Goal: Task Accomplishment & Management: Use online tool/utility

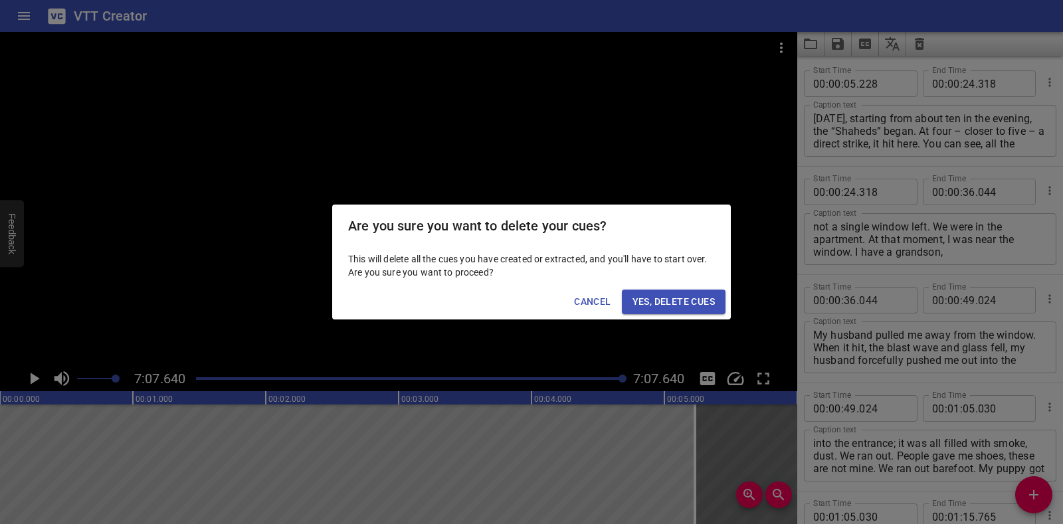
click at [699, 300] on span "Yes, Delete Cues" at bounding box center [673, 302] width 82 height 17
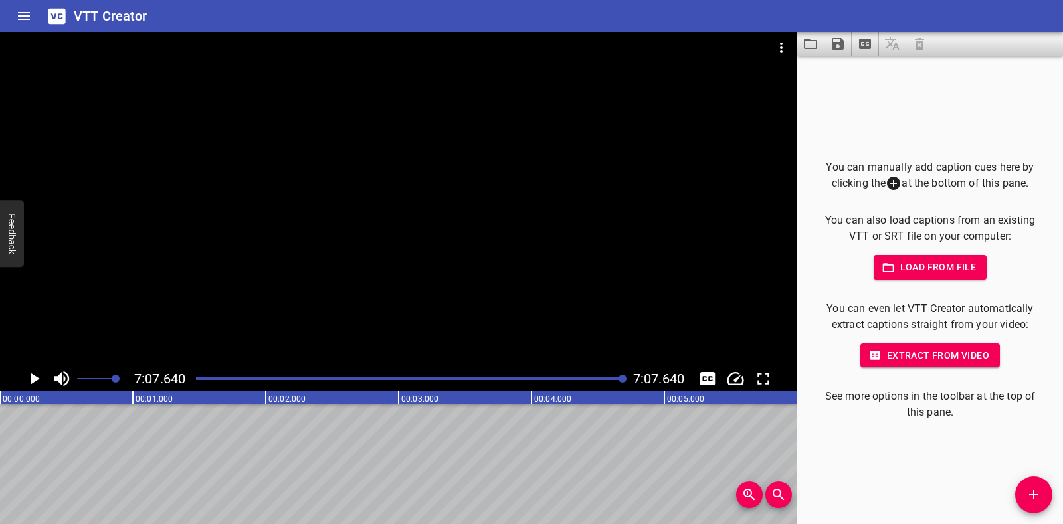
scroll to position [0, 56805]
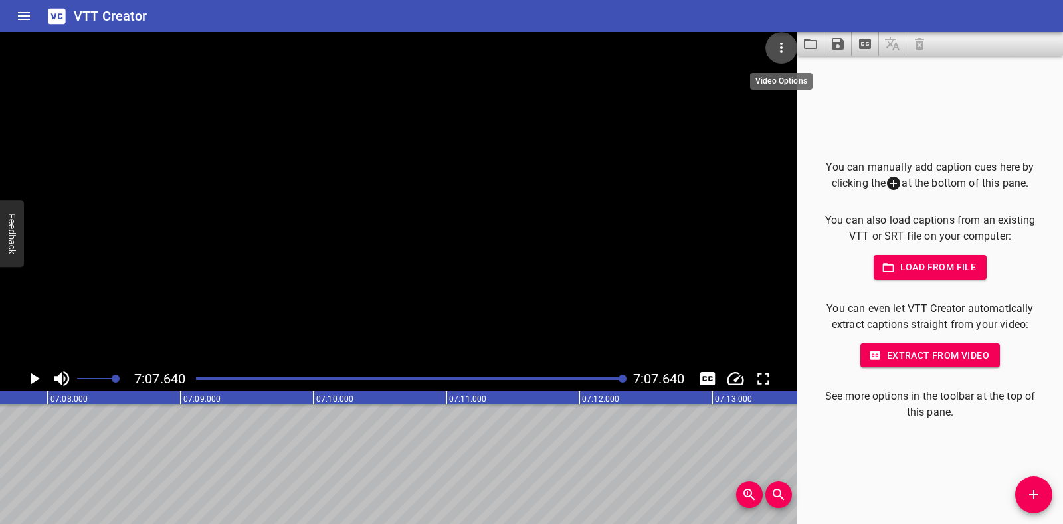
click at [780, 47] on icon "Video Options" at bounding box center [781, 48] width 16 height 16
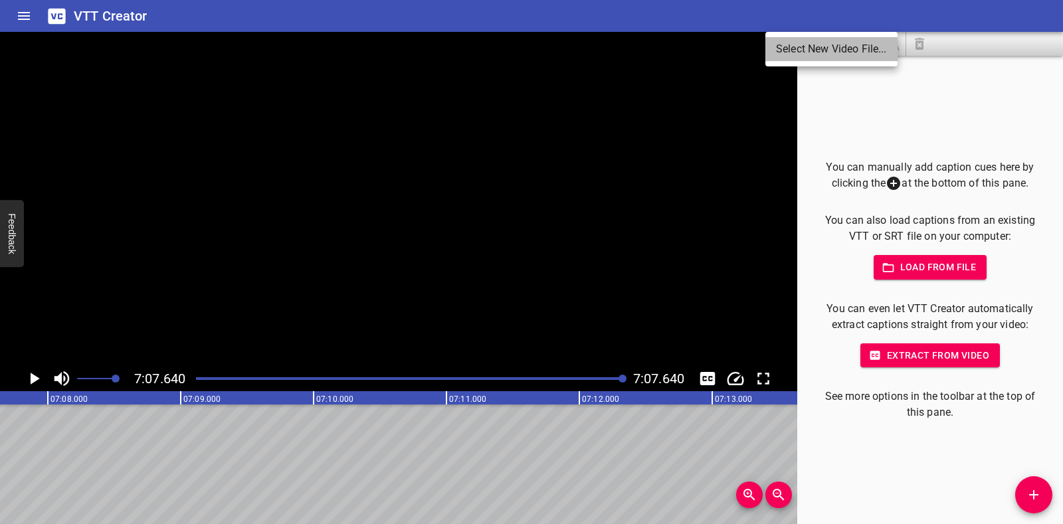
click at [780, 47] on li "Select New Video File..." at bounding box center [831, 49] width 132 height 24
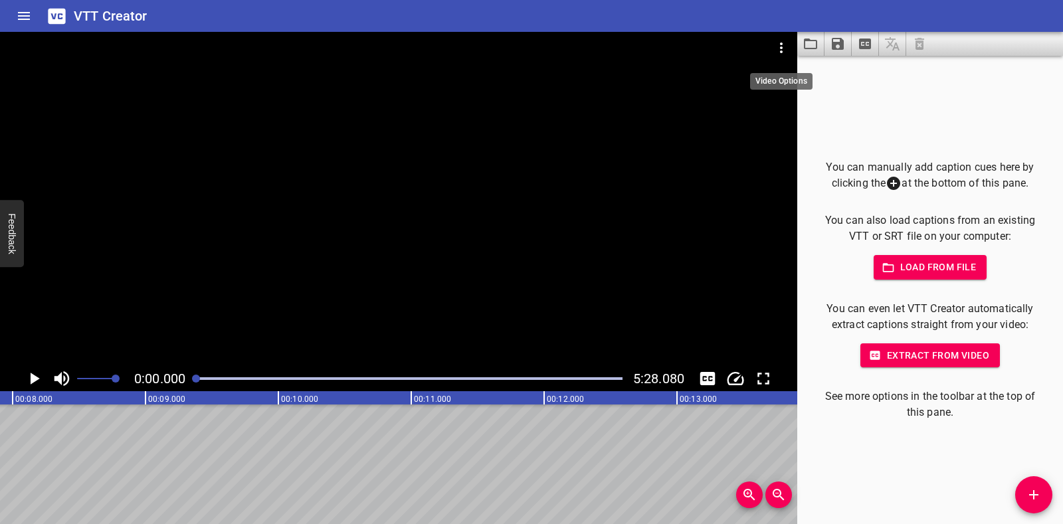
scroll to position [0, 0]
click at [31, 377] on icon "Play/Pause" at bounding box center [35, 379] width 9 height 12
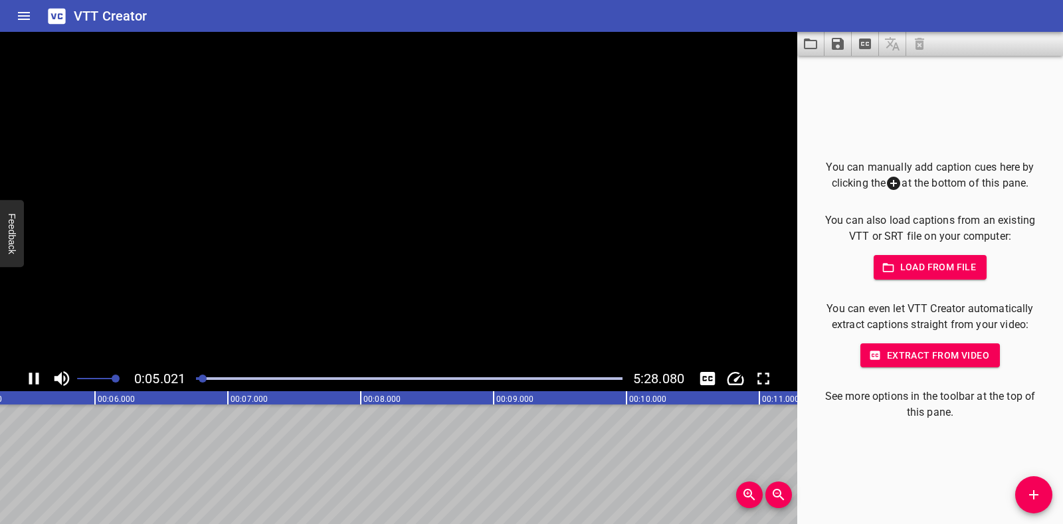
click at [31, 377] on icon "Play/Pause" at bounding box center [34, 379] width 10 height 12
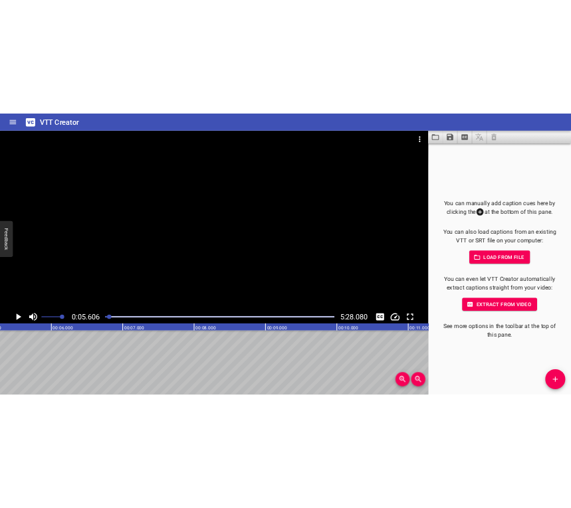
scroll to position [0, 745]
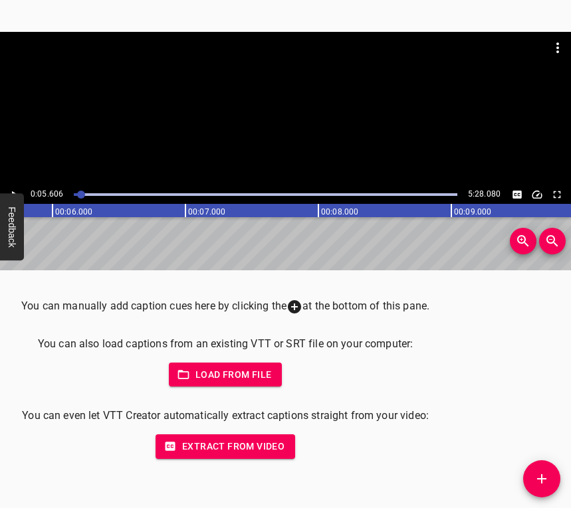
click at [536, 478] on icon "Add Cue" at bounding box center [541, 479] width 16 height 16
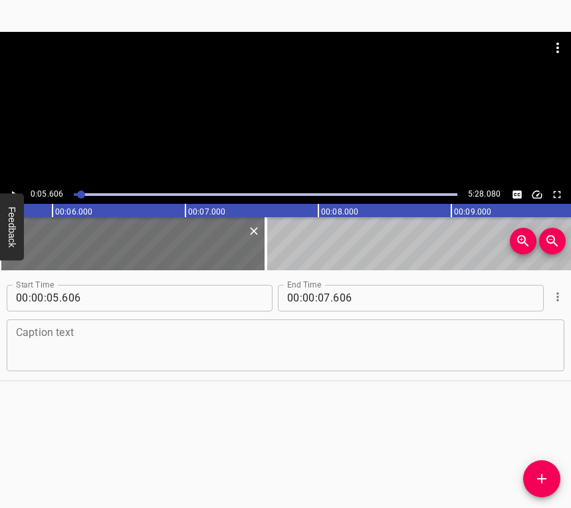
click at [43, 348] on textarea at bounding box center [285, 345] width 539 height 38
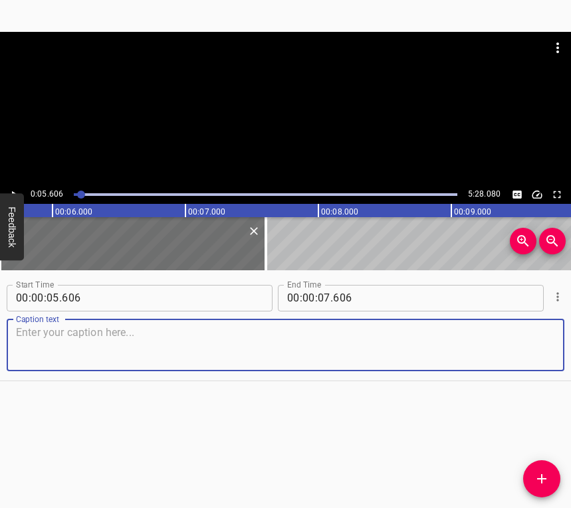
paste textarea "On [DATE], it started with me hearing that a commotion began at home, everyone …"
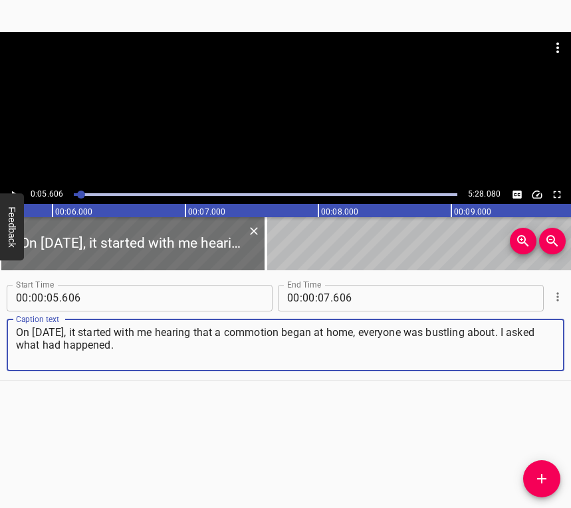
type textarea "On [DATE], it started with me hearing that a commotion began at home, everyone …"
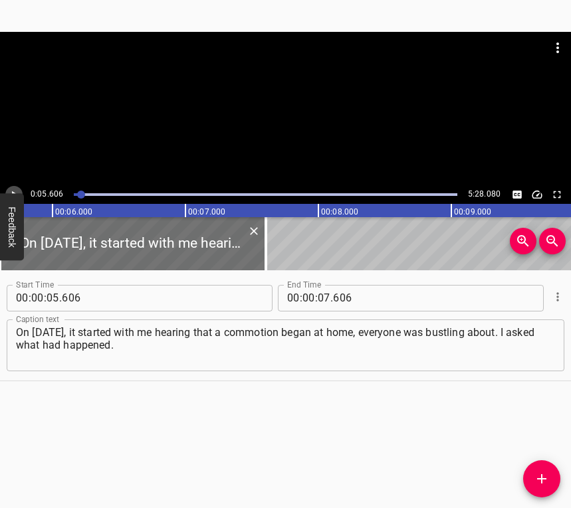
click at [10, 187] on button "Play/Pause" at bounding box center [13, 194] width 17 height 17
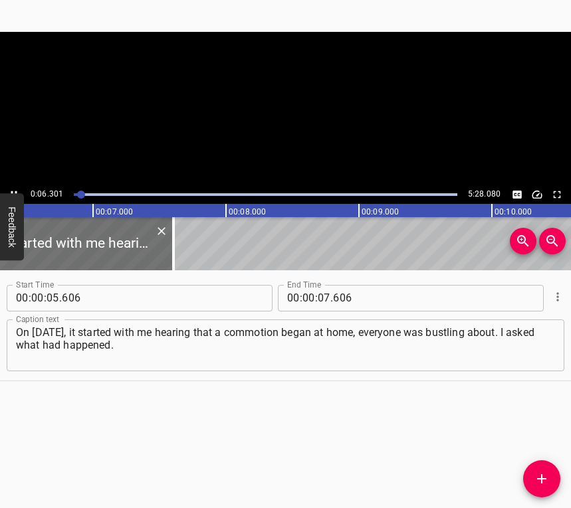
scroll to position [0, 872]
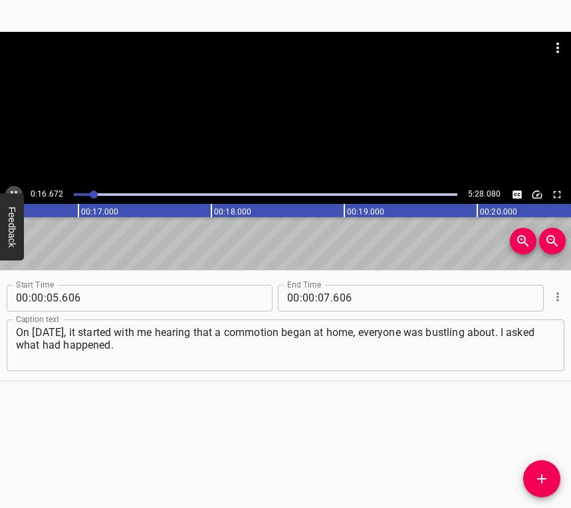
click at [11, 187] on button "Play/Pause" at bounding box center [13, 194] width 17 height 17
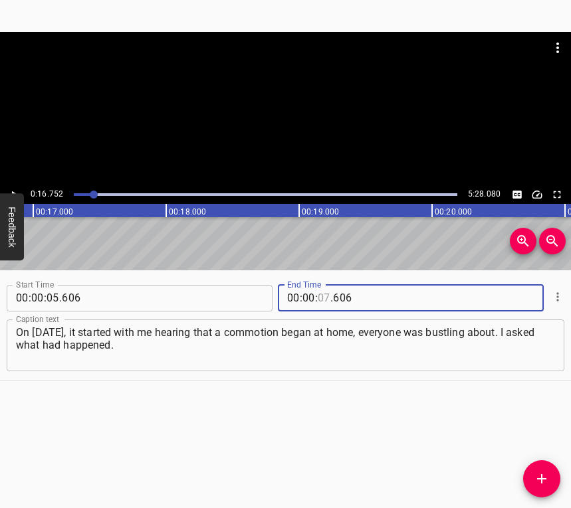
click at [321, 298] on input "number" at bounding box center [323, 298] width 13 height 27
type input "16"
type input "752"
click at [549, 472] on span "Add Cue" at bounding box center [541, 479] width 37 height 16
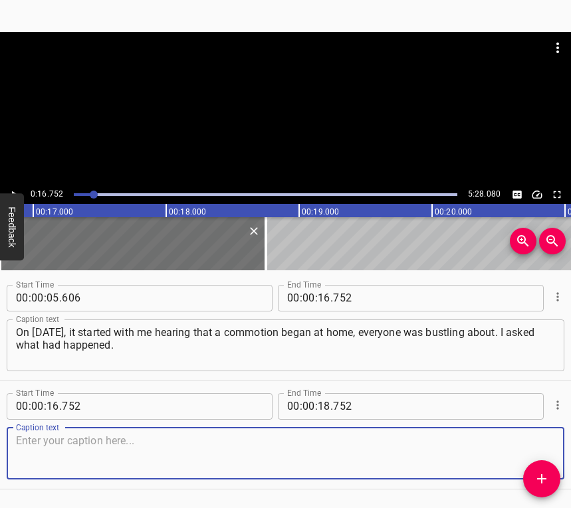
scroll to position [41, 0]
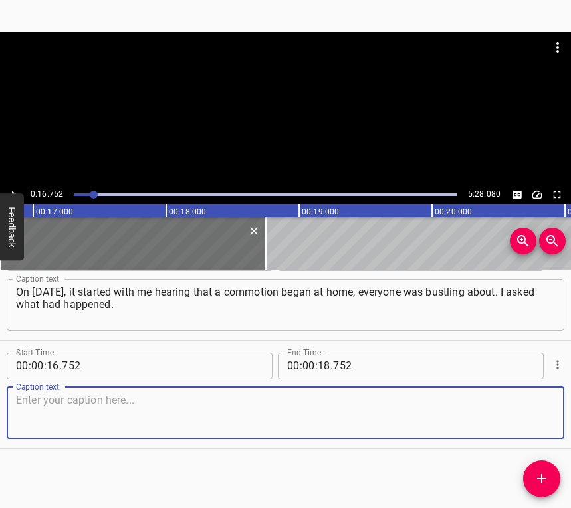
drag, startPoint x: 527, startPoint y: 404, endPoint x: 533, endPoint y: 397, distance: 9.4
click at [527, 403] on textarea at bounding box center [285, 413] width 539 height 38
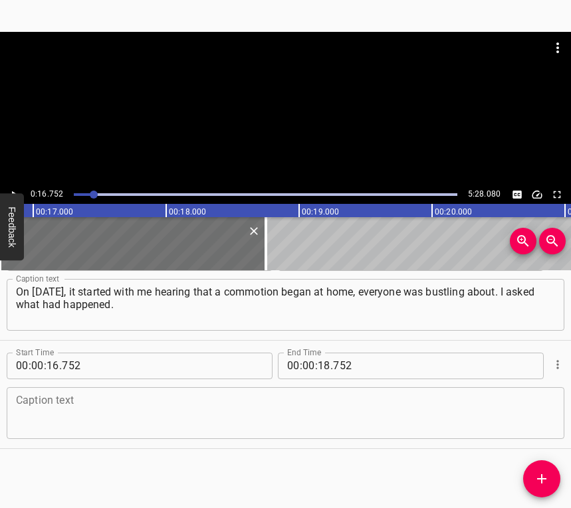
click at [78, 408] on textarea at bounding box center [285, 413] width 539 height 38
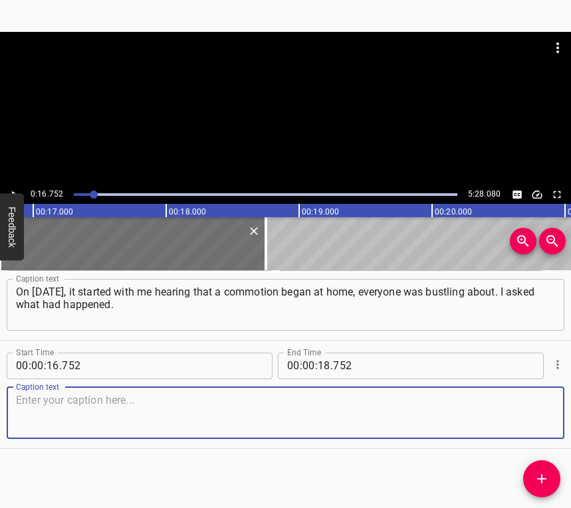
paste textarea "I was told that some explosions could be heard outside. Half an hour later we l…"
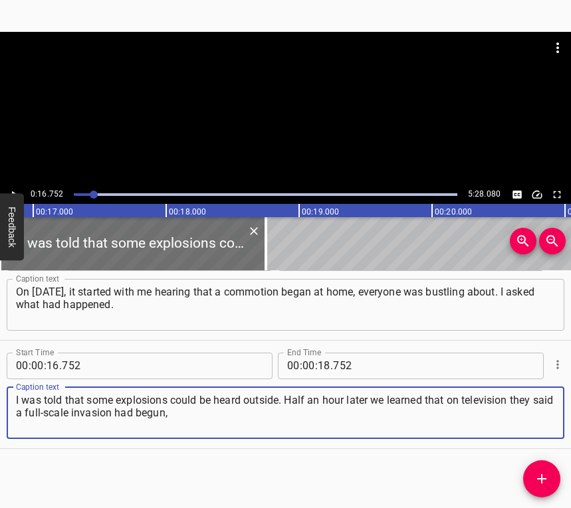
type textarea "I was told that some explosions could be heard outside. Half an hour later we l…"
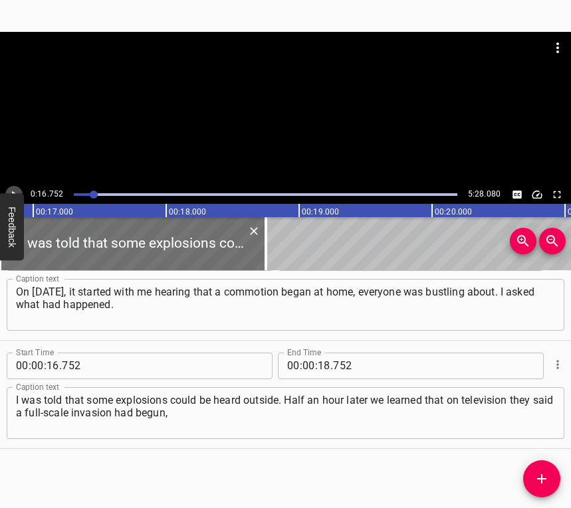
click at [8, 193] on icon "Play/Pause" at bounding box center [14, 195] width 12 height 12
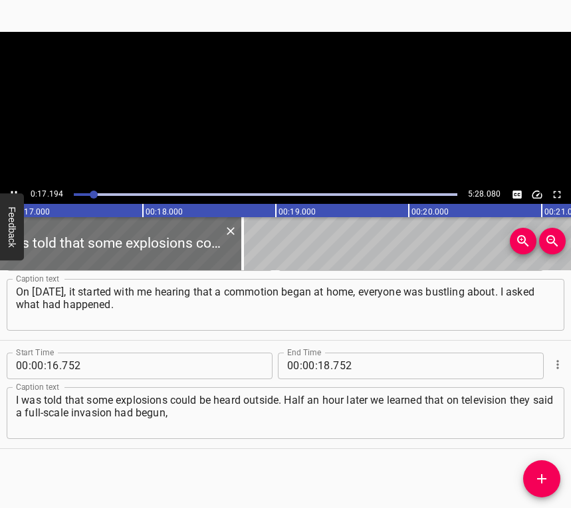
scroll to position [0, 2283]
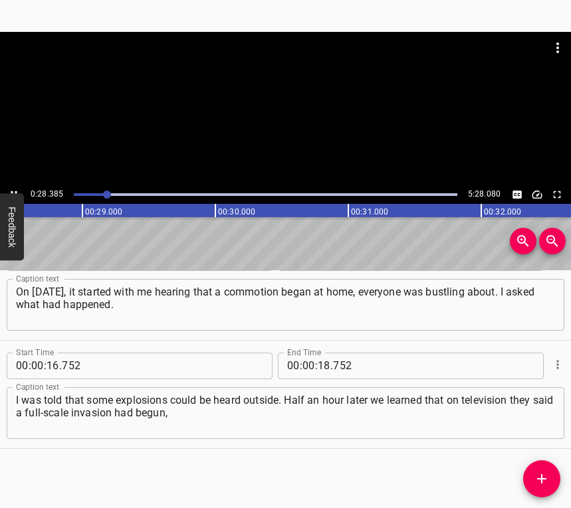
click at [11, 187] on button "Play/Pause" at bounding box center [13, 194] width 17 height 17
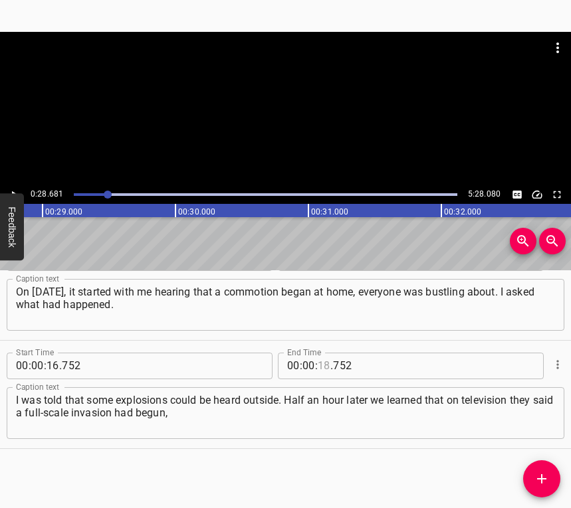
click at [319, 361] on input "number" at bounding box center [323, 366] width 13 height 27
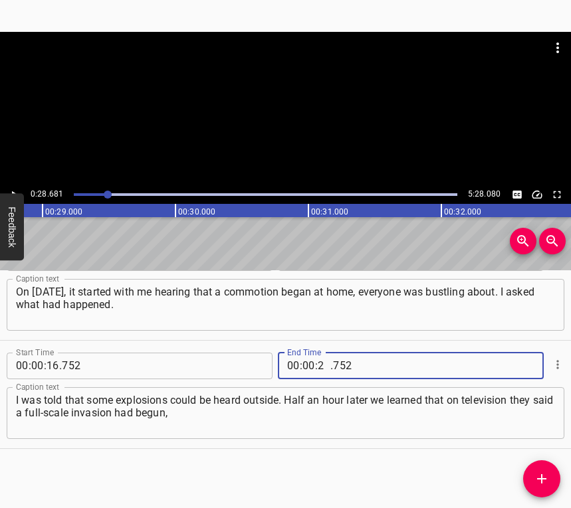
type input "28"
type input "681"
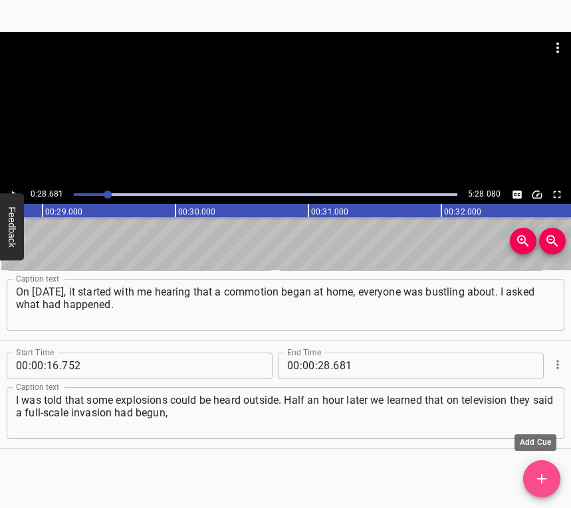
click at [537, 470] on button "Add Cue" at bounding box center [541, 478] width 37 height 37
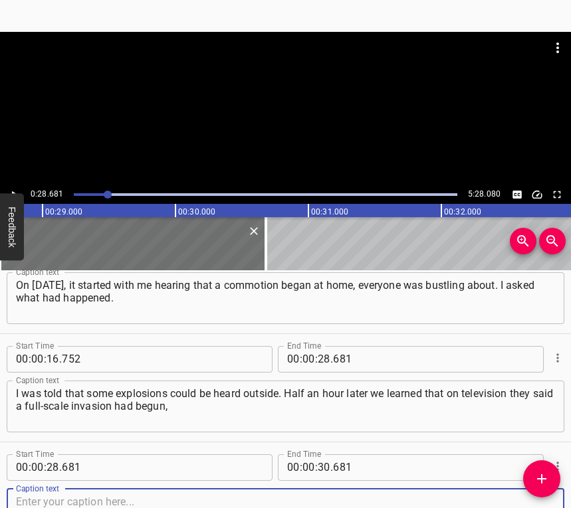
scroll to position [149, 0]
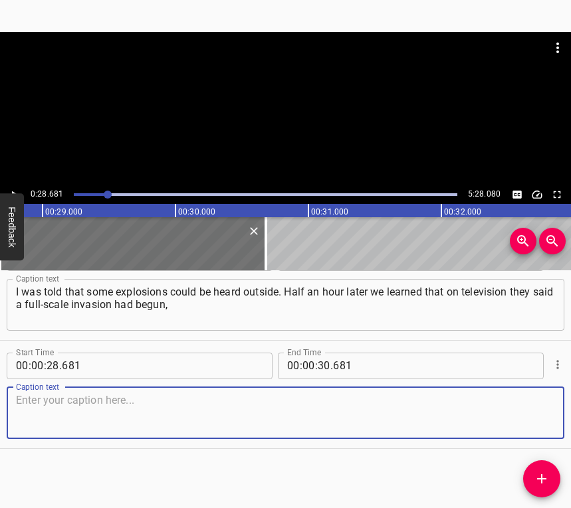
click at [527, 408] on textarea at bounding box center [285, 413] width 539 height 38
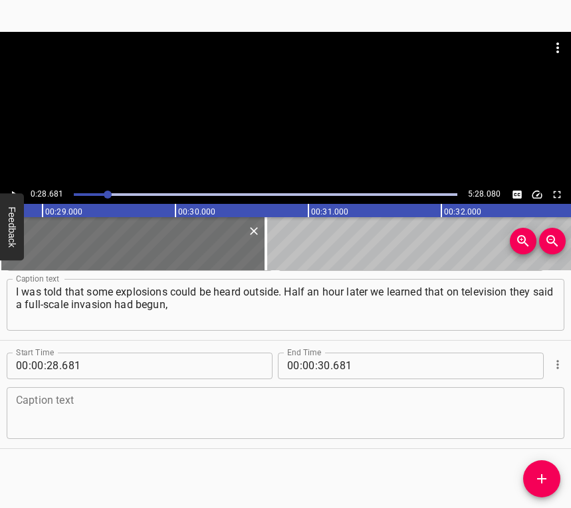
click at [80, 404] on textarea at bounding box center [285, 413] width 539 height 38
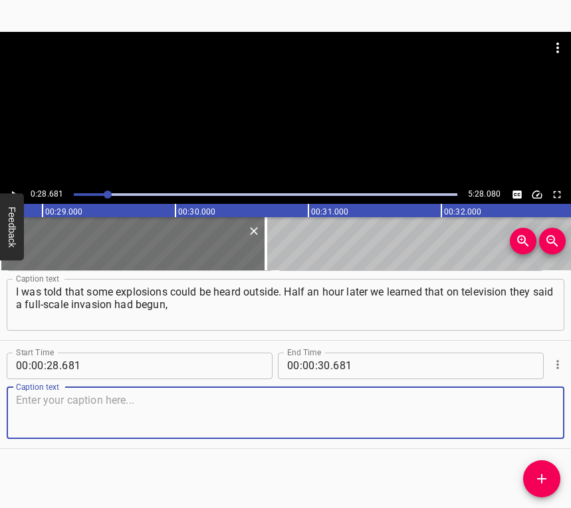
paste textarea "only then did we find out that this had happened. To be honest, I was scared, I…"
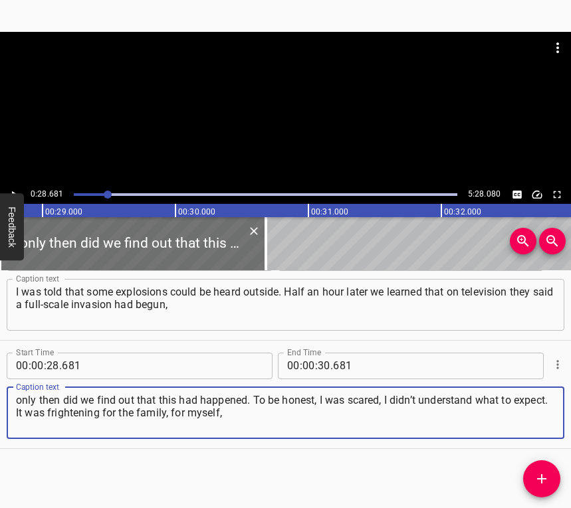
type textarea "only then did we find out that this had happened. To be honest, I was scared, I…"
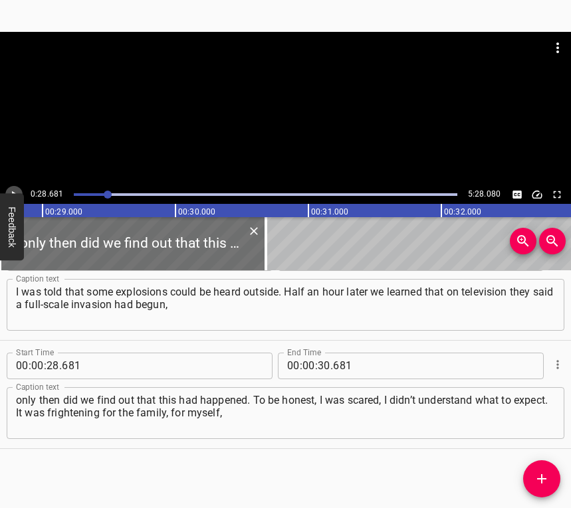
click at [15, 189] on icon "Play/Pause" at bounding box center [14, 195] width 12 height 12
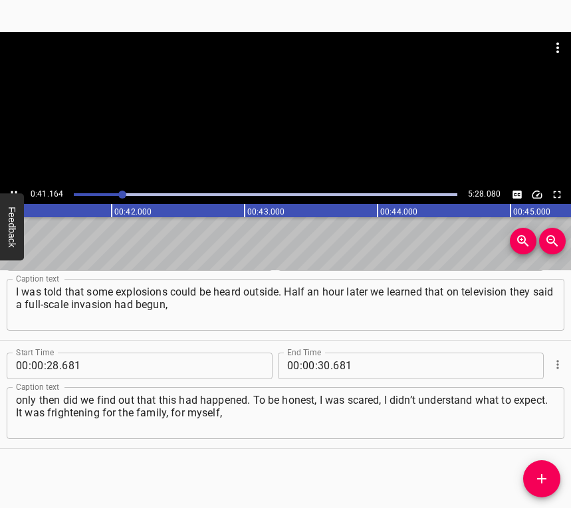
click at [12, 187] on button "Play/Pause" at bounding box center [13, 194] width 17 height 17
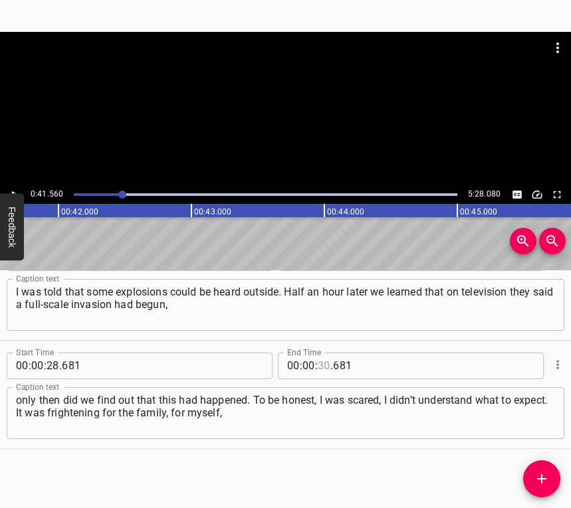
click at [321, 363] on input "number" at bounding box center [323, 366] width 13 height 27
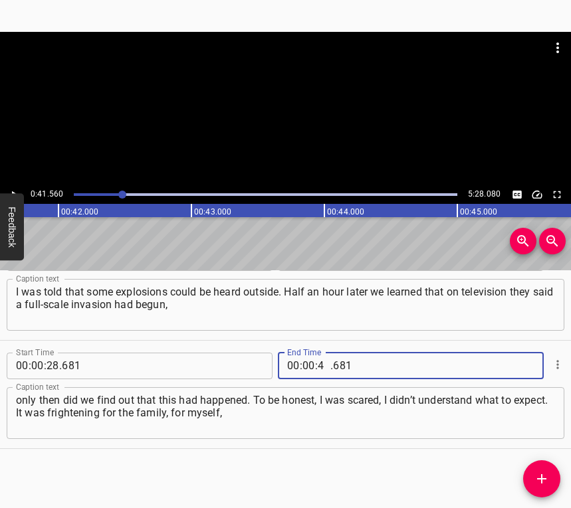
type input "41"
type input "560"
click at [545, 484] on icon "Add Cue" at bounding box center [541, 479] width 16 height 16
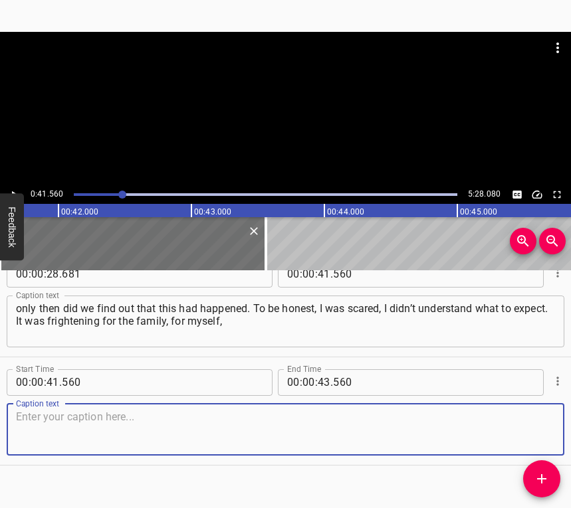
scroll to position [257, 0]
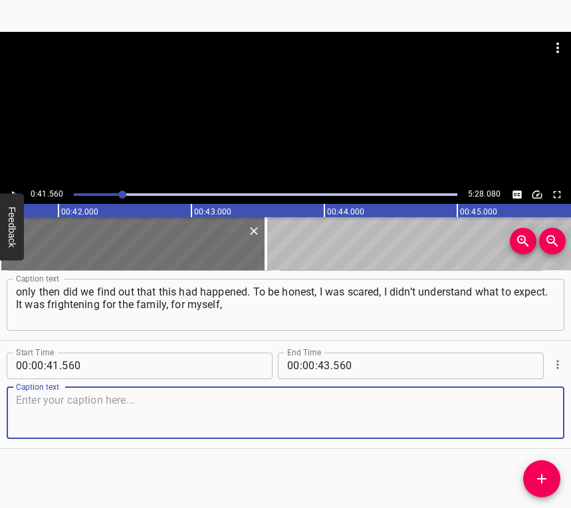
click at [532, 418] on textarea at bounding box center [285, 413] width 539 height 38
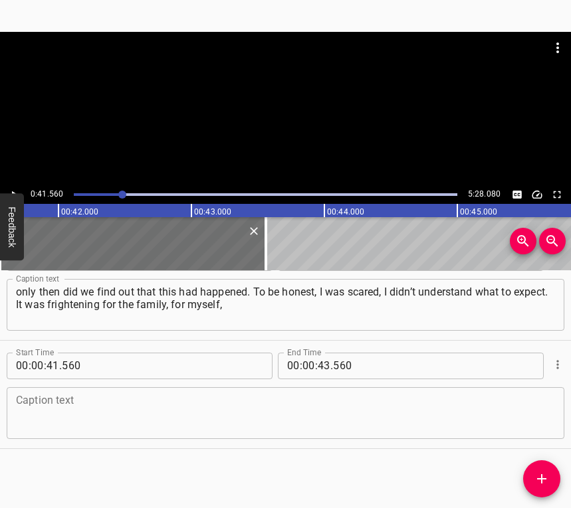
click at [185, 414] on textarea at bounding box center [285, 413] width 539 height 38
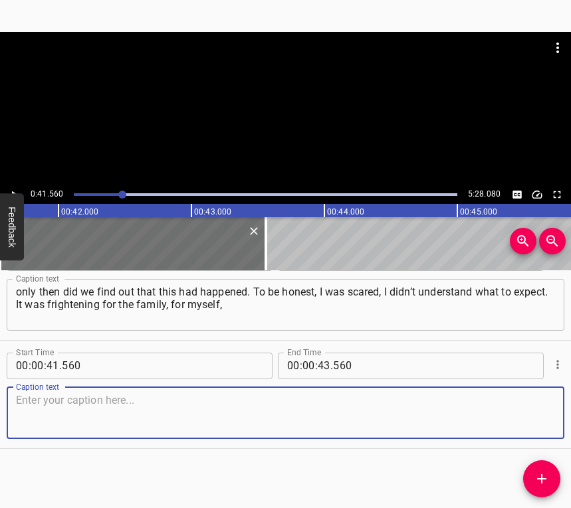
paste textarea "and for what would happen next. The atmosphere was one of fear, because everyon…"
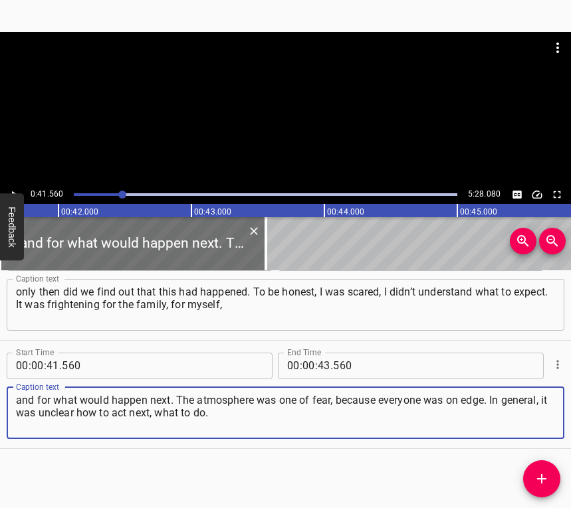
type textarea "and for what would happen next. The atmosphere was one of fear, because everyon…"
click at [13, 187] on button "Play/Pause" at bounding box center [13, 194] width 17 height 17
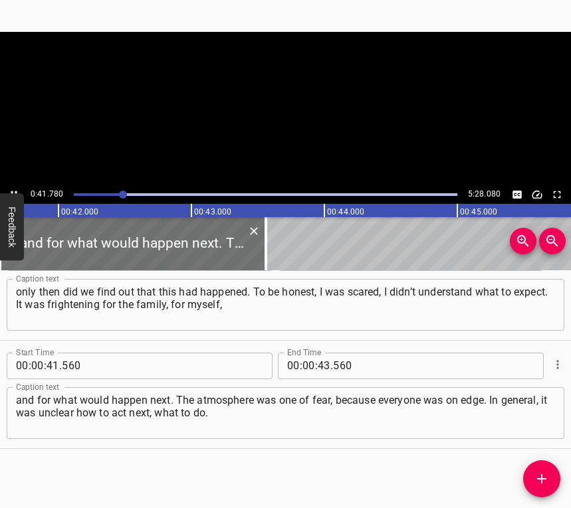
scroll to position [0, 5549]
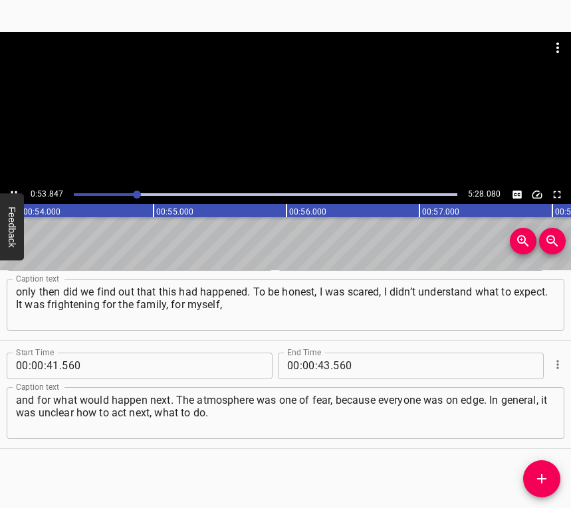
click at [15, 189] on icon "Play/Pause" at bounding box center [14, 195] width 12 height 12
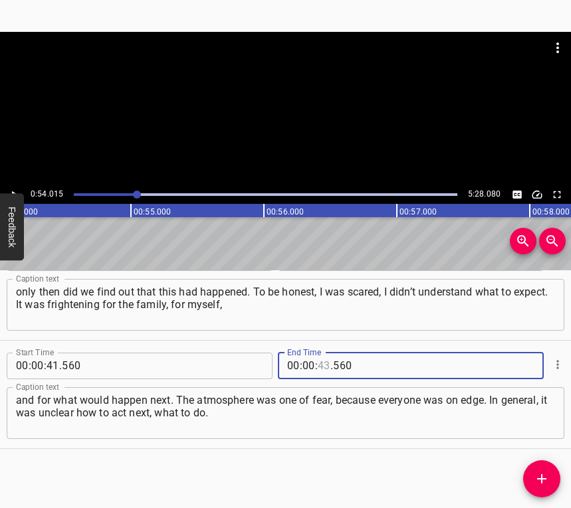
click at [320, 365] on input "number" at bounding box center [323, 366] width 13 height 27
type input "54"
type input "015"
click at [539, 484] on icon "Add Cue" at bounding box center [541, 479] width 16 height 16
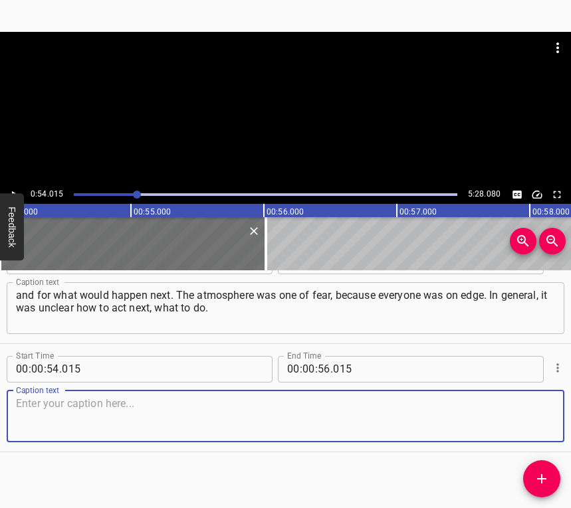
scroll to position [365, 0]
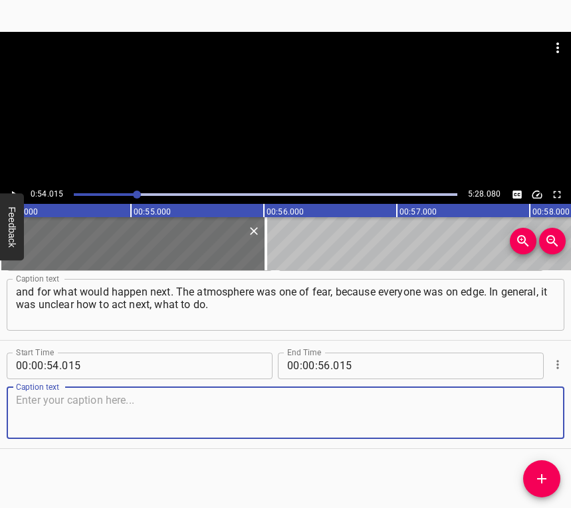
drag, startPoint x: 531, startPoint y: 407, endPoint x: 567, endPoint y: 397, distance: 37.4
click at [531, 406] on textarea at bounding box center [285, 413] width 539 height 38
click at [108, 406] on textarea at bounding box center [285, 413] width 539 height 38
paste textarea "Some of my friends went abroad, some moved, and we stayed. Our village is locat…"
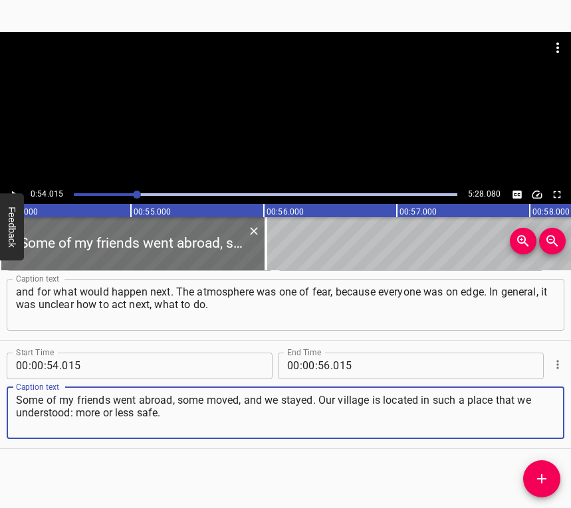
type textarea "Some of my friends went abroad, some moved, and we stayed. Our village is locat…"
click at [17, 187] on button "Play/Pause" at bounding box center [13, 194] width 17 height 17
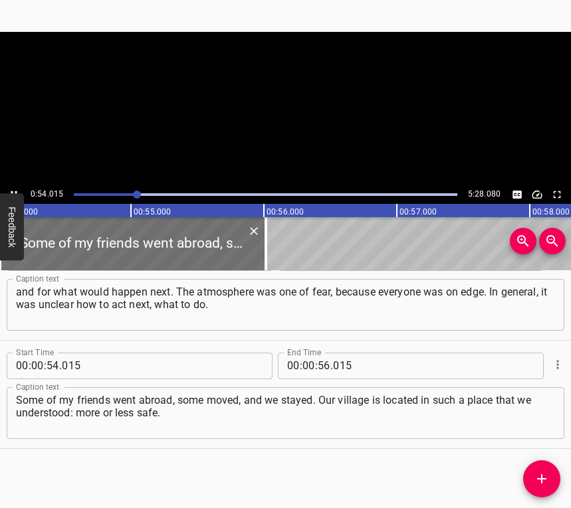
scroll to position [0, 7192]
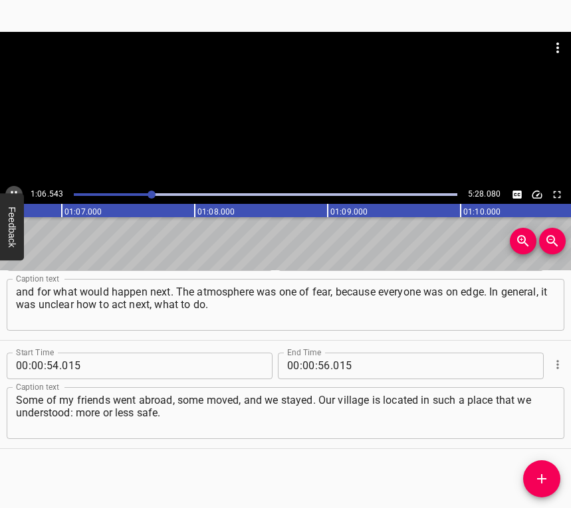
click at [14, 189] on icon "Play/Pause" at bounding box center [14, 195] width 12 height 12
click at [302, 369] on input "number" at bounding box center [308, 366] width 13 height 27
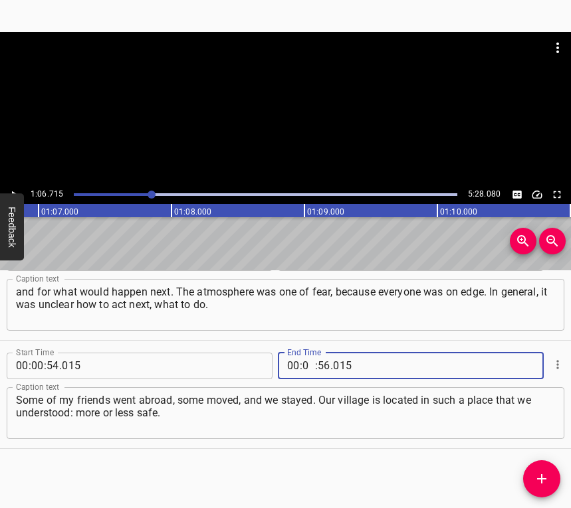
type input "01"
type input "04"
type input "015"
click at [318, 368] on input "number" at bounding box center [323, 366] width 13 height 27
type input "06"
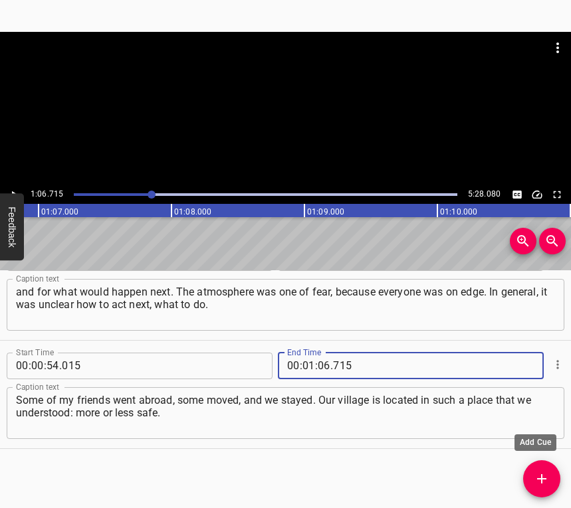
type input "715"
click at [546, 483] on icon "Add Cue" at bounding box center [541, 479] width 16 height 16
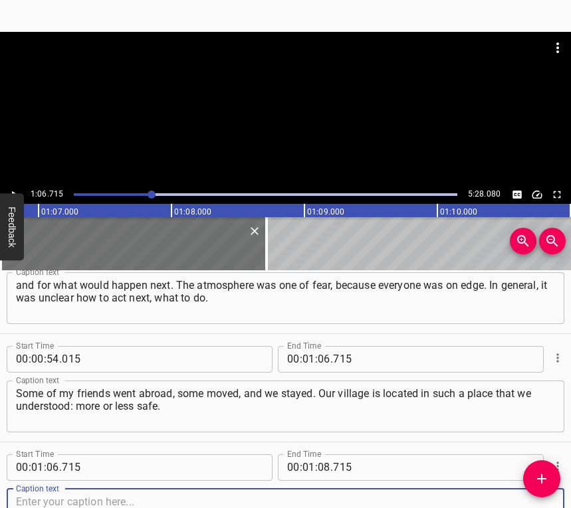
scroll to position [474, 0]
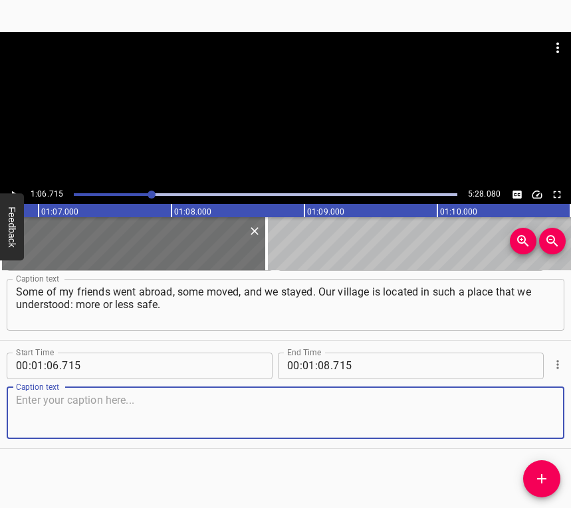
click at [523, 410] on textarea at bounding box center [285, 413] width 539 height 38
click at [39, 400] on textarea at bounding box center [285, 413] width 539 height 38
paste textarea "Starting from [DATE], there were no strikes in our settlement, only at the begi…"
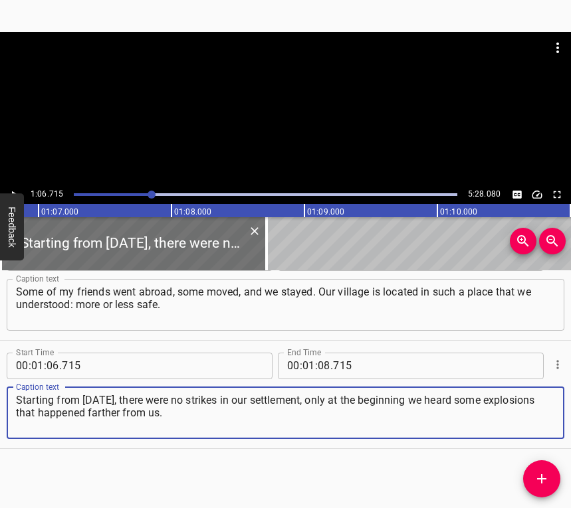
type textarea "Starting from [DATE], there were no strikes in our settlement, only at the begi…"
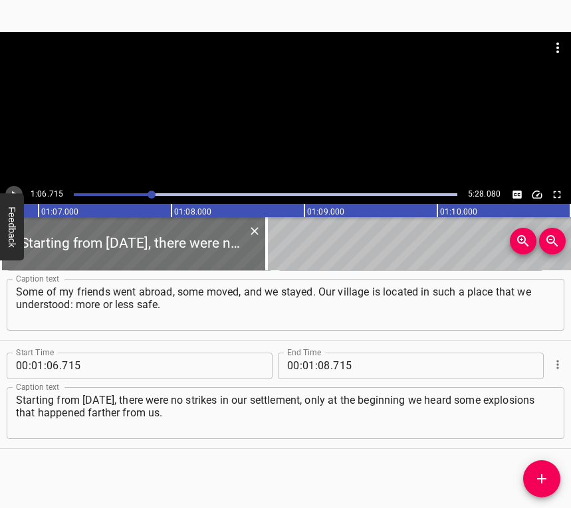
click at [18, 190] on icon "Play/Pause" at bounding box center [14, 195] width 12 height 12
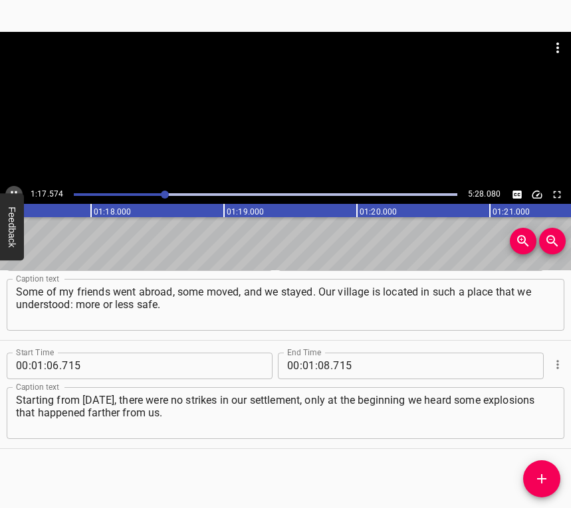
click at [12, 187] on button "Play/Pause" at bounding box center [13, 194] width 17 height 17
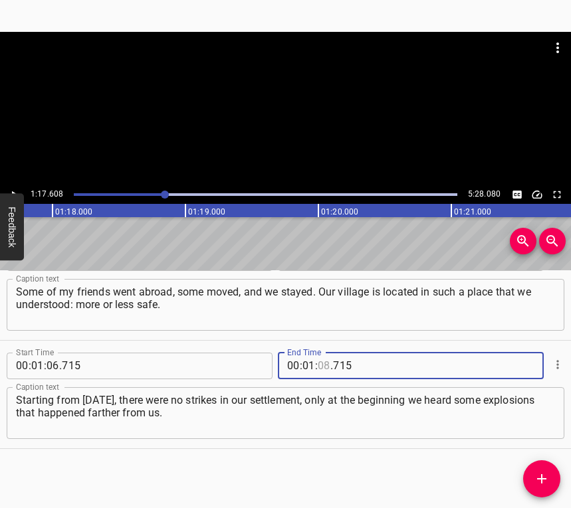
click at [317, 365] on input "number" at bounding box center [323, 366] width 13 height 27
type input "17"
type input "608"
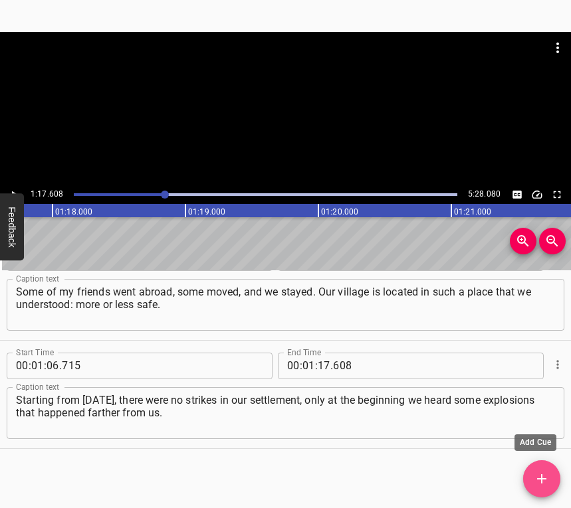
click at [535, 480] on icon "Add Cue" at bounding box center [541, 479] width 16 height 16
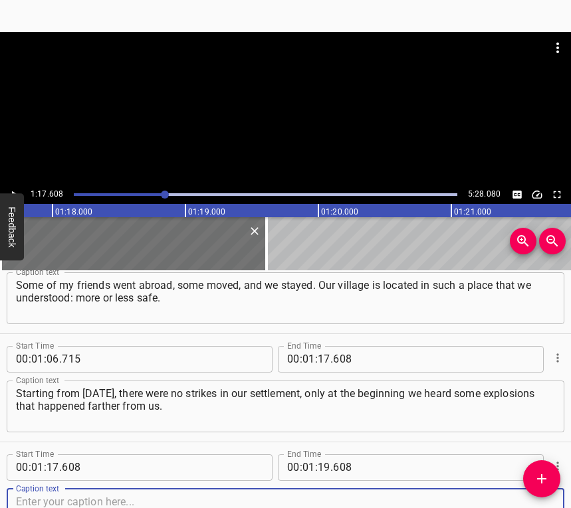
scroll to position [582, 0]
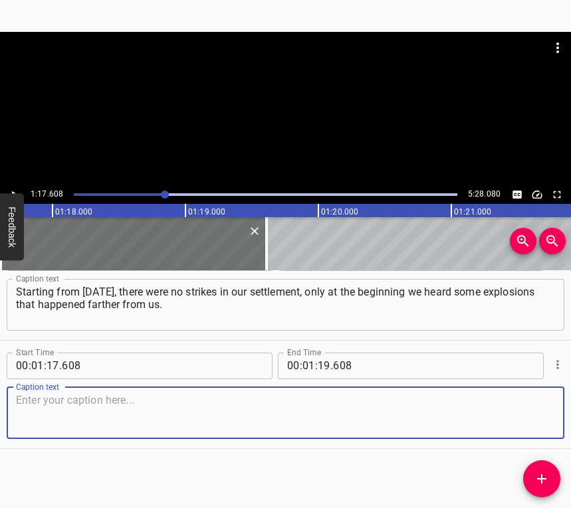
drag, startPoint x: 539, startPoint y: 410, endPoint x: 567, endPoint y: 405, distance: 29.0
click at [539, 410] on textarea at bounding box center [285, 413] width 539 height 38
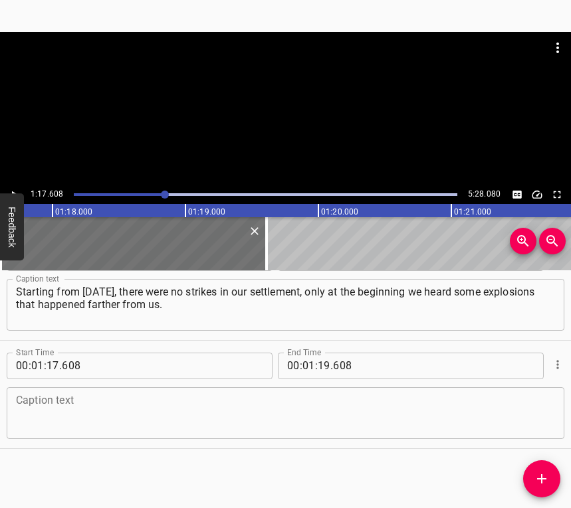
click at [133, 413] on textarea at bounding box center [285, 413] width 539 height 38
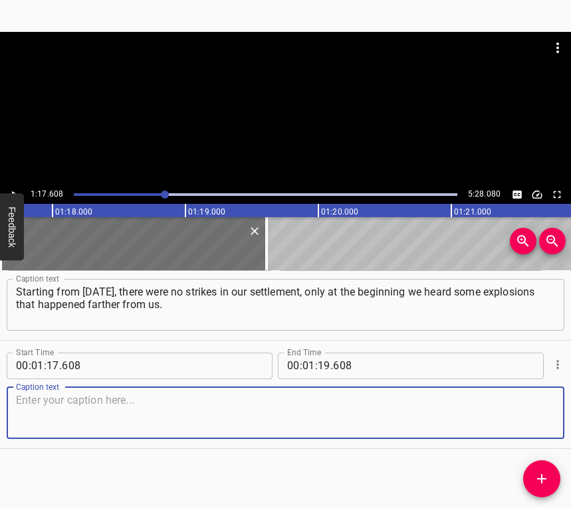
paste textarea "The scariest thing was the lack of understanding: what would happen next and th…"
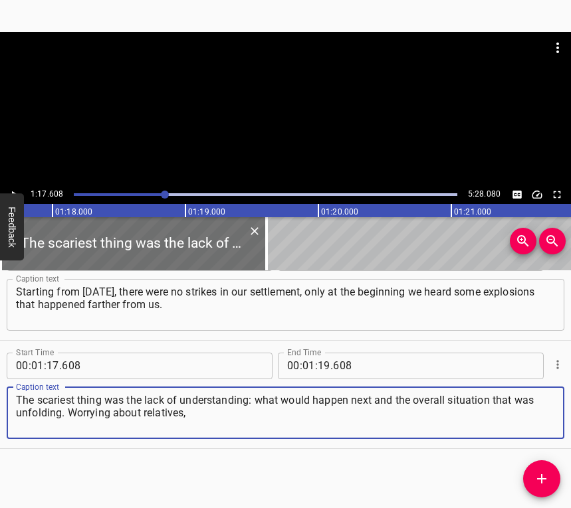
type textarea "The scariest thing was the lack of understanding: what would happen next and th…"
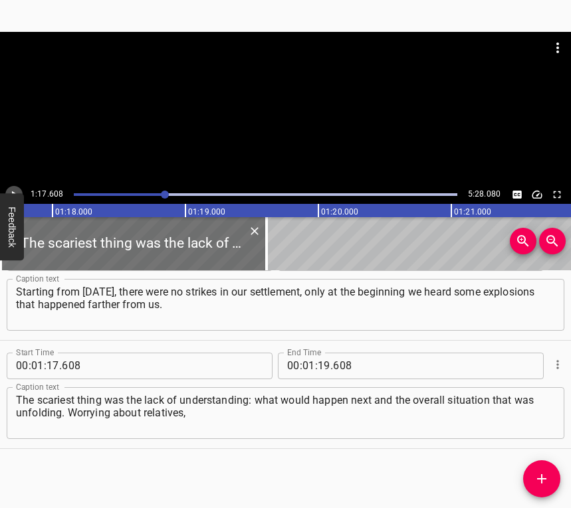
click at [16, 191] on icon "Play/Pause" at bounding box center [14, 195] width 12 height 12
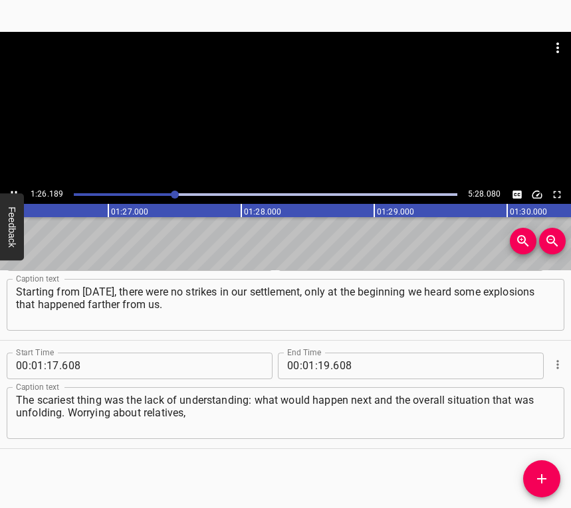
click at [13, 190] on icon "Play/Pause" at bounding box center [14, 195] width 12 height 12
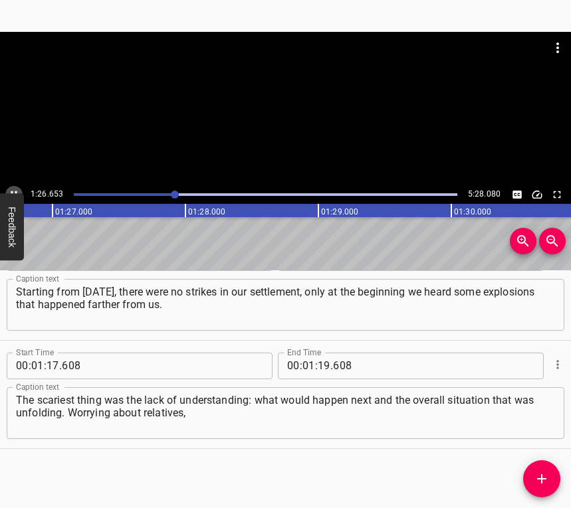
click at [13, 190] on icon "Play/Pause" at bounding box center [14, 195] width 12 height 12
click at [317, 359] on input "number" at bounding box center [323, 366] width 13 height 27
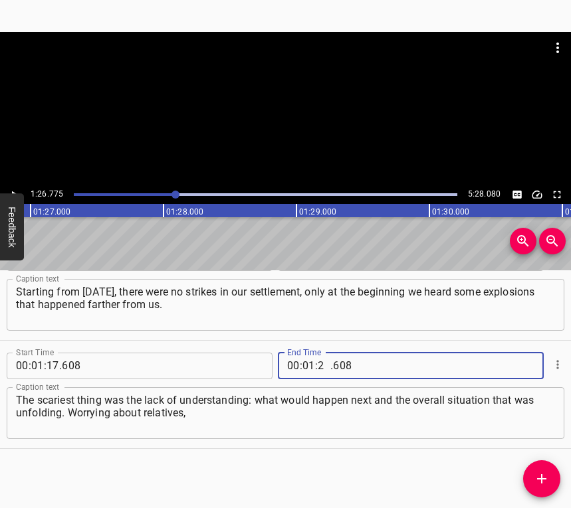
type input "26"
type input "775"
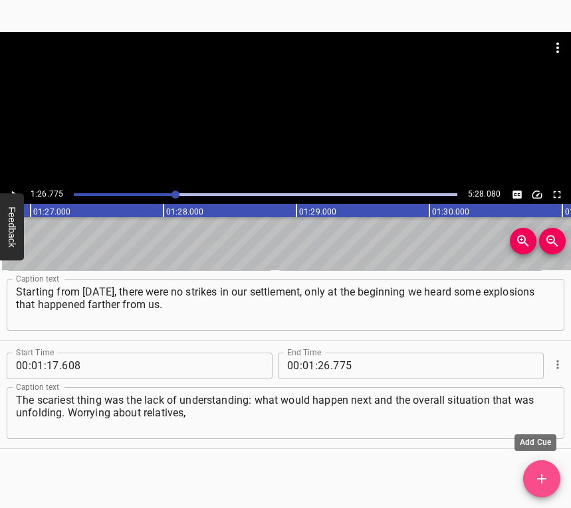
click at [549, 482] on span "Add Cue" at bounding box center [541, 479] width 37 height 16
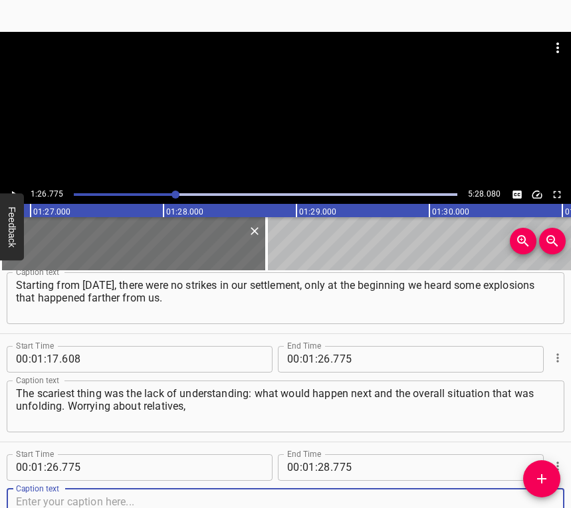
scroll to position [690, 0]
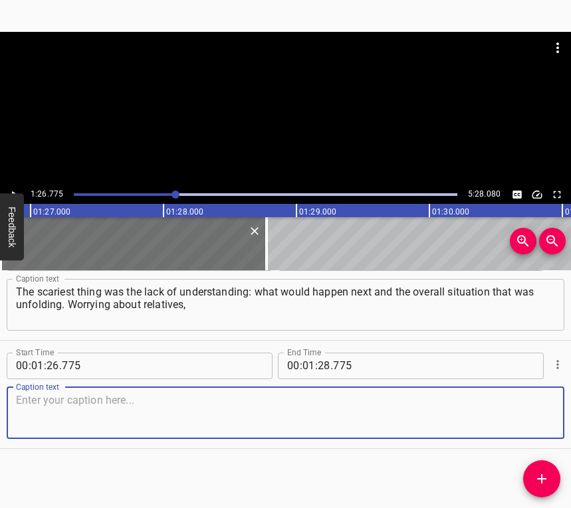
click at [521, 404] on textarea at bounding box center [285, 413] width 539 height 38
click at [95, 406] on textarea at bounding box center [285, 413] width 539 height 38
paste textarea "about what would happen to our home and what we would do next. I worried about …"
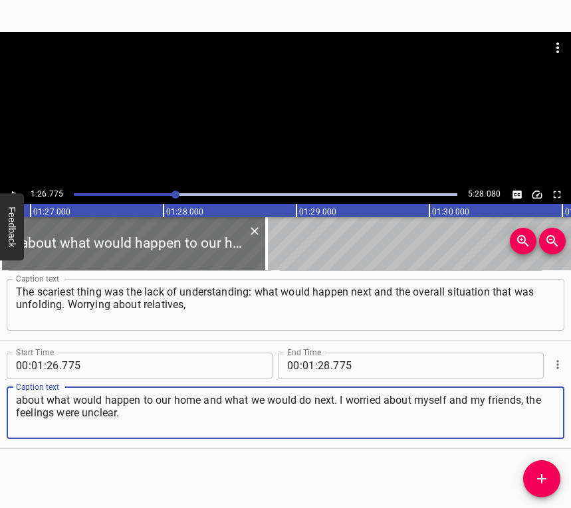
type textarea "about what would happen to our home and what we would do next. I worried about …"
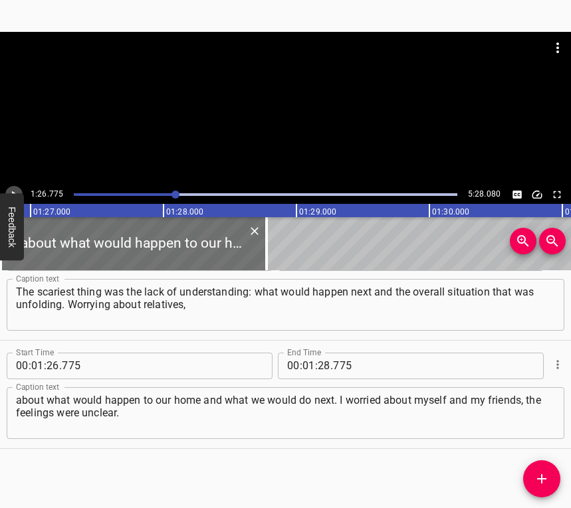
click at [20, 189] on button "Play/Pause" at bounding box center [13, 194] width 17 height 17
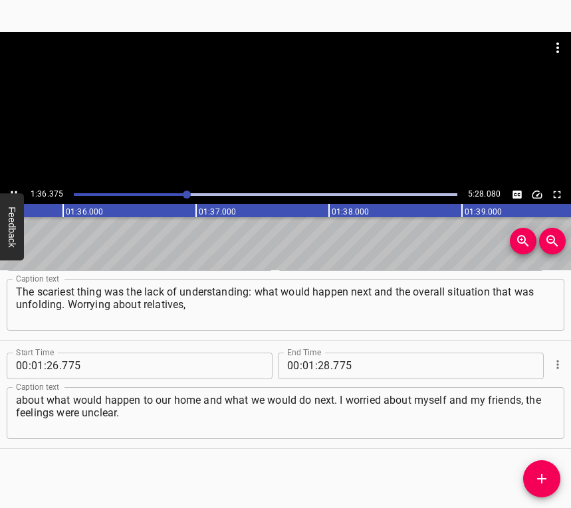
click at [13, 185] on div at bounding box center [285, 108] width 571 height 153
click at [317, 365] on input "number" at bounding box center [323, 366] width 13 height 27
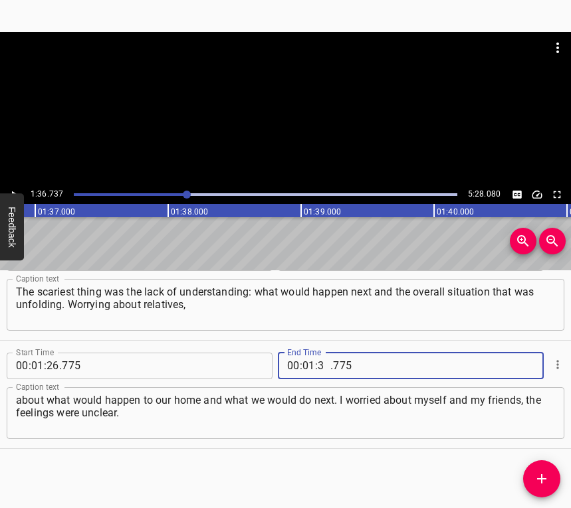
type input "36"
type input "737"
click at [542, 474] on icon "Add Cue" at bounding box center [541, 479] width 16 height 16
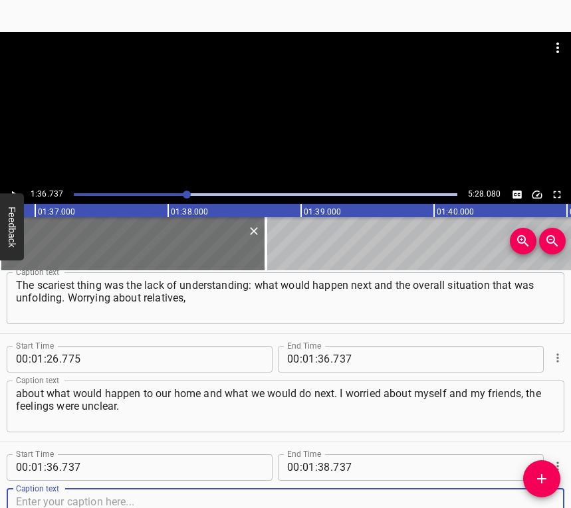
scroll to position [798, 0]
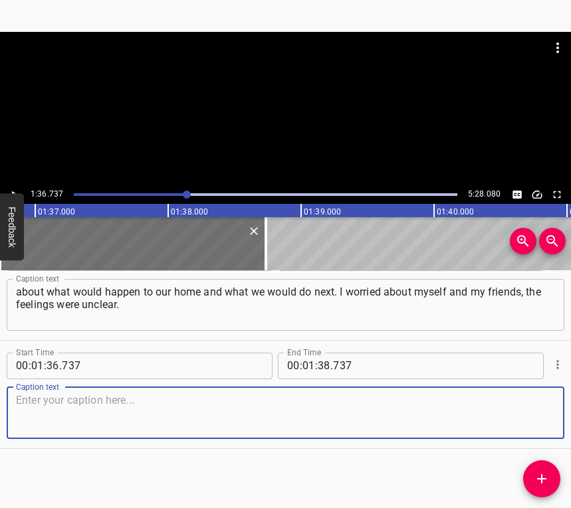
drag, startPoint x: 539, startPoint y: 401, endPoint x: 565, endPoint y: 391, distance: 28.6
click at [542, 400] on textarea at bounding box center [285, 413] width 539 height 38
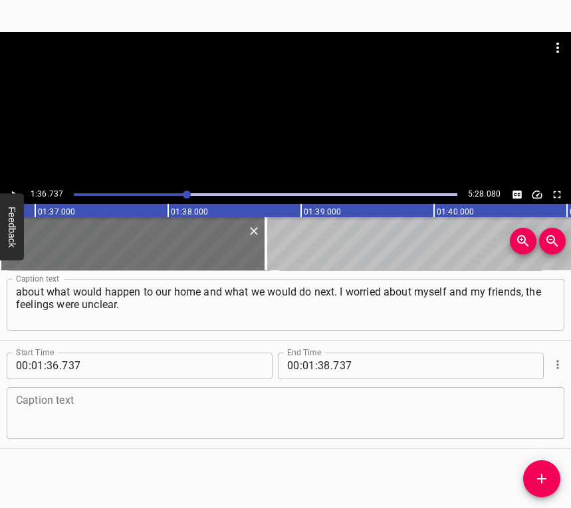
click at [211, 396] on textarea at bounding box center [285, 413] width 539 height 38
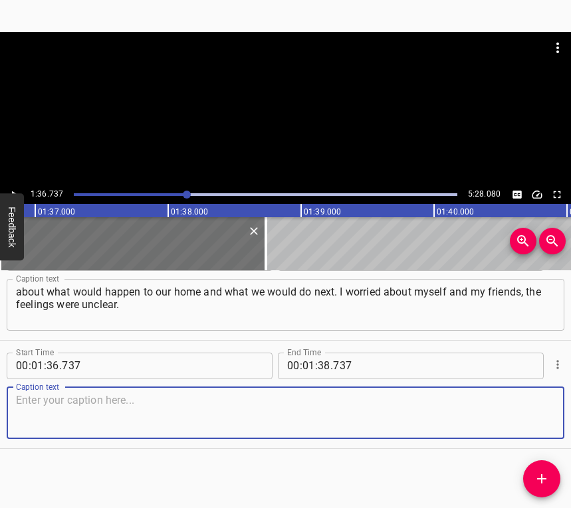
paste textarea "What helped was that the whole family was nearby. Everyone gathered, everyone w…"
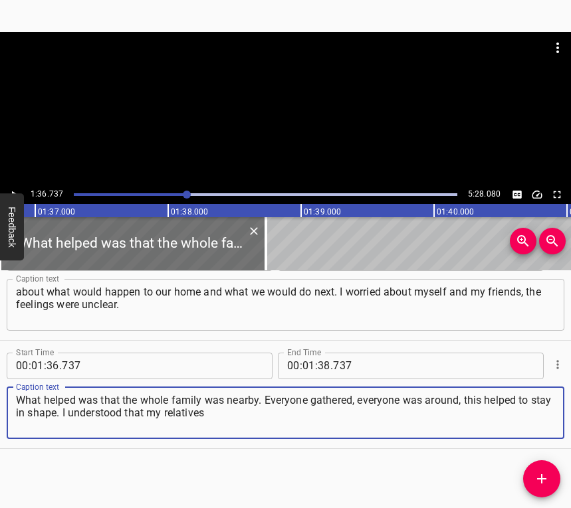
type textarea "What helped was that the whole family was nearby. Everyone gathered, everyone w…"
click at [15, 191] on icon "Play/Pause" at bounding box center [14, 195] width 12 height 12
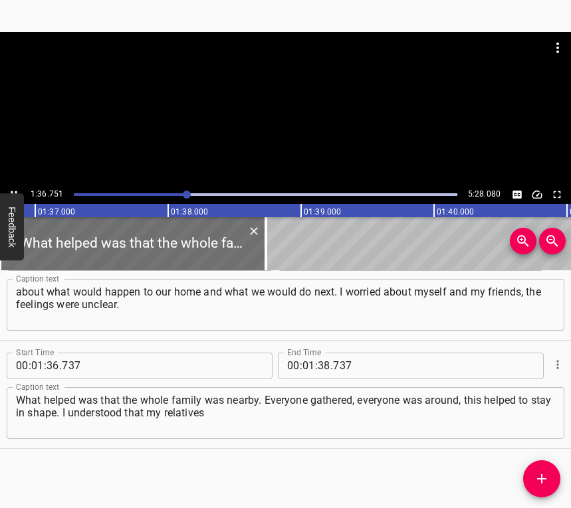
scroll to position [0, 12852]
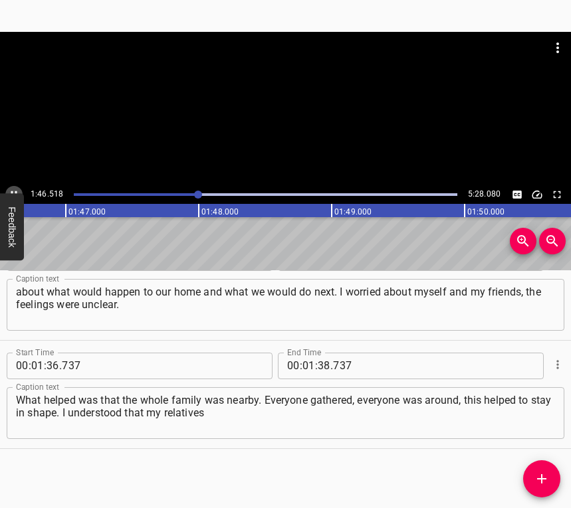
click at [9, 189] on icon "Play/Pause" at bounding box center [14, 195] width 12 height 12
click at [317, 369] on input "number" at bounding box center [323, 366] width 13 height 27
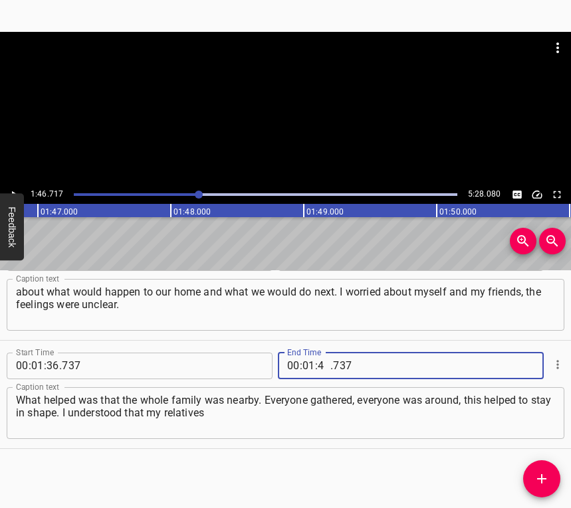
type input "46"
type input "717"
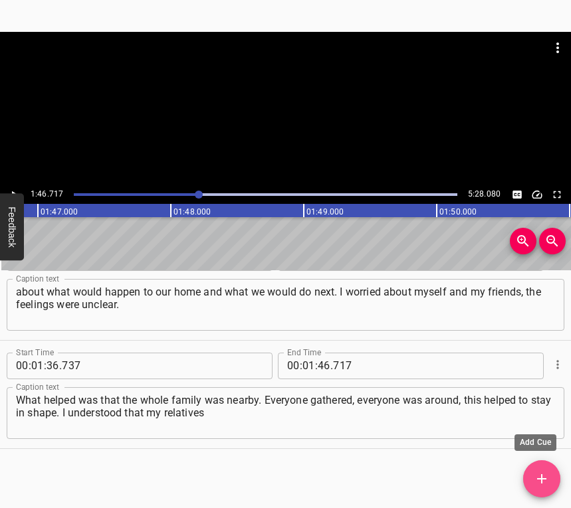
click at [542, 476] on icon "Add Cue" at bounding box center [541, 479] width 16 height 16
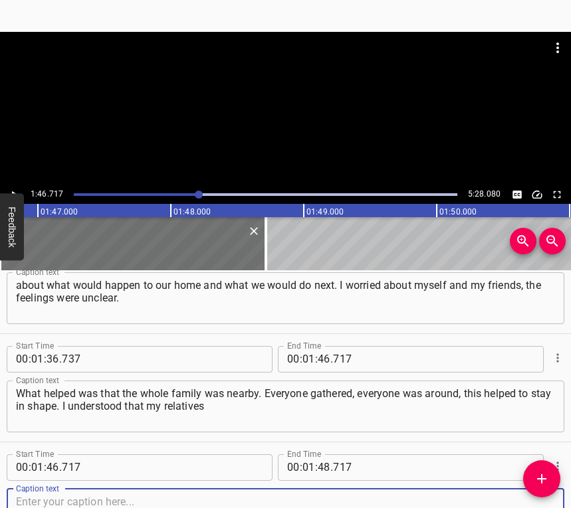
scroll to position [907, 0]
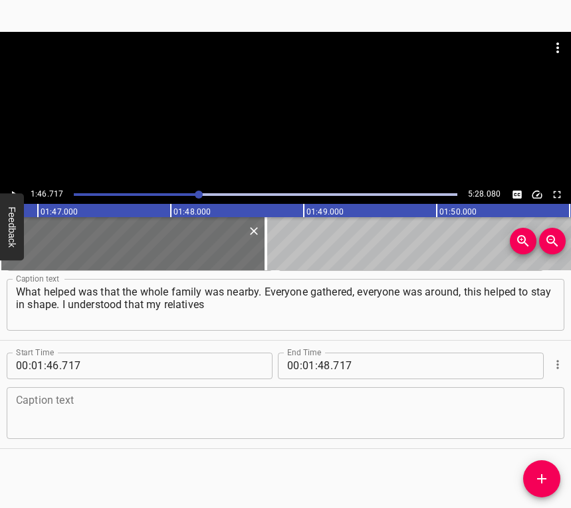
click at [547, 414] on div "Caption text" at bounding box center [285, 413] width 557 height 52
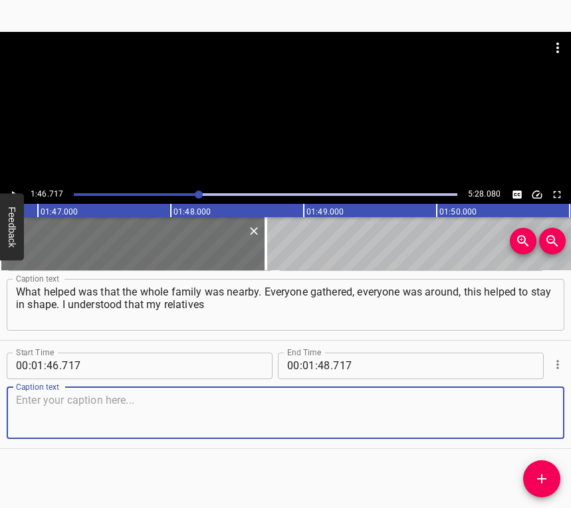
click at [100, 416] on textarea at bounding box center [285, 413] width 539 height 38
paste textarea "were beside me and that I could control this situation. Later I started getting…"
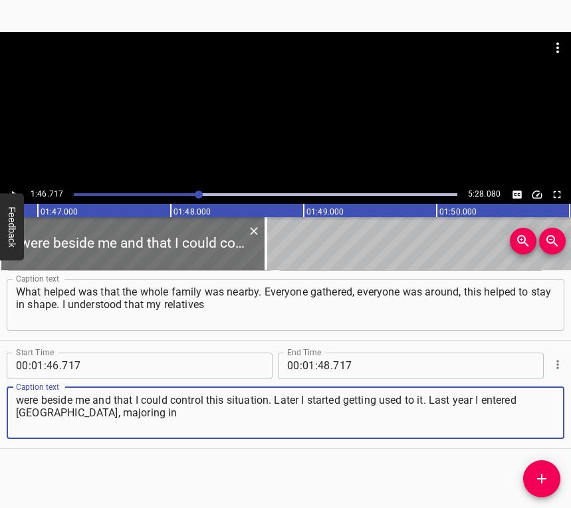
type textarea "were beside me and that I could control this situation. Later I started getting…"
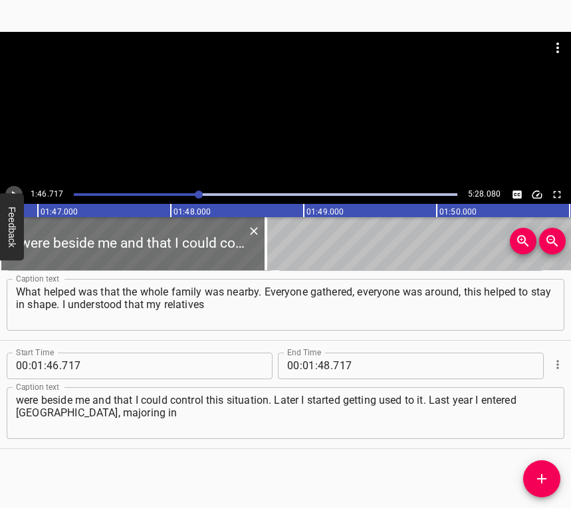
click at [16, 187] on button "Play/Pause" at bounding box center [13, 194] width 17 height 17
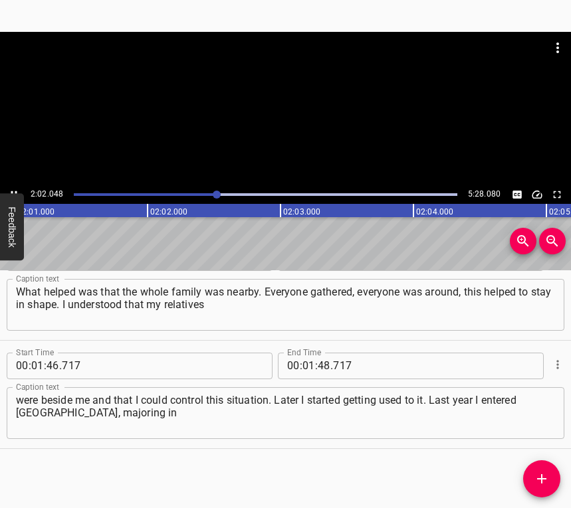
click at [15, 191] on icon "Play/Pause" at bounding box center [14, 195] width 12 height 12
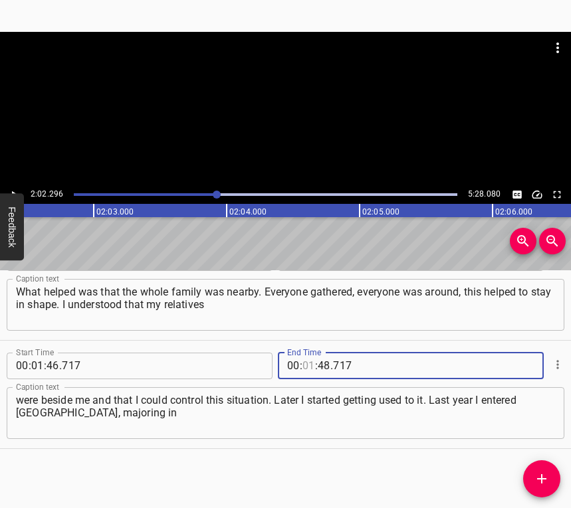
click at [303, 367] on input "number" at bounding box center [308, 366] width 13 height 27
type input "02"
type input "296"
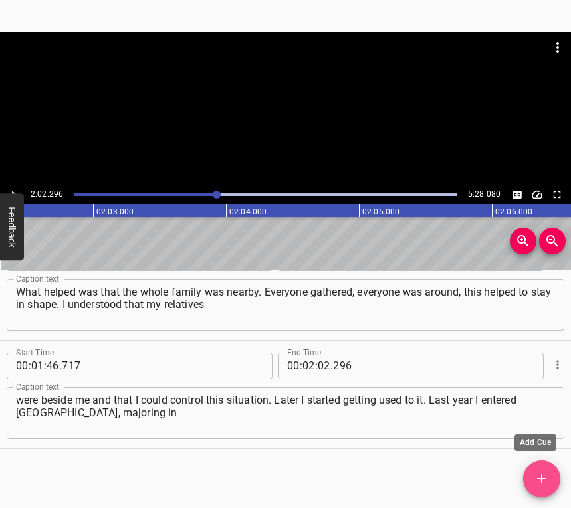
click at [529, 478] on span "Add Cue" at bounding box center [541, 479] width 37 height 16
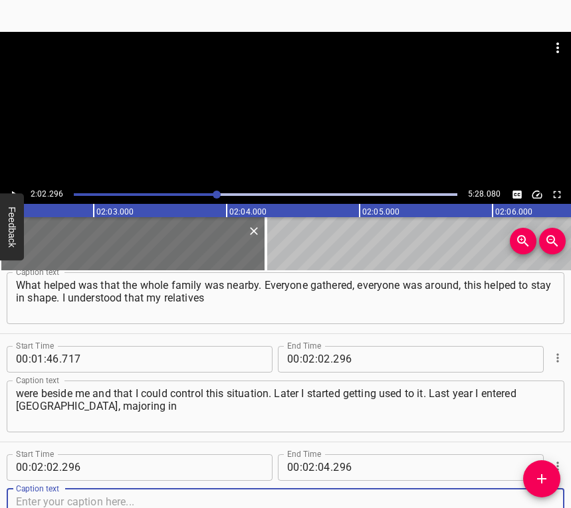
scroll to position [1015, 0]
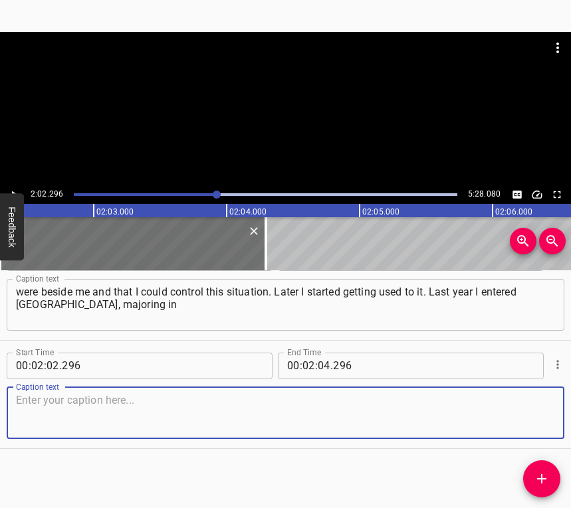
click at [535, 417] on textarea at bounding box center [285, 413] width 539 height 38
click at [49, 406] on textarea at bounding box center [285, 413] width 539 height 38
paste textarea "“History and Archaeology.” This year at the beginning of June I came here for p…"
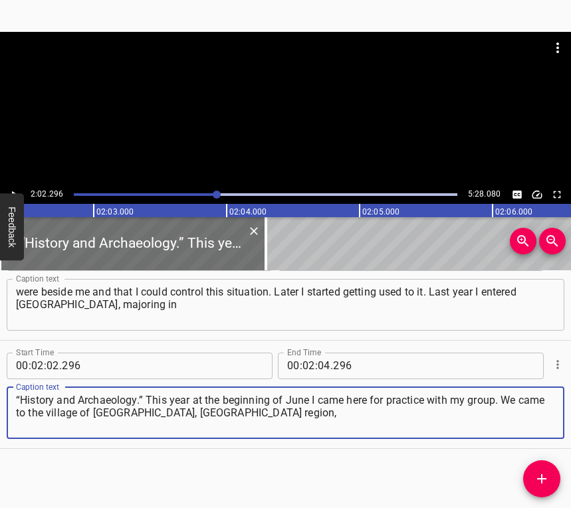
type textarea "“History and Archaeology.” This year at the beginning of June I came here for p…"
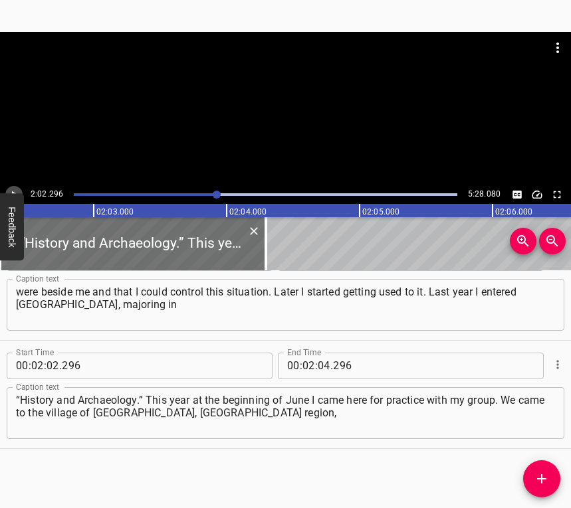
click at [14, 191] on icon "Play/Pause" at bounding box center [14, 195] width 12 height 12
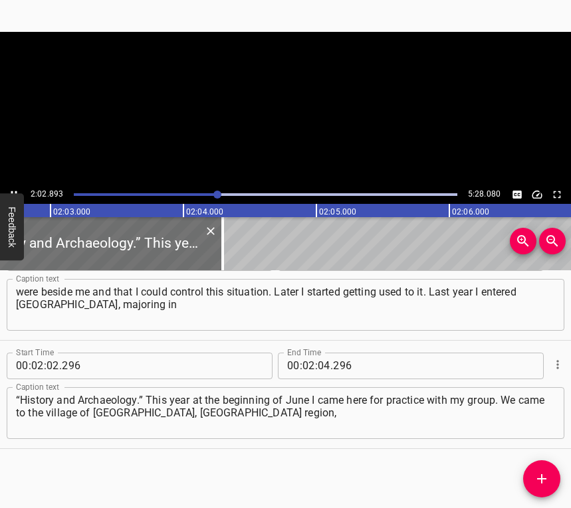
scroll to position [0, 16321]
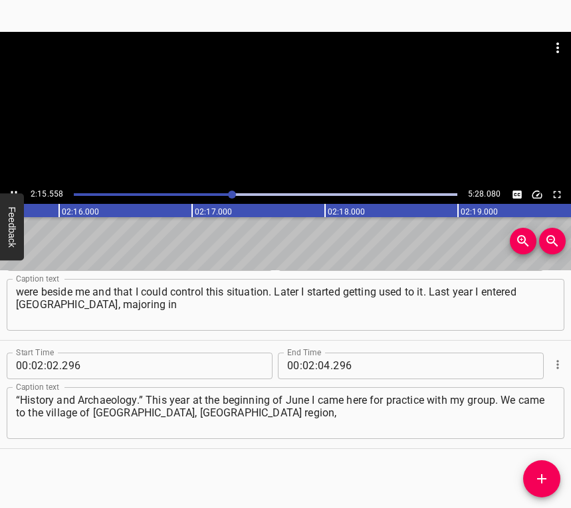
click at [13, 192] on icon "Play/Pause" at bounding box center [14, 194] width 6 height 7
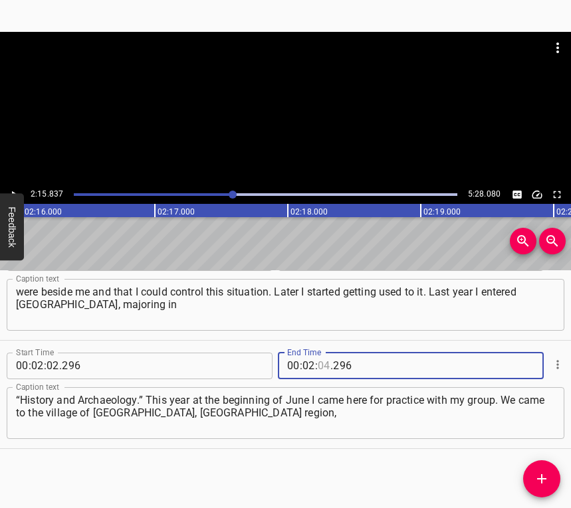
click at [319, 362] on input "number" at bounding box center [323, 366] width 13 height 27
type input "15"
type input "837"
click at [541, 476] on icon "Add Cue" at bounding box center [541, 479] width 16 height 16
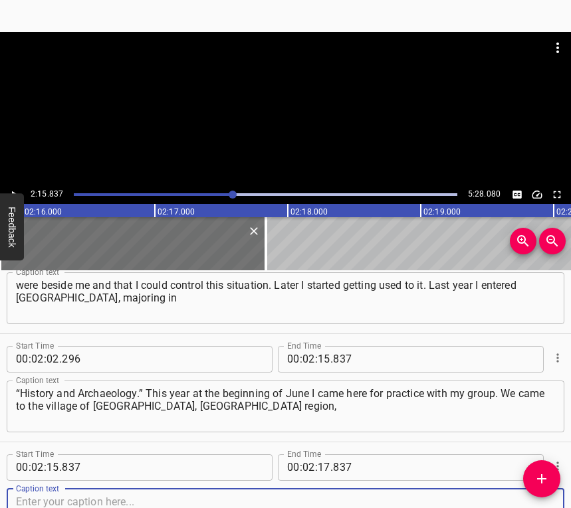
scroll to position [1123, 0]
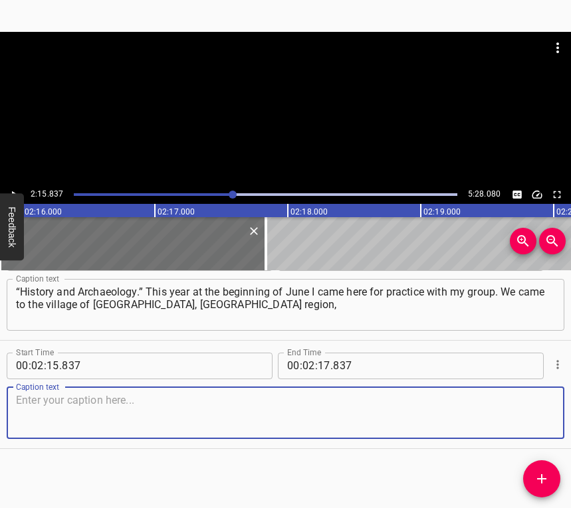
click at [506, 404] on textarea at bounding box center [285, 413] width 539 height 38
click at [66, 416] on textarea at bounding box center [285, 413] width 539 height 38
paste textarea "we were invited to the Trypillia expedition. I worked here for two weeks, and I…"
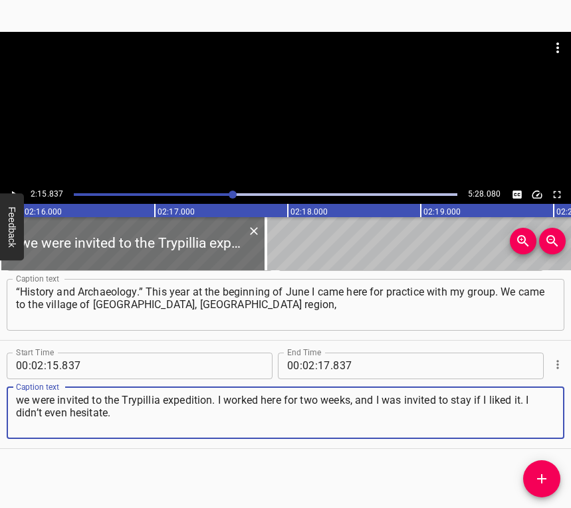
type textarea "we were invited to the Trypillia expedition. I worked here for two weeks, and I…"
click at [15, 189] on icon "Play/Pause" at bounding box center [14, 195] width 12 height 12
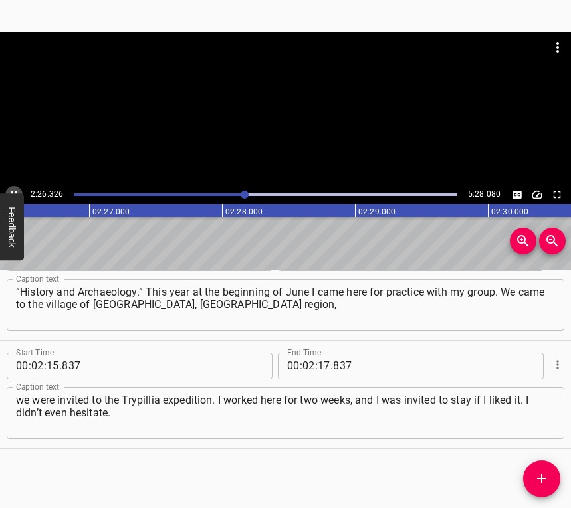
click at [11, 191] on icon "Play/Pause" at bounding box center [14, 195] width 12 height 12
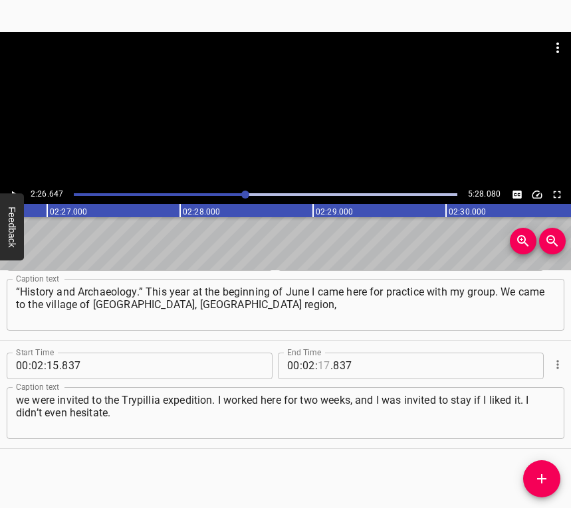
click at [321, 365] on input "number" at bounding box center [323, 366] width 13 height 27
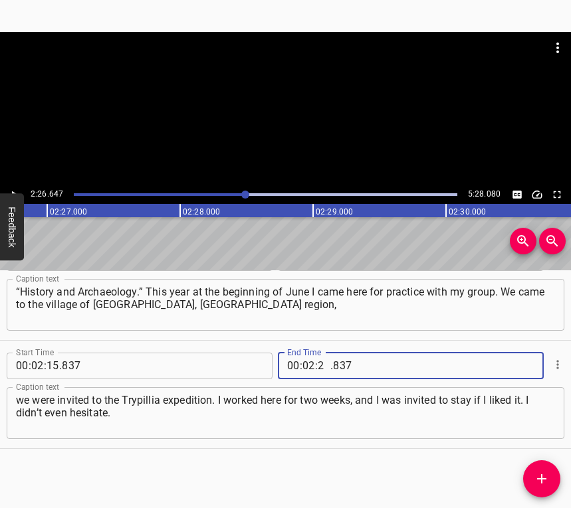
type input "26"
type input "647"
click at [542, 474] on icon "Add Cue" at bounding box center [541, 478] width 9 height 9
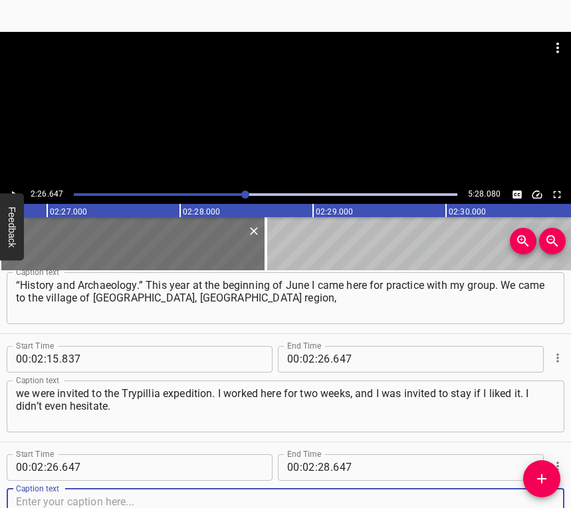
scroll to position [1231, 0]
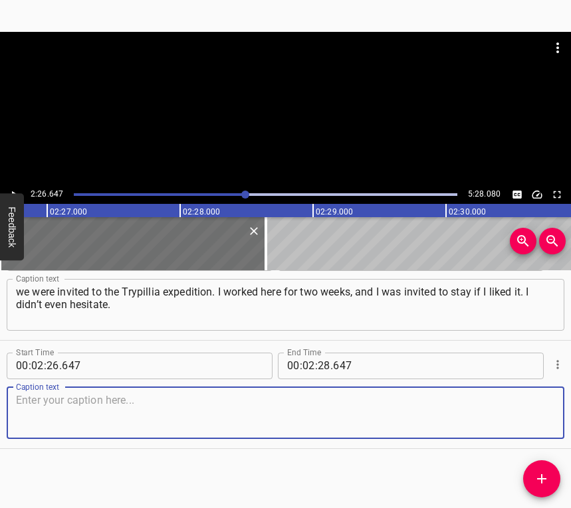
click at [537, 413] on textarea at bounding box center [285, 413] width 539 height 38
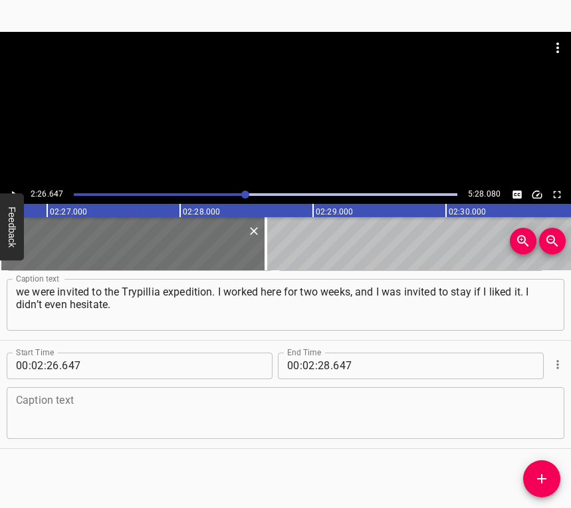
click at [62, 399] on textarea at bounding box center [285, 413] width 539 height 38
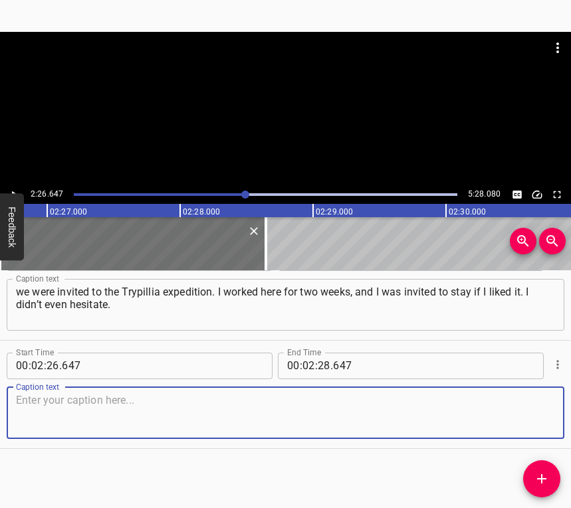
paste textarea "I returned to the expedition at the reserve and now I work here in the Trypilli…"
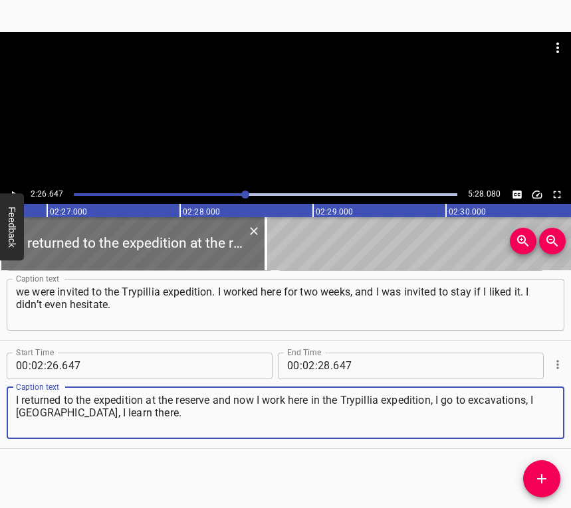
type textarea "I returned to the expedition at the reserve and now I work here in the Trypilli…"
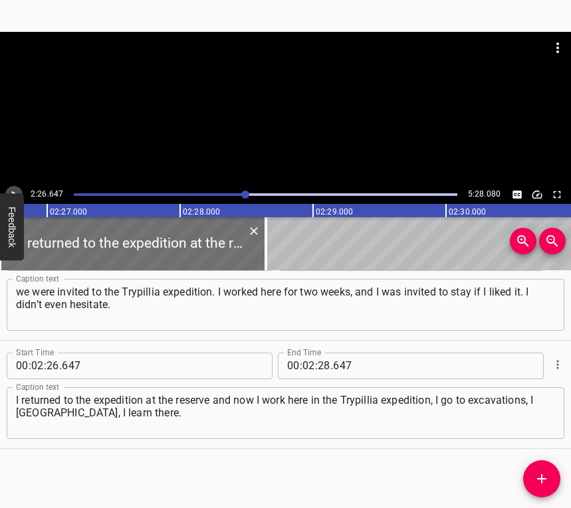
click at [17, 189] on icon "Play/Pause" at bounding box center [14, 195] width 12 height 12
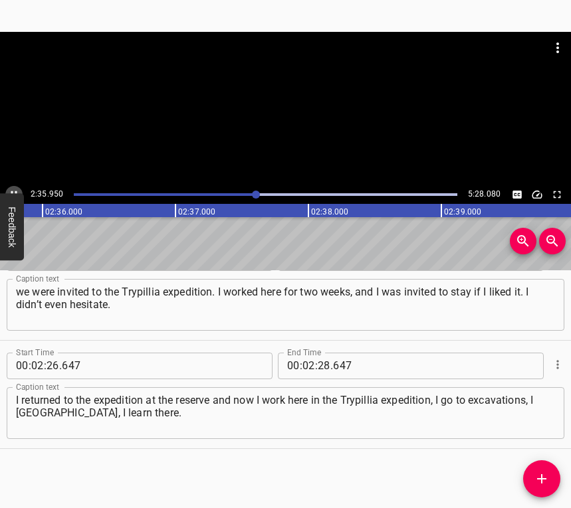
click at [10, 189] on icon "Play/Pause" at bounding box center [14, 195] width 12 height 12
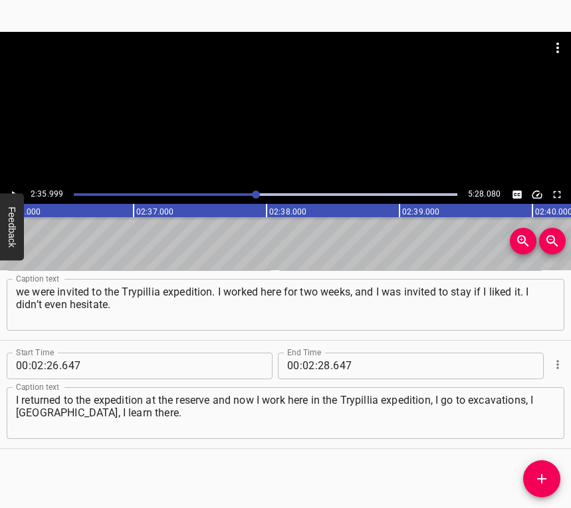
click at [10, 189] on icon "Play/Pause" at bounding box center [14, 195] width 12 height 12
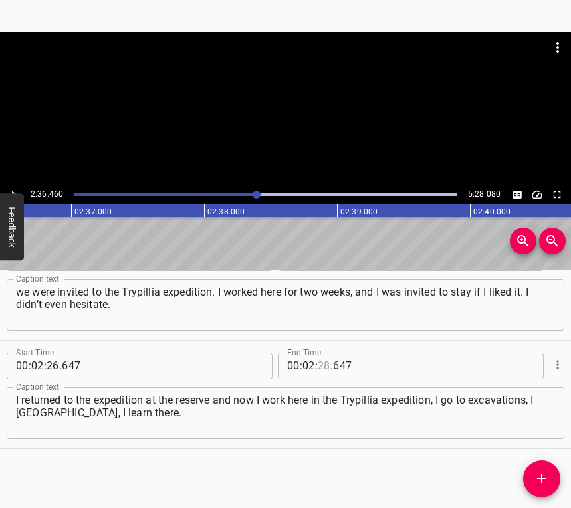
click at [320, 363] on input "number" at bounding box center [323, 366] width 13 height 27
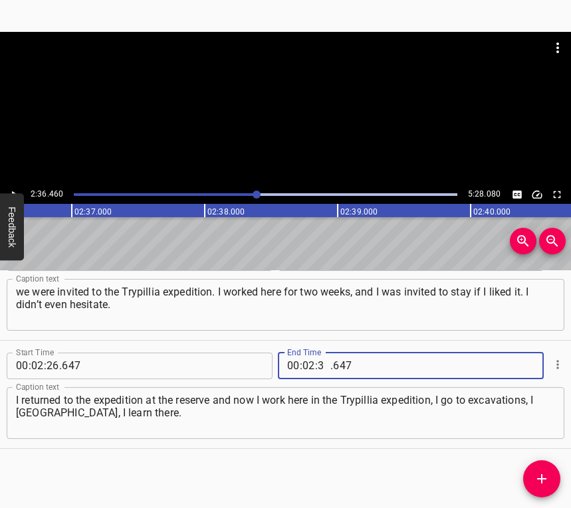
type input "36"
type input "460"
click at [539, 478] on icon "Add Cue" at bounding box center [541, 479] width 16 height 16
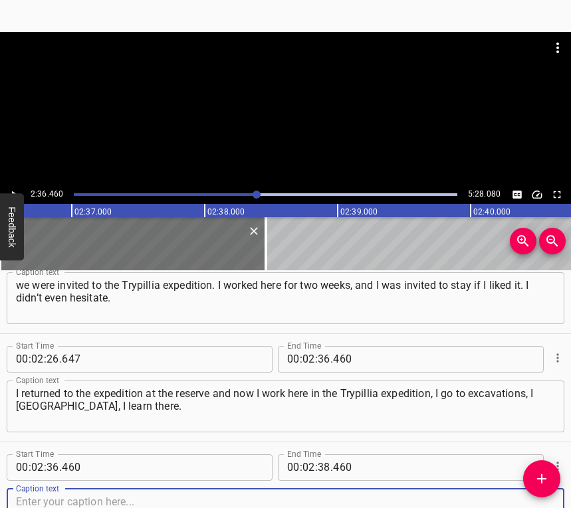
scroll to position [1340, 0]
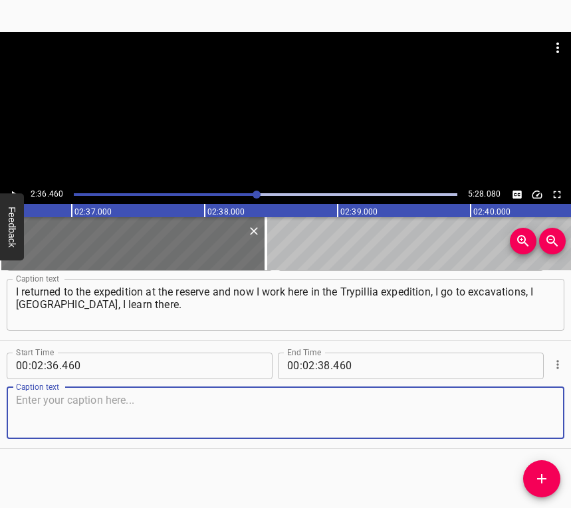
drag, startPoint x: 532, startPoint y: 412, endPoint x: 563, endPoint y: 399, distance: 33.6
click at [532, 412] on textarea at bounding box center [285, 413] width 539 height 38
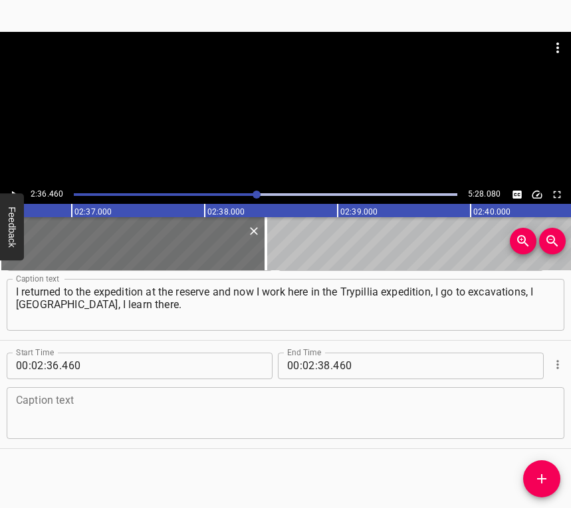
click at [89, 420] on textarea at bounding box center [285, 413] width 539 height 38
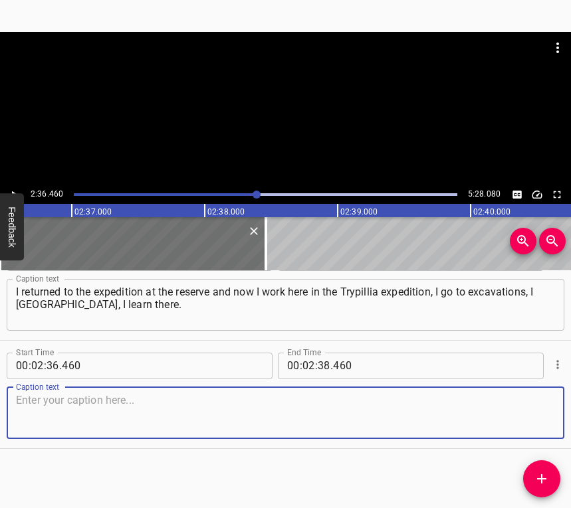
paste textarea "I am just beginning, and thank God that in the expedition I am surrounded by wo…"
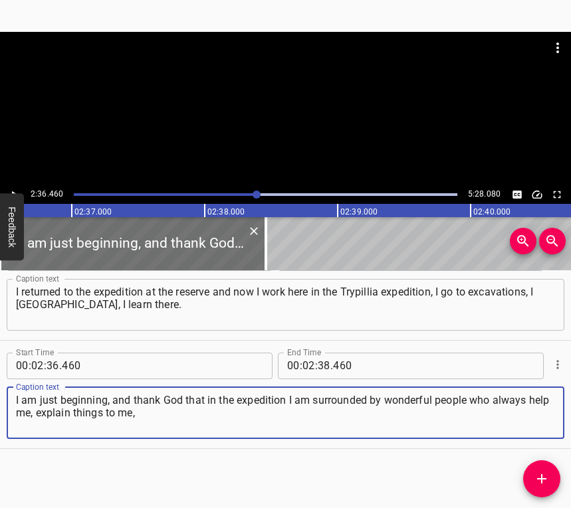
type textarea "I am just beginning, and thank God that in the expedition I am surrounded by wo…"
click at [15, 189] on icon "Play/Pause" at bounding box center [14, 195] width 12 height 12
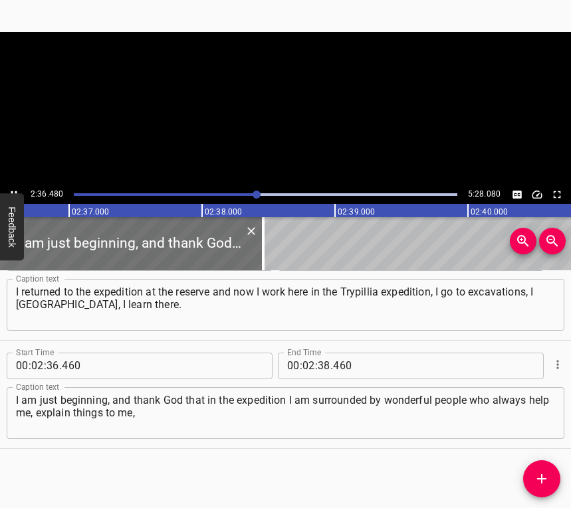
scroll to position [0, 20819]
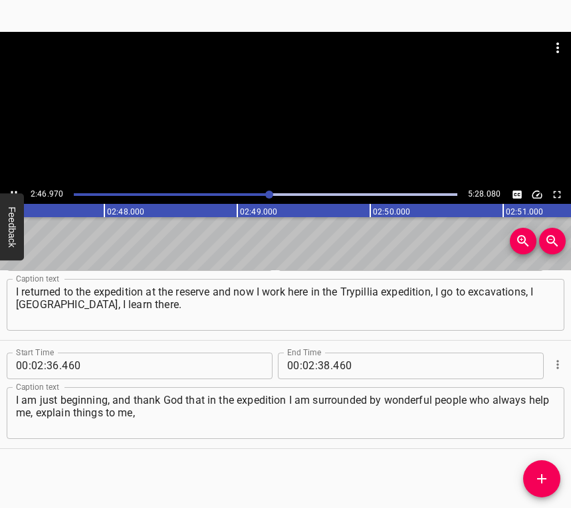
click at [15, 187] on button "Play/Pause" at bounding box center [13, 194] width 17 height 17
click at [322, 363] on input "number" at bounding box center [323, 366] width 13 height 27
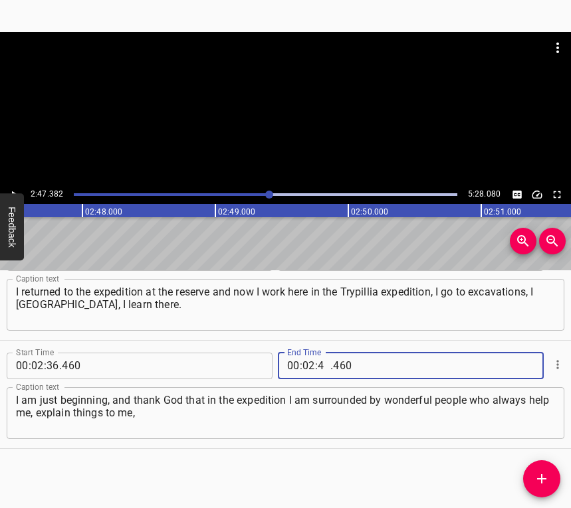
type input "47"
type input "382"
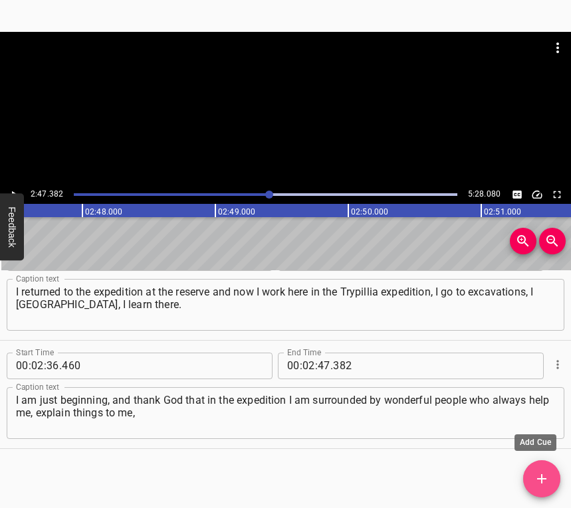
click at [533, 476] on icon "Add Cue" at bounding box center [541, 479] width 16 height 16
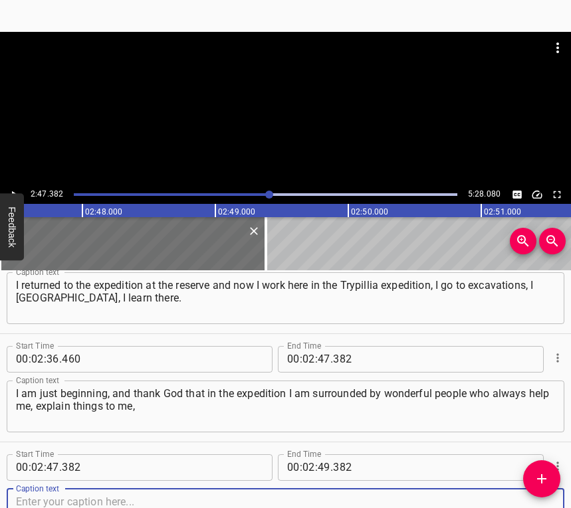
scroll to position [1448, 0]
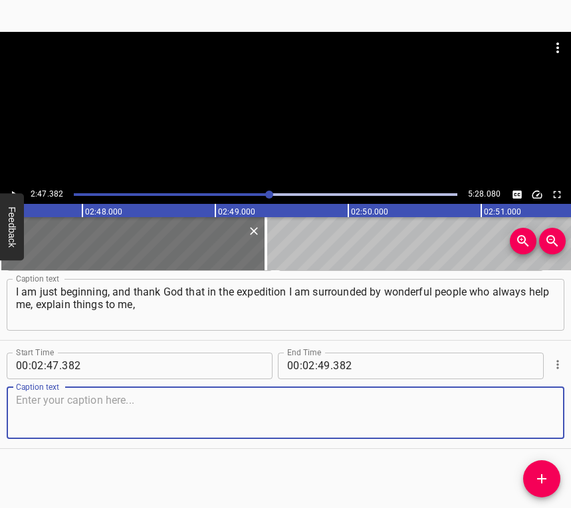
click at [502, 422] on textarea at bounding box center [285, 413] width 539 height 38
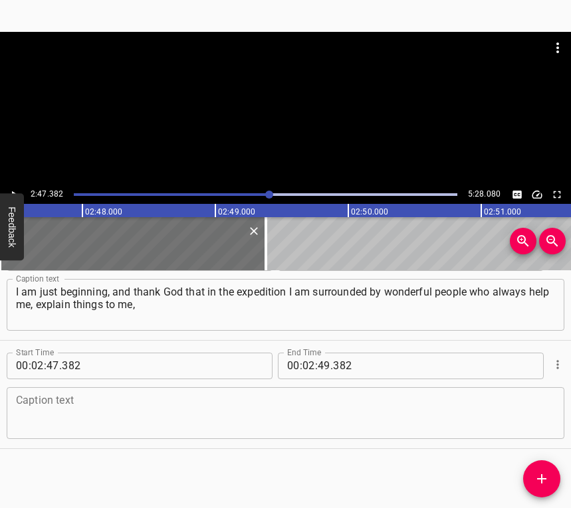
click at [36, 402] on textarea at bounding box center [285, 413] width 539 height 38
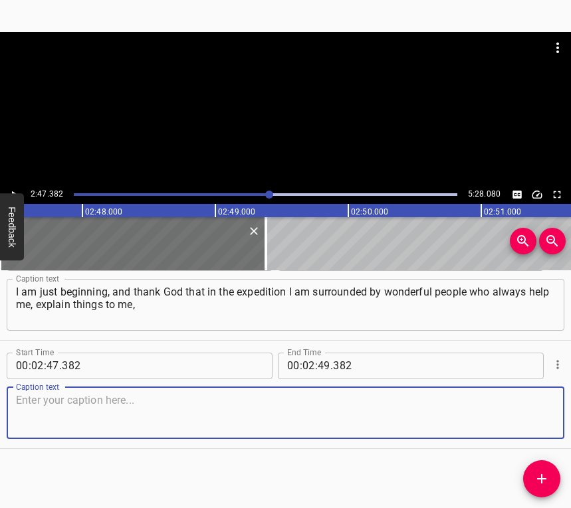
paste textarea "so here I learn more than I work. Sometimes I work at the museum on laboratory …"
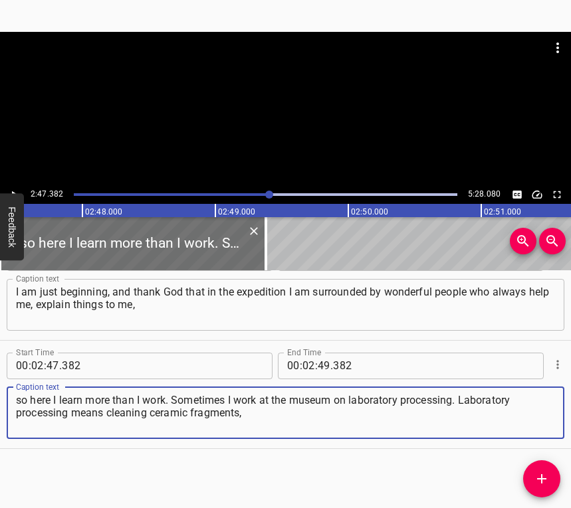
type textarea "so here I learn more than I work. Sometimes I work at the museum on laboratory …"
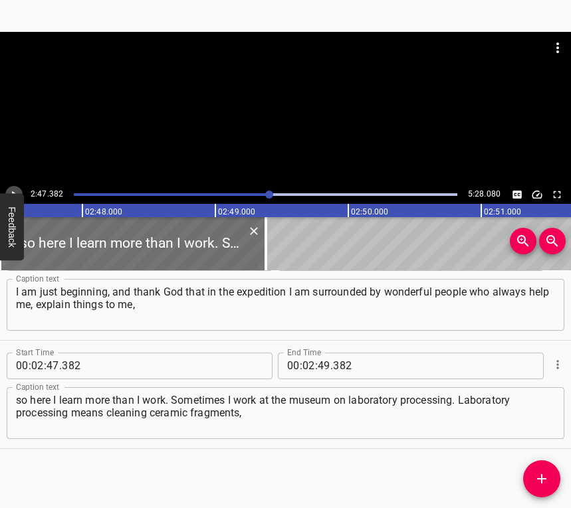
click at [11, 190] on icon "Play/Pause" at bounding box center [14, 195] width 12 height 12
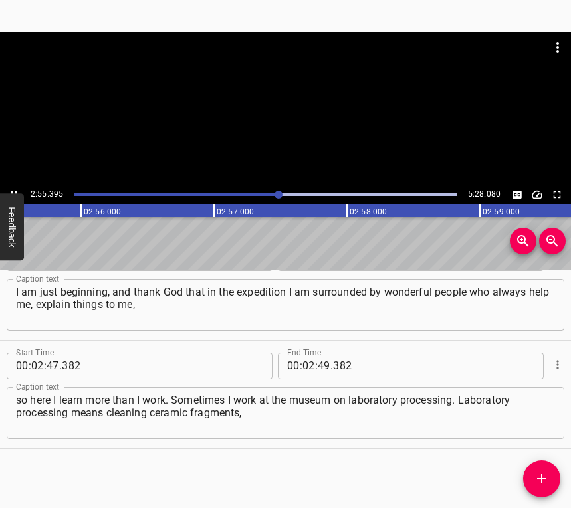
click at [11, 189] on icon "Play/Pause" at bounding box center [14, 195] width 12 height 12
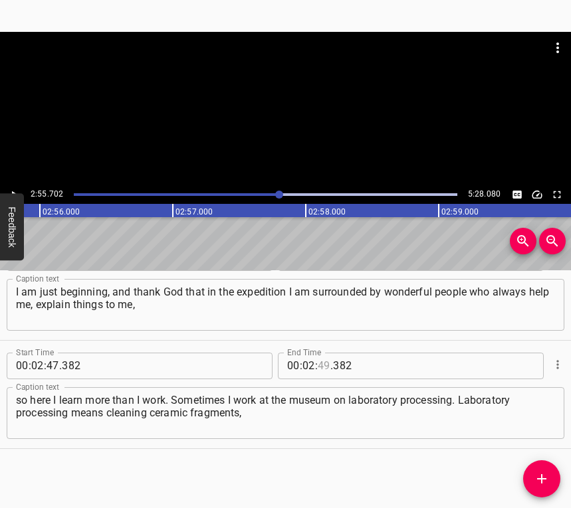
click at [317, 367] on input "number" at bounding box center [323, 366] width 13 height 27
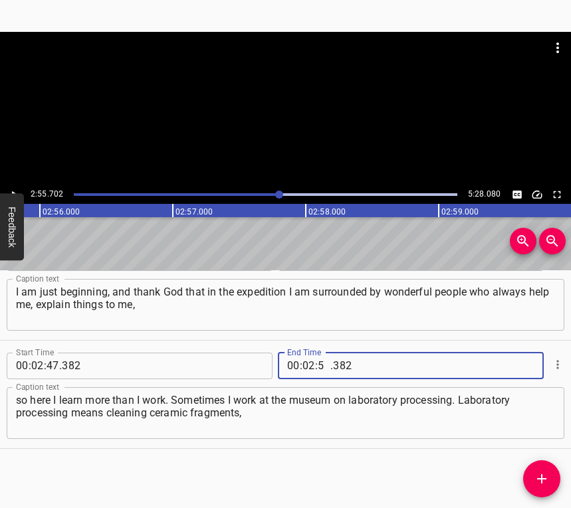
type input "55"
type input "702"
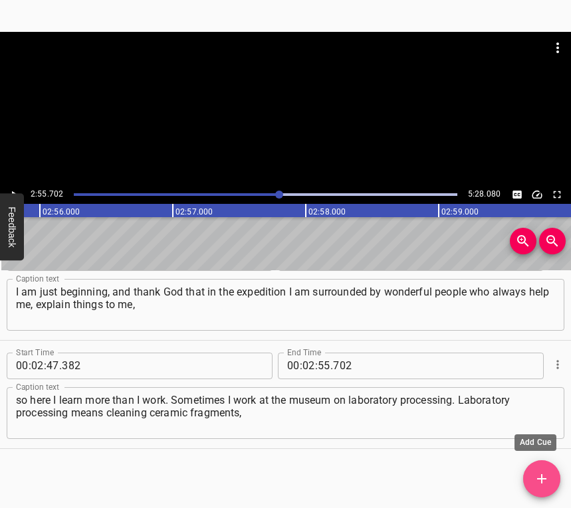
click at [539, 474] on icon "Add Cue" at bounding box center [541, 479] width 16 height 16
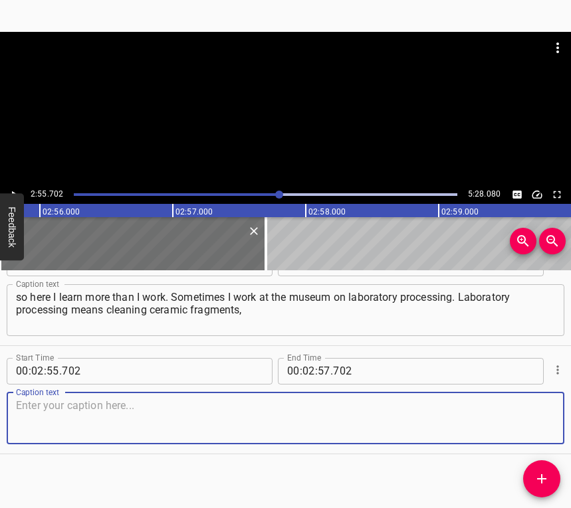
scroll to position [1556, 0]
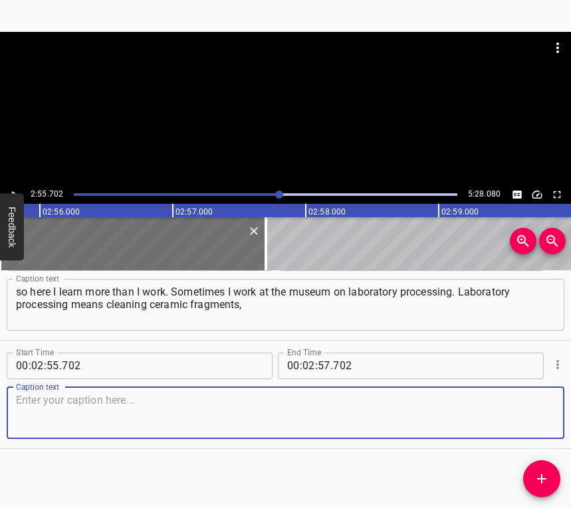
click at [528, 430] on textarea at bounding box center [285, 413] width 539 height 38
click at [31, 412] on textarea at bounding box center [285, 413] width 539 height 38
paste textarea "coding them and, in general, redistribution. At first it fascinated me, it was …"
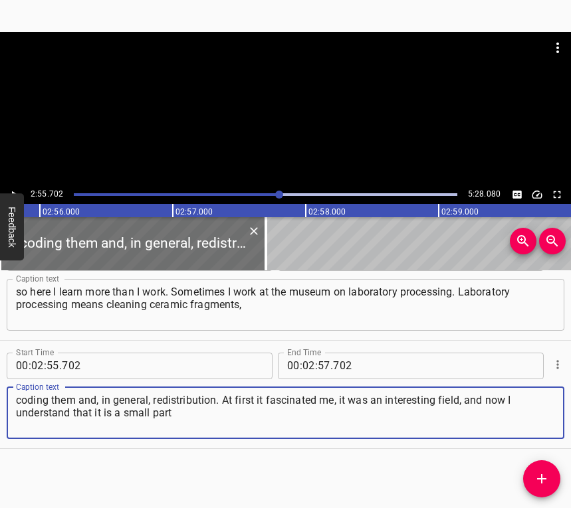
type textarea "coding them and, in general, redistribution. At first it fascinated me, it was …"
click at [12, 187] on button "Play/Pause" at bounding box center [13, 194] width 17 height 17
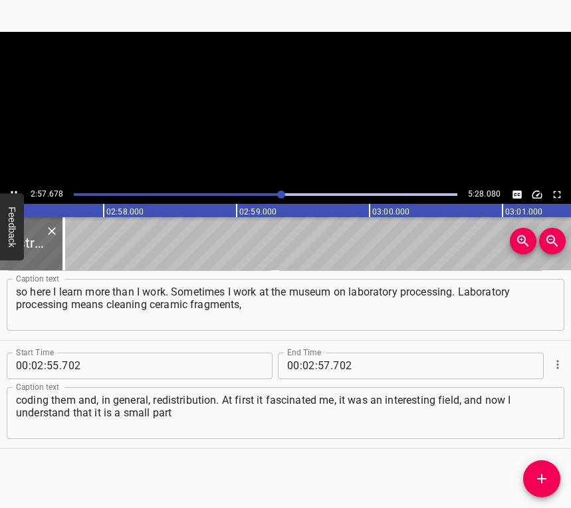
scroll to position [0, 23601]
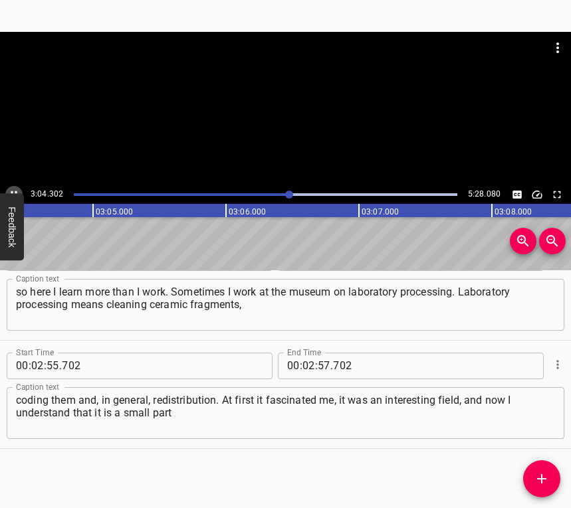
click at [14, 189] on icon "Play/Pause" at bounding box center [14, 195] width 12 height 12
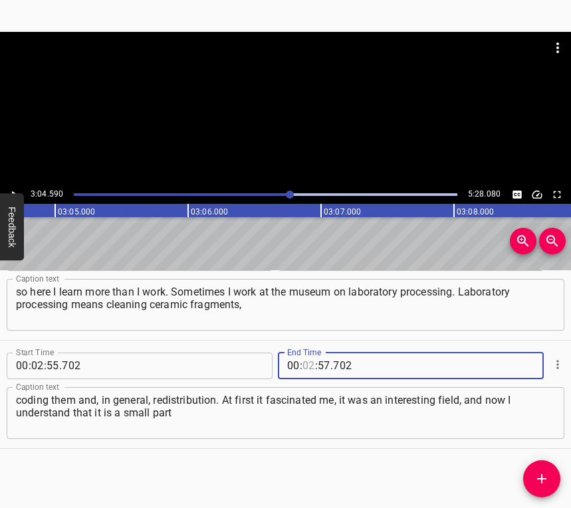
click at [304, 359] on input "number" at bounding box center [308, 366] width 13 height 27
type input "03"
type input "04"
type input "590"
click at [548, 470] on button "Add Cue" at bounding box center [541, 478] width 37 height 37
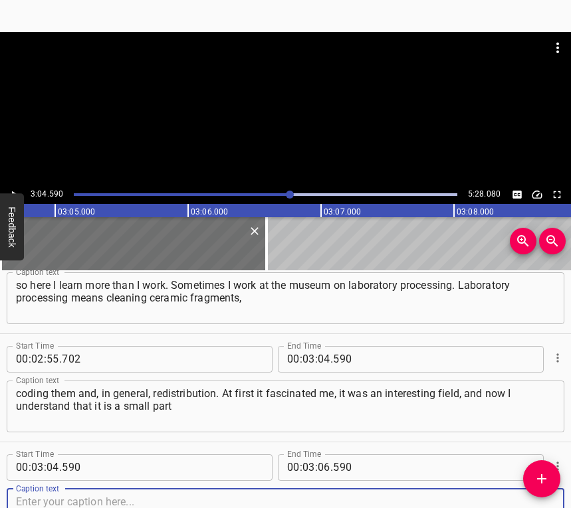
scroll to position [1664, 0]
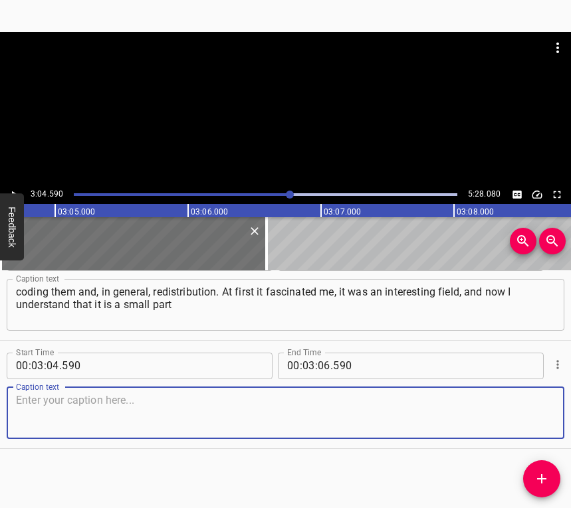
drag, startPoint x: 516, startPoint y: 415, endPoint x: 567, endPoint y: 404, distance: 51.7
click at [517, 415] on textarea at bounding box center [285, 413] width 539 height 38
click at [75, 424] on textarea at bounding box center [285, 413] width 539 height 38
paste textarea "that I can contribute to history, I can help our state with something. In gener…"
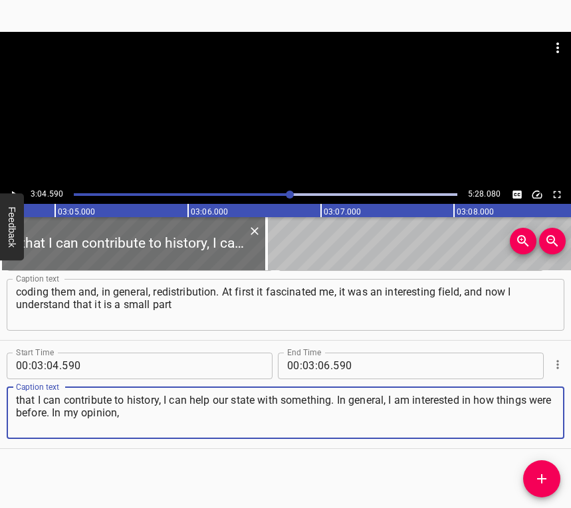
type textarea "that I can contribute to history, I can help our state with something. In gener…"
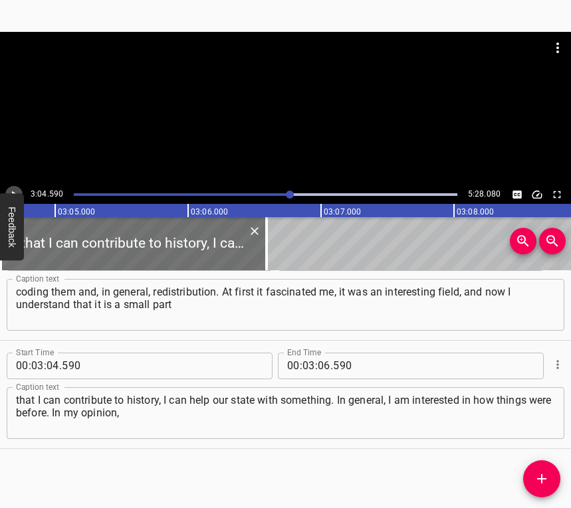
click at [7, 188] on button "Play/Pause" at bounding box center [13, 194] width 17 height 17
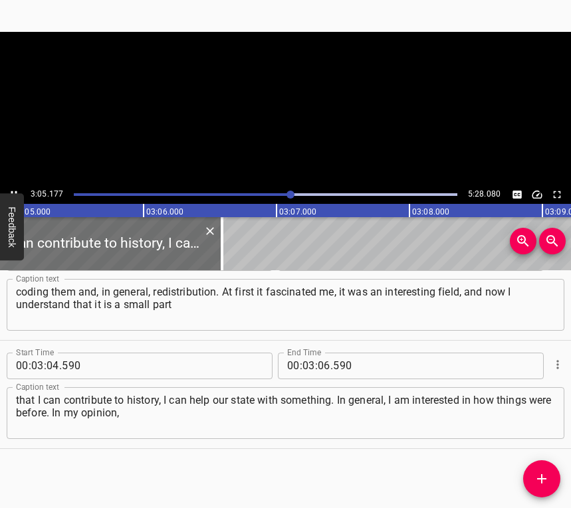
scroll to position [0, 24598]
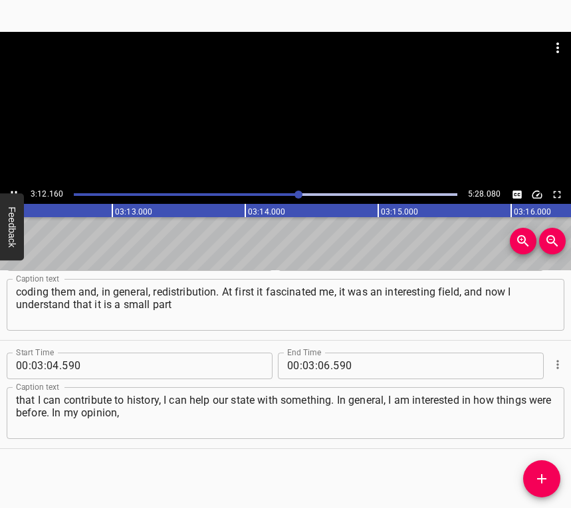
click at [13, 189] on icon "Play/Pause" at bounding box center [14, 195] width 12 height 12
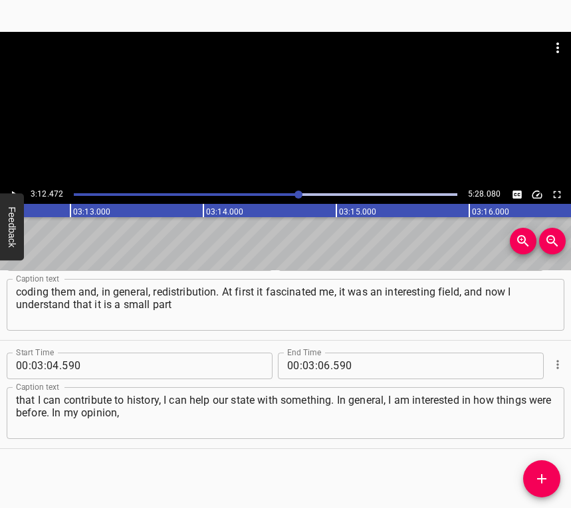
click at [13, 187] on button "Play/Pause" at bounding box center [13, 194] width 17 height 17
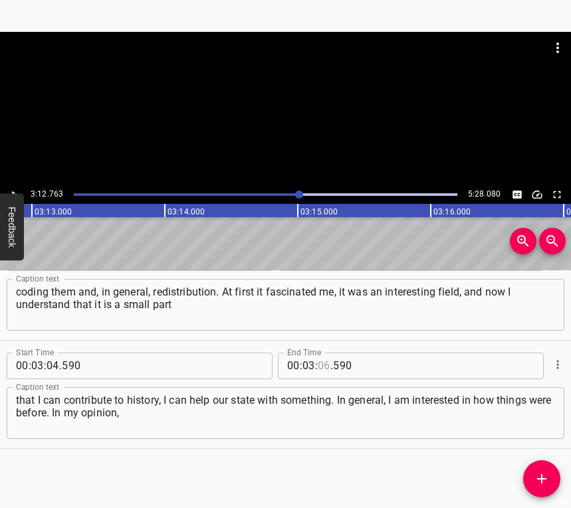
click at [317, 367] on input "number" at bounding box center [323, 366] width 13 height 27
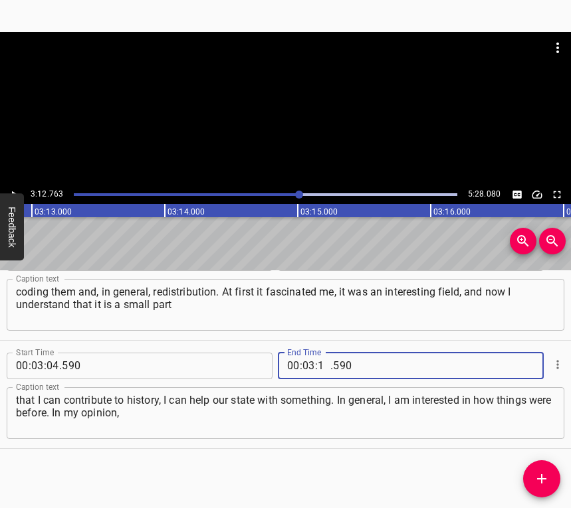
type input "12"
type input "763"
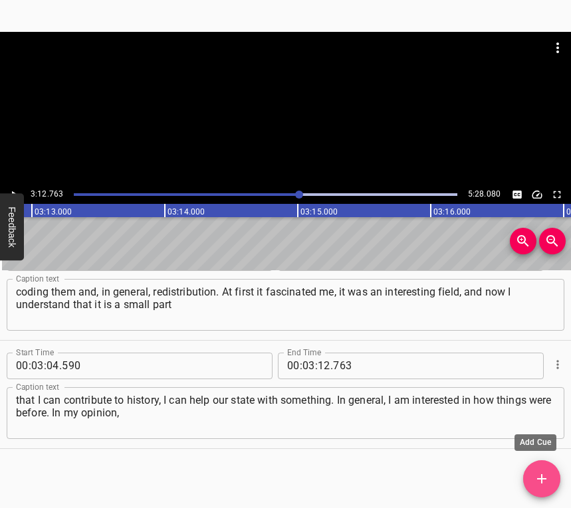
click at [545, 480] on icon "Add Cue" at bounding box center [541, 478] width 9 height 9
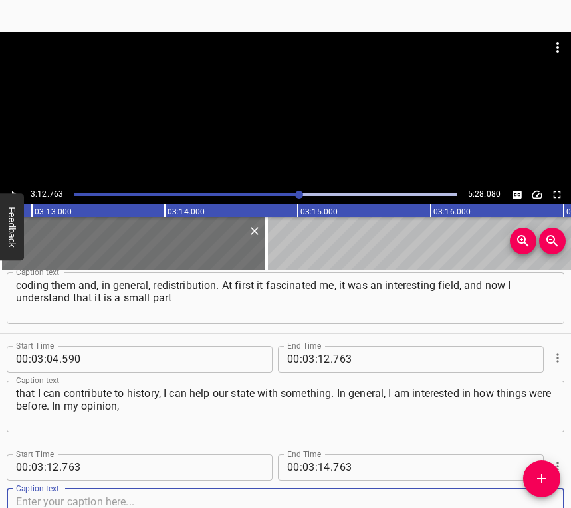
scroll to position [1773, 0]
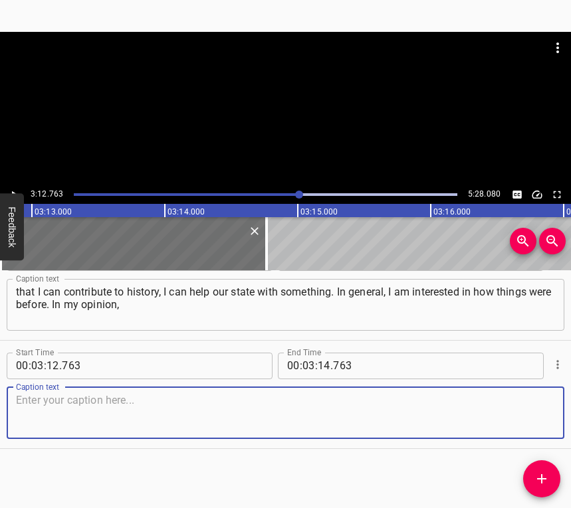
click at [526, 415] on textarea at bounding box center [285, 413] width 539 height 38
click at [39, 415] on textarea at bounding box center [285, 413] width 539 height 38
paste textarea "we must revive the history of our country and must be engaged in it. Since tour…"
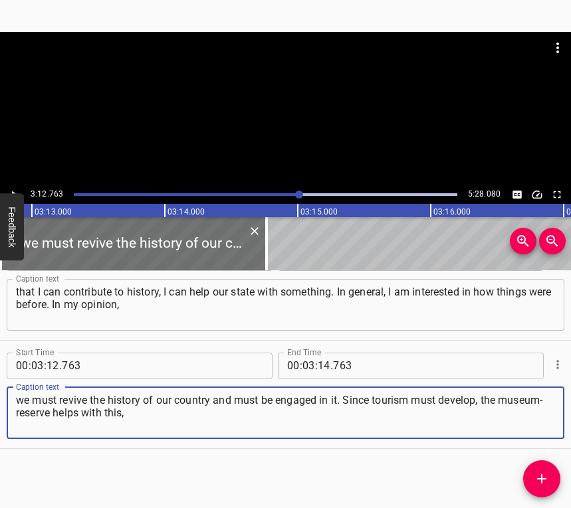
type textarea "we must revive the history of our country and must be engaged in it. Since tour…"
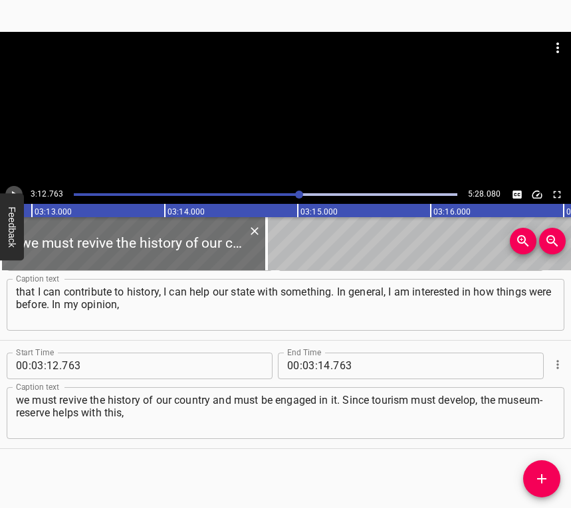
click at [15, 187] on button "Play/Pause" at bounding box center [13, 194] width 17 height 17
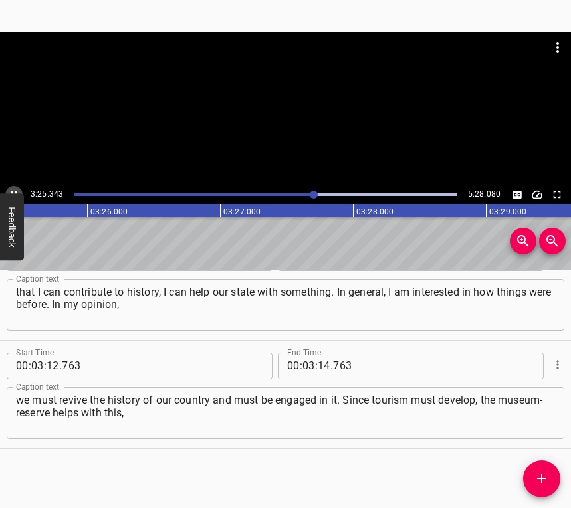
click at [13, 190] on icon "Play/Pause" at bounding box center [14, 195] width 12 height 12
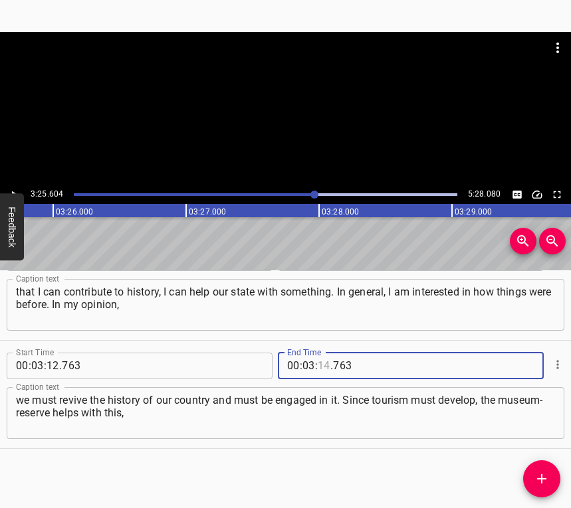
click at [322, 363] on input "number" at bounding box center [323, 366] width 13 height 27
type input "25"
type input "604"
click at [537, 479] on icon "Add Cue" at bounding box center [541, 478] width 9 height 9
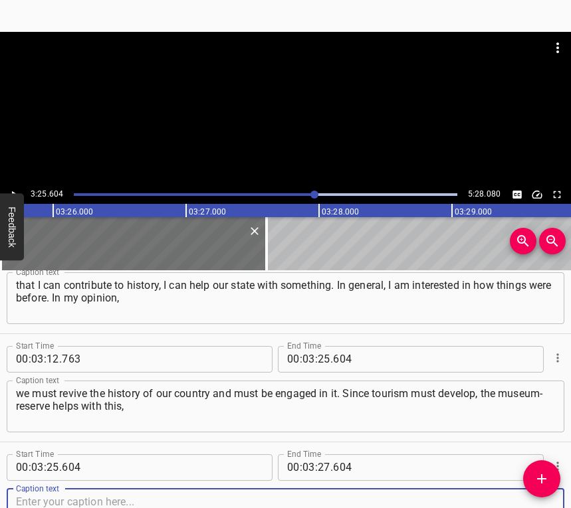
scroll to position [1881, 0]
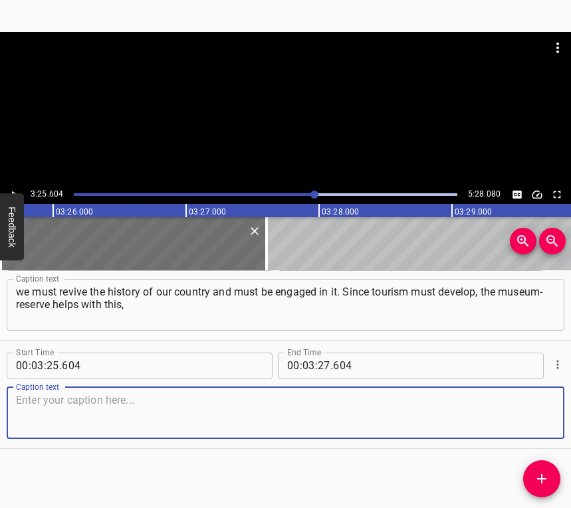
click at [515, 413] on textarea at bounding box center [285, 413] width 539 height 38
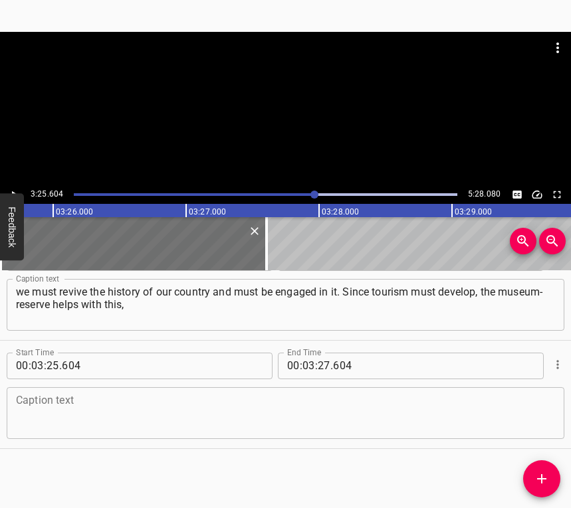
click at [46, 410] on textarea at bounding box center [285, 413] width 539 height 38
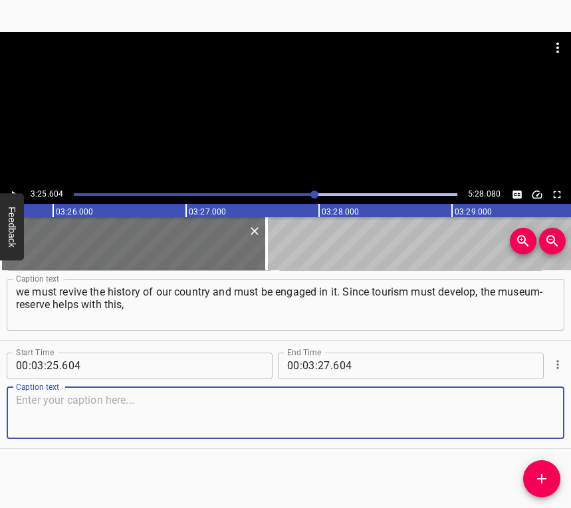
paste textarea "it enlightens people that on the territory of our state there was such a cultur…"
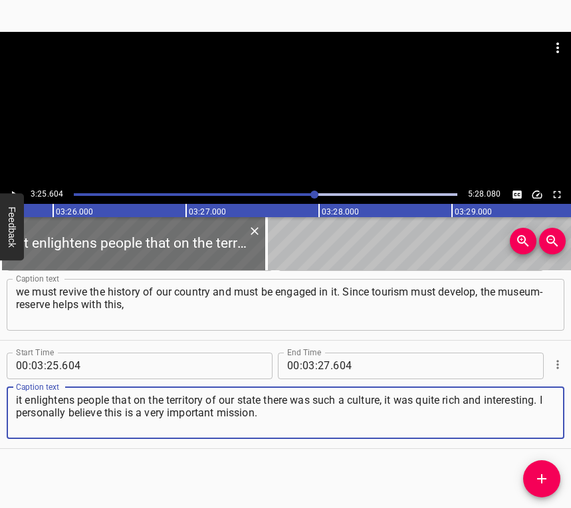
type textarea "it enlightens people that on the territory of our state there was such a cultur…"
click at [13, 185] on div at bounding box center [285, 108] width 571 height 153
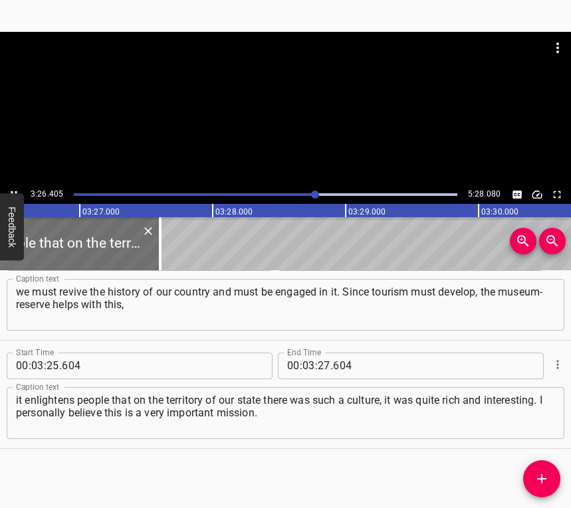
scroll to position [0, 27452]
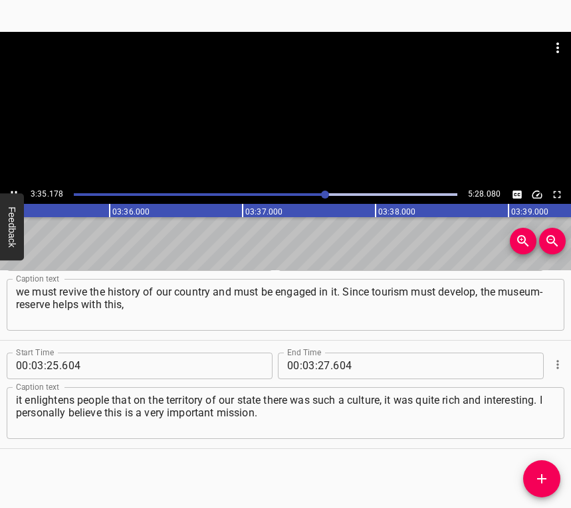
click at [9, 189] on icon "Play/Pause" at bounding box center [14, 195] width 12 height 12
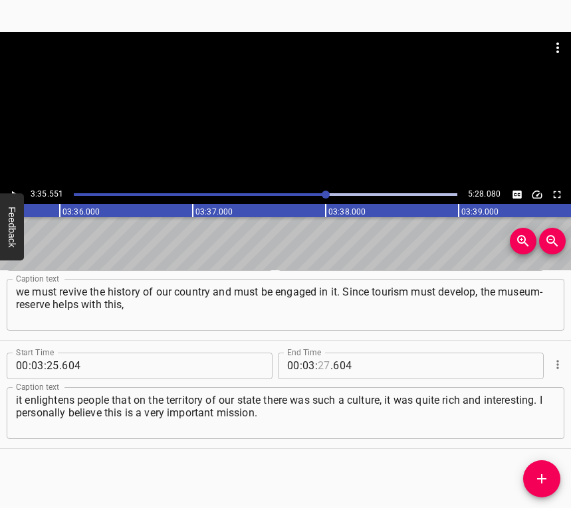
click at [320, 362] on input "number" at bounding box center [323, 366] width 13 height 27
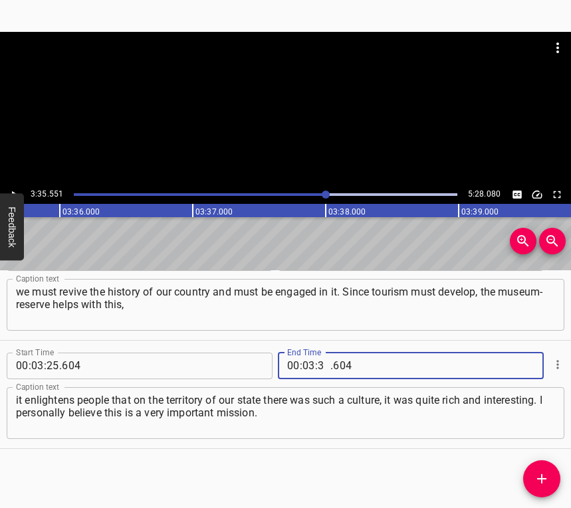
type input "35"
type input "551"
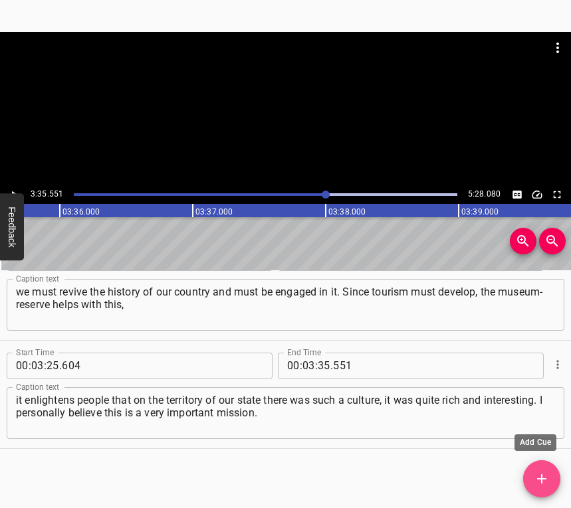
click at [542, 477] on icon "Add Cue" at bounding box center [541, 479] width 16 height 16
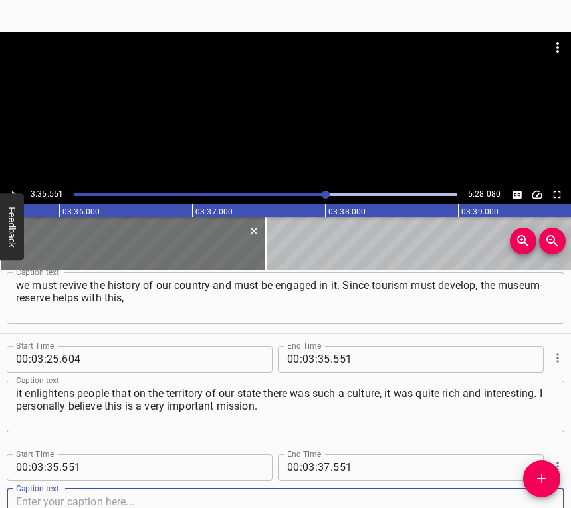
scroll to position [1989, 0]
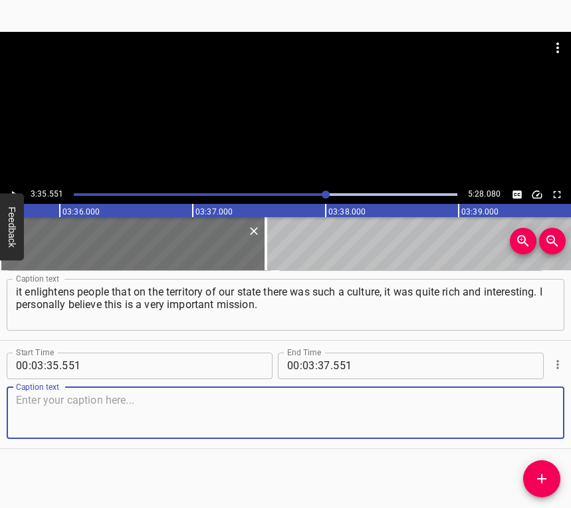
click at [535, 420] on textarea at bounding box center [285, 413] width 539 height 38
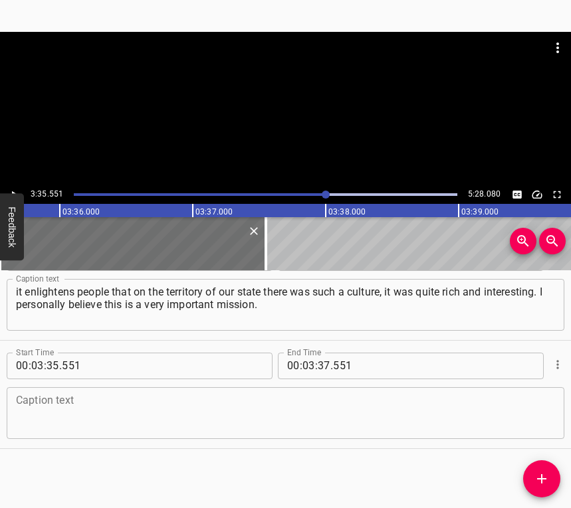
click at [140, 403] on textarea at bounding box center [285, 413] width 539 height 38
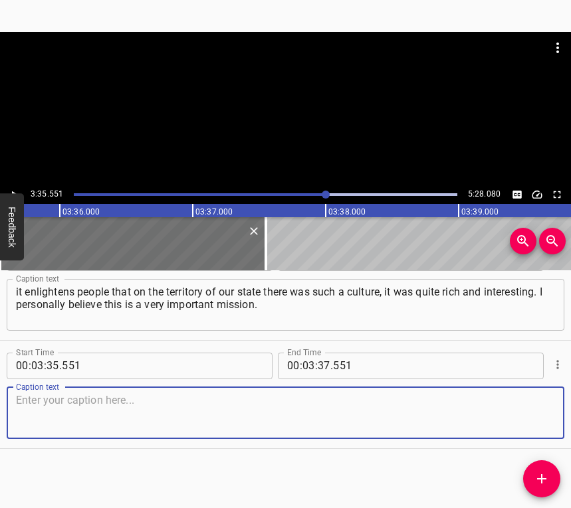
paste textarea "When we first found a ceramic fragment, the feelings were strange. I didn’t qui…"
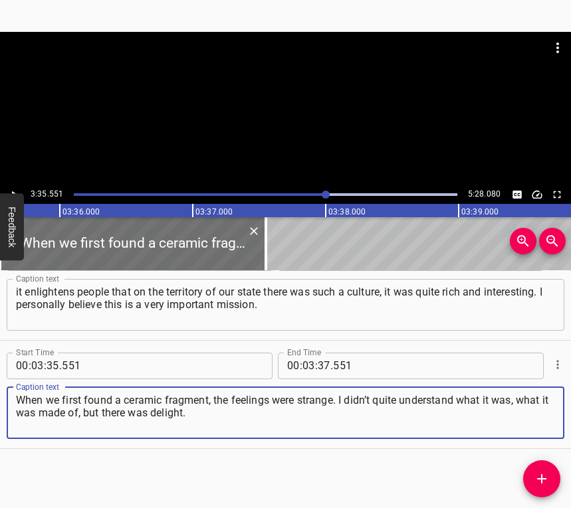
type textarea "When we first found a ceramic fragment, the feelings were strange. I didn’t qui…"
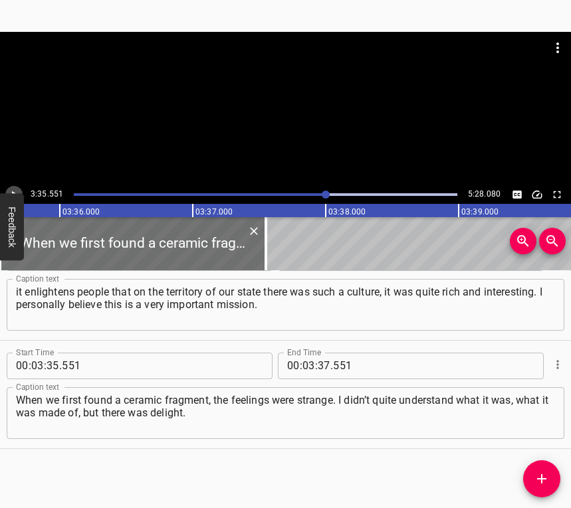
click at [9, 189] on icon "Play/Pause" at bounding box center [14, 195] width 12 height 12
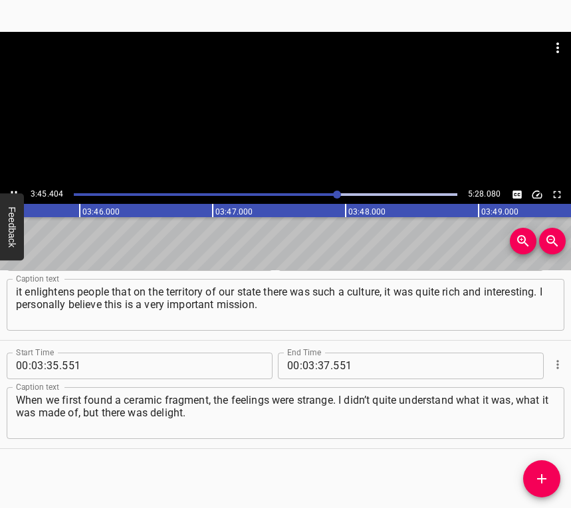
click at [13, 193] on icon "Play/Pause" at bounding box center [14, 194] width 6 height 7
click at [13, 193] on icon "Play/Pause" at bounding box center [14, 194] width 5 height 7
click at [13, 193] on icon "Play/Pause" at bounding box center [14, 194] width 6 height 7
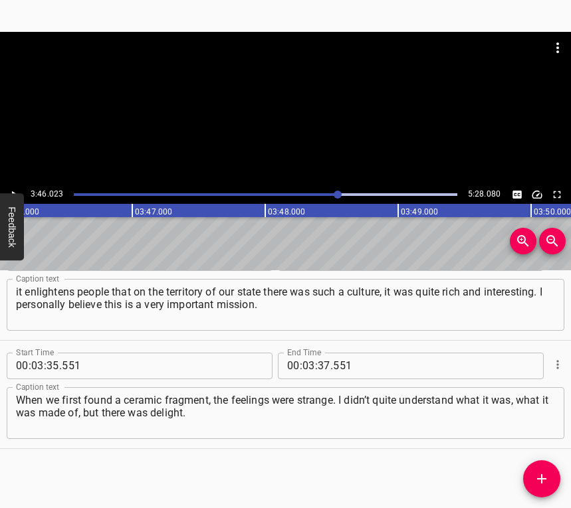
scroll to position [0, 30023]
click at [318, 365] on input "number" at bounding box center [323, 366] width 13 height 27
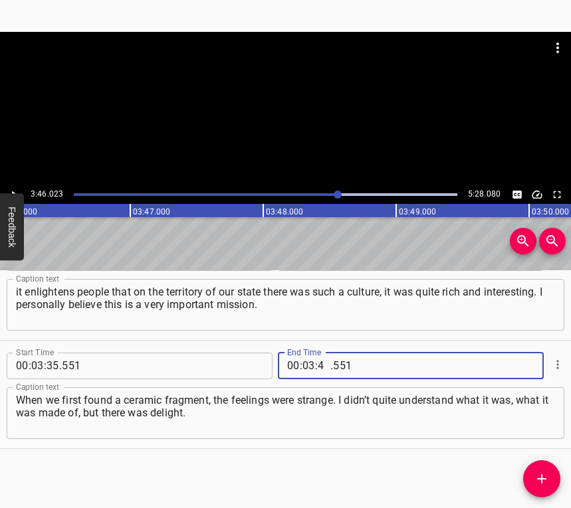
type input "46"
type input "023"
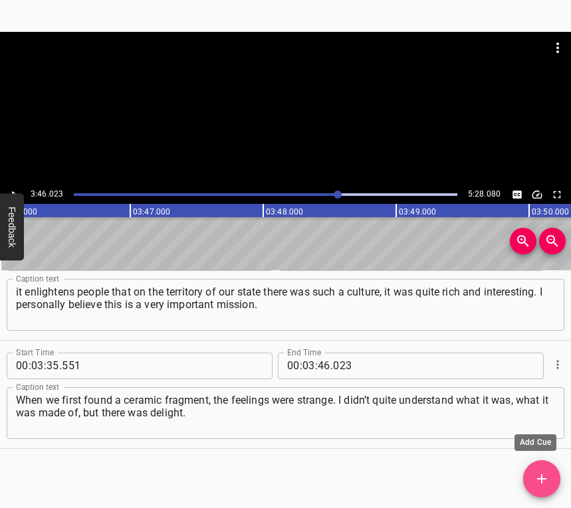
click at [545, 476] on icon "Add Cue" at bounding box center [541, 479] width 16 height 16
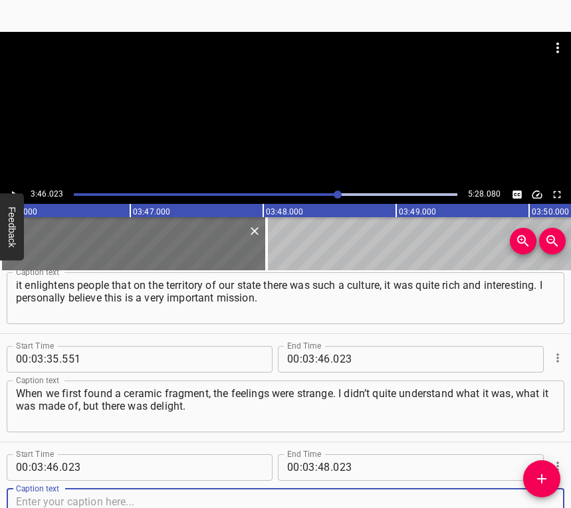
scroll to position [2097, 0]
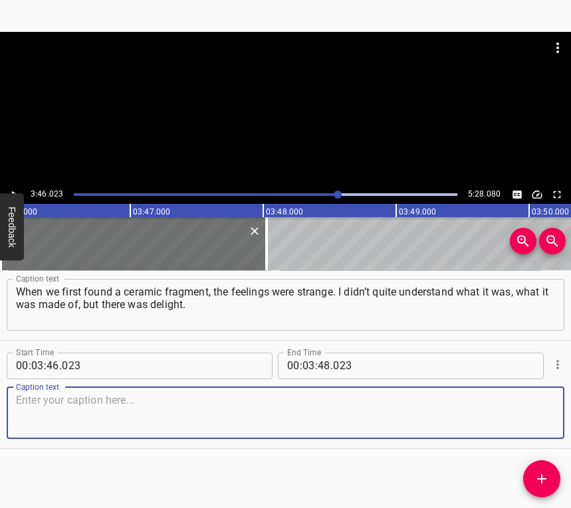
drag, startPoint x: 537, startPoint y: 430, endPoint x: 567, endPoint y: 416, distance: 32.7
click at [537, 429] on textarea at bounding box center [285, 413] width 539 height 38
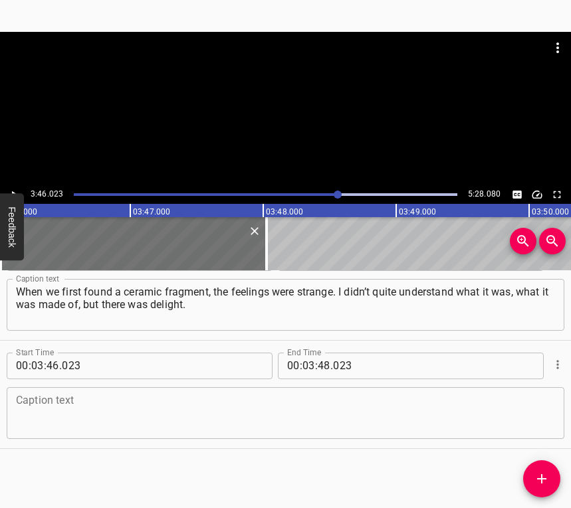
click at [126, 400] on textarea at bounding box center [285, 413] width 539 height 38
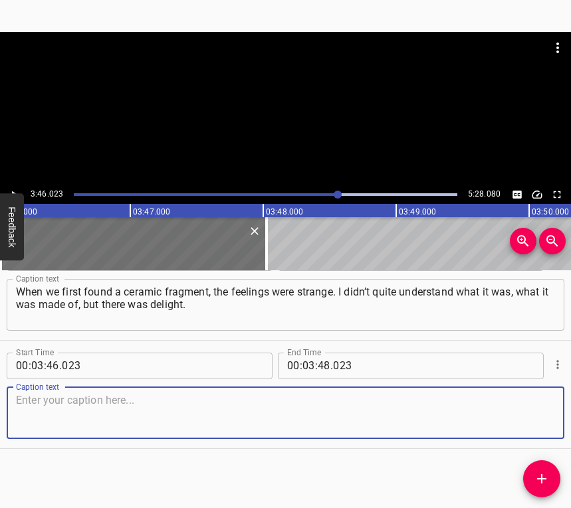
paste textarea "Because we touched history. We found this ceramic object, it gives uplift. We a…"
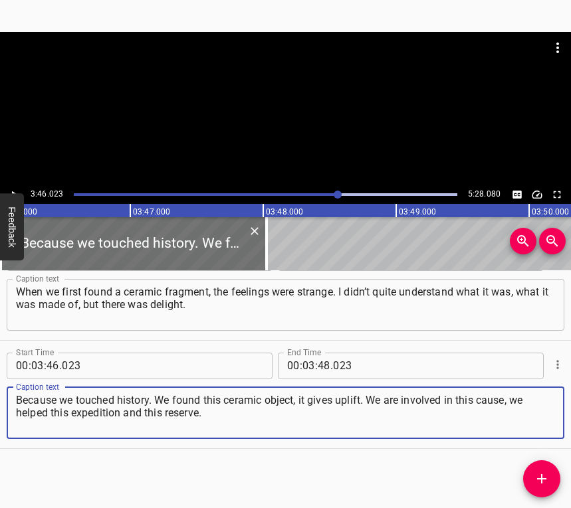
type textarea "Because we touched history. We found this ceramic object, it gives uplift. We a…"
click at [13, 189] on icon "Play/Pause" at bounding box center [14, 195] width 12 height 12
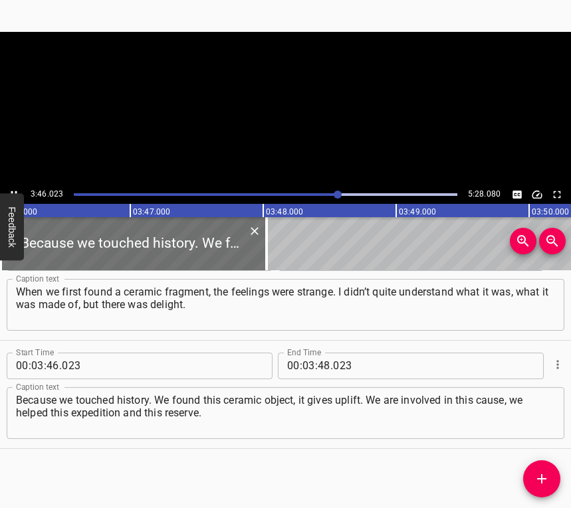
scroll to position [0, 30027]
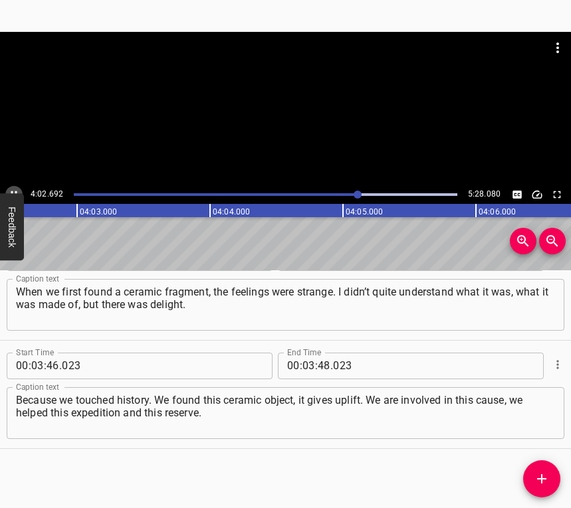
click at [10, 186] on button "Play/Pause" at bounding box center [13, 194] width 17 height 17
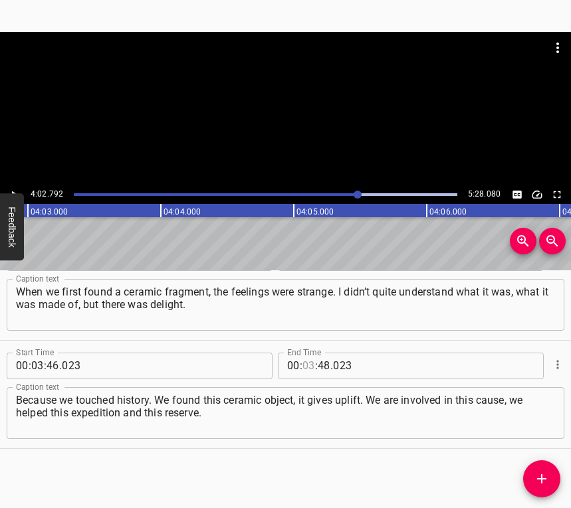
click at [302, 365] on input "number" at bounding box center [308, 366] width 13 height 27
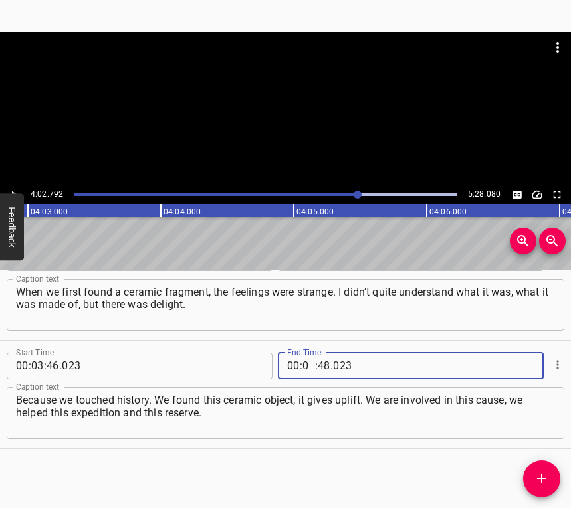
type input "04"
type input "02"
type input "792"
click at [537, 483] on icon "Add Cue" at bounding box center [541, 479] width 16 height 16
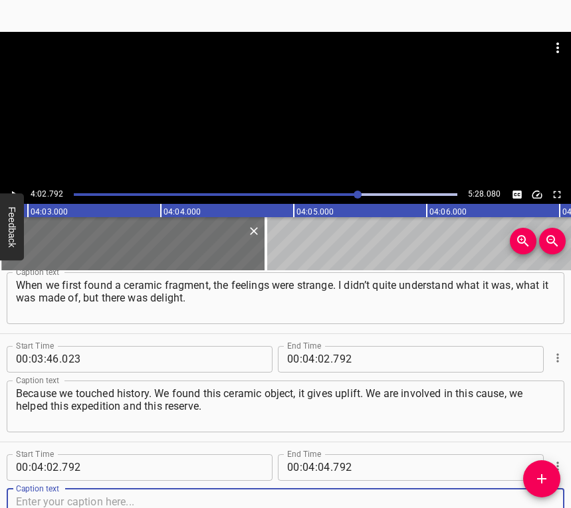
scroll to position [2206, 0]
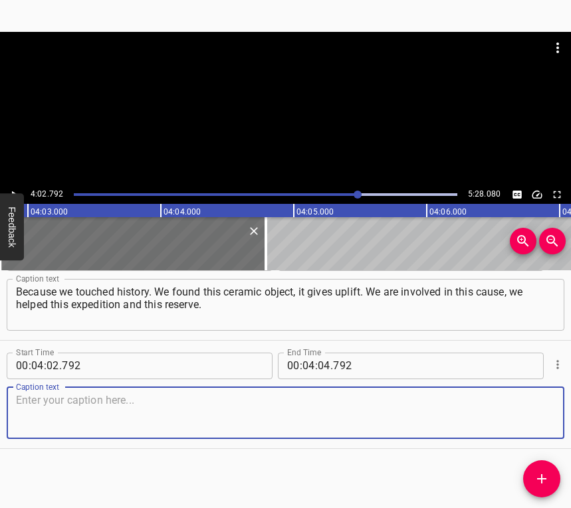
click at [521, 413] on textarea at bounding box center [285, 413] width 539 height 38
click at [124, 422] on textarea at bounding box center [285, 413] width 539 height 38
paste textarea "These are incredible feelings. Once we were at the museum working on laboratory…"
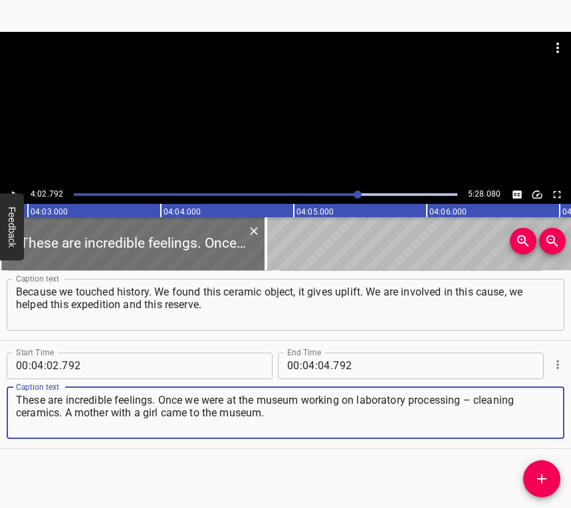
type textarea "These are incredible feelings. Once we were at the museum working on laboratory…"
click at [8, 190] on icon "Play/Pause" at bounding box center [14, 195] width 12 height 12
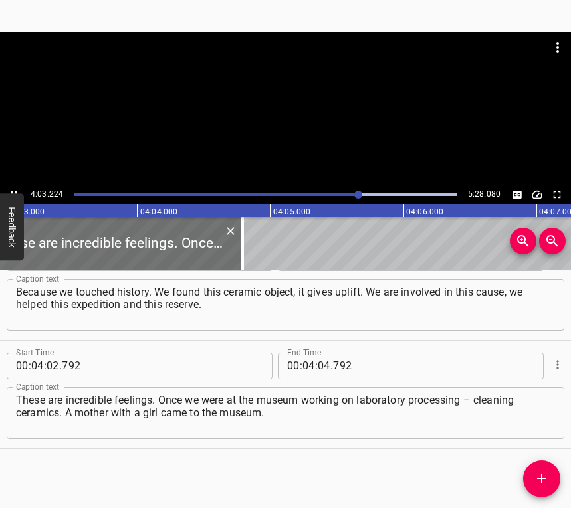
scroll to position [0, 32308]
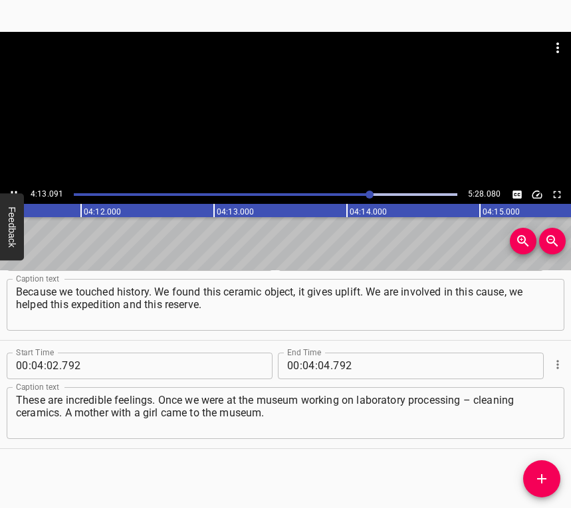
click at [13, 186] on button "Play/Pause" at bounding box center [13, 194] width 17 height 17
click at [364, 192] on div at bounding box center [265, 194] width 399 height 19
click at [11, 190] on icon "Play/Pause" at bounding box center [14, 195] width 12 height 12
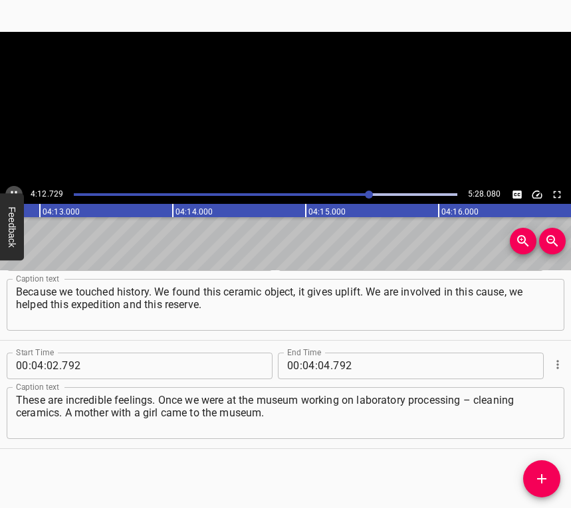
click at [11, 190] on icon "Play/Pause" at bounding box center [14, 195] width 12 height 12
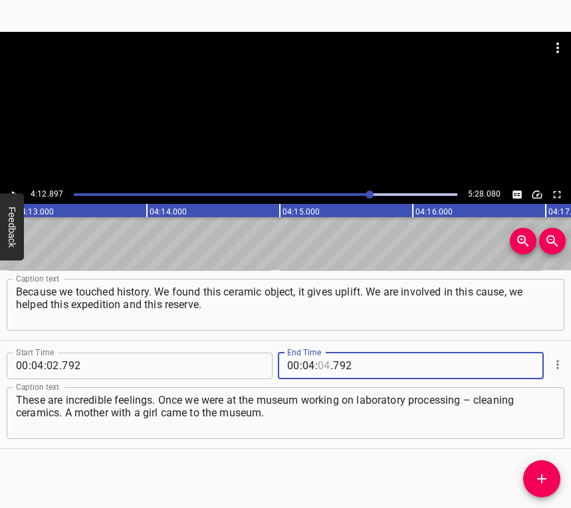
click at [318, 361] on input "number" at bounding box center [323, 366] width 13 height 27
type input "12"
type input "897"
click at [546, 476] on icon "Add Cue" at bounding box center [541, 479] width 16 height 16
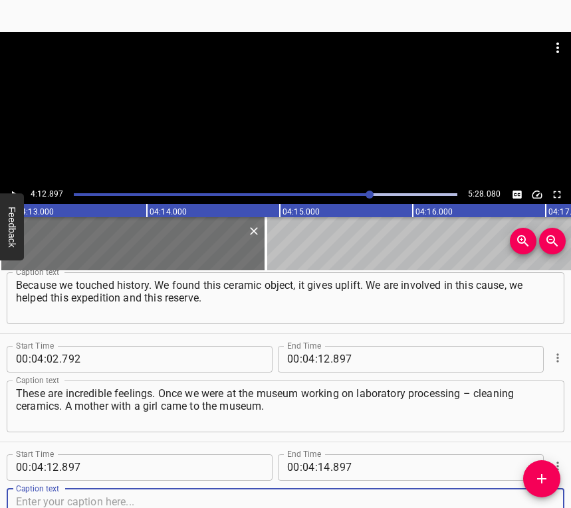
scroll to position [2314, 0]
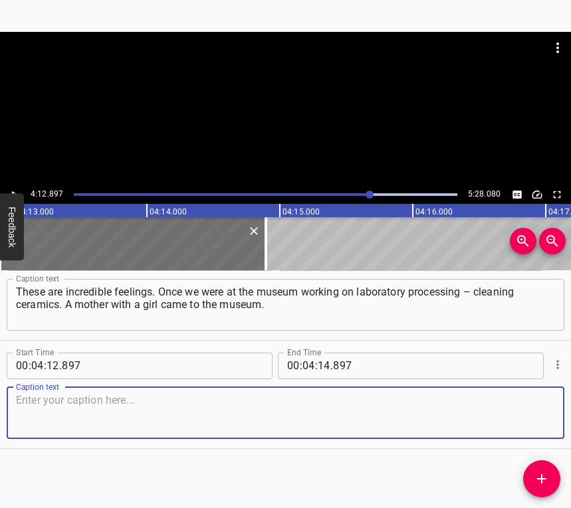
click at [535, 417] on textarea at bounding box center [285, 413] width 539 height 38
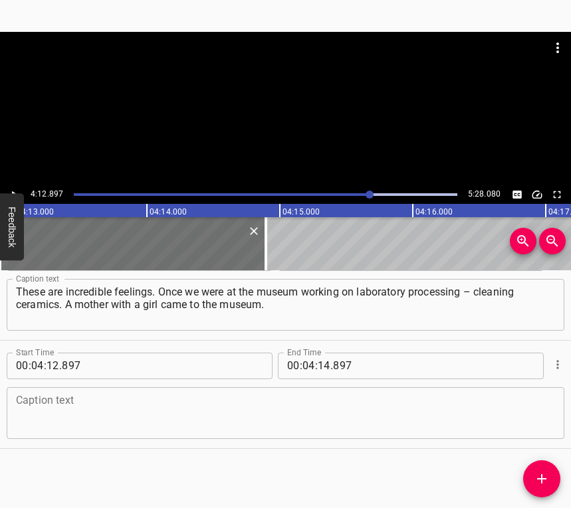
click at [47, 419] on textarea at bounding box center [285, 413] width 539 height 38
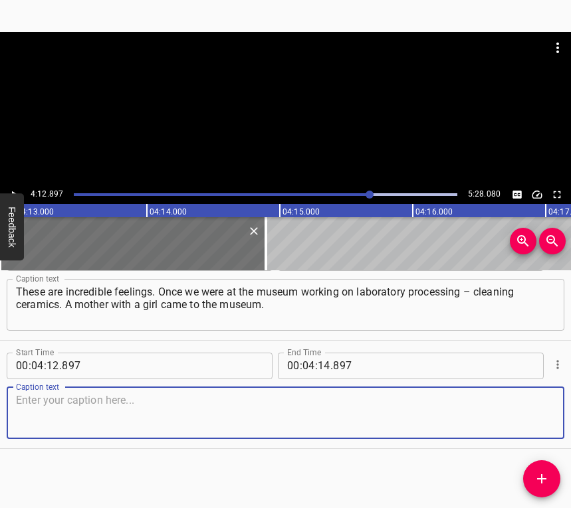
paste textarea "The girl was about [DEMOGRAPHIC_DATA], I don’t remember her name. The girl want…"
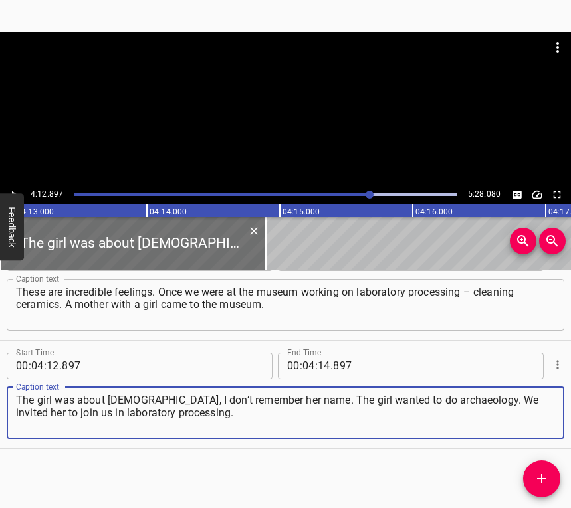
type textarea "The girl was about [DEMOGRAPHIC_DATA], I don’t remember her name. The girl want…"
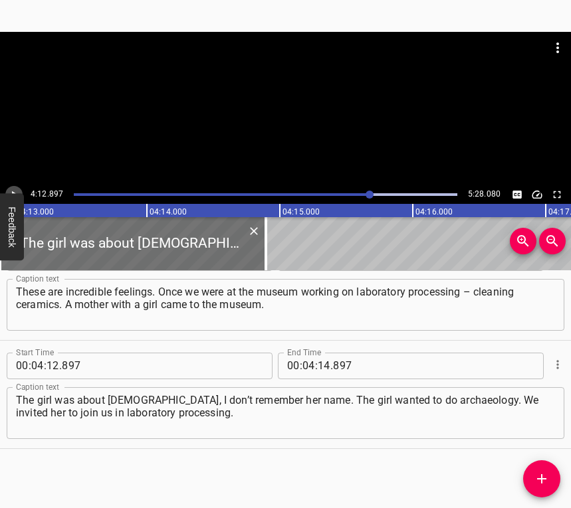
click at [9, 189] on icon "Play/Pause" at bounding box center [14, 195] width 12 height 12
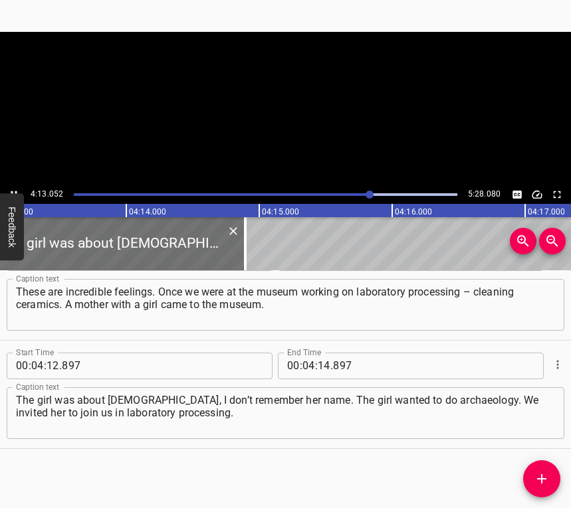
scroll to position [0, 33648]
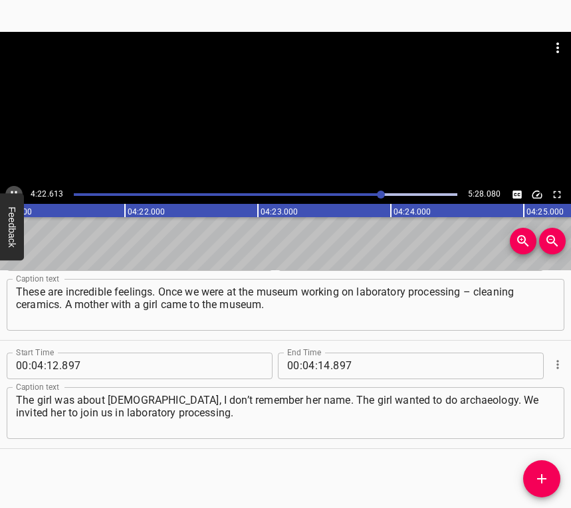
click at [6, 190] on button "Play/Pause" at bounding box center [13, 194] width 17 height 17
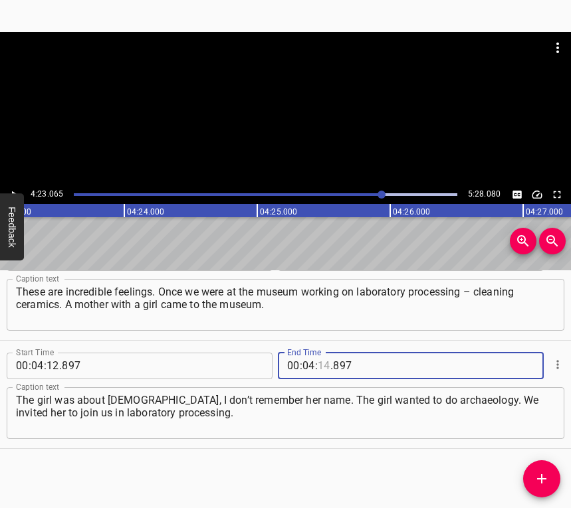
click at [321, 367] on input "number" at bounding box center [323, 366] width 13 height 27
type input "23"
type input "065"
click at [549, 478] on icon "Add Cue" at bounding box center [541, 479] width 16 height 16
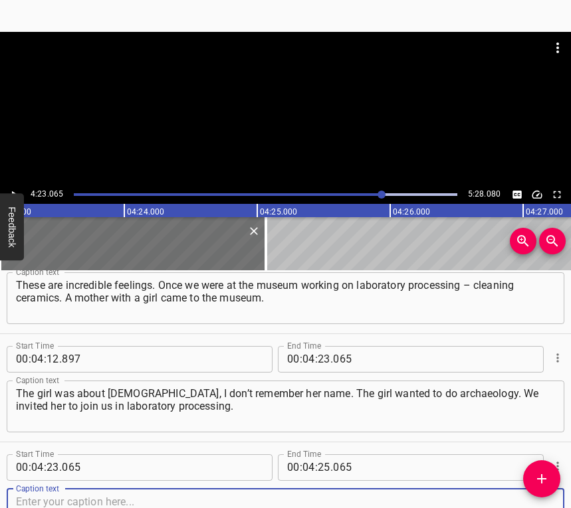
scroll to position [2422, 0]
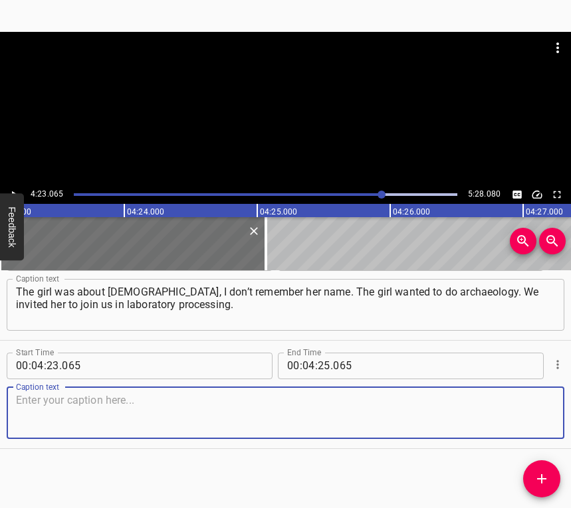
click at [545, 414] on div "Caption text" at bounding box center [285, 413] width 557 height 52
click at [227, 409] on textarea at bounding box center [285, 413] width 539 height 38
paste textarea "A student of our university gave her a small lecture, helped with the processin…"
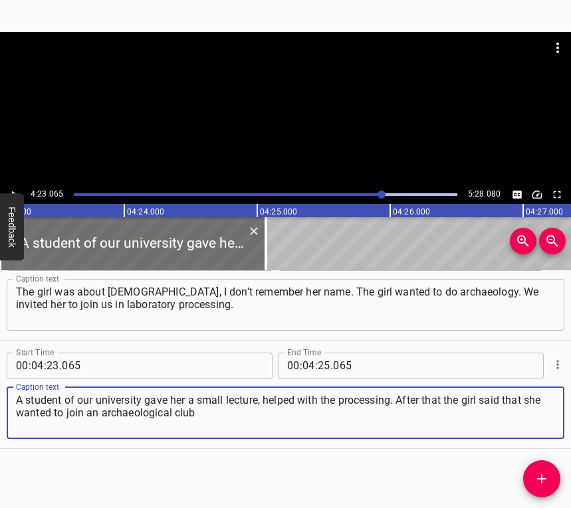
type textarea "A student of our university gave her a small lecture, helped with the processin…"
click at [11, 189] on icon "Play/Pause" at bounding box center [14, 195] width 12 height 12
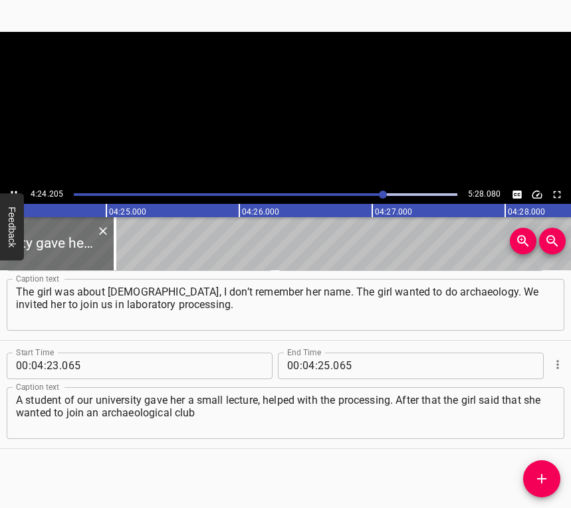
scroll to position [0, 35096]
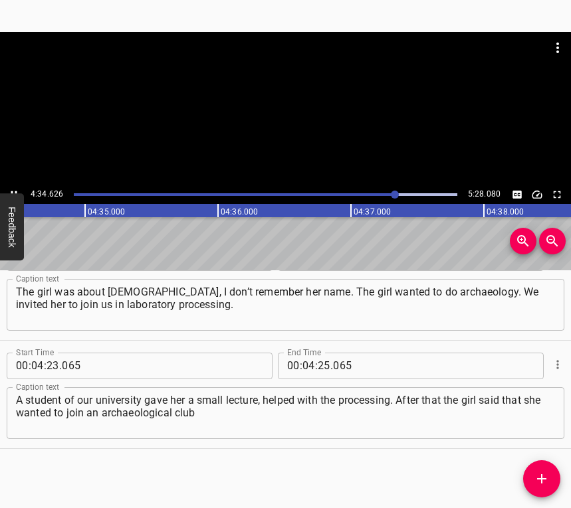
click at [13, 187] on button "Play/Pause" at bounding box center [13, 194] width 17 height 17
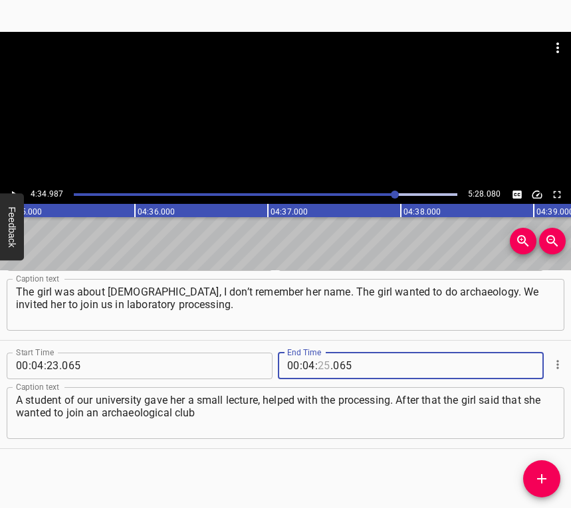
click at [317, 363] on input "number" at bounding box center [323, 366] width 13 height 27
type input "34"
type input "987"
click at [537, 480] on icon "Add Cue" at bounding box center [541, 478] width 9 height 9
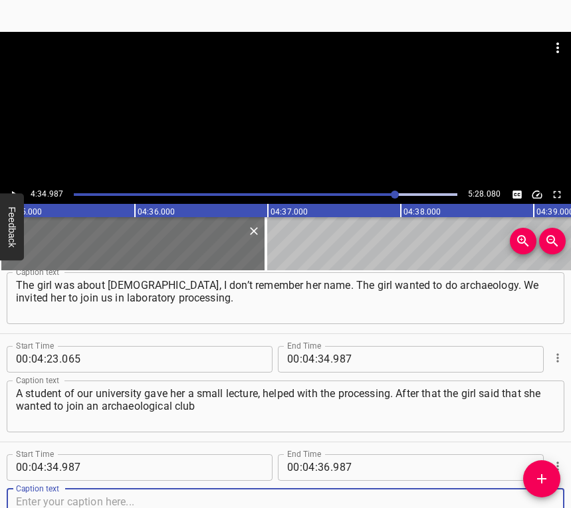
scroll to position [2531, 0]
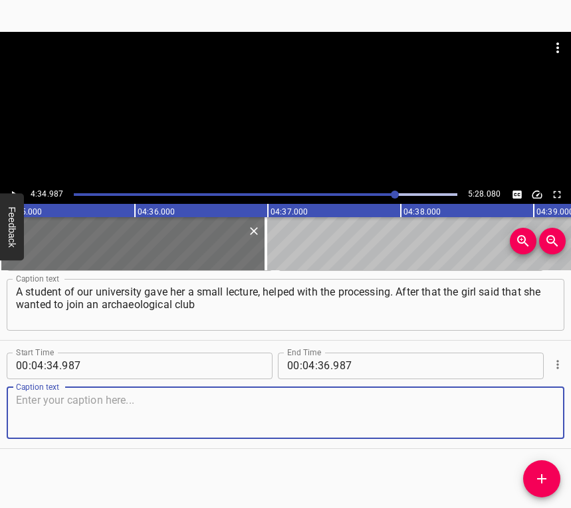
click at [523, 414] on textarea at bounding box center [285, 413] width 539 height 38
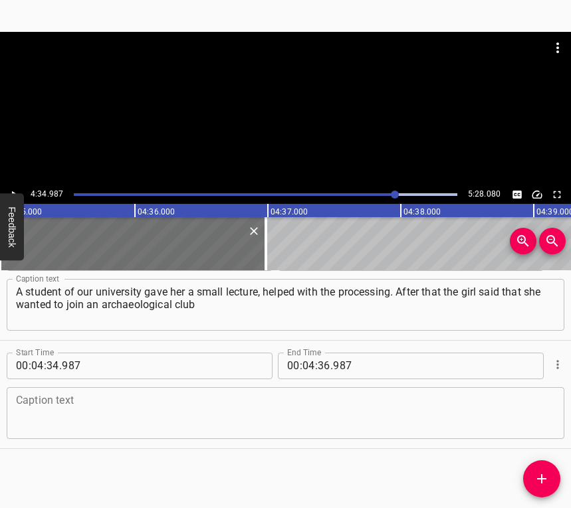
click at [83, 436] on div "Caption text" at bounding box center [285, 413] width 557 height 52
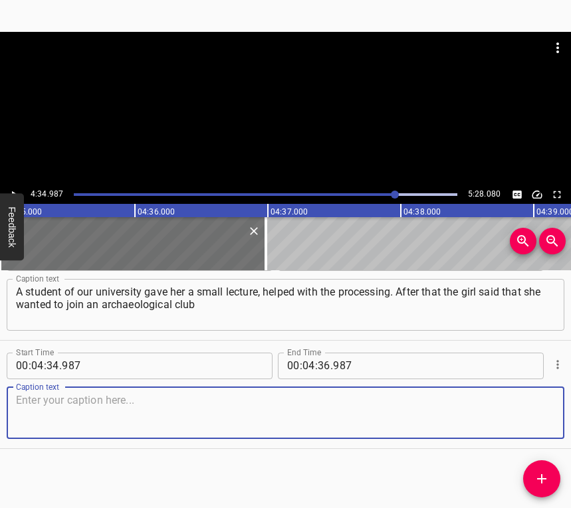
paste textarea "and continue with this. For me, this is about the fact that there is an opportu…"
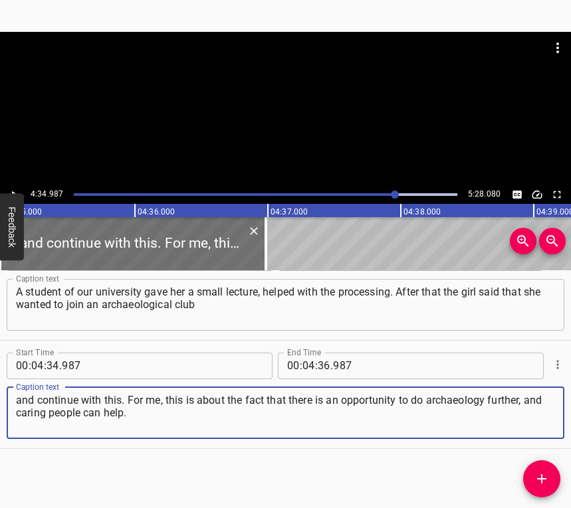
type textarea "and continue with this. For me, this is about the fact that there is an opportu…"
click at [13, 191] on icon "Play/Pause" at bounding box center [14, 195] width 12 height 12
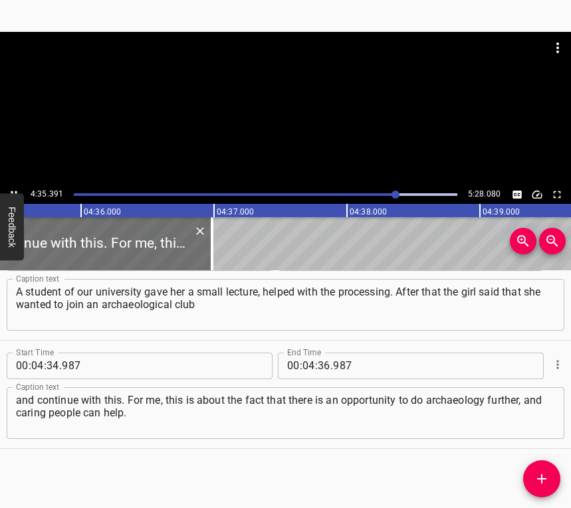
scroll to position [0, 36615]
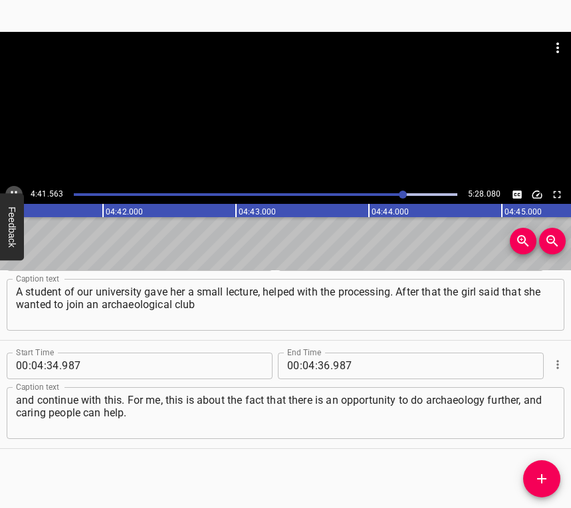
click at [15, 189] on icon "Play/Pause" at bounding box center [14, 195] width 12 height 12
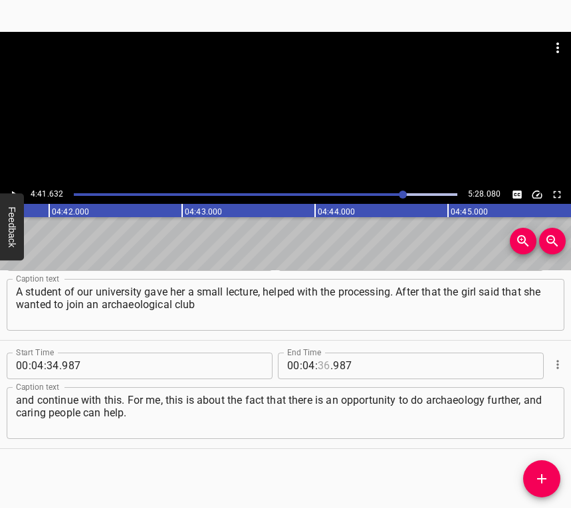
click at [317, 369] on input "number" at bounding box center [323, 366] width 13 height 27
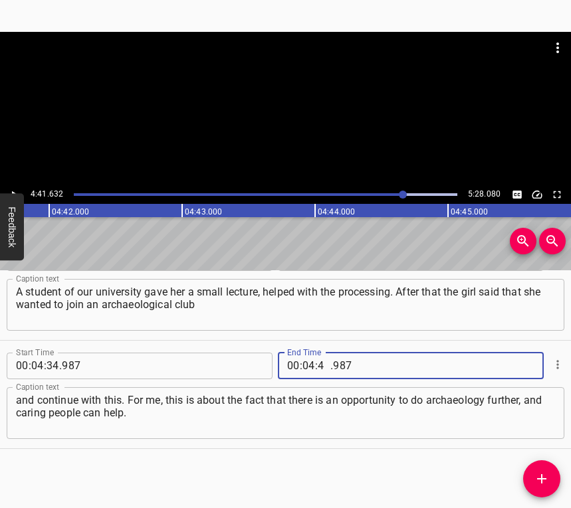
type input "41"
type input "632"
click at [544, 476] on icon "Add Cue" at bounding box center [541, 479] width 16 height 16
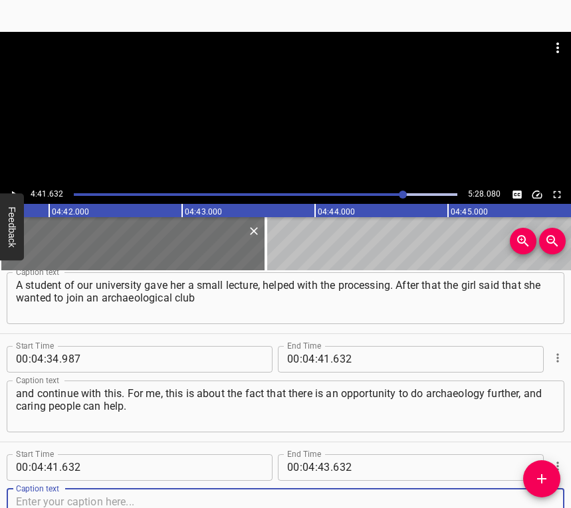
scroll to position [2639, 0]
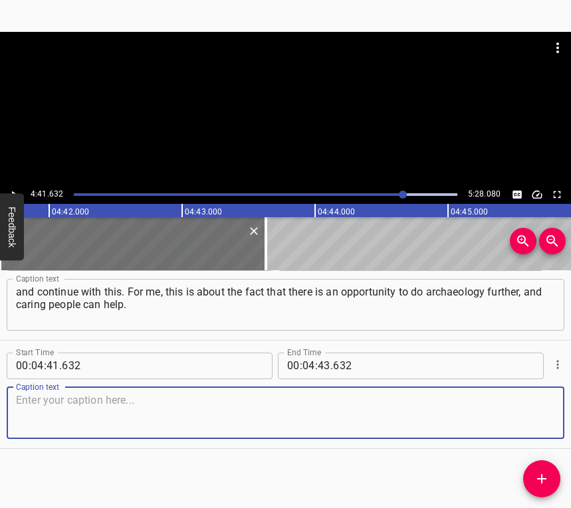
drag, startPoint x: 533, startPoint y: 427, endPoint x: 569, endPoint y: 415, distance: 37.8
click at [541, 424] on textarea at bounding box center [285, 413] width 539 height 38
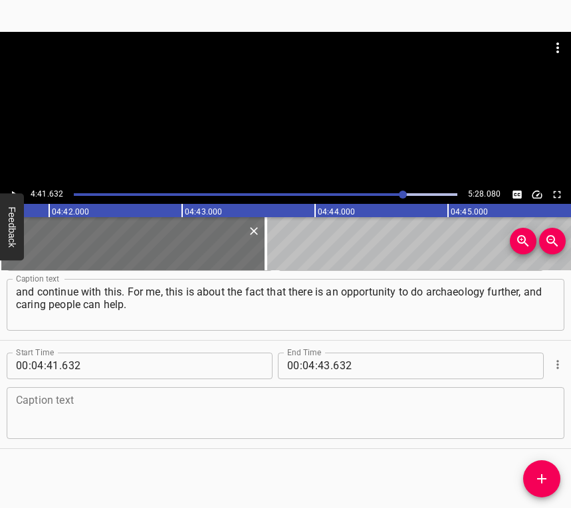
click at [66, 412] on textarea at bounding box center [285, 413] width 539 height 38
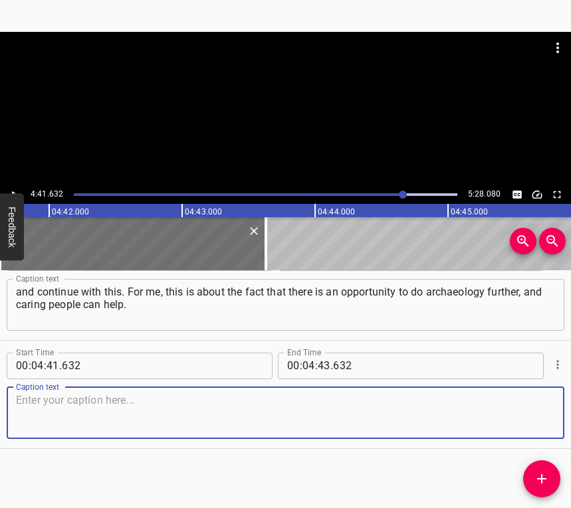
paste textarea "Overall this story is illustrative. For example, earlier I didn’t know that the…"
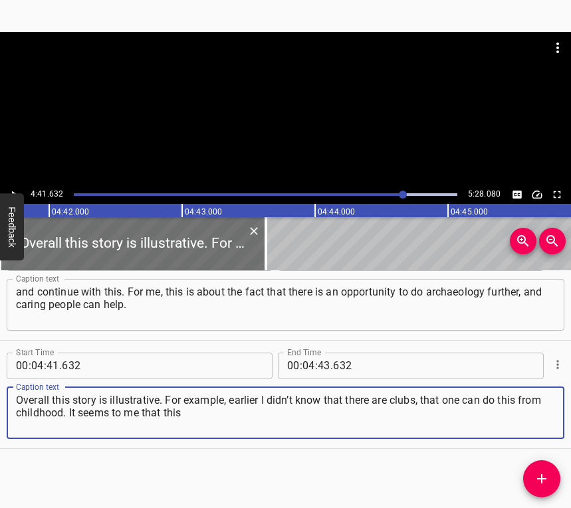
type textarea "Overall this story is illustrative. For example, earlier I didn’t know that the…"
click at [13, 192] on icon "Play/Pause" at bounding box center [14, 194] width 5 height 7
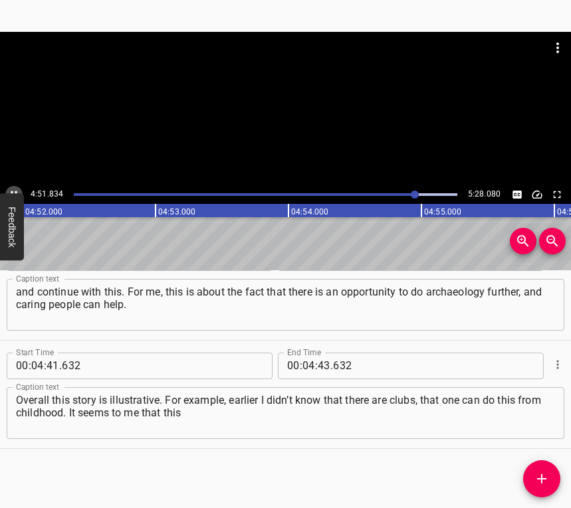
click at [10, 190] on icon "Play/Pause" at bounding box center [14, 195] width 12 height 12
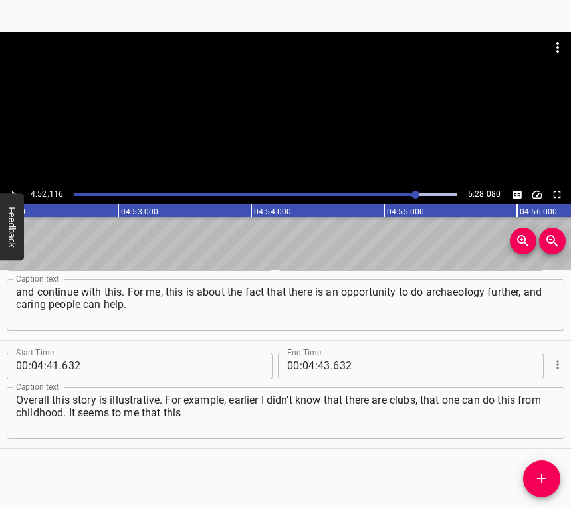
scroll to position [0, 38803]
click at [321, 361] on input "number" at bounding box center [323, 366] width 13 height 27
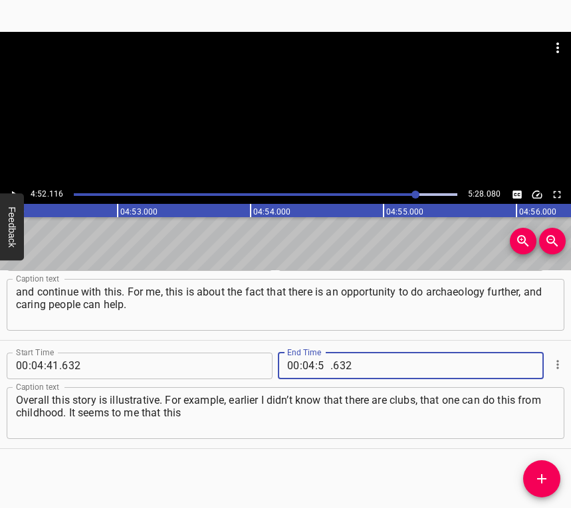
type input "52"
type input "116"
click at [541, 481] on icon "Add Cue" at bounding box center [541, 478] width 9 height 9
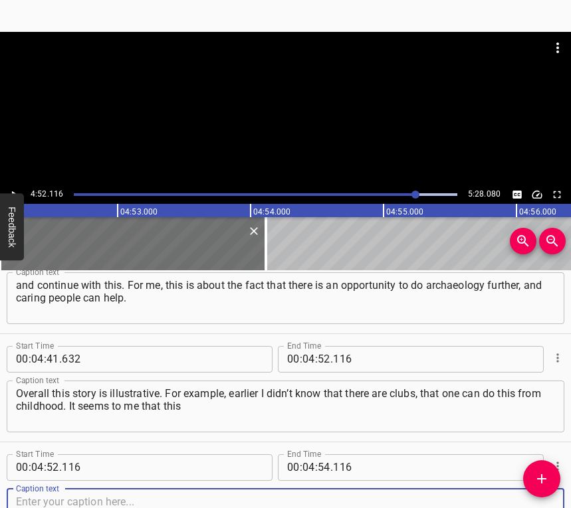
scroll to position [2747, 0]
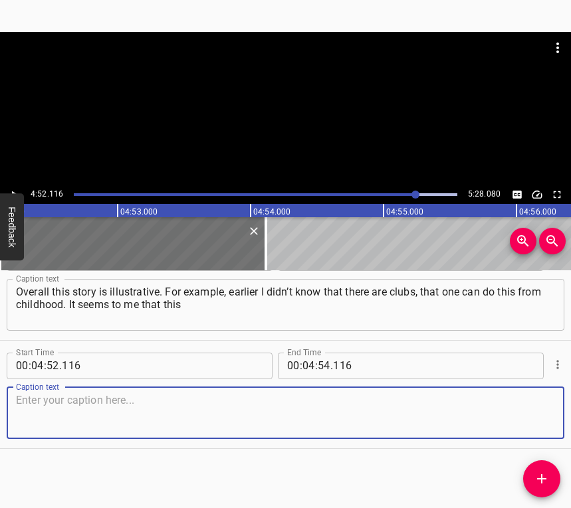
drag, startPoint x: 536, startPoint y: 418, endPoint x: 567, endPoint y: 409, distance: 32.6
click at [536, 418] on textarea at bounding box center [285, 413] width 539 height 38
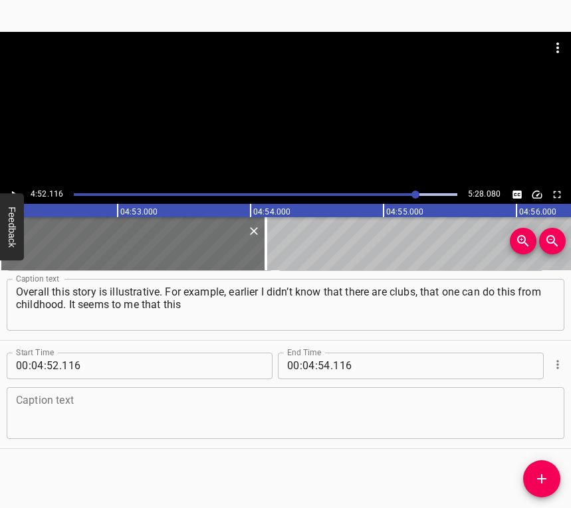
click at [37, 410] on textarea at bounding box center [285, 413] width 539 height 38
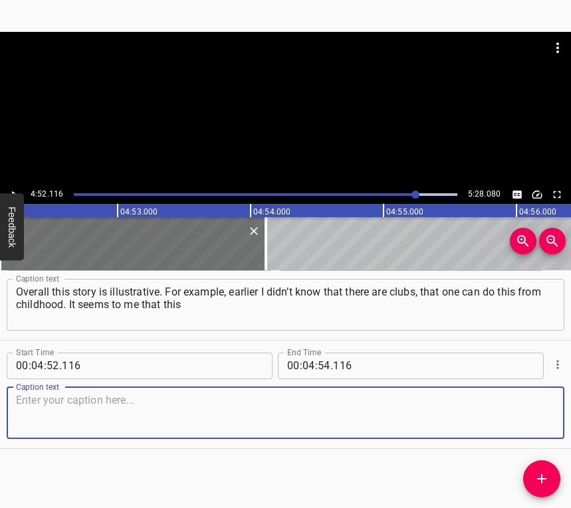
paste textarea "is a foundation for a new generation. They can engage in anything, and they can…"
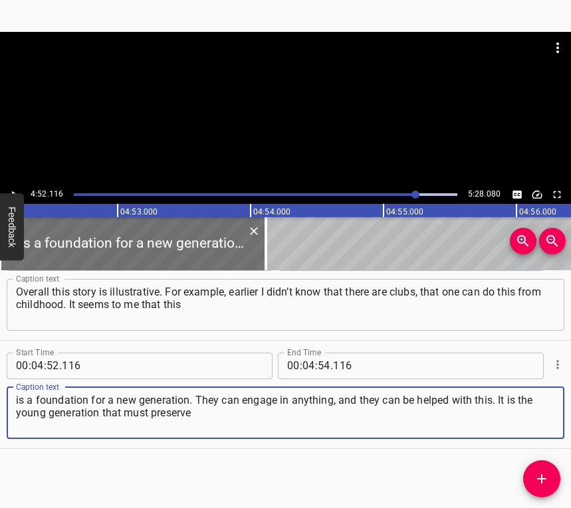
type textarea "is a foundation for a new generation. They can engage in anything, and they can…"
click at [16, 187] on button "Play/Pause" at bounding box center [13, 194] width 17 height 17
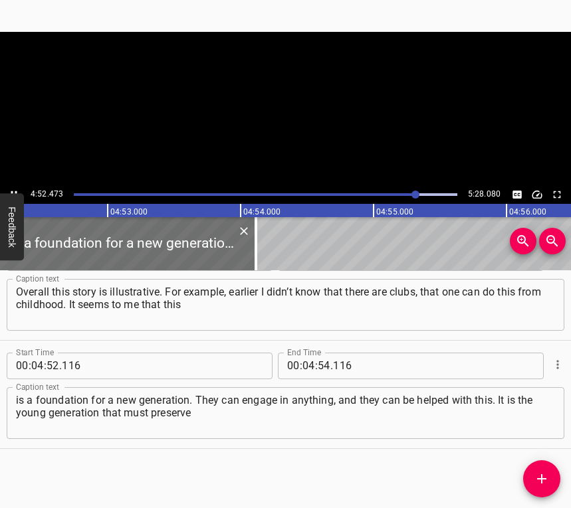
scroll to position [0, 38849]
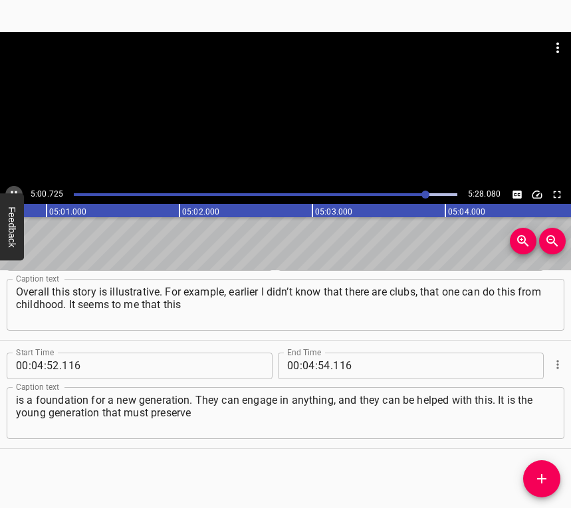
click at [14, 189] on icon "Play/Pause" at bounding box center [14, 195] width 12 height 12
click at [304, 367] on input "number" at bounding box center [308, 366] width 13 height 27
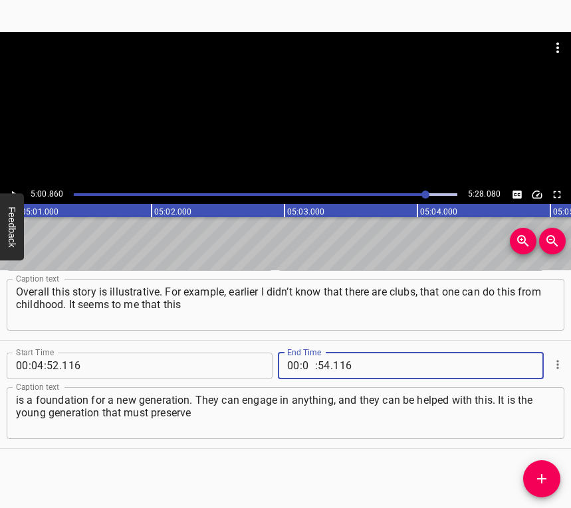
type input "05"
type input "00"
type input "860"
click at [539, 477] on icon "Add Cue" at bounding box center [541, 479] width 16 height 16
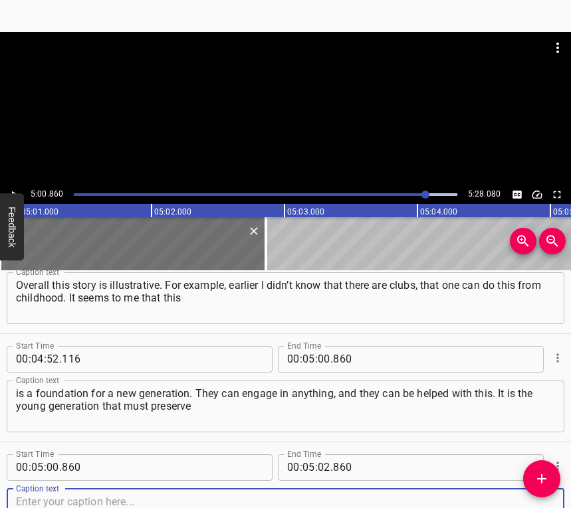
scroll to position [2855, 0]
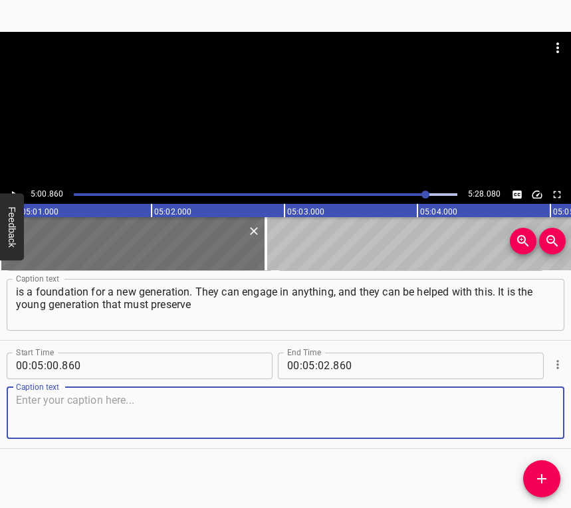
click at [526, 410] on textarea at bounding box center [285, 413] width 539 height 38
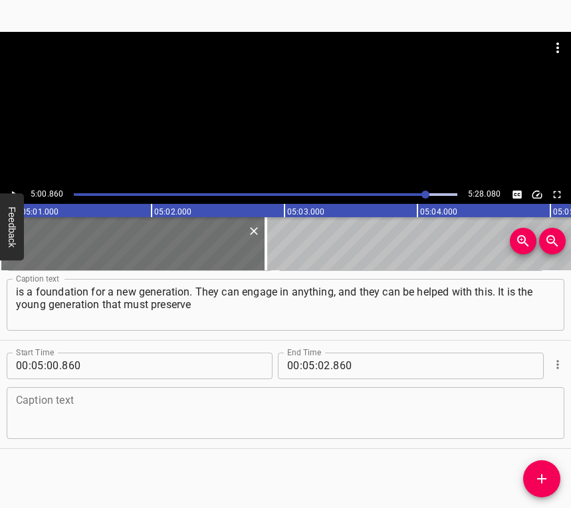
click at [74, 408] on textarea at bounding box center [285, 413] width 539 height 38
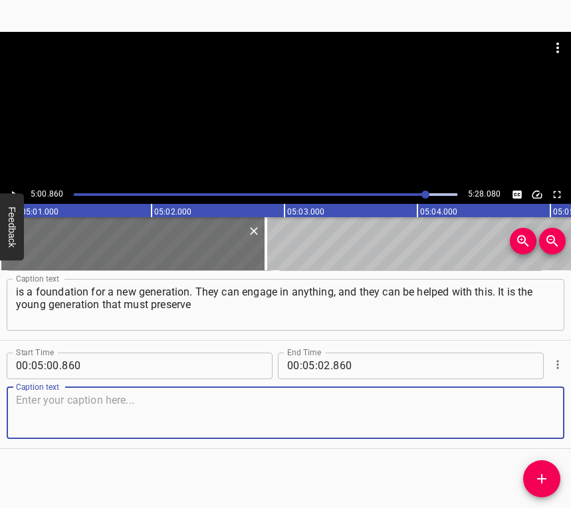
paste textarea "this contribution, do something for our state, so that we revive our glorious h…"
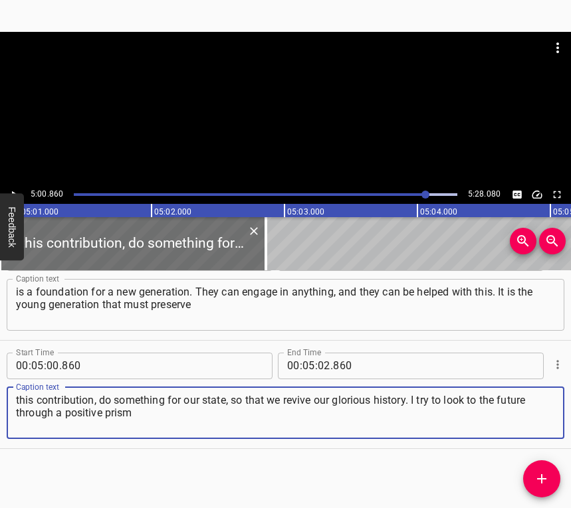
type textarea "this contribution, do something for our state, so that we revive our glorious h…"
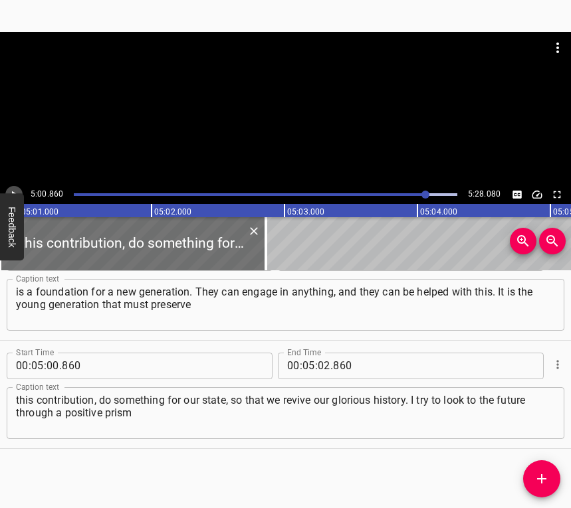
click at [15, 190] on icon "Play/Pause" at bounding box center [14, 195] width 12 height 12
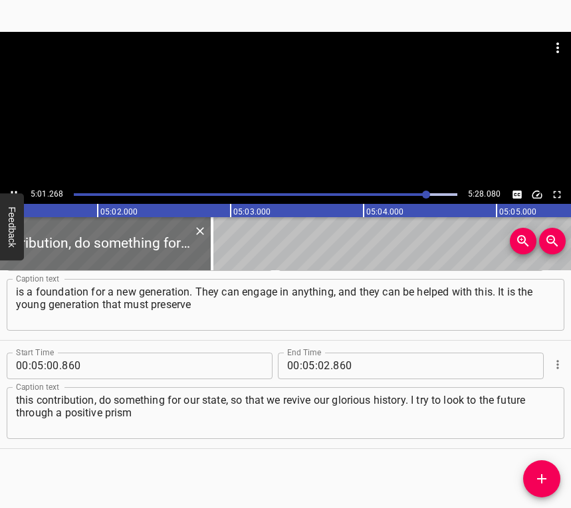
scroll to position [0, 40054]
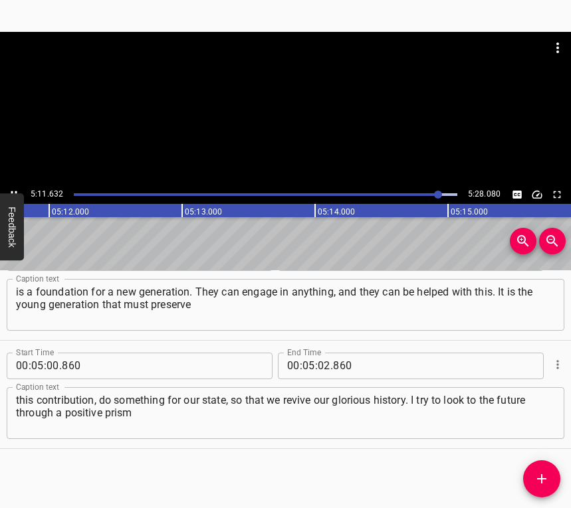
click at [12, 189] on icon "Play/Pause" at bounding box center [14, 195] width 12 height 12
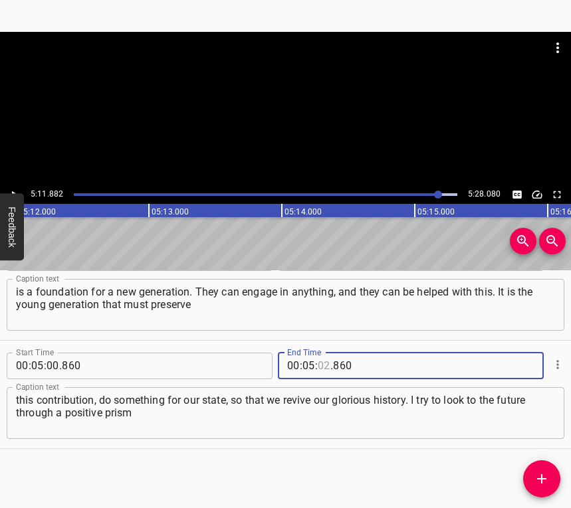
click at [318, 361] on input "number" at bounding box center [323, 366] width 13 height 27
type input "11"
type input "882"
click at [544, 477] on icon "Add Cue" at bounding box center [541, 479] width 16 height 16
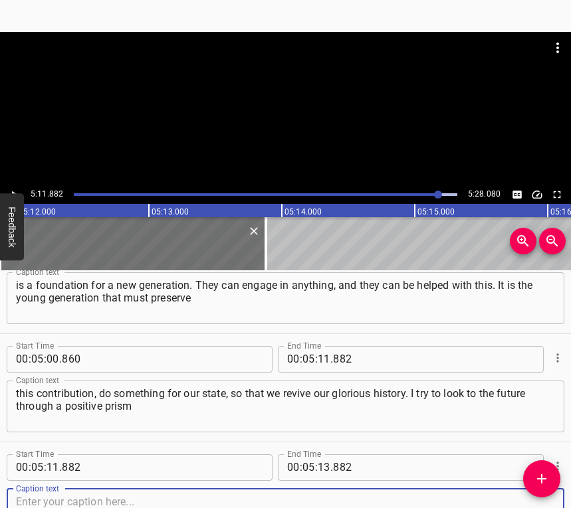
scroll to position [2964, 0]
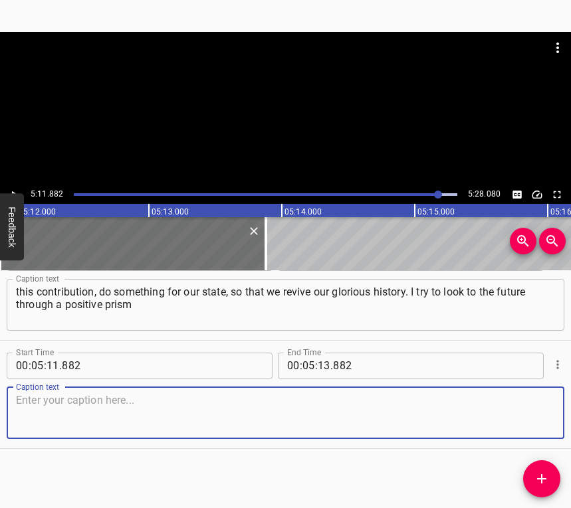
click at [535, 415] on textarea at bounding box center [285, 413] width 539 height 38
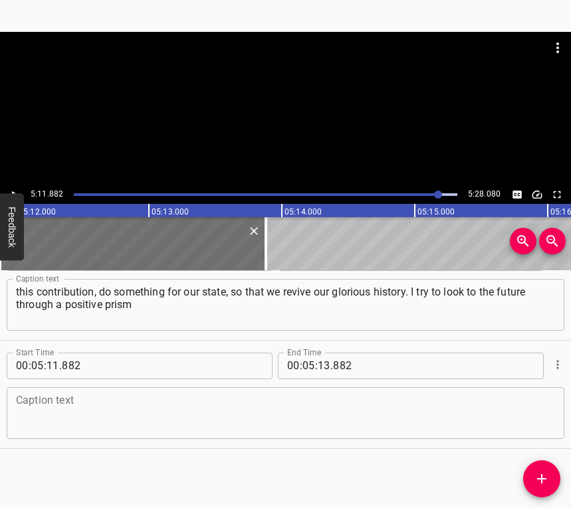
click at [74, 425] on textarea at bounding box center [285, 413] width 539 height 38
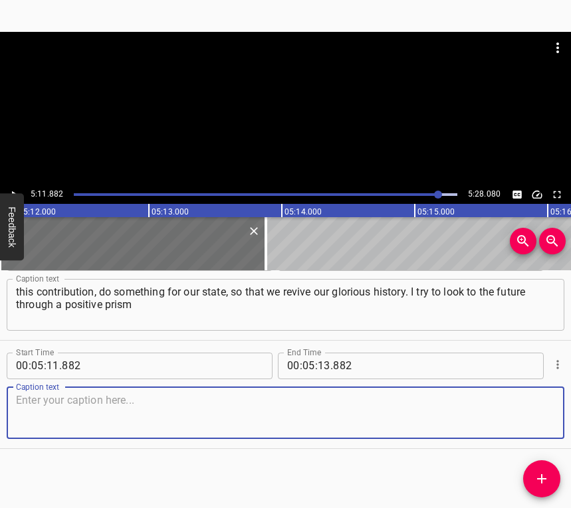
paste textarea "and I hope that everything will be fine for our country and that the enemies wi…"
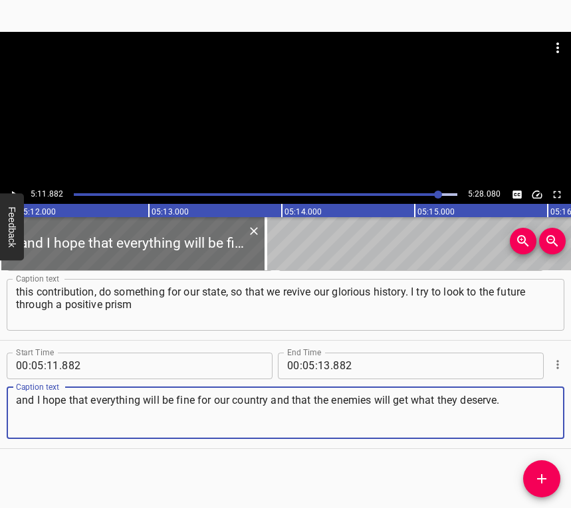
type textarea "and I hope that everything will be fine for our country and that the enemies wi…"
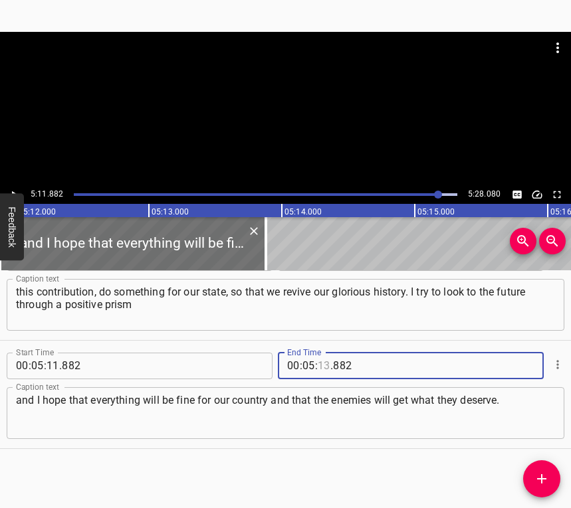
click at [321, 368] on input "number" at bounding box center [323, 366] width 13 height 27
type input "18"
type input "080"
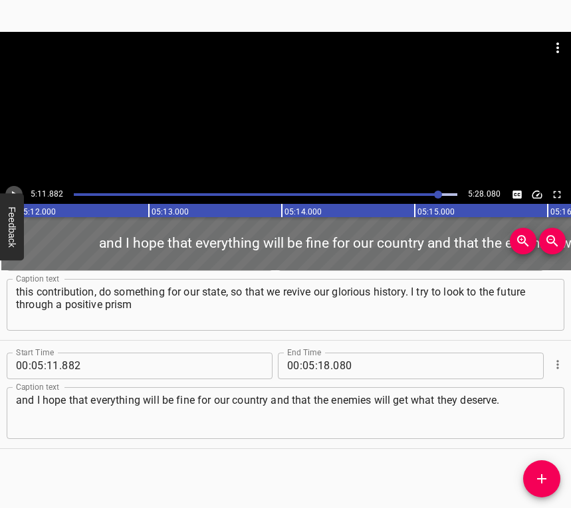
click at [13, 190] on icon "Play/Pause" at bounding box center [14, 195] width 12 height 12
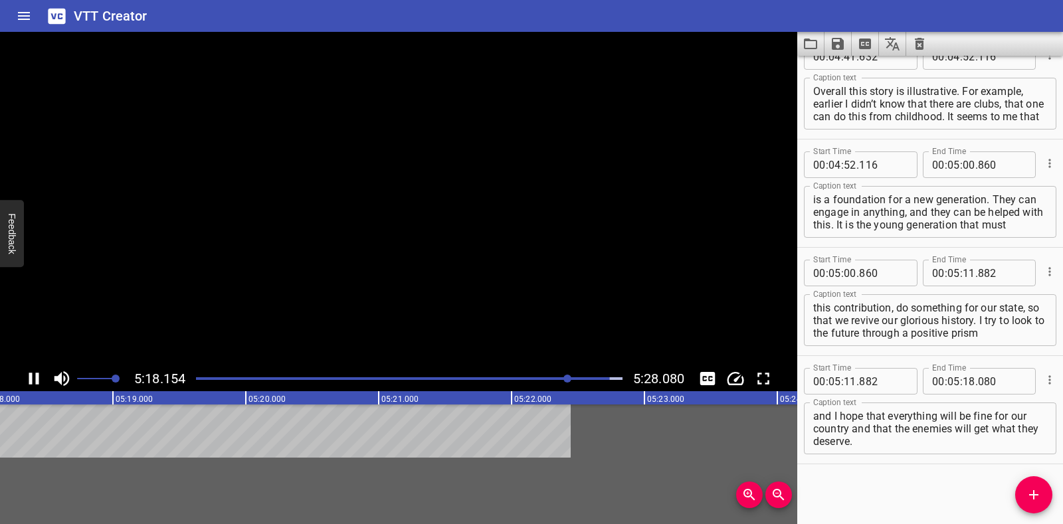
scroll to position [2734, 0]
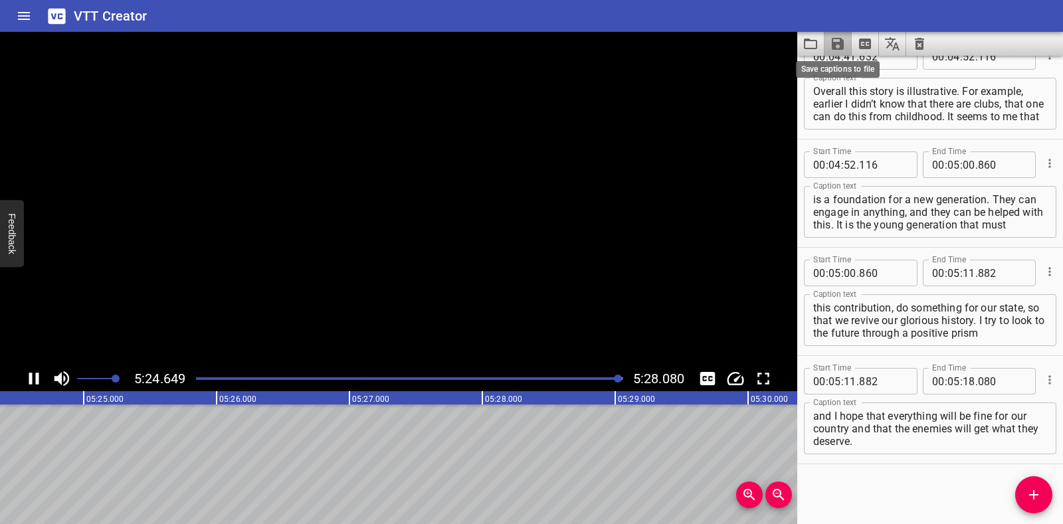
click at [837, 40] on icon "Save captions to file" at bounding box center [838, 44] width 16 height 16
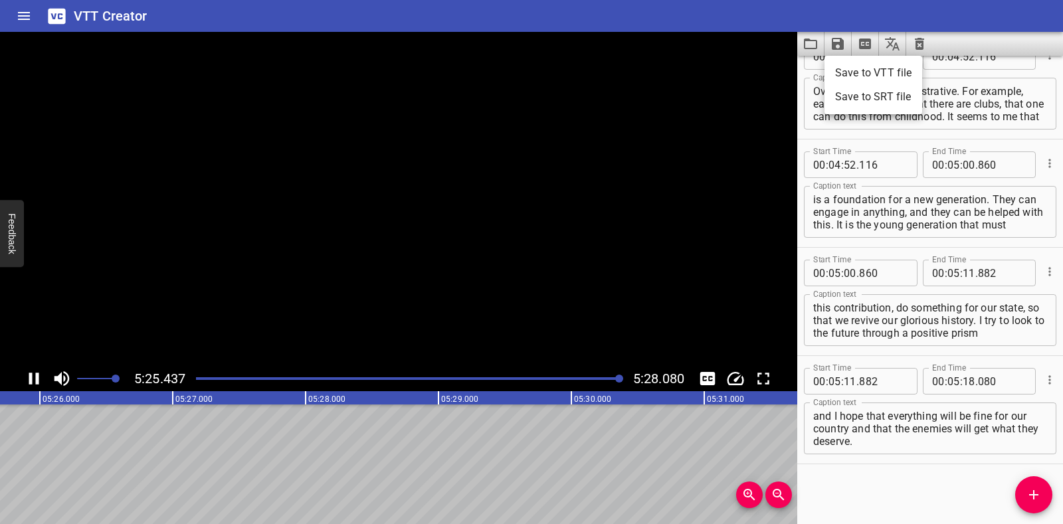
click at [846, 72] on li "Save to VTT file" at bounding box center [873, 73] width 98 height 24
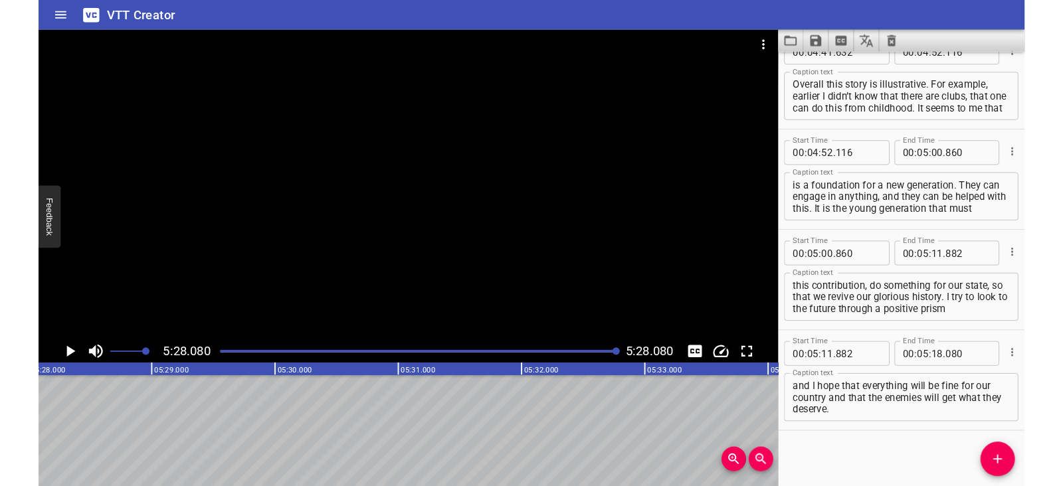
scroll to position [2772, 0]
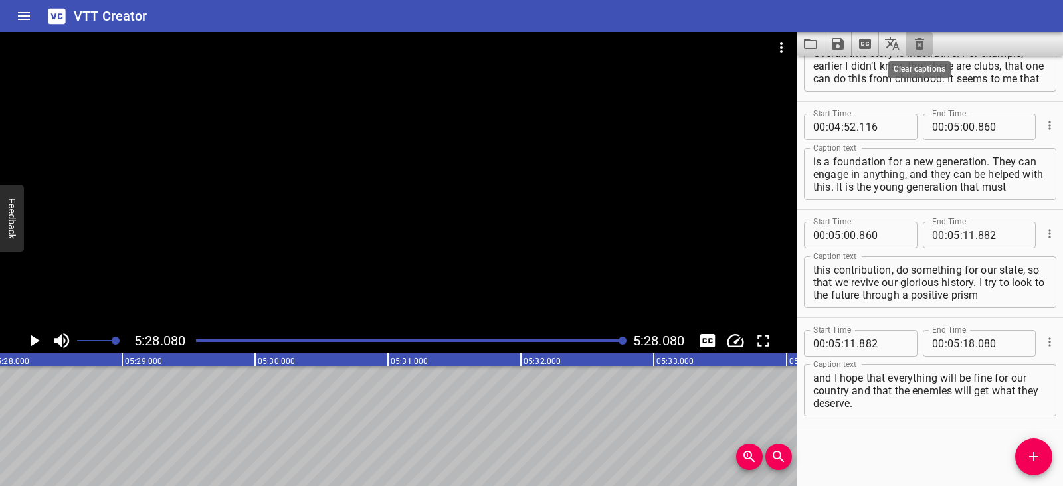
click at [921, 43] on icon "Clear captions" at bounding box center [919, 44] width 9 height 12
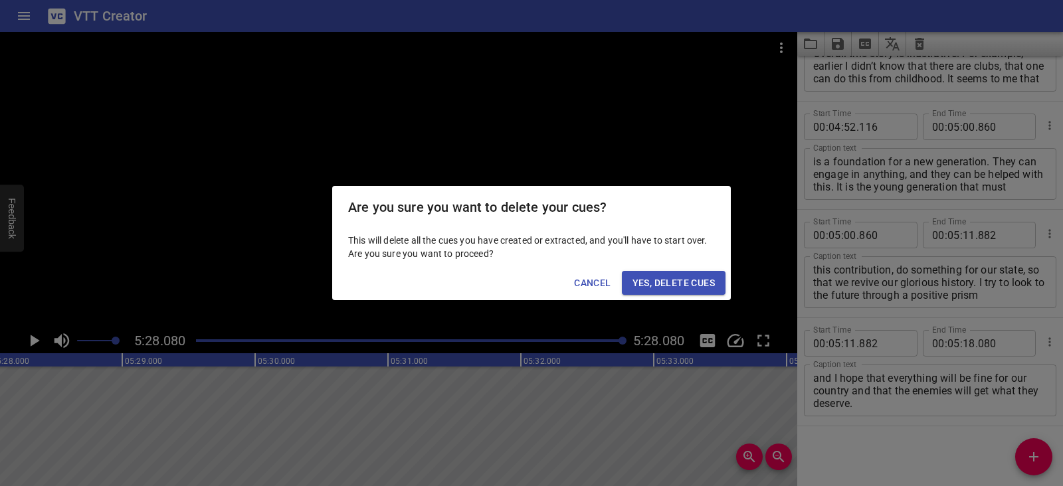
drag, startPoint x: 714, startPoint y: 279, endPoint x: 725, endPoint y: 253, distance: 28.3
click at [713, 280] on span "Yes, Delete Cues" at bounding box center [673, 283] width 82 height 17
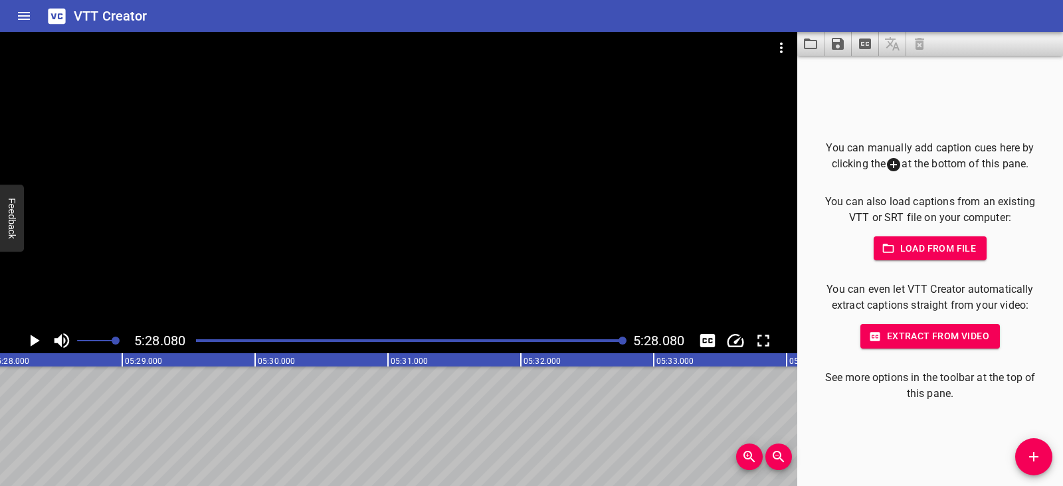
click at [776, 44] on icon "Video Options" at bounding box center [781, 48] width 16 height 16
click at [776, 44] on li "Select New Video File..." at bounding box center [831, 49] width 132 height 24
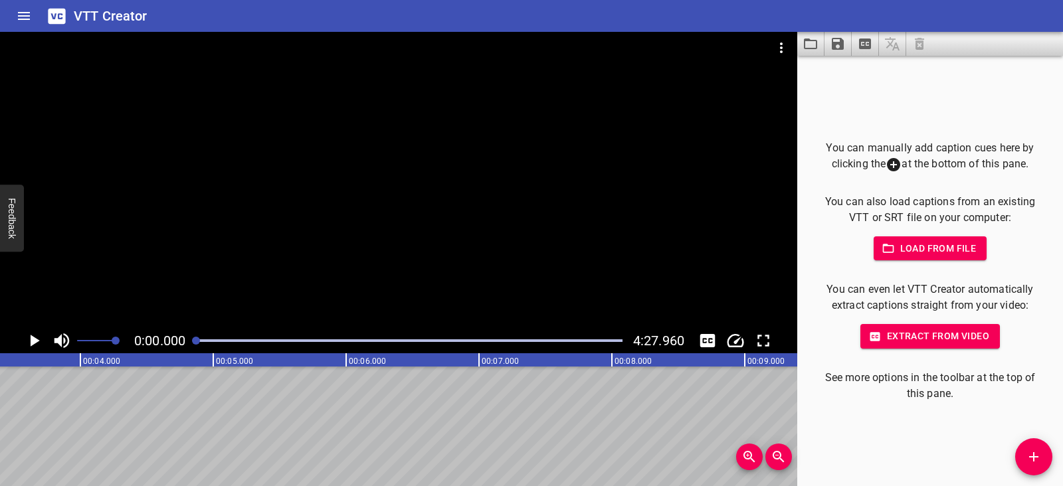
scroll to position [0, 0]
click at [38, 339] on icon "Play/Pause" at bounding box center [34, 341] width 20 height 20
click at [33, 339] on icon "Play/Pause" at bounding box center [34, 341] width 20 height 20
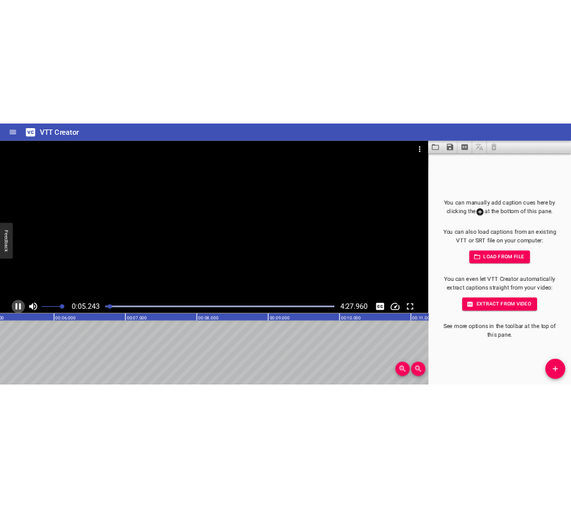
scroll to position [0, 725]
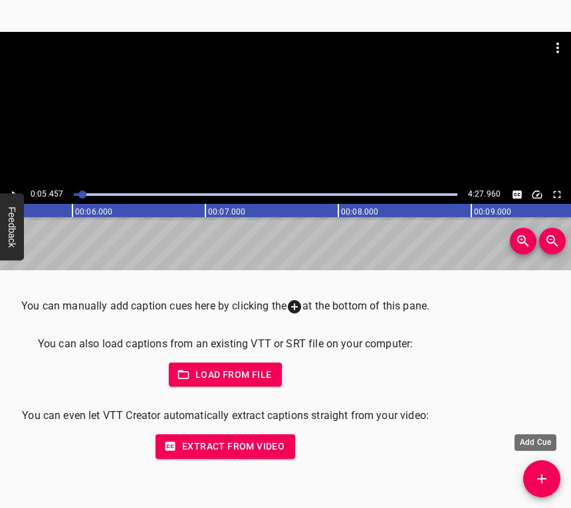
click at [548, 473] on icon "Add Cue" at bounding box center [541, 479] width 16 height 16
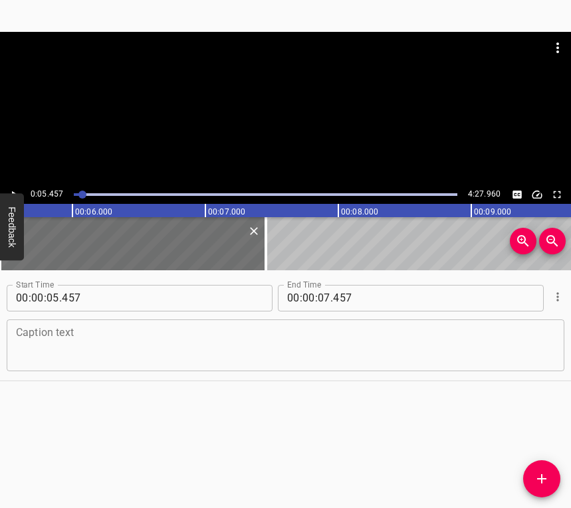
click at [39, 355] on textarea at bounding box center [285, 345] width 539 height 38
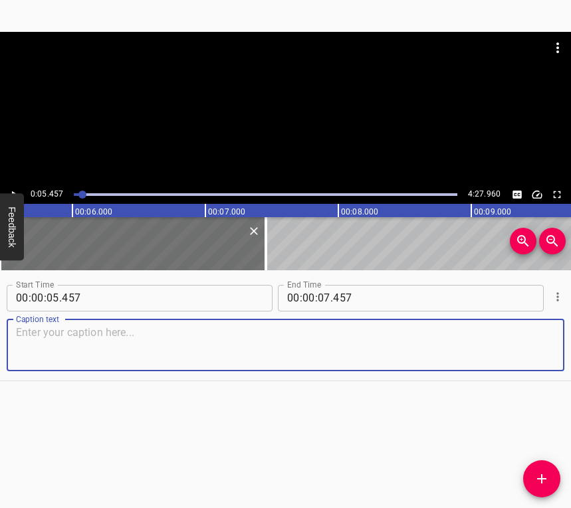
paste textarea "The full-scale invasion caught me in the same city where I am now. I learned ab…"
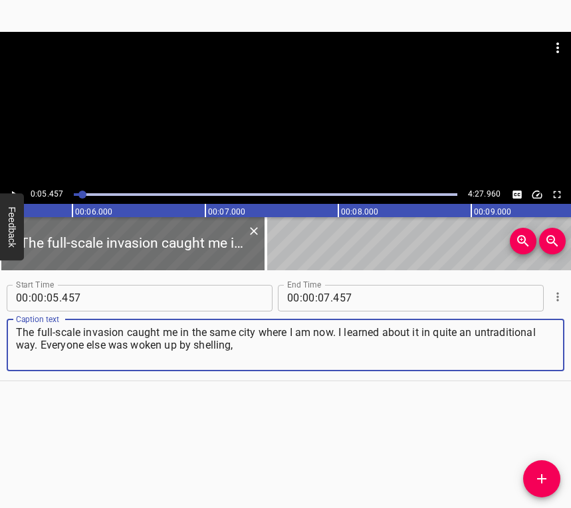
type textarea "The full-scale invasion caught me in the same city where I am now. I learned ab…"
click at [12, 193] on icon "Play/Pause" at bounding box center [14, 194] width 5 height 7
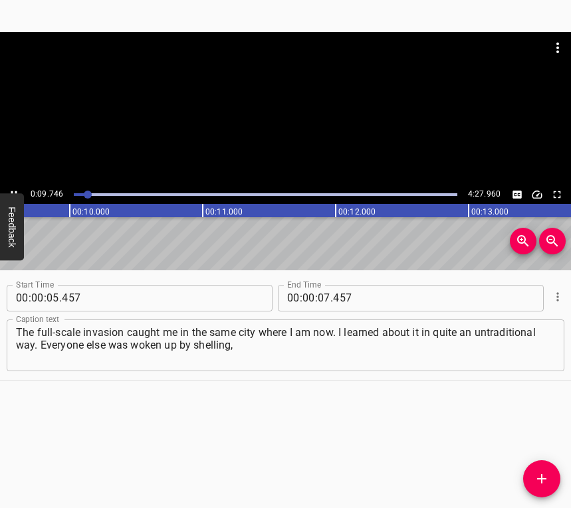
scroll to position [0, 1294]
click at [15, 189] on icon "Play/Pause" at bounding box center [14, 195] width 12 height 12
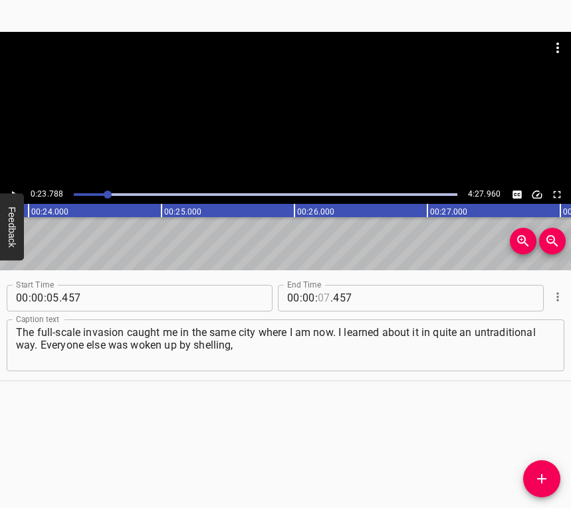
click at [318, 294] on input "number" at bounding box center [323, 298] width 13 height 27
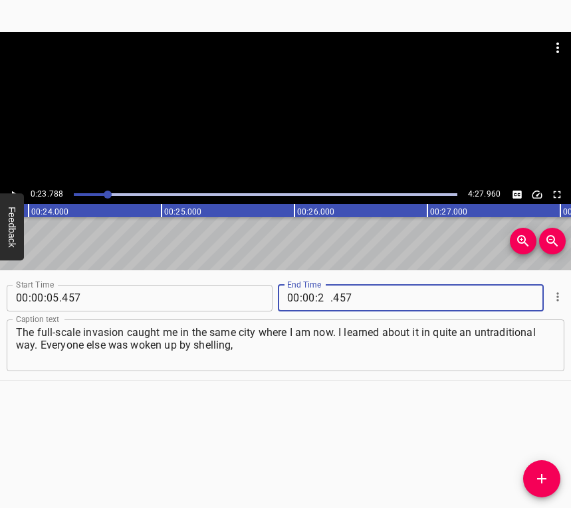
type input "23"
type input "788"
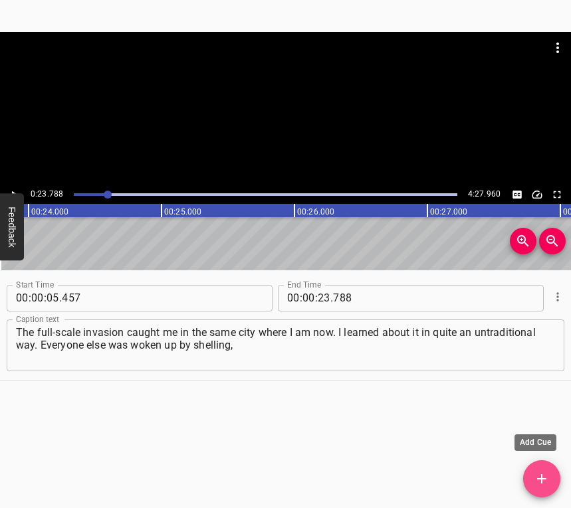
click at [537, 475] on icon "Add Cue" at bounding box center [541, 479] width 16 height 16
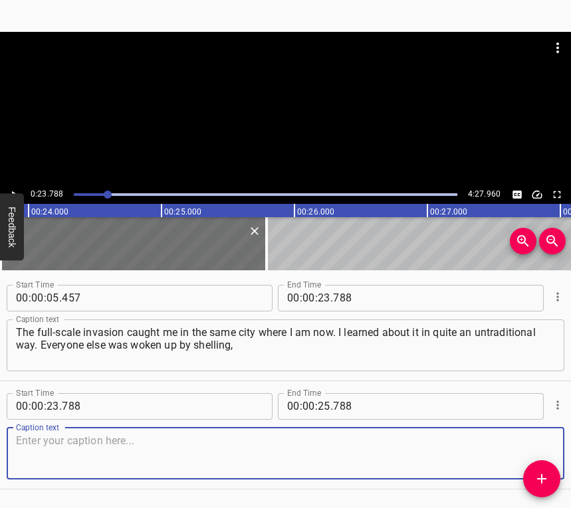
scroll to position [41, 0]
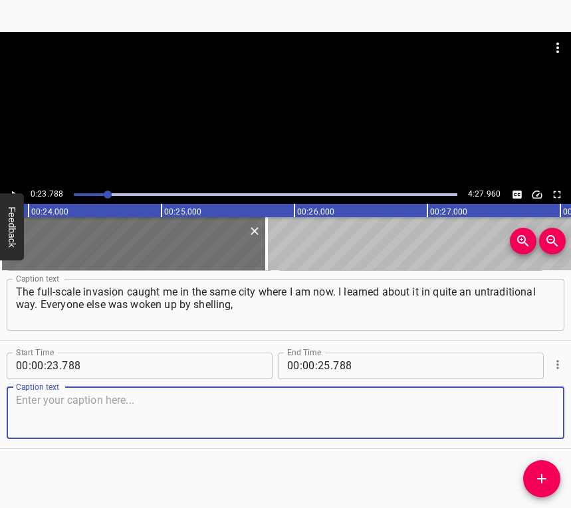
click at [537, 405] on textarea at bounding box center [285, 413] width 539 height 38
click at [48, 430] on textarea at bounding box center [285, 413] width 539 height 38
paste textarea "and I was woken up by a phone call from a friend whom I had seen off to a train…"
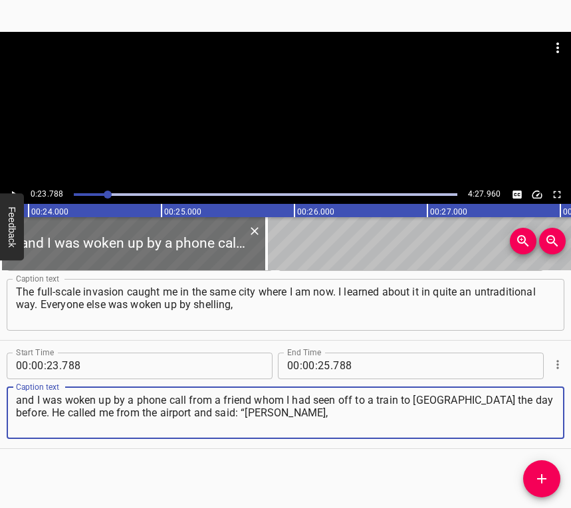
type textarea "and I was woken up by a phone call from a friend whom I had seen off to a train…"
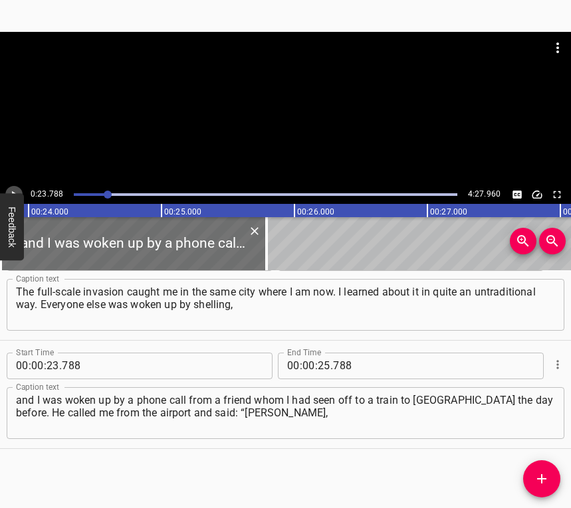
click at [13, 192] on icon "Play/Pause" at bounding box center [14, 194] width 5 height 7
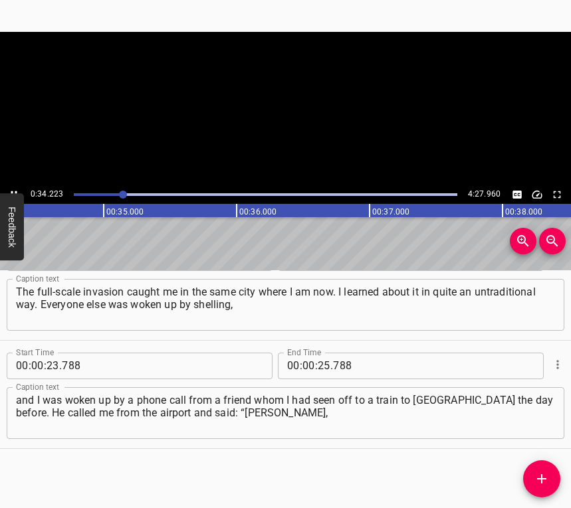
click at [13, 192] on icon "Play/Pause" at bounding box center [14, 194] width 6 height 7
click at [13, 192] on icon "Play/Pause" at bounding box center [14, 194] width 5 height 7
click at [13, 192] on icon "Play/Pause" at bounding box center [14, 194] width 6 height 7
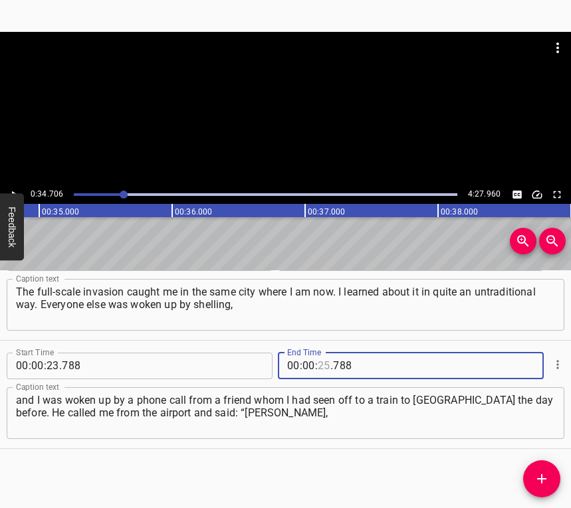
click at [320, 367] on input "number" at bounding box center [323, 366] width 13 height 27
type input "34"
type input "706"
click at [547, 476] on icon "Add Cue" at bounding box center [541, 479] width 16 height 16
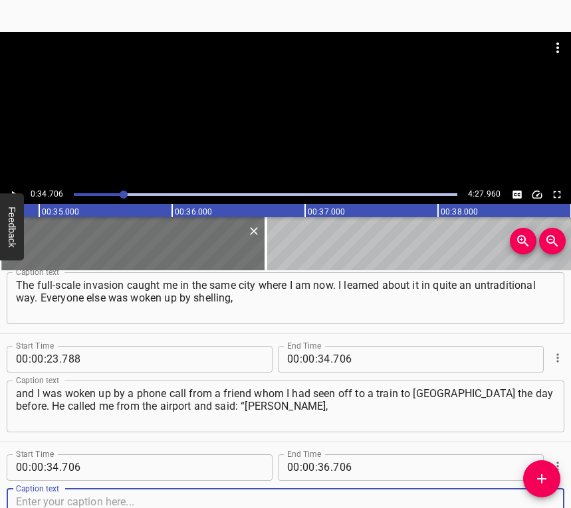
scroll to position [149, 0]
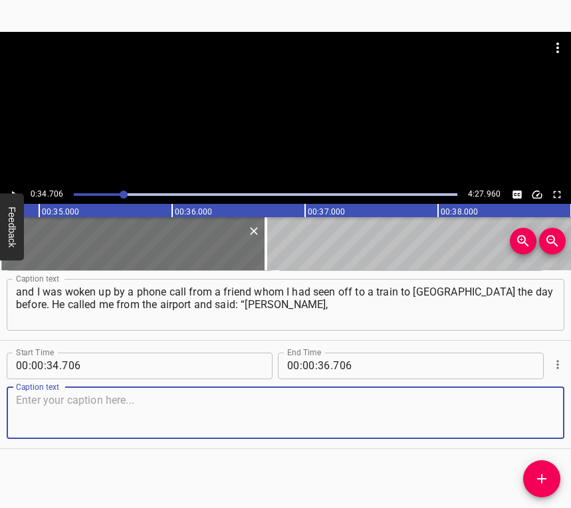
click at [526, 418] on textarea at bounding box center [285, 413] width 539 height 38
click at [73, 407] on textarea at bounding box center [285, 413] width 539 height 38
paste textarea "you have a war there. An invasion. It’s being shown here on CNN.” And right aft…"
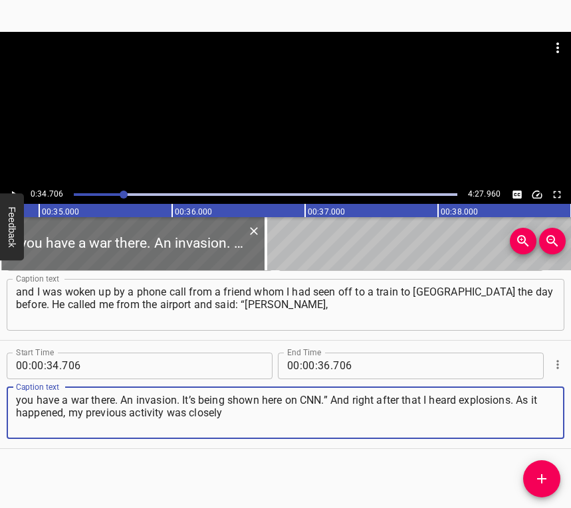
type textarea "you have a war there. An invasion. It’s being shown here on CNN.” And right aft…"
click at [15, 189] on icon "Play/Pause" at bounding box center [14, 195] width 12 height 12
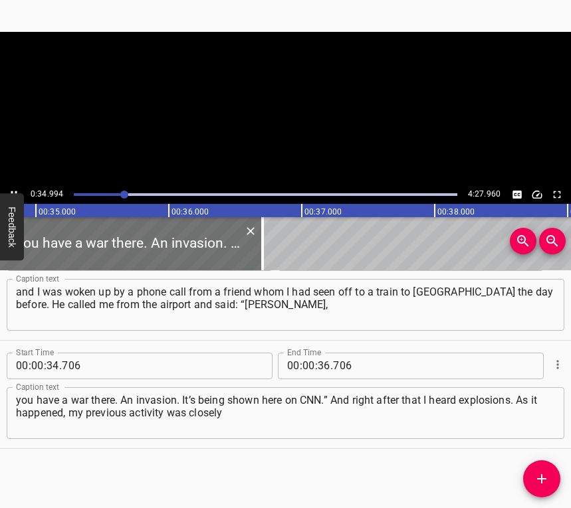
scroll to position [0, 4648]
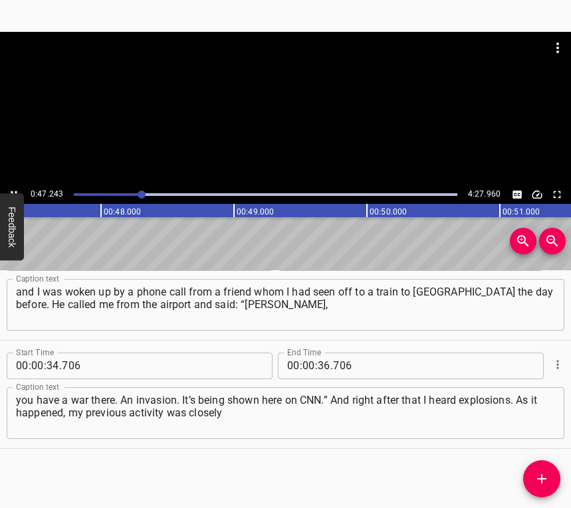
click at [11, 186] on button "Play/Pause" at bounding box center [13, 194] width 17 height 17
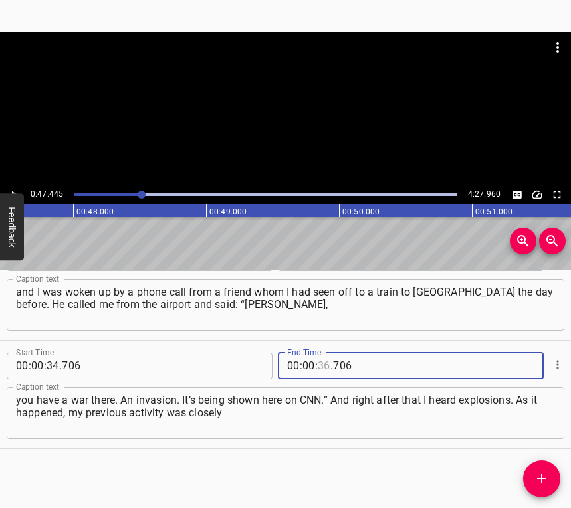
click at [317, 359] on input "number" at bounding box center [323, 366] width 13 height 27
type input "47"
type input "445"
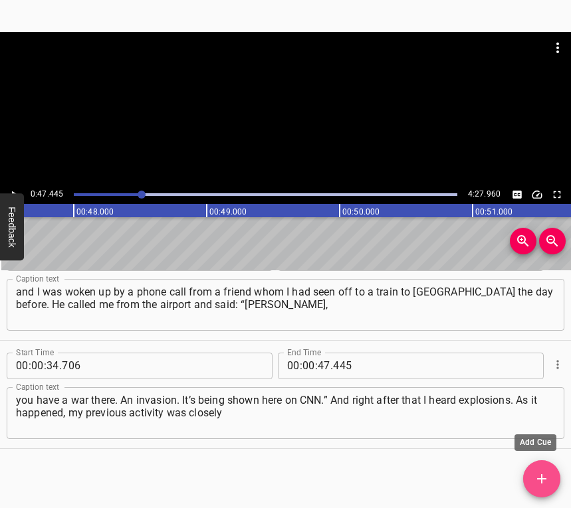
drag, startPoint x: 540, startPoint y: 482, endPoint x: 553, endPoint y: 457, distance: 28.5
click at [543, 482] on icon "Add Cue" at bounding box center [541, 479] width 16 height 16
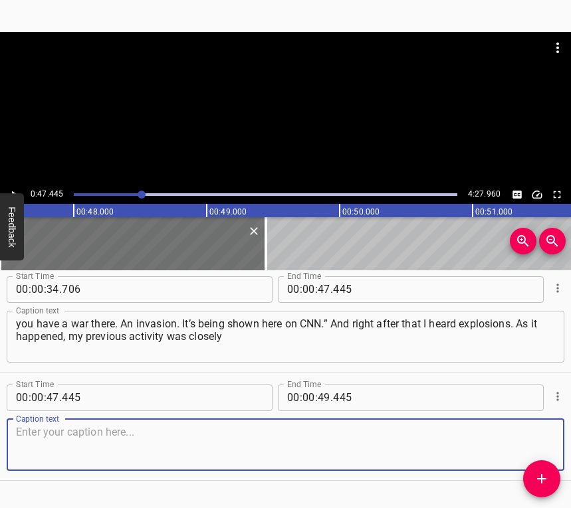
scroll to position [257, 0]
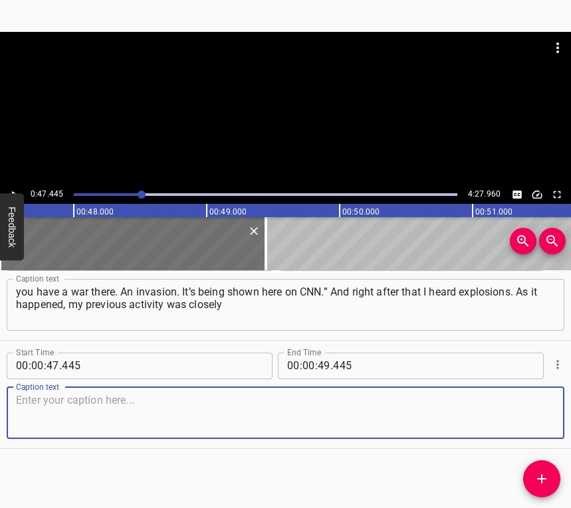
drag, startPoint x: 534, startPoint y: 423, endPoint x: 569, endPoint y: 403, distance: 40.4
click at [535, 420] on textarea at bounding box center [285, 413] width 539 height 38
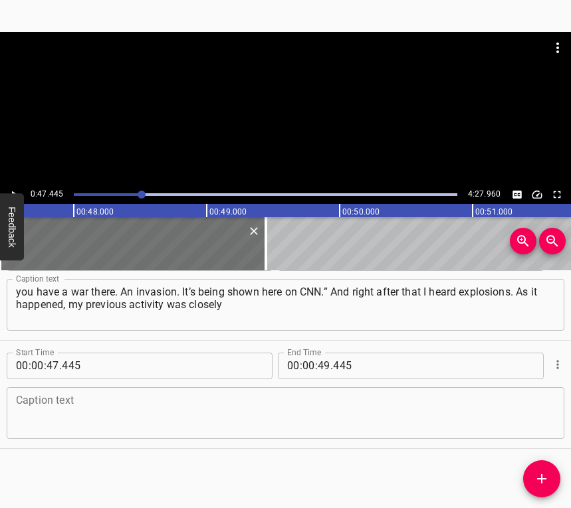
click at [198, 412] on textarea at bounding box center [285, 413] width 539 height 38
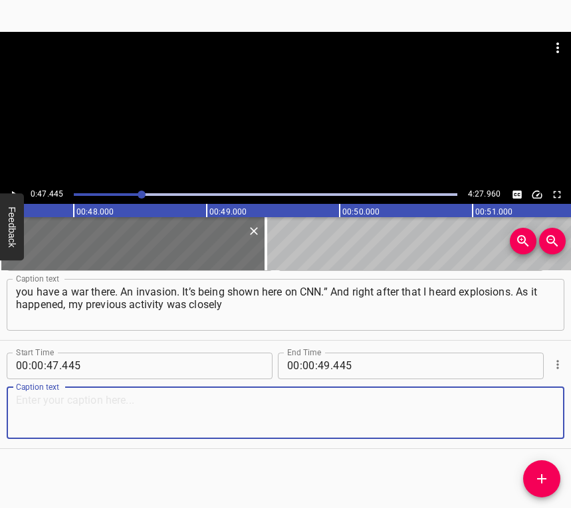
paste textarea "connected with the Chornobyl Zone and the communities around the [GEOGRAPHIC_DA…"
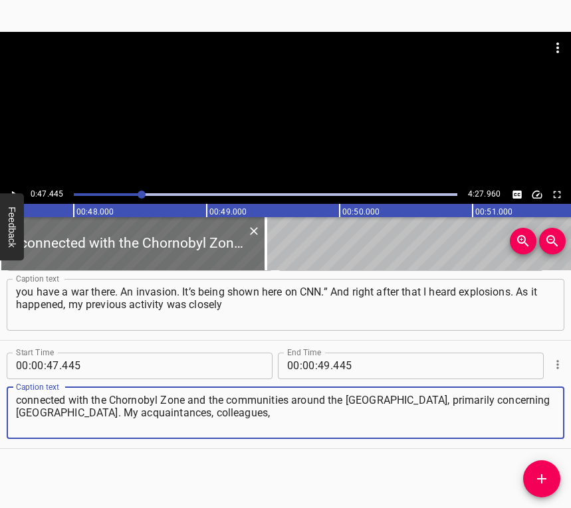
type textarea "connected with the Chornobyl Zone and the communities around the [GEOGRAPHIC_DA…"
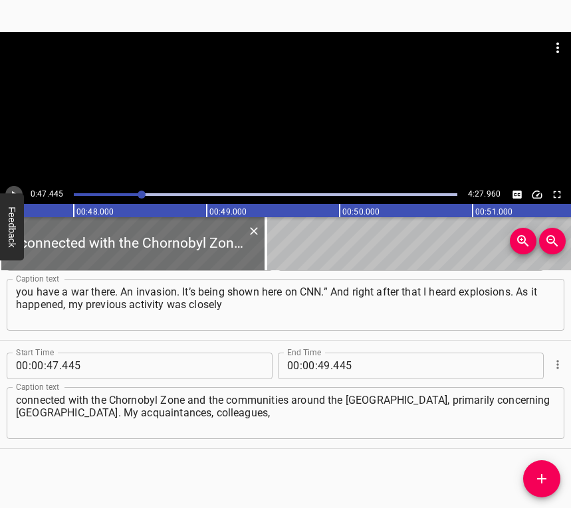
click at [11, 189] on icon "Play/Pause" at bounding box center [14, 195] width 12 height 12
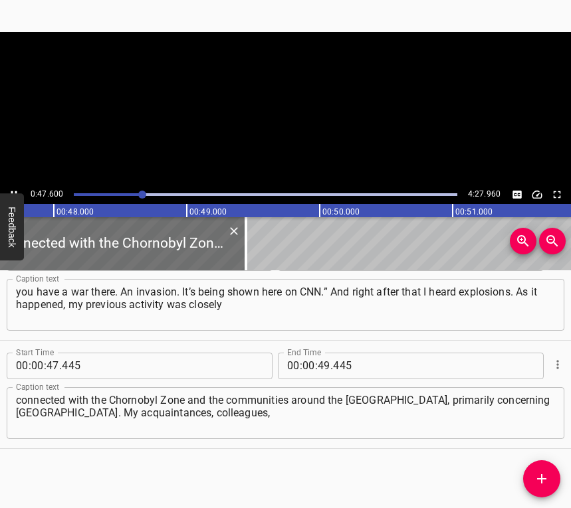
scroll to position [0, 6355]
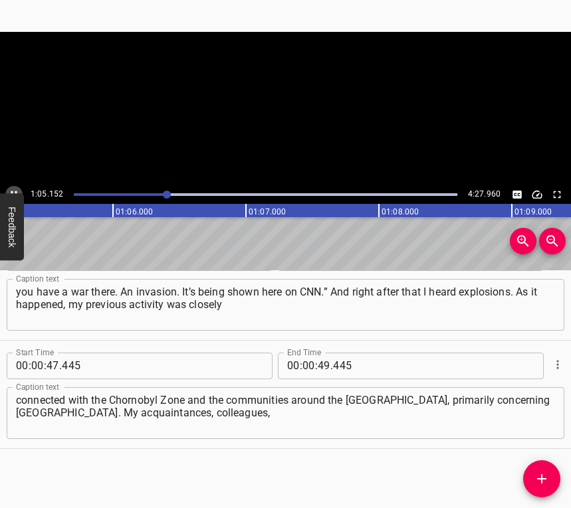
click at [15, 187] on button "Play/Pause" at bounding box center [13, 194] width 17 height 17
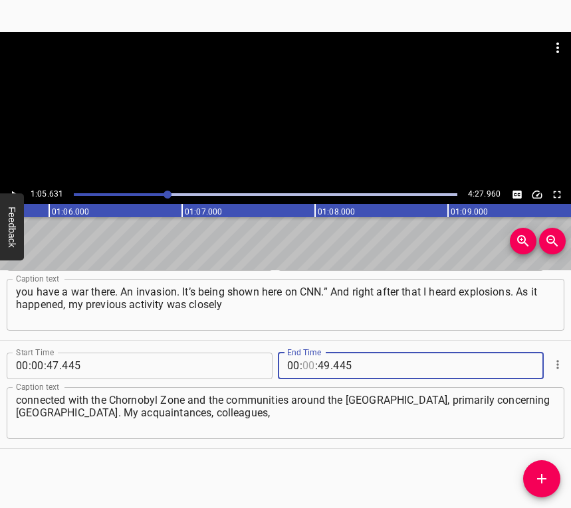
drag, startPoint x: 305, startPoint y: 357, endPoint x: 342, endPoint y: 335, distance: 43.2
click at [308, 357] on input "number" at bounding box center [308, 366] width 13 height 27
type input "01"
type input "05"
type input "631"
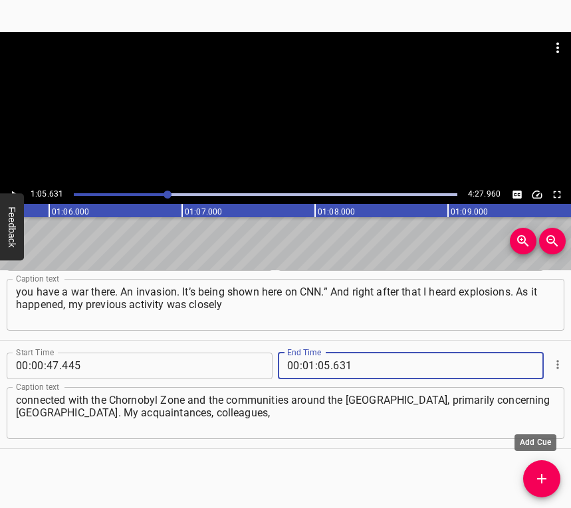
drag, startPoint x: 543, startPoint y: 471, endPoint x: 555, endPoint y: 447, distance: 27.0
click at [544, 471] on icon "Add Cue" at bounding box center [541, 479] width 16 height 16
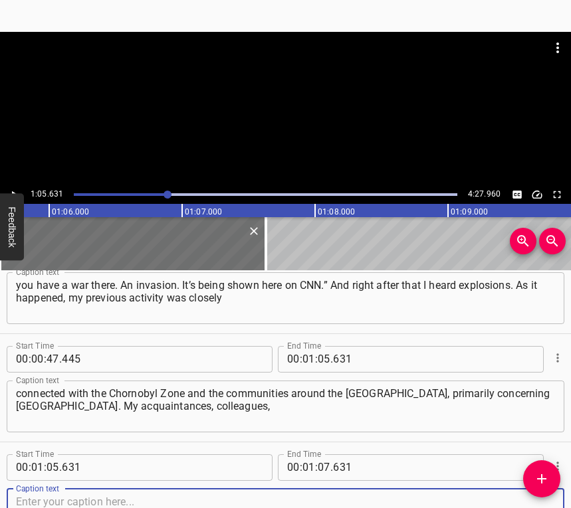
scroll to position [365, 0]
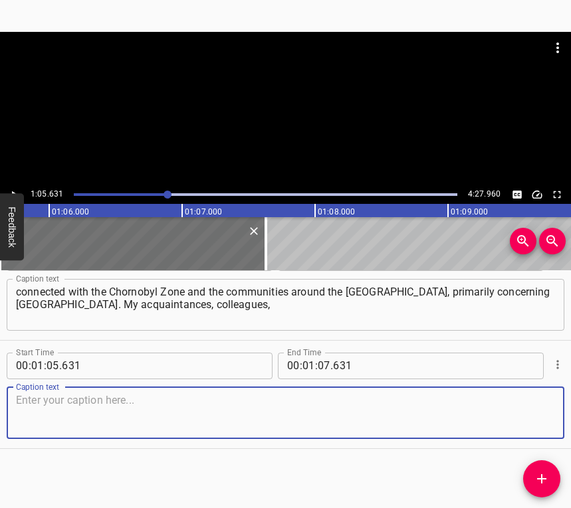
click at [539, 398] on textarea at bounding box center [285, 413] width 539 height 38
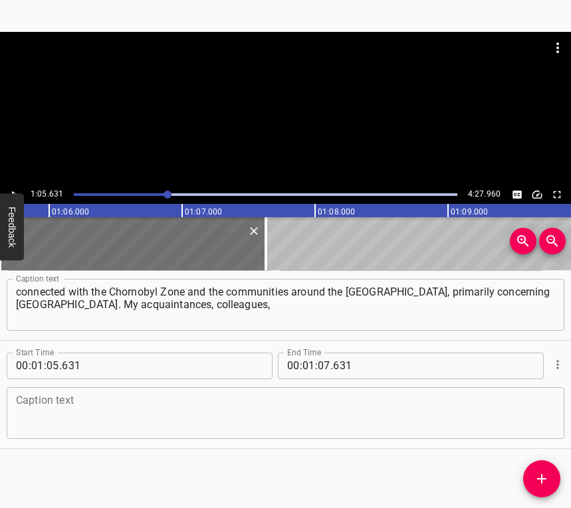
click at [102, 410] on textarea at bounding box center [285, 413] width 539 height 38
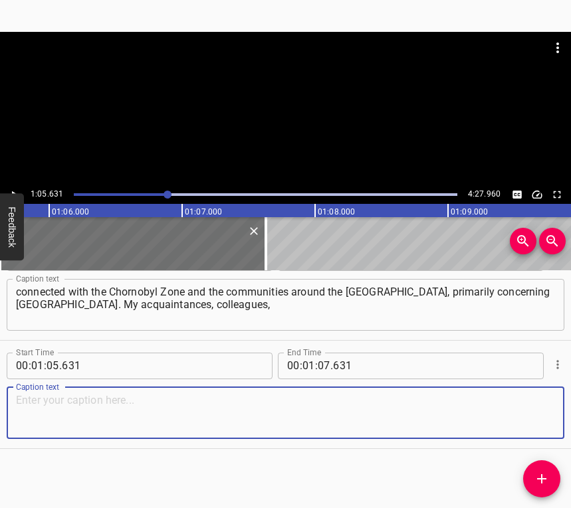
paste textarea "friends from that area began to send me information through various messengers …"
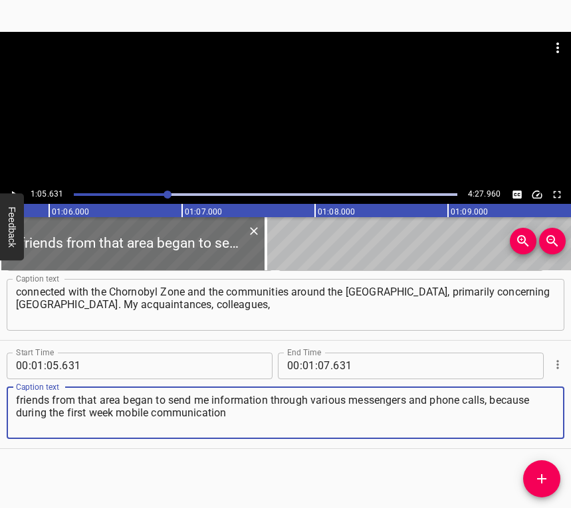
type textarea "friends from that area began to send me information through various messengers …"
click at [15, 189] on icon "Play/Pause" at bounding box center [14, 195] width 12 height 12
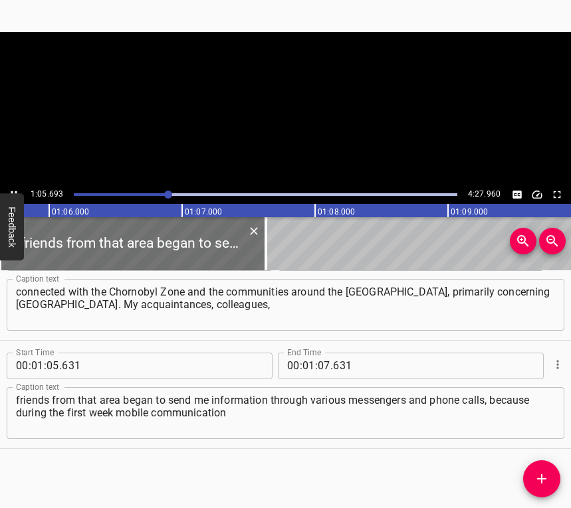
scroll to position [0, 8725]
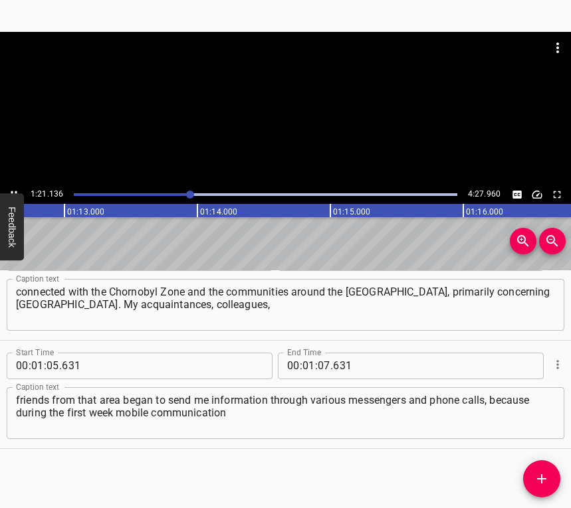
click at [8, 189] on icon "Play/Pause" at bounding box center [14, 195] width 12 height 12
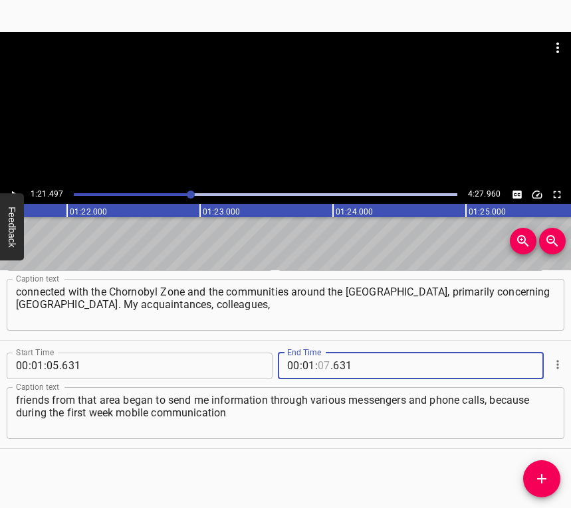
click at [321, 360] on input "number" at bounding box center [323, 366] width 13 height 27
type input "21"
type input "497"
click at [541, 480] on icon "Add Cue" at bounding box center [541, 479] width 16 height 16
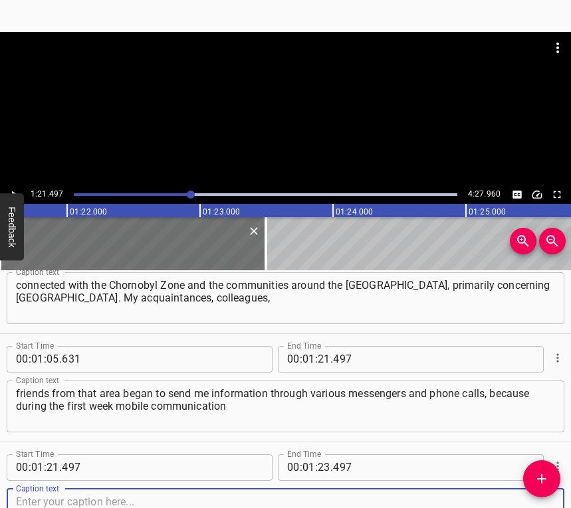
scroll to position [474, 0]
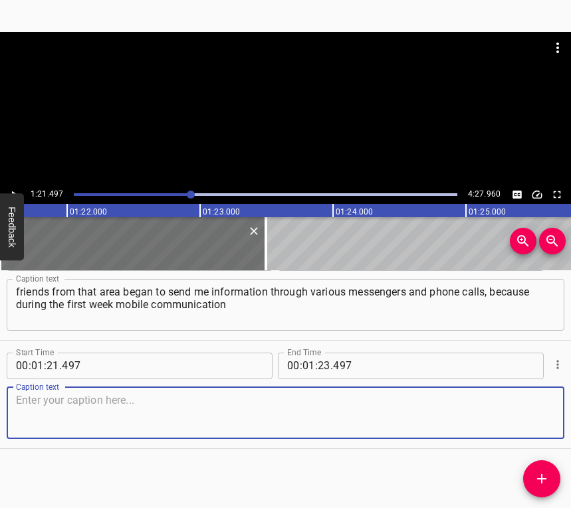
drag, startPoint x: 543, startPoint y: 418, endPoint x: 565, endPoint y: 399, distance: 29.2
click at [543, 417] on textarea at bounding box center [285, 413] width 539 height 38
click at [145, 421] on textarea at bounding box center [285, 413] width 539 height 38
paste textarea "more or less worked. They began sending me information about where the enemy wa…"
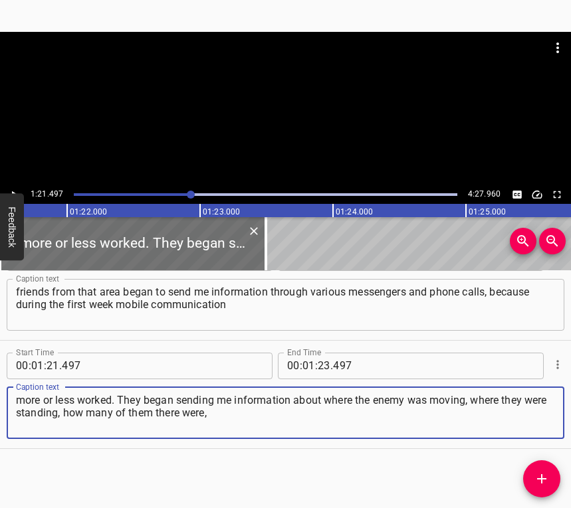
type textarea "more or less worked. They began sending me information about where the enemy wa…"
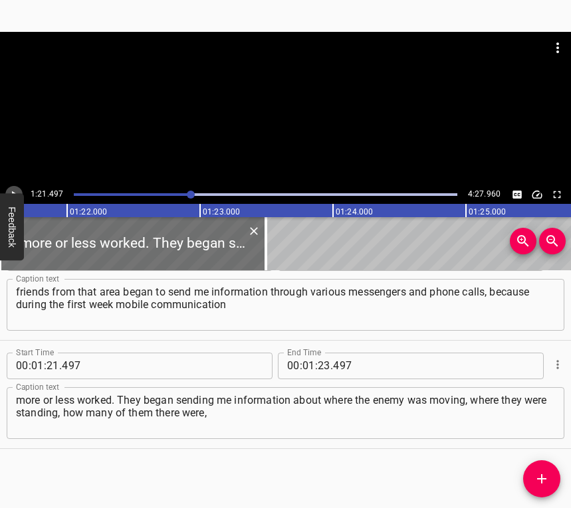
click at [11, 191] on icon "Play/Pause" at bounding box center [14, 195] width 12 height 12
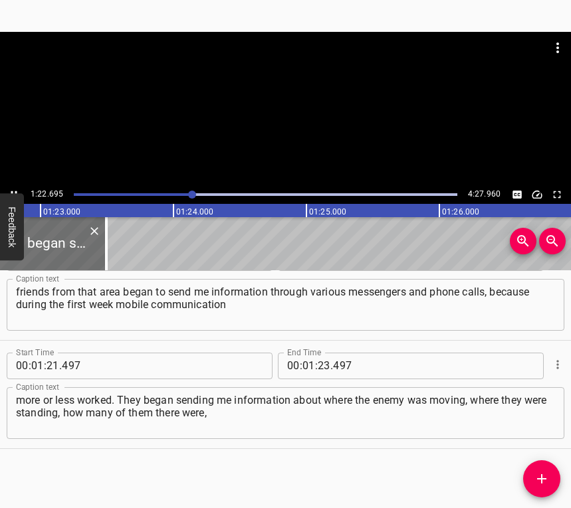
scroll to position [0, 11019]
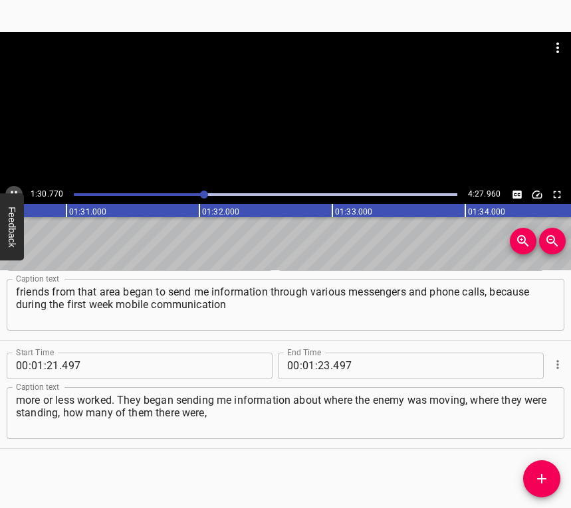
click at [13, 187] on button "Play/Pause" at bounding box center [13, 194] width 17 height 17
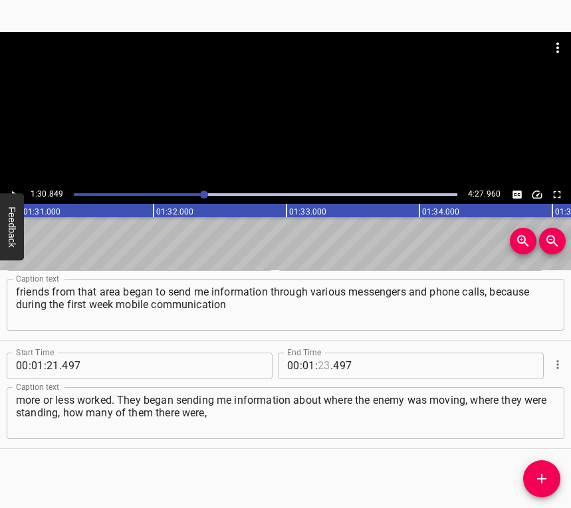
click at [319, 363] on input "number" at bounding box center [323, 366] width 13 height 27
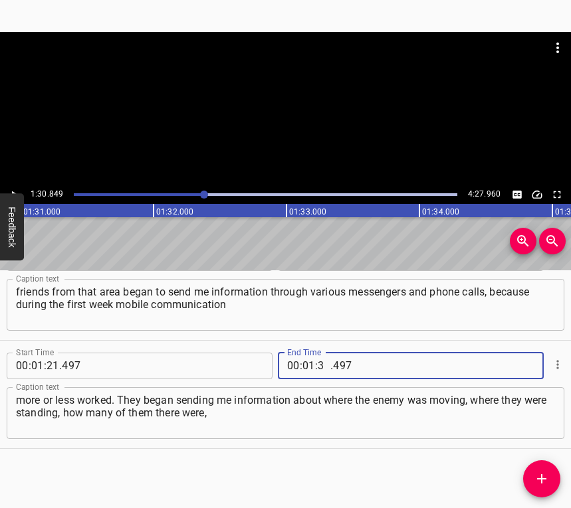
type input "30"
type input "84"
type input "497"
type input "30"
type input "849"
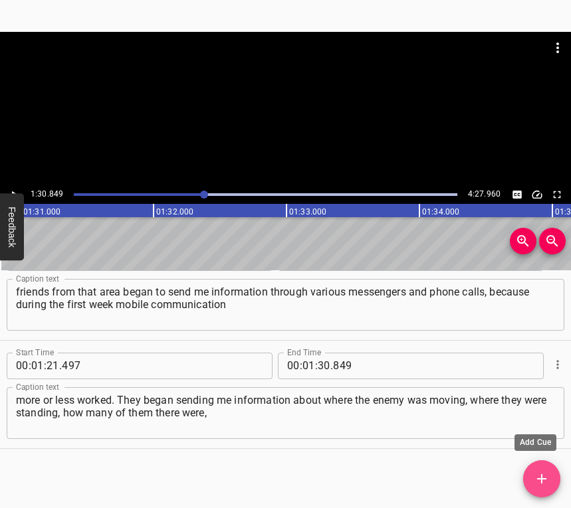
click at [549, 474] on span "Add Cue" at bounding box center [541, 479] width 37 height 16
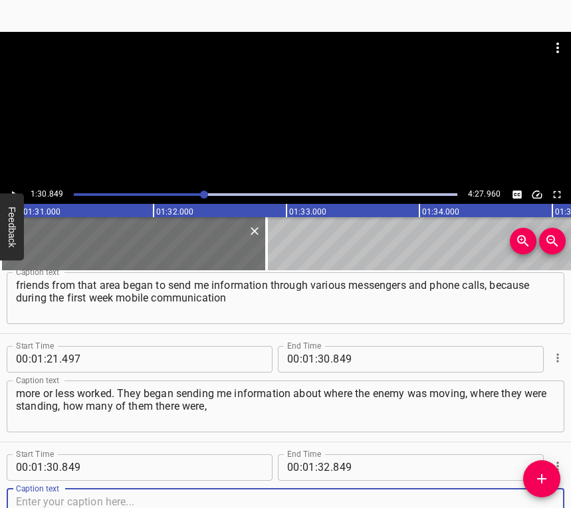
scroll to position [582, 0]
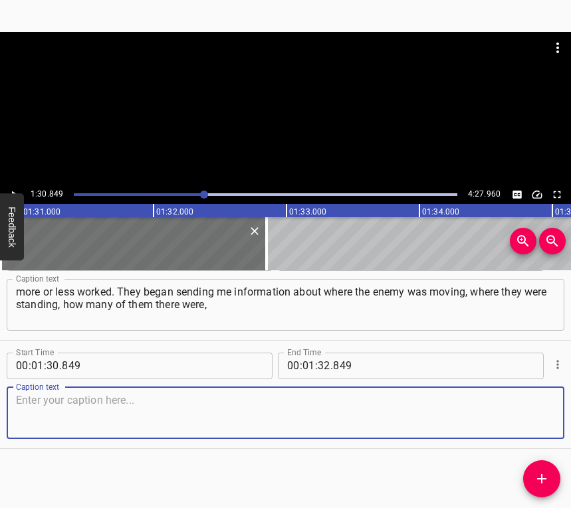
click at [533, 409] on textarea at bounding box center [285, 413] width 539 height 38
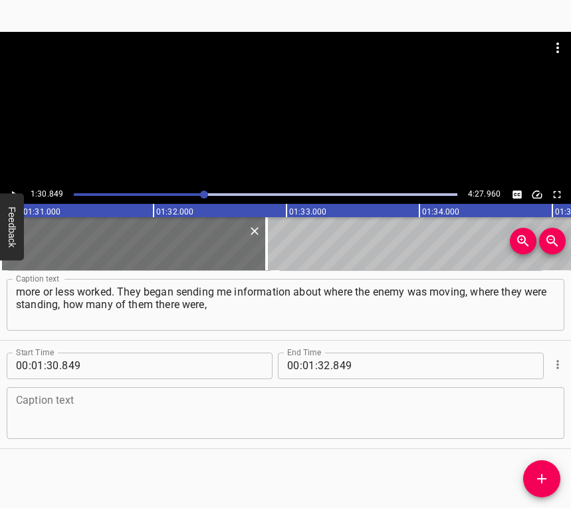
click at [94, 414] on textarea at bounding box center [285, 413] width 539 height 38
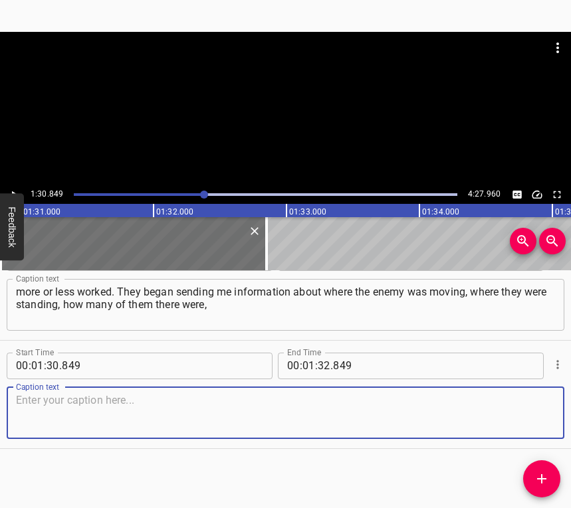
paste textarea "where they were passing. One of the “Chornobyl Tour” cameras survived, and for …"
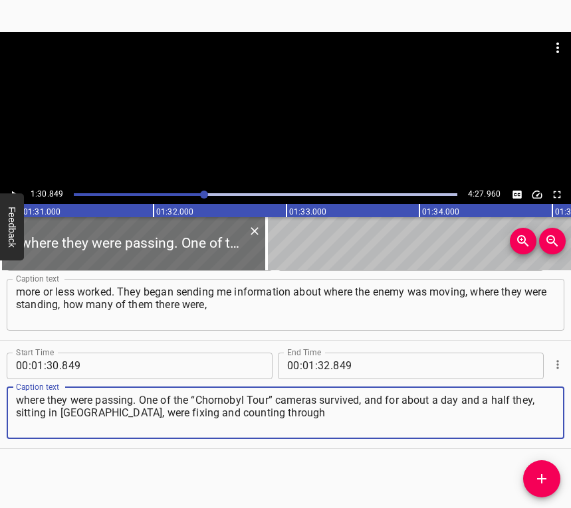
type textarea "where they were passing. One of the “Chornobyl Tour” cameras survived, and for …"
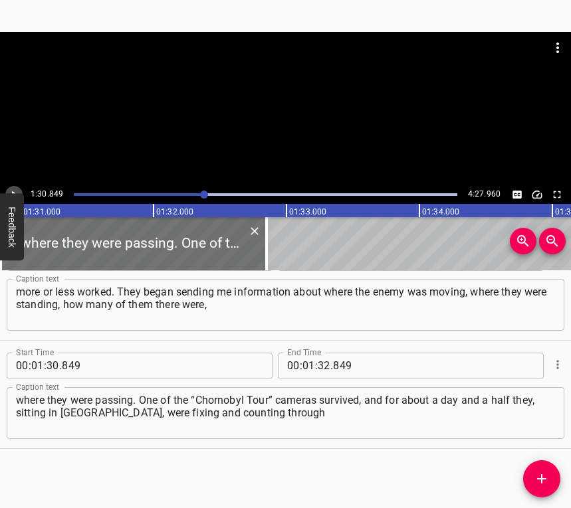
click at [17, 189] on icon "Play/Pause" at bounding box center [14, 195] width 12 height 12
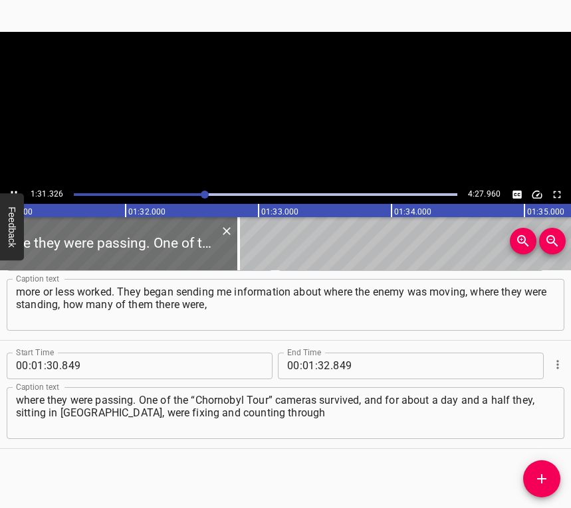
scroll to position [0, 12130]
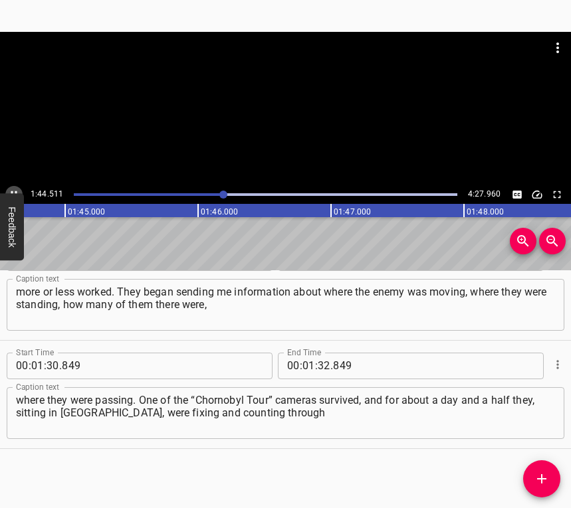
click at [14, 189] on icon "Play/Pause" at bounding box center [14, 195] width 12 height 12
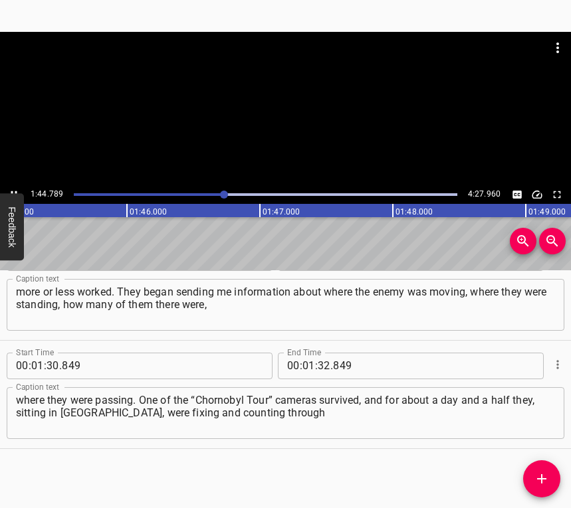
click at [14, 189] on icon "Play/Pause" at bounding box center [14, 195] width 12 height 12
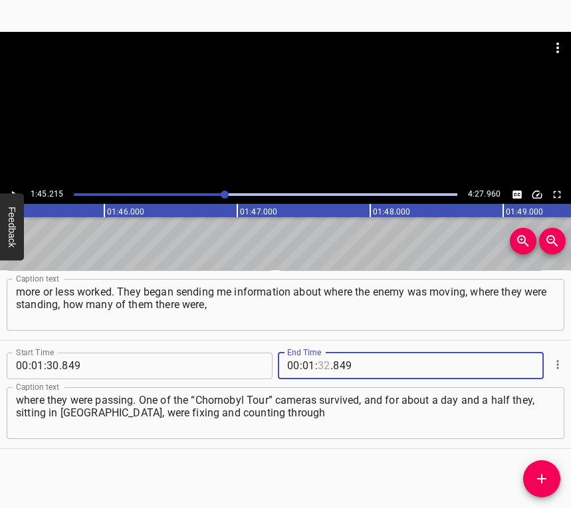
click at [317, 367] on input "number" at bounding box center [323, 366] width 13 height 27
type input "45"
type input "215"
click at [545, 481] on icon "Add Cue" at bounding box center [541, 479] width 16 height 16
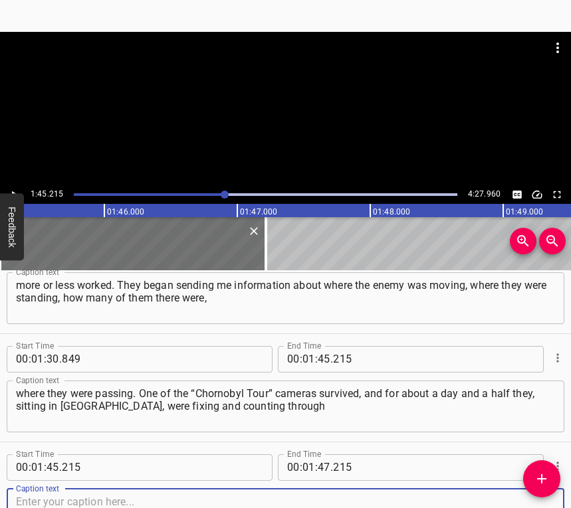
scroll to position [690, 0]
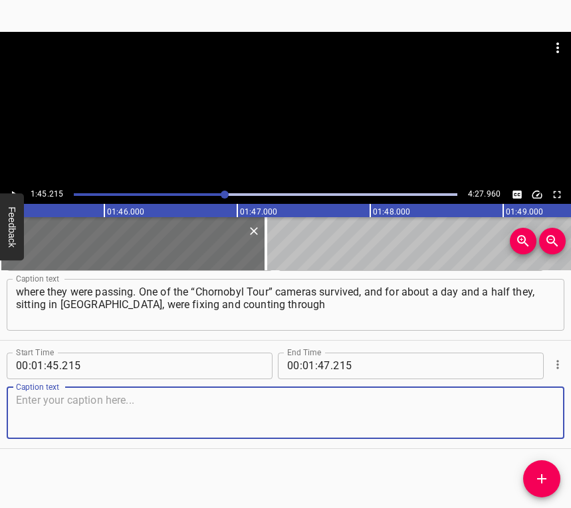
drag, startPoint x: 526, startPoint y: 422, endPoint x: 563, endPoint y: 407, distance: 39.6
click at [526, 422] on textarea at bounding box center [285, 413] width 539 height 38
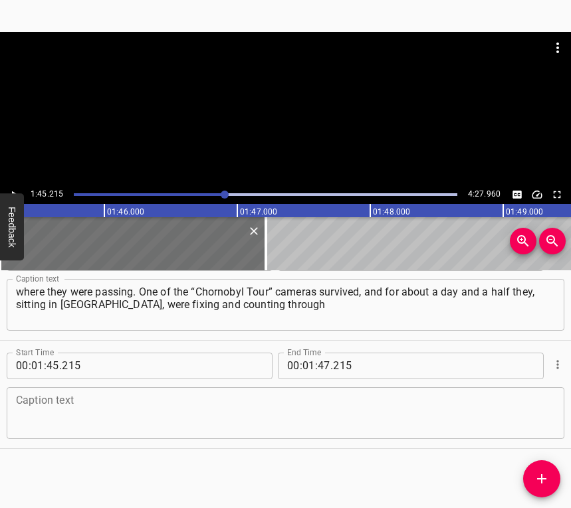
click at [52, 420] on textarea at bounding box center [285, 413] width 539 height 38
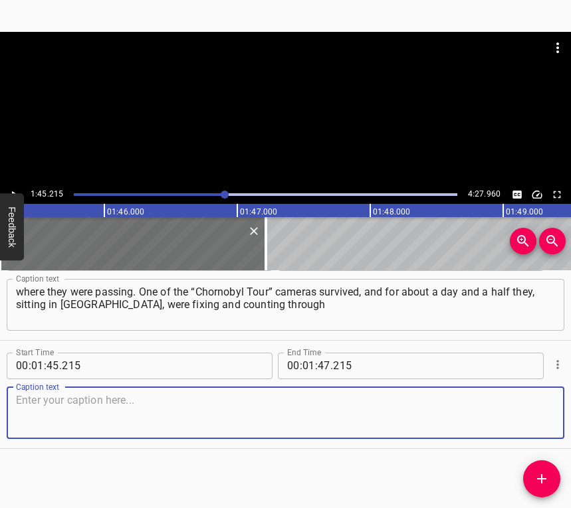
paste textarea "the internet all the equipment and armed forces of russia that were moving alon…"
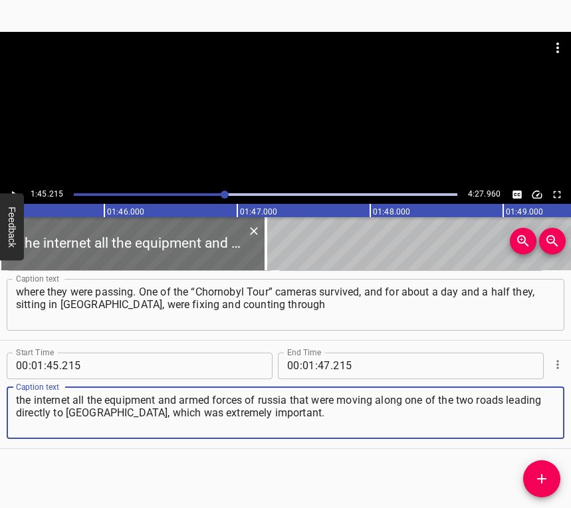
type textarea "the internet all the equipment and armed forces of russia that were moving alon…"
click at [19, 191] on icon "Play/Pause" at bounding box center [14, 195] width 12 height 12
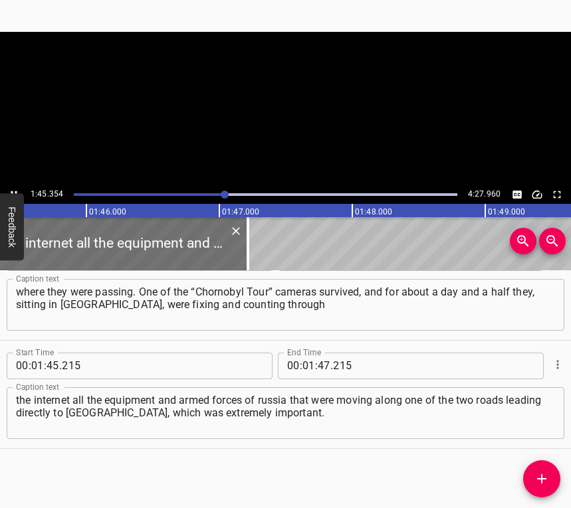
scroll to position [0, 14029]
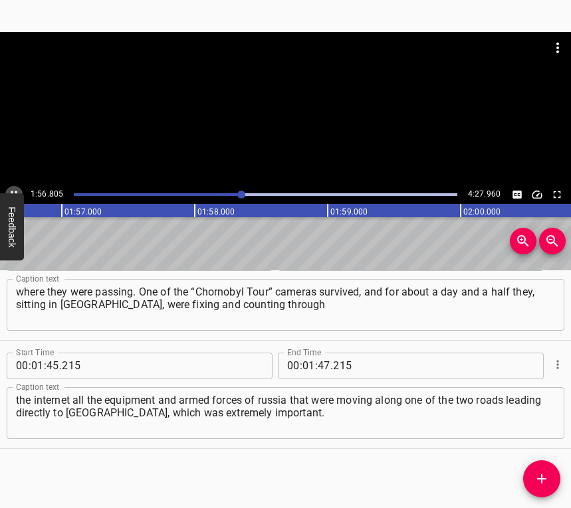
click at [14, 191] on icon "Play/Pause" at bounding box center [14, 195] width 12 height 12
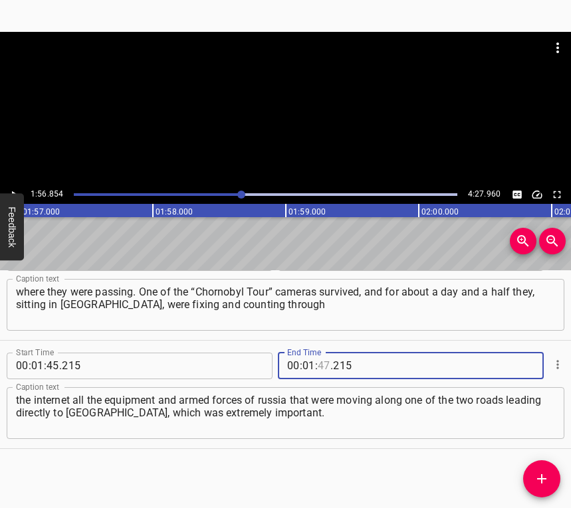
click at [317, 354] on input "number" at bounding box center [323, 366] width 13 height 27
type input "56"
type input "854"
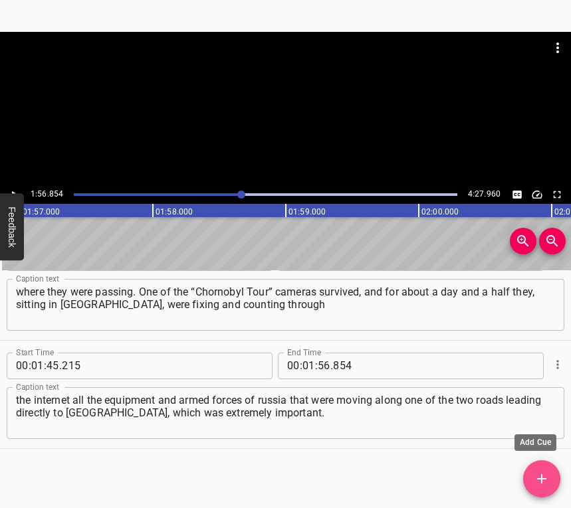
click at [544, 476] on icon "Add Cue" at bounding box center [541, 479] width 16 height 16
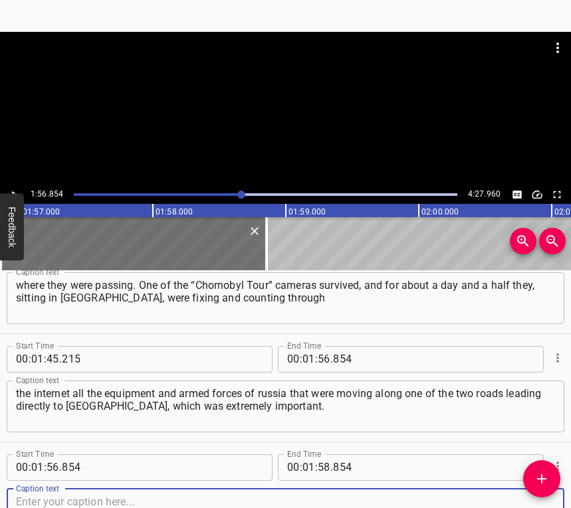
scroll to position [798, 0]
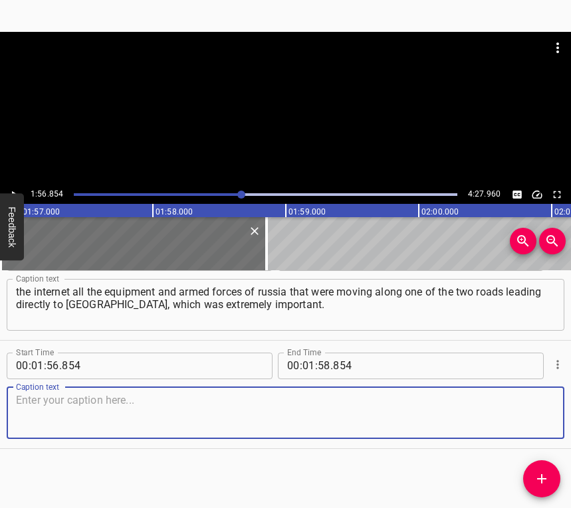
click at [529, 420] on textarea at bounding box center [285, 413] width 539 height 38
click at [173, 412] on textarea at bounding box center [285, 413] width 539 height 38
paste textarea "In fact, for the first 10 days my working day started in the morning. I woke up…"
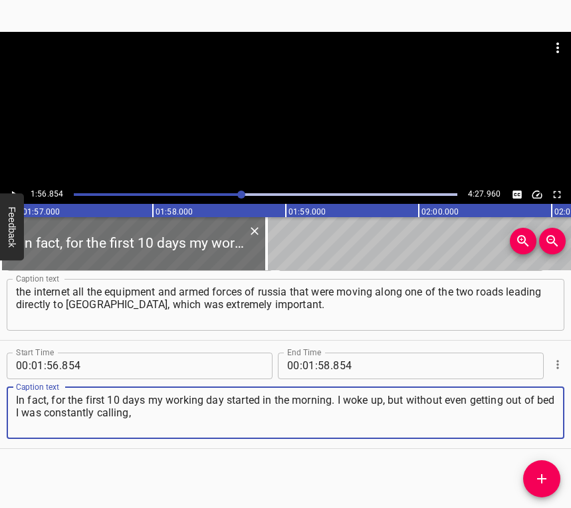
type textarea "In fact, for the first 10 days my working day started in the morning. I woke up…"
click at [11, 189] on icon "Play/Pause" at bounding box center [14, 195] width 12 height 12
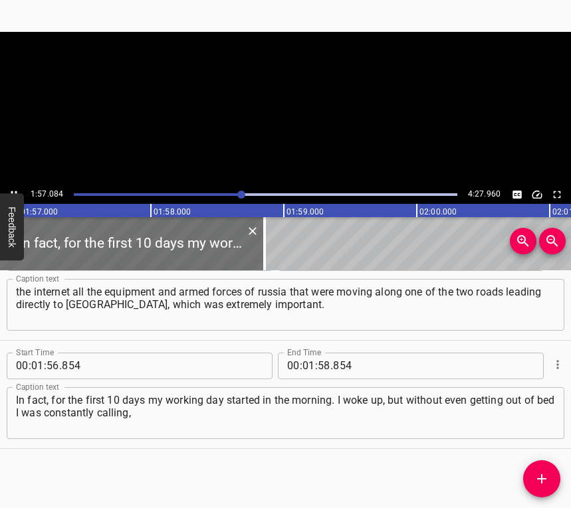
scroll to position [0, 15552]
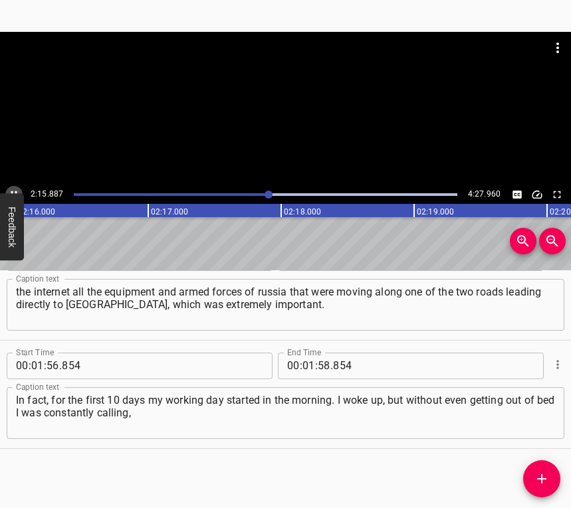
click at [13, 189] on icon "Play/Pause" at bounding box center [14, 195] width 12 height 12
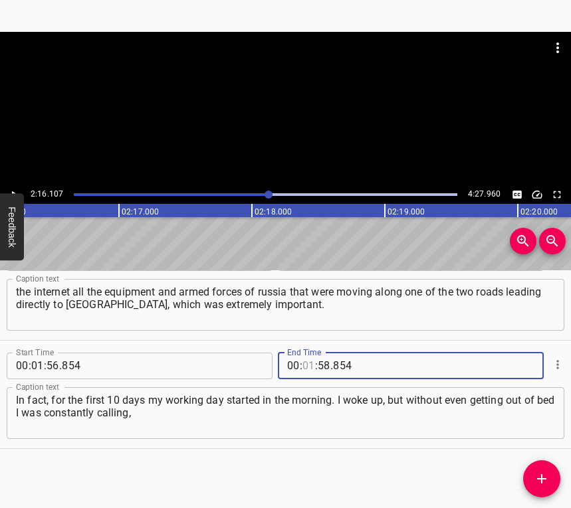
click at [302, 367] on input "number" at bounding box center [308, 366] width 13 height 27
type input "02"
type input "16"
type input "107"
click at [537, 477] on icon "Add Cue" at bounding box center [541, 479] width 16 height 16
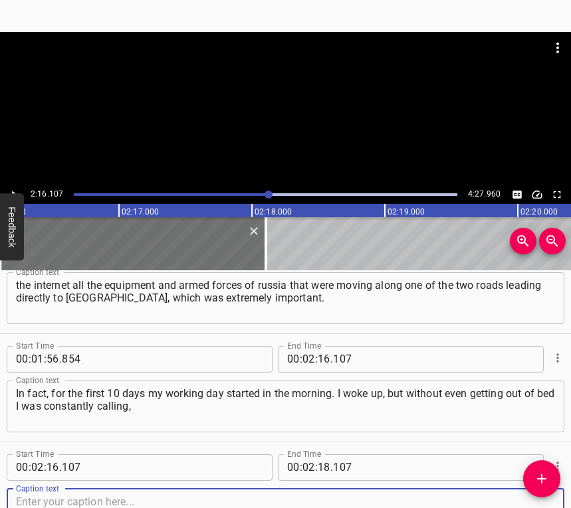
scroll to position [907, 0]
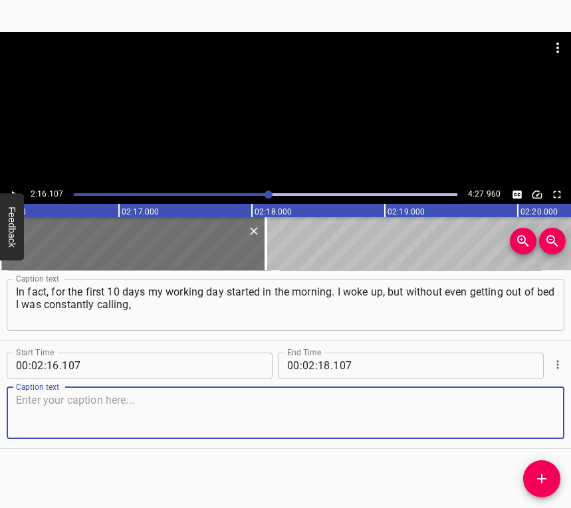
click at [540, 420] on textarea at bounding box center [285, 413] width 539 height 38
click at [106, 396] on textarea at bounding box center [285, 413] width 539 height 38
paste textarea "forwarding information, sending requests — there was no time to eat. I had brea…"
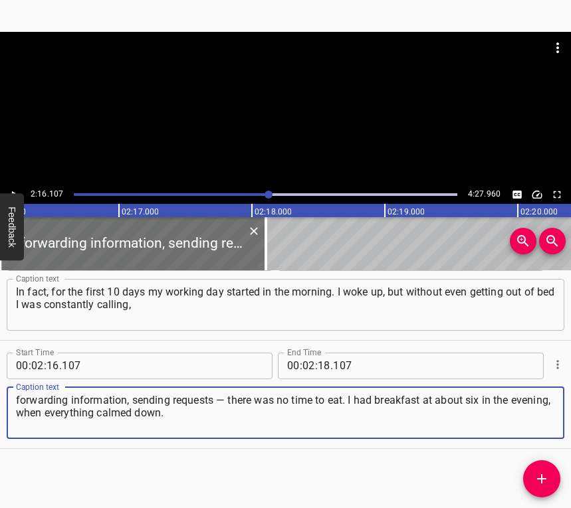
type textarea "forwarding information, sending requests — there was no time to eat. I had brea…"
click at [15, 189] on icon "Play/Pause" at bounding box center [14, 195] width 12 height 12
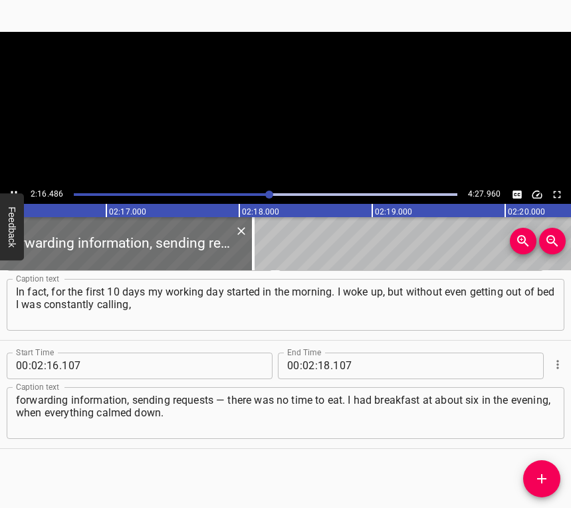
scroll to position [0, 18130]
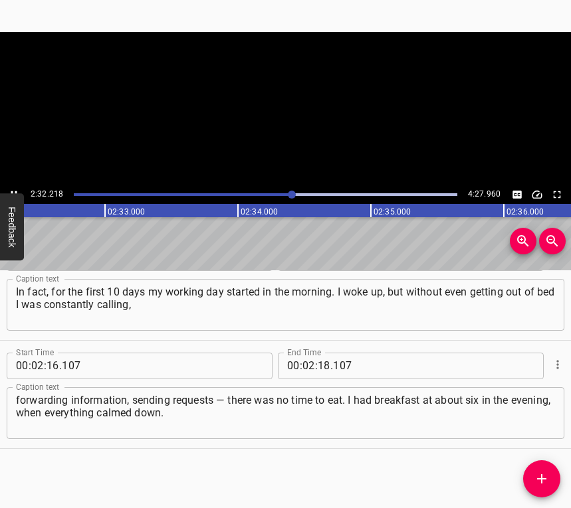
click at [15, 191] on icon "Play/Pause" at bounding box center [14, 195] width 12 height 12
click at [330, 368] on span "." at bounding box center [331, 366] width 3 height 27
click at [321, 366] on input "number" at bounding box center [323, 366] width 13 height 27
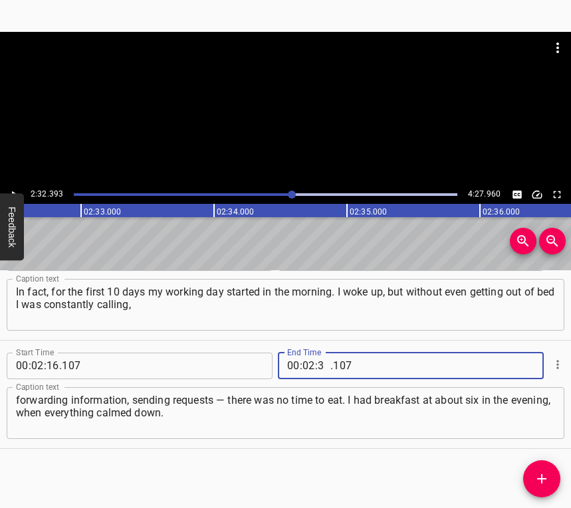
type input "32"
type input "393"
click at [540, 478] on icon "Add Cue" at bounding box center [541, 479] width 16 height 16
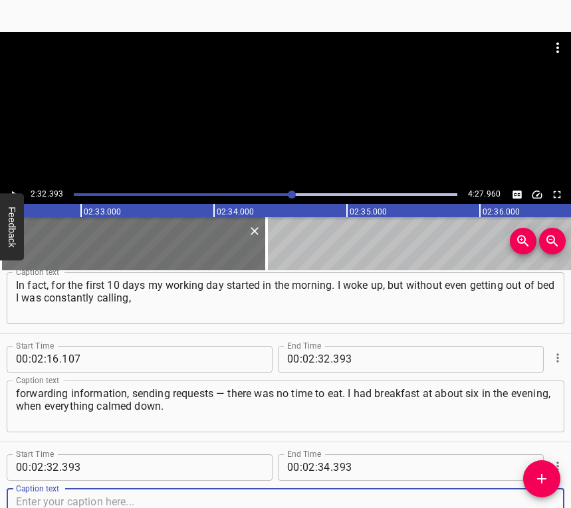
scroll to position [1015, 0]
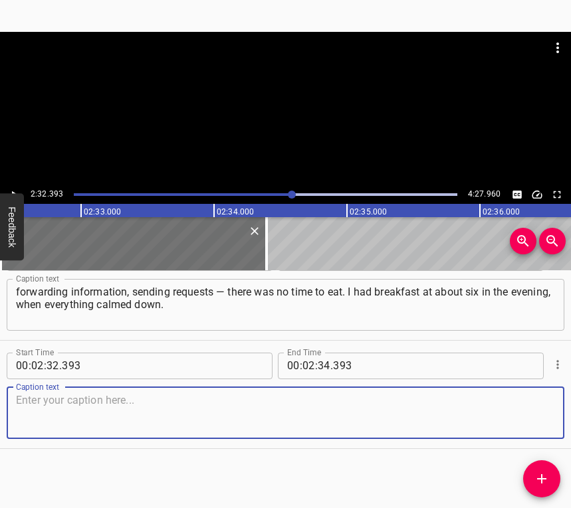
drag, startPoint x: 533, startPoint y: 418, endPoint x: 570, endPoint y: 394, distance: 44.2
click at [533, 417] on textarea at bounding box center [285, 413] width 539 height 38
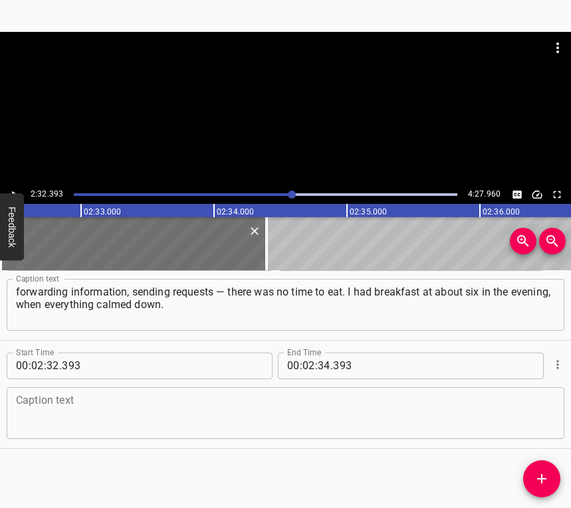
click at [246, 404] on textarea at bounding box center [285, 413] width 539 height 38
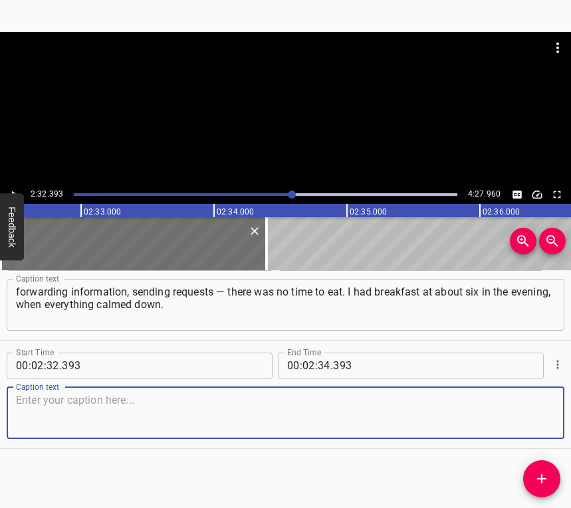
paste textarea "For ten days I could not get into the stores, because they closed at five o’clo…"
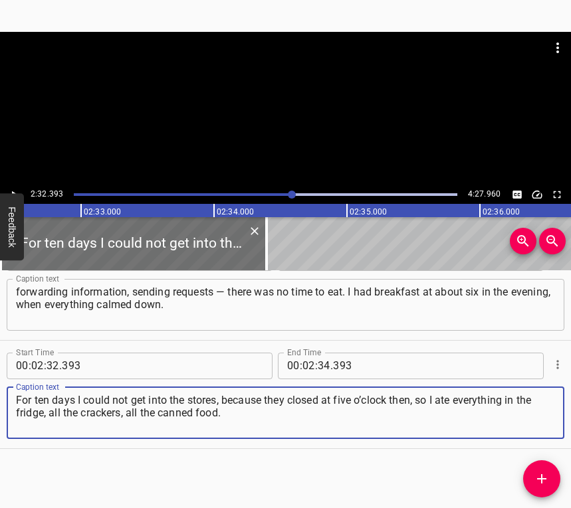
type textarea "For ten days I could not get into the stores, because they closed at five o’clo…"
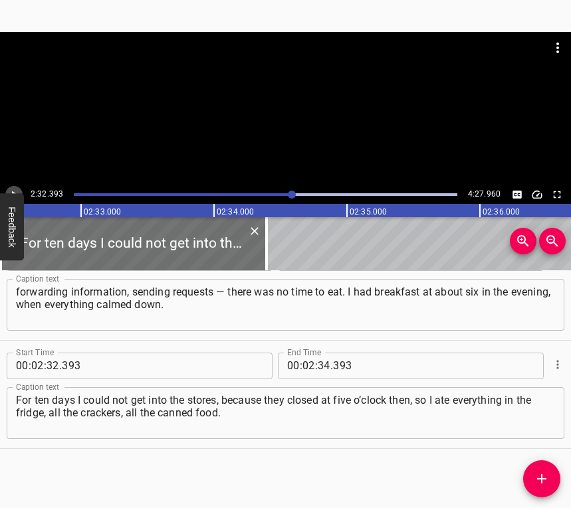
click at [15, 189] on icon "Play/Pause" at bounding box center [14, 195] width 12 height 12
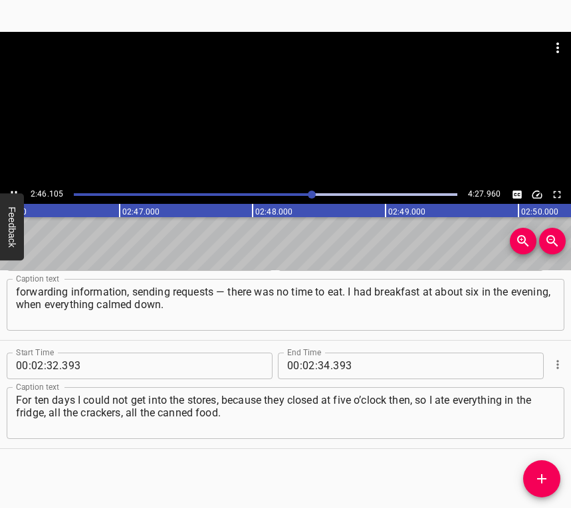
click at [12, 187] on button "Play/Pause" at bounding box center [13, 194] width 17 height 17
click at [320, 368] on input "number" at bounding box center [323, 366] width 13 height 27
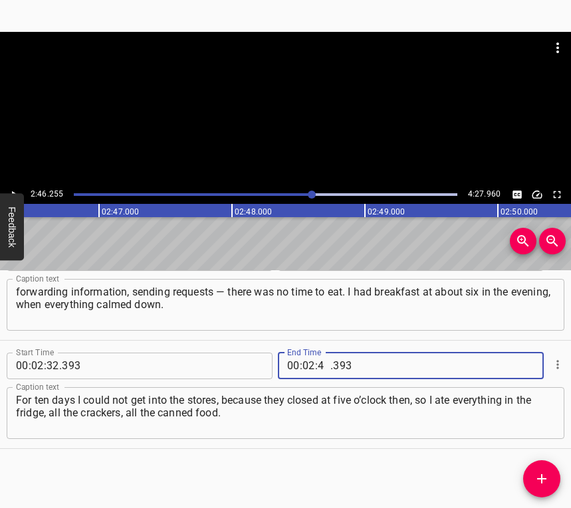
type input "46"
type input "255"
click at [545, 484] on icon "Add Cue" at bounding box center [541, 479] width 16 height 16
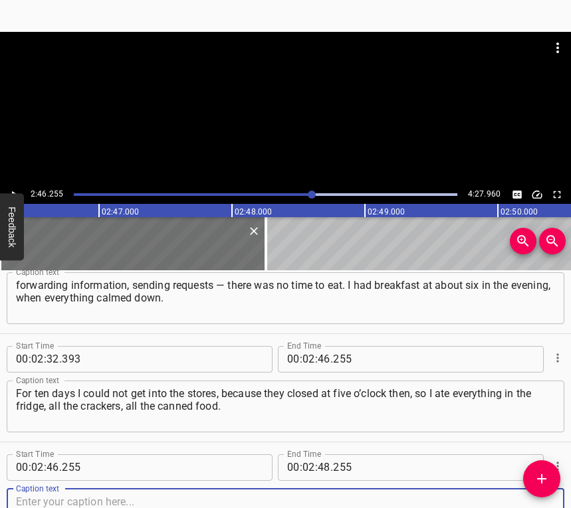
scroll to position [1123, 0]
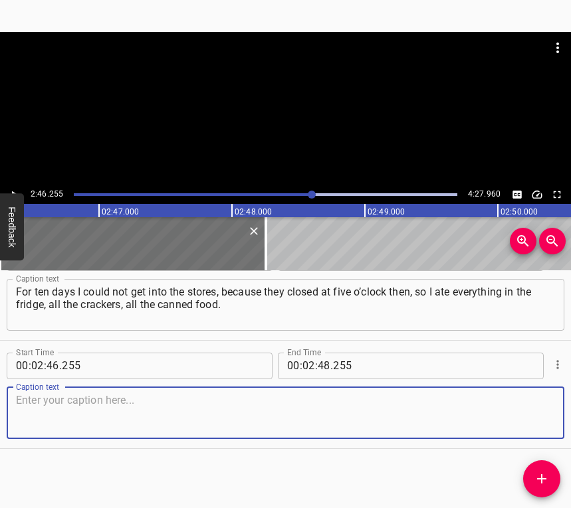
click at [534, 418] on textarea at bounding box center [285, 413] width 539 height 38
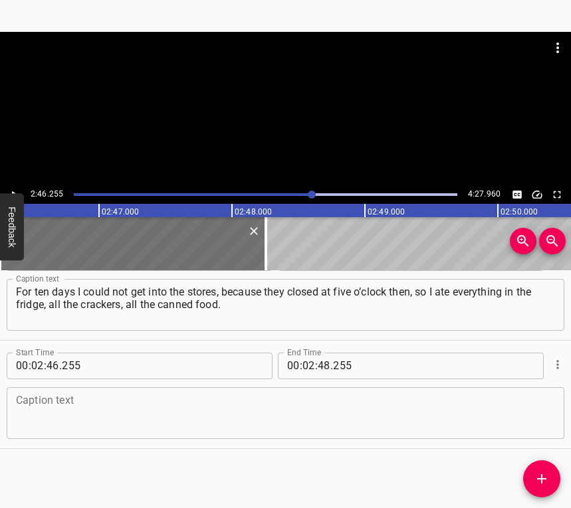
click at [163, 436] on div "Caption text" at bounding box center [285, 413] width 557 height 52
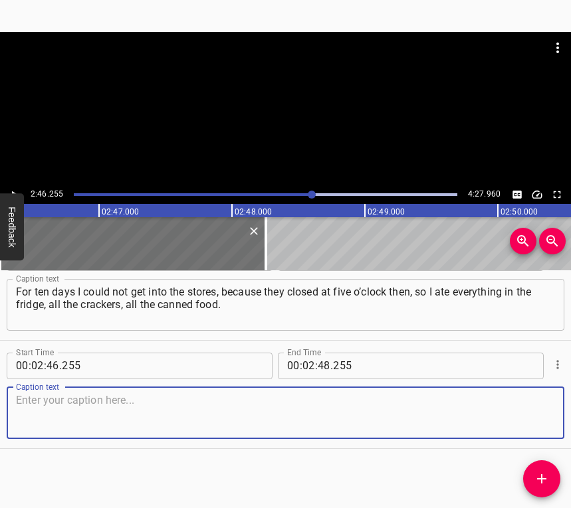
click at [161, 408] on textarea at bounding box center [285, 413] width 539 height 38
paste textarea "That lasted ten days. Then, around the 10th day, the columns stopped, it calmed…"
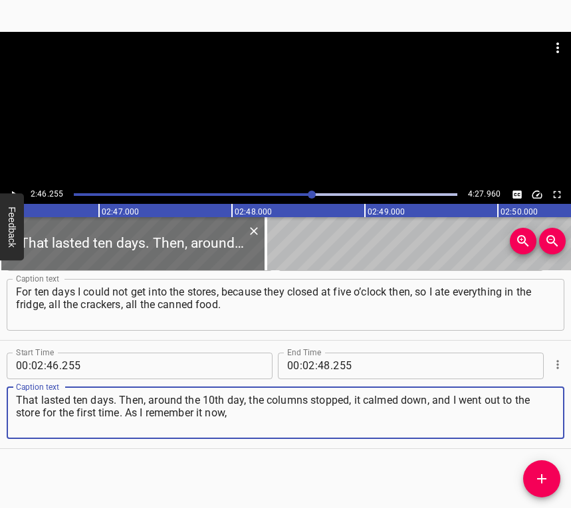
type textarea "That lasted ten days. Then, around the 10th day, the columns stopped, it calmed…"
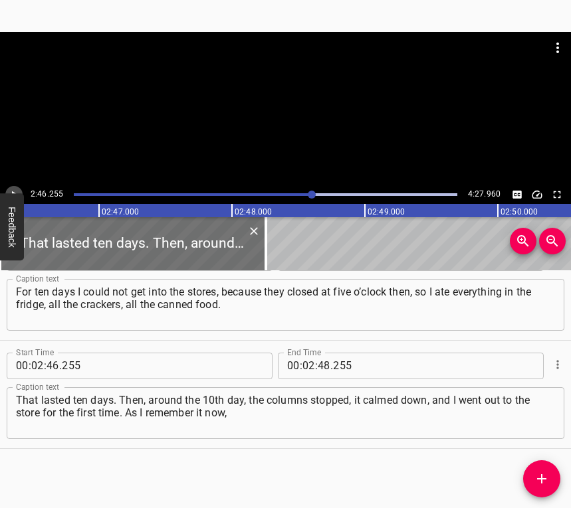
click at [18, 189] on icon "Play/Pause" at bounding box center [14, 195] width 12 height 12
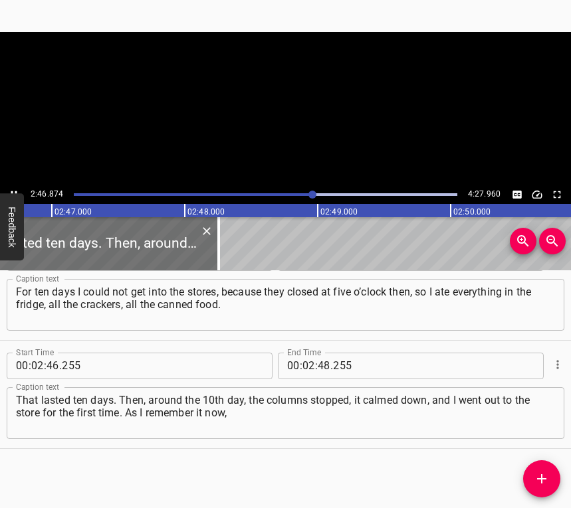
scroll to position [0, 22166]
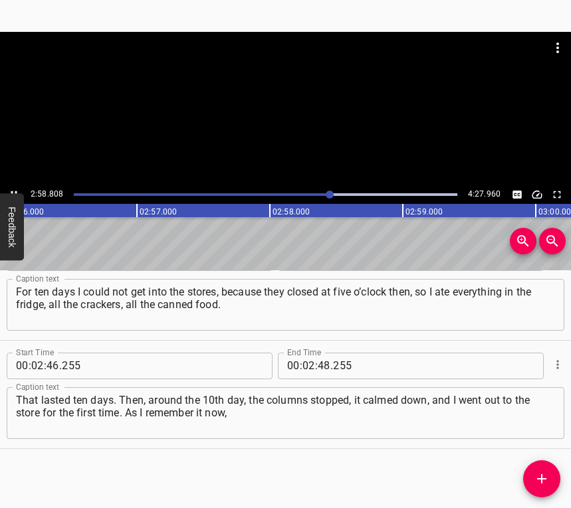
click at [12, 191] on icon "Play/Pause" at bounding box center [14, 195] width 12 height 12
click at [322, 364] on input "number" at bounding box center [323, 366] width 13 height 27
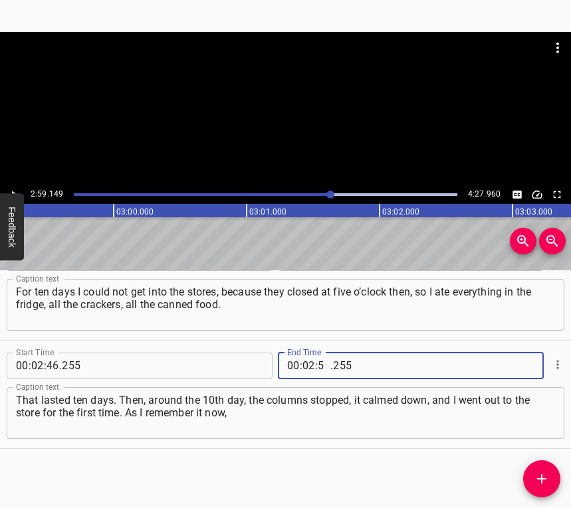
type input "59"
type input "149"
click at [549, 488] on button "Add Cue" at bounding box center [541, 478] width 37 height 37
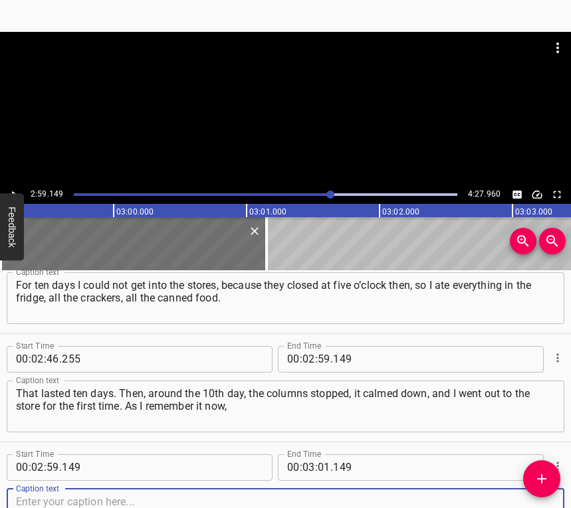
scroll to position [1231, 0]
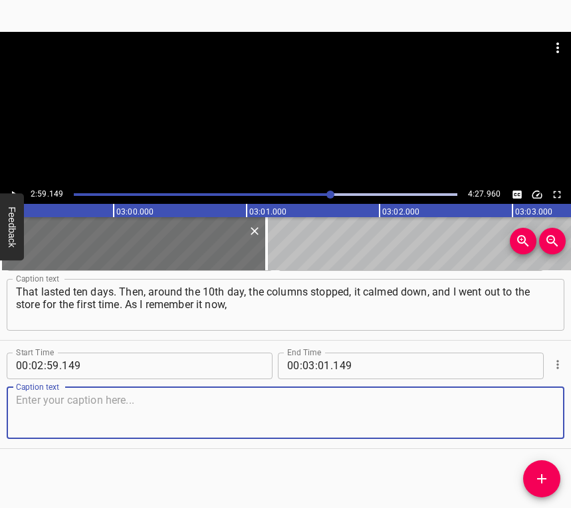
click at [534, 416] on textarea at bounding box center [285, 413] width 539 height 38
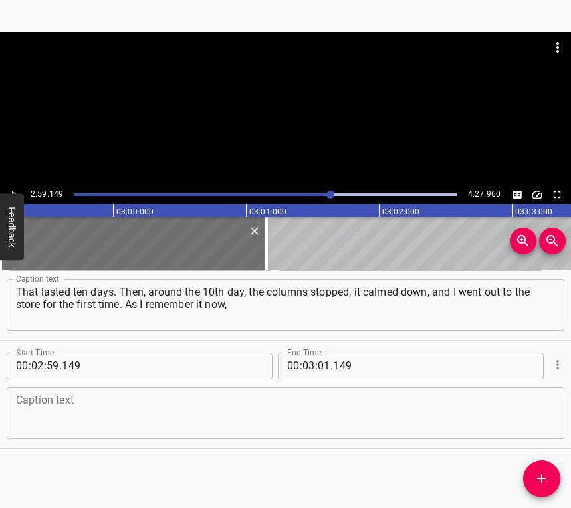
click at [147, 410] on textarea at bounding box center [285, 413] width 539 height 38
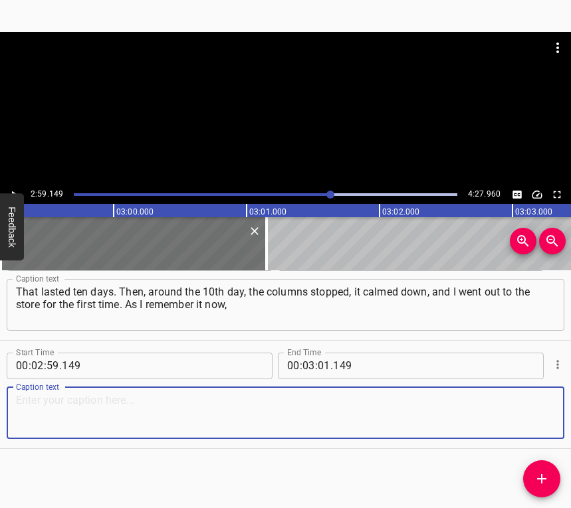
paste textarea "I walked along Rusanivska Embankment, and there was a “Silpo” store working. I …"
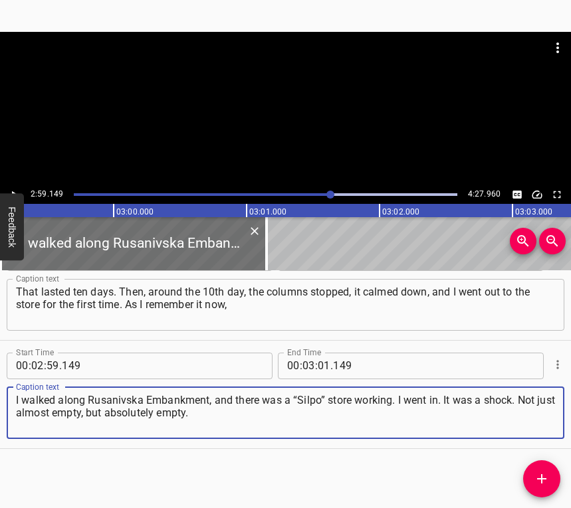
type textarea "I walked along Rusanivska Embankment, and there was a “Silpo” store working. I …"
drag, startPoint x: 16, startPoint y: 183, endPoint x: 15, endPoint y: 190, distance: 6.7
click at [15, 185] on div at bounding box center [285, 108] width 571 height 153
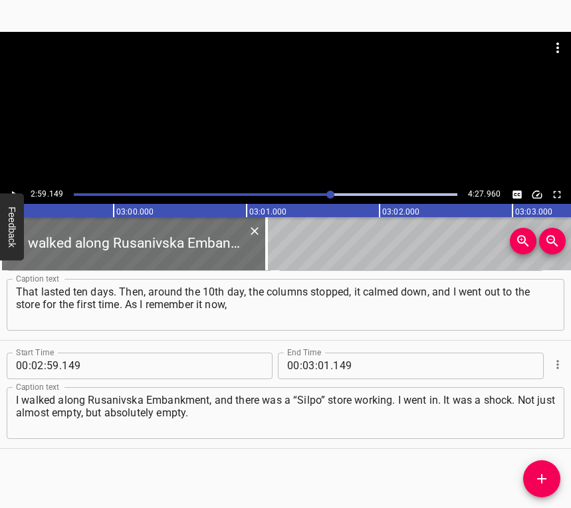
click at [15, 190] on icon "Play/Pause" at bounding box center [14, 195] width 12 height 12
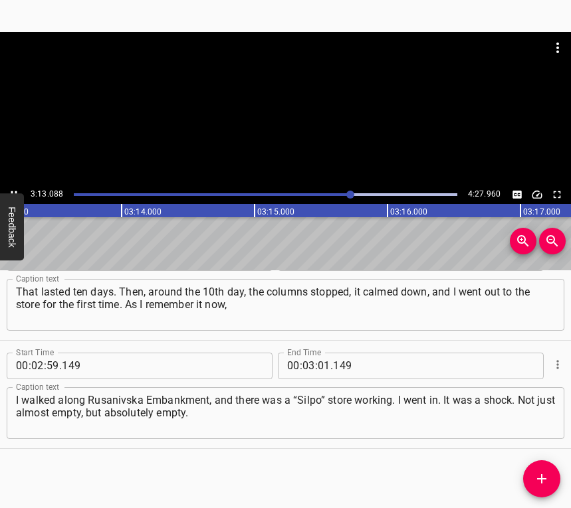
click at [12, 191] on icon "Play/Pause" at bounding box center [14, 195] width 12 height 12
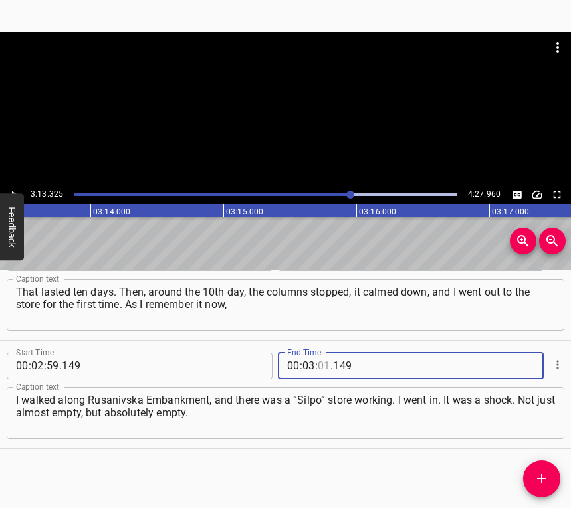
click at [319, 363] on input "number" at bounding box center [323, 366] width 13 height 27
type input "13"
type input "325"
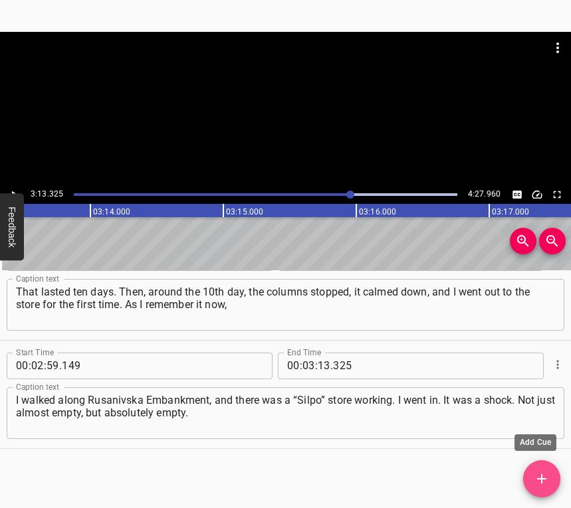
click at [543, 472] on icon "Add Cue" at bounding box center [541, 479] width 16 height 16
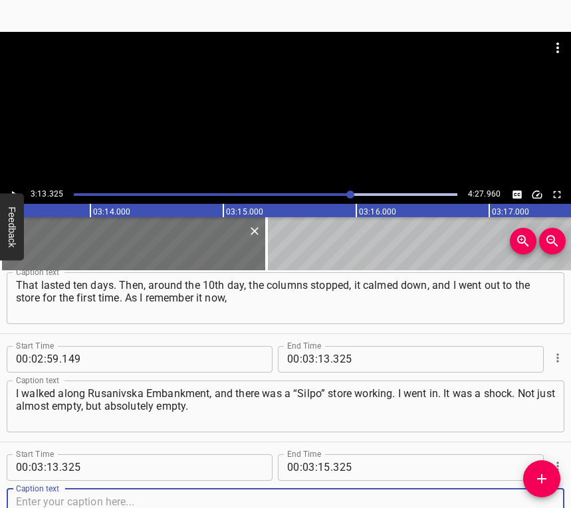
scroll to position [1340, 0]
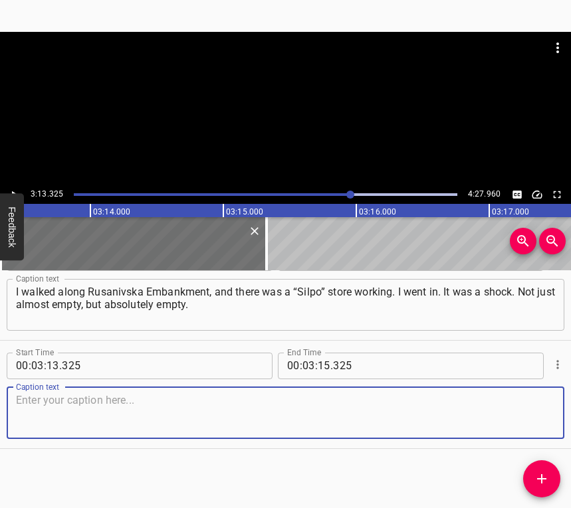
click at [531, 421] on textarea at bounding box center [285, 413] width 539 height 38
click at [43, 404] on textarea at bounding box center [285, 413] width 539 height 38
paste textarea "Moreover, they baked bread in “Silpo,” and right there they made pizza. Such a …"
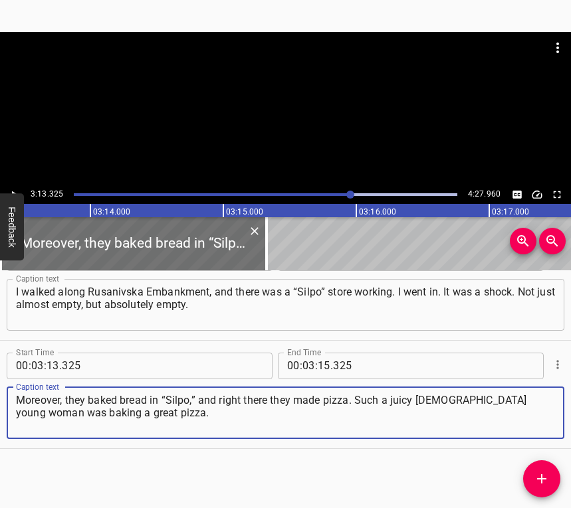
type textarea "Moreover, they baked bread in “Silpo,” and right there they made pizza. Such a …"
click at [15, 187] on button "Play/Pause" at bounding box center [13, 194] width 17 height 17
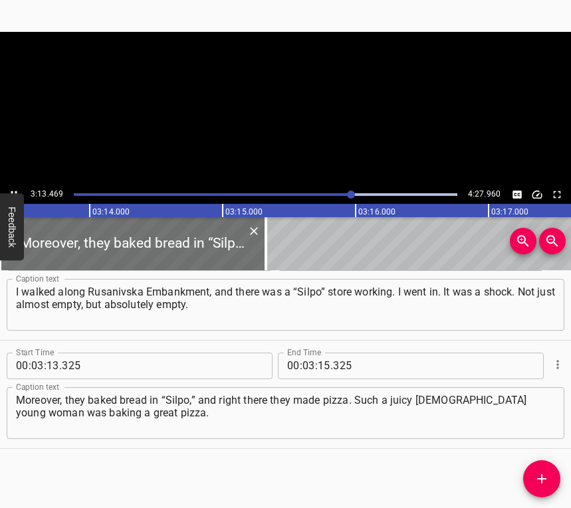
scroll to position [0, 25699]
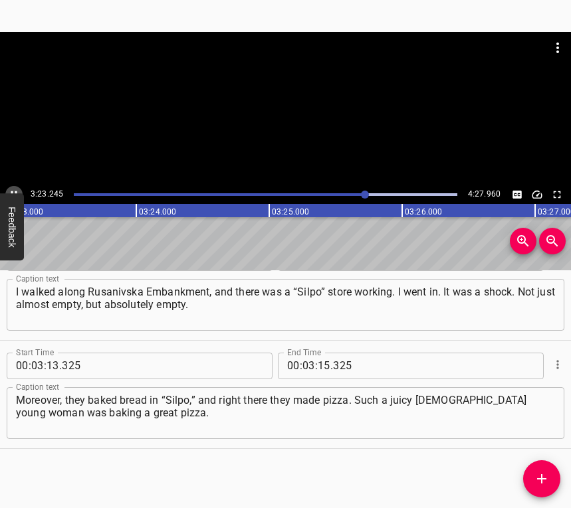
click at [12, 191] on icon "Play/Pause" at bounding box center [14, 195] width 12 height 12
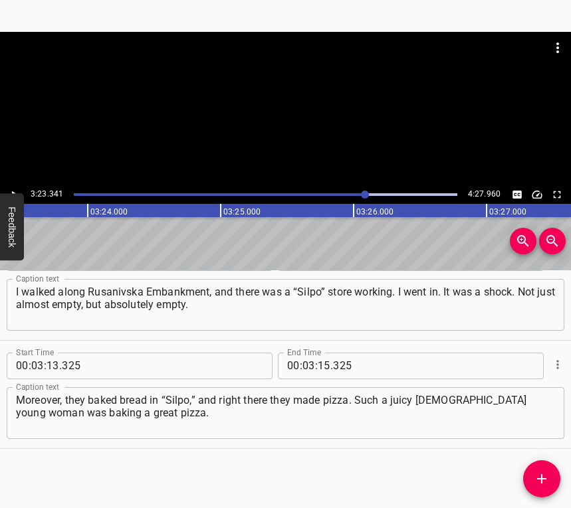
click at [12, 191] on icon "Play/Pause" at bounding box center [14, 195] width 12 height 12
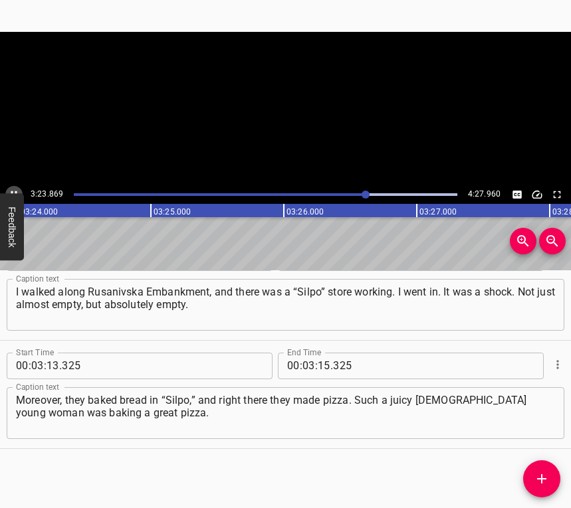
click at [12, 191] on icon "Play/Pause" at bounding box center [14, 195] width 12 height 12
click at [321, 359] on input "number" at bounding box center [323, 366] width 13 height 27
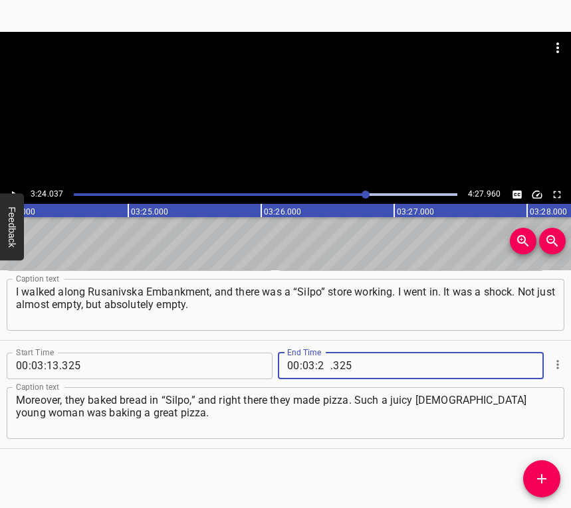
type input "24"
type input "037"
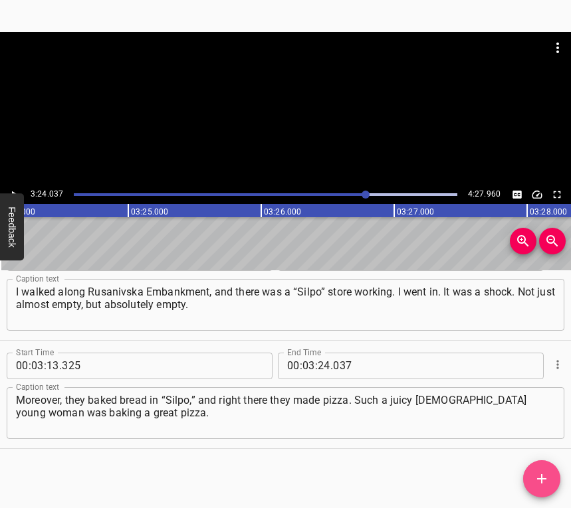
click at [539, 470] on button "Add Cue" at bounding box center [541, 478] width 37 height 37
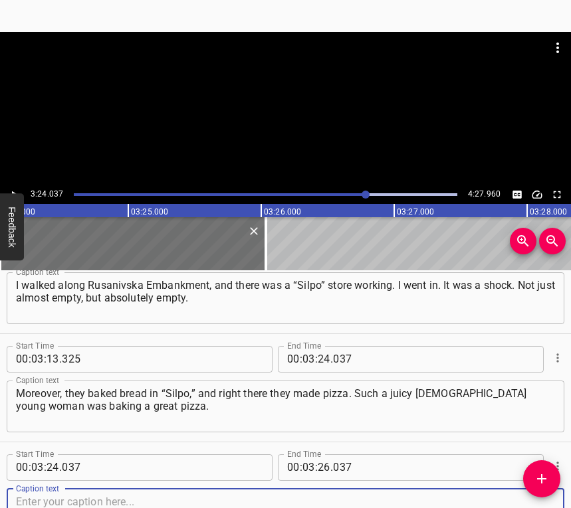
scroll to position [1448, 0]
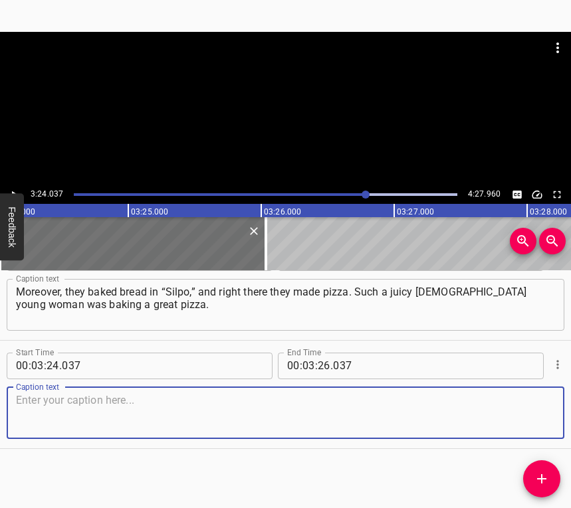
click at [521, 421] on textarea at bounding box center [285, 413] width 539 height 38
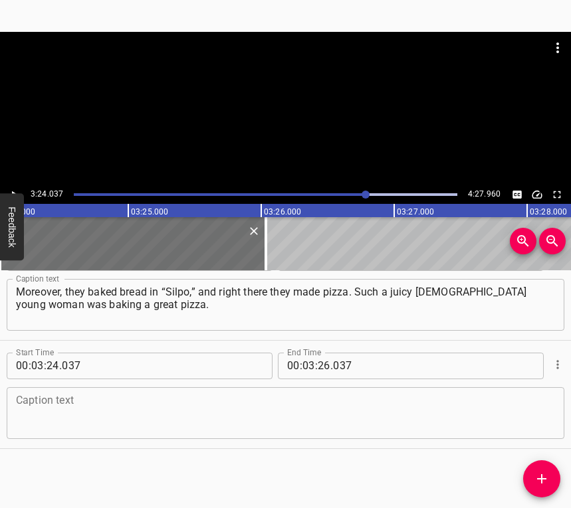
click at [59, 418] on textarea at bounding box center [285, 413] width 539 height 38
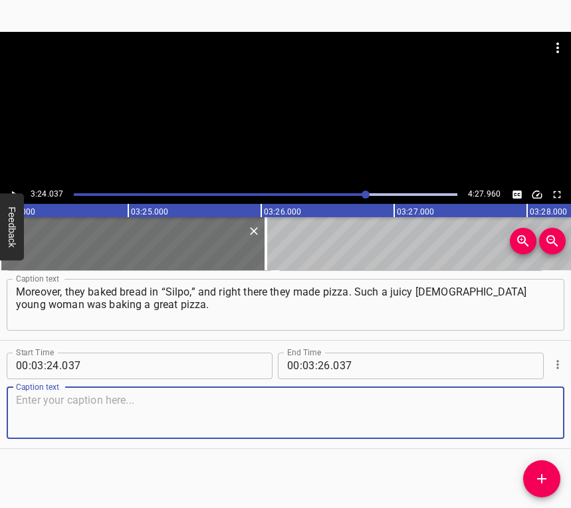
paste textarea "I suddenly felt hungry for normal food, bought a pizza. It was the most delicio…"
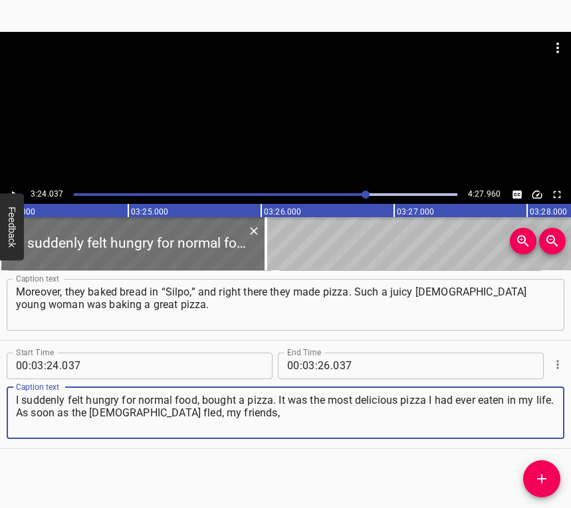
type textarea "I suddenly felt hungry for normal food, bought a pizza. It was the most delicio…"
click at [11, 189] on icon "Play/Pause" at bounding box center [14, 195] width 12 height 12
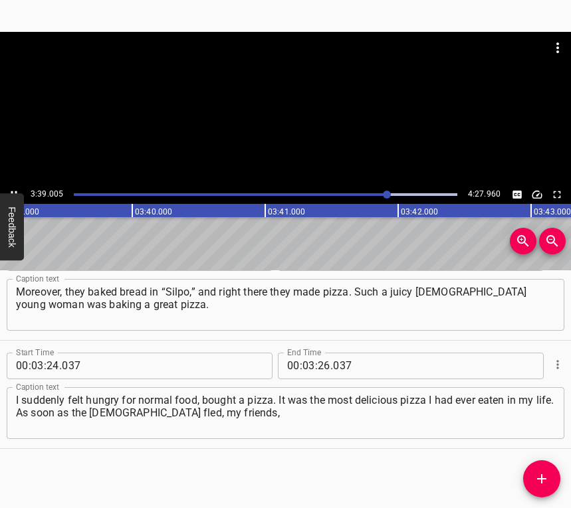
click at [15, 191] on icon "Play/Pause" at bounding box center [14, 195] width 12 height 12
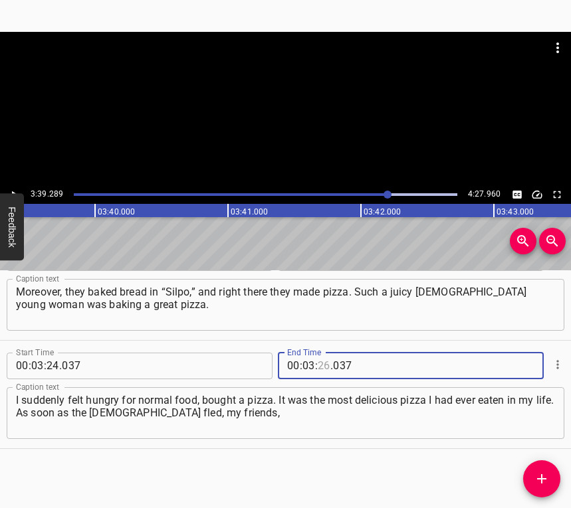
click at [317, 358] on input "number" at bounding box center [323, 366] width 13 height 27
type input "39"
type input "289"
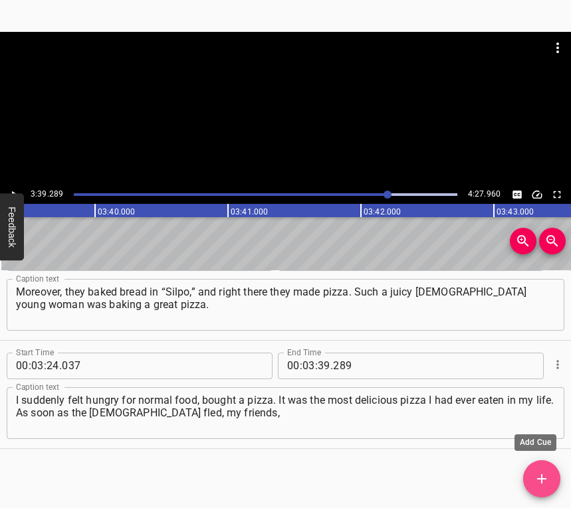
click at [549, 469] on button "Add Cue" at bounding box center [541, 478] width 37 height 37
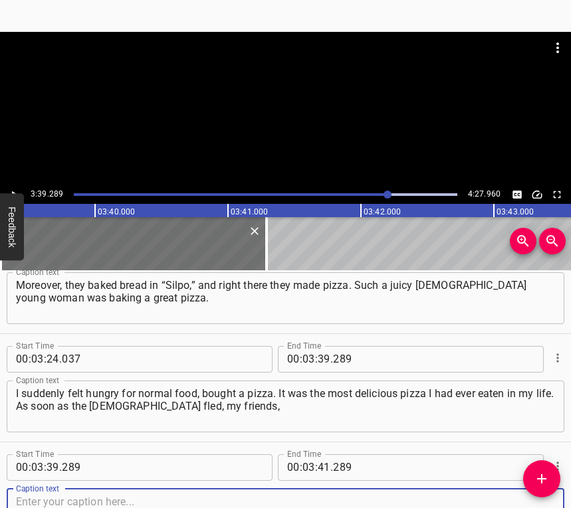
scroll to position [1556, 0]
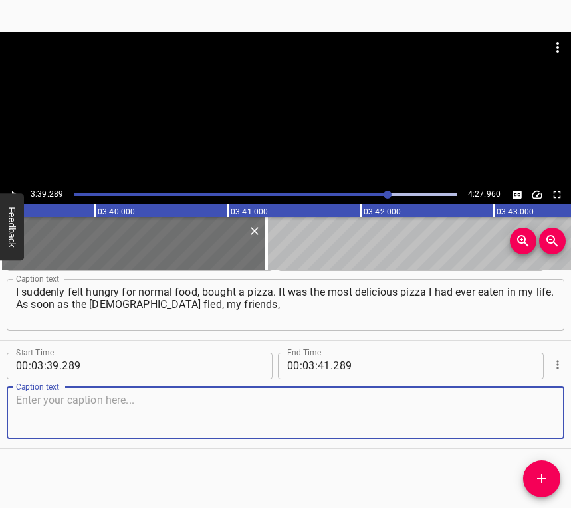
click at [511, 408] on textarea at bounding box center [285, 413] width 539 height 38
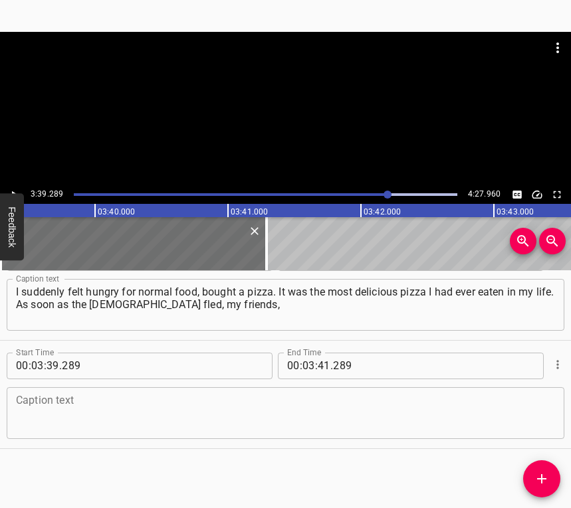
click at [91, 440] on div "Caption text Caption text" at bounding box center [285, 412] width 557 height 60
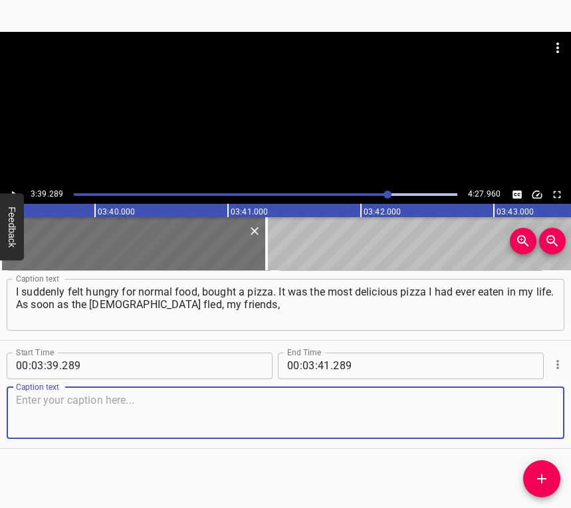
click at [90, 408] on textarea at bounding box center [285, 413] width 539 height 38
paste textarea "on the very first day when that territory was liberated, went there. I don’t re…"
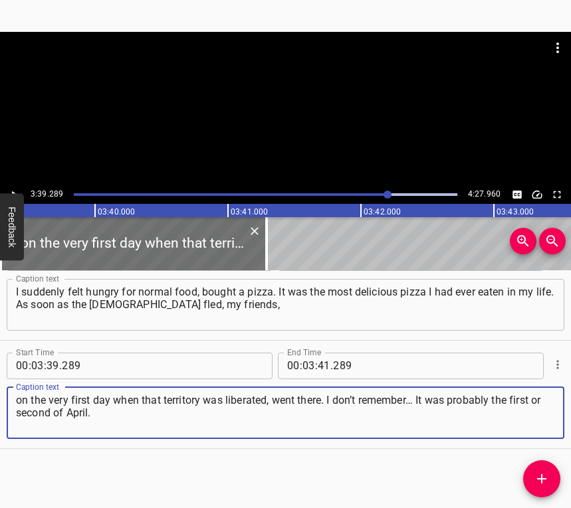
type textarea "on the very first day when that territory was liberated, went there. I don’t re…"
click at [15, 189] on icon "Play/Pause" at bounding box center [14, 195] width 12 height 12
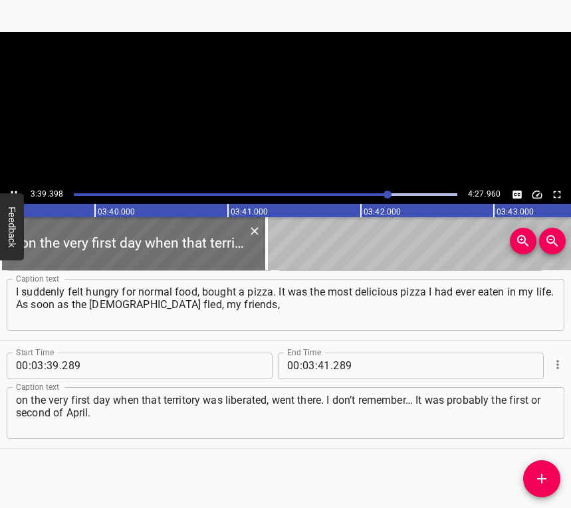
scroll to position [0, 29143]
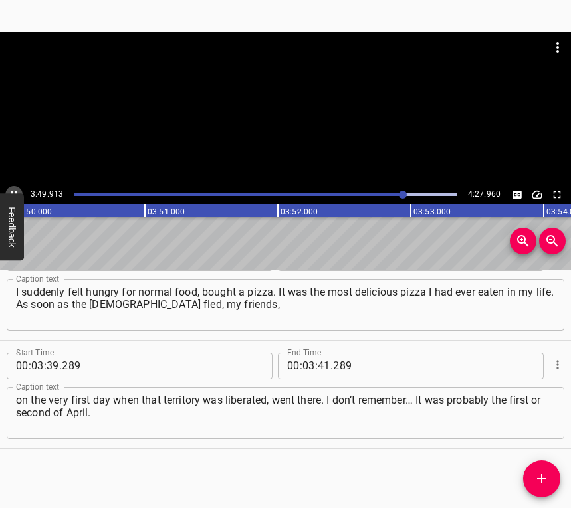
click at [13, 187] on button "Play/Pause" at bounding box center [13, 194] width 17 height 17
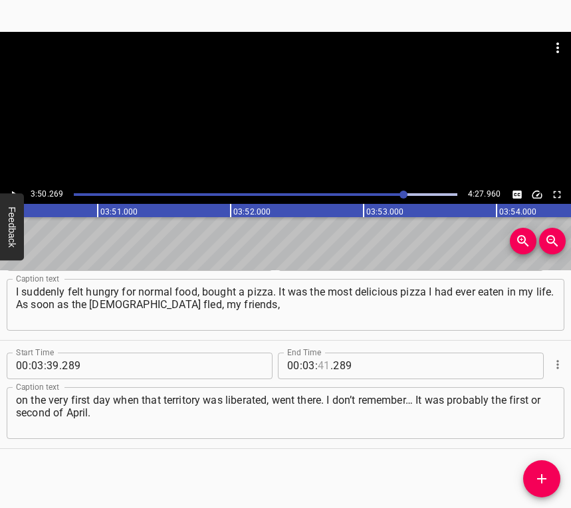
click at [317, 362] on input "number" at bounding box center [323, 366] width 13 height 27
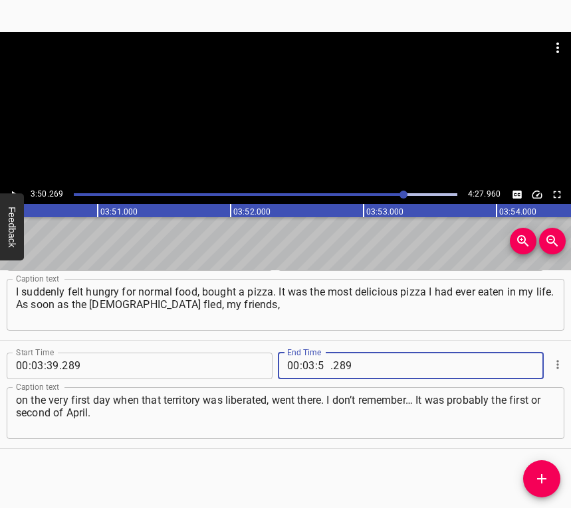
type input "50"
type input "269"
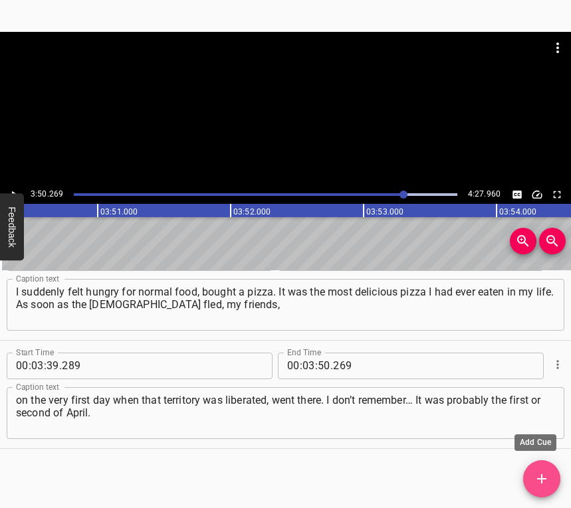
click at [552, 482] on span "Add Cue" at bounding box center [541, 479] width 37 height 16
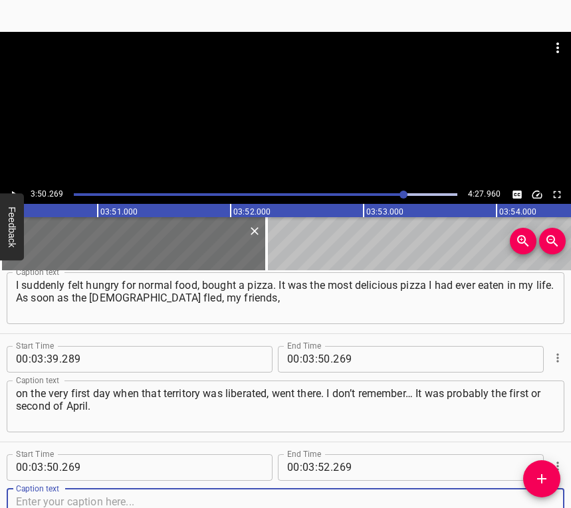
scroll to position [1664, 0]
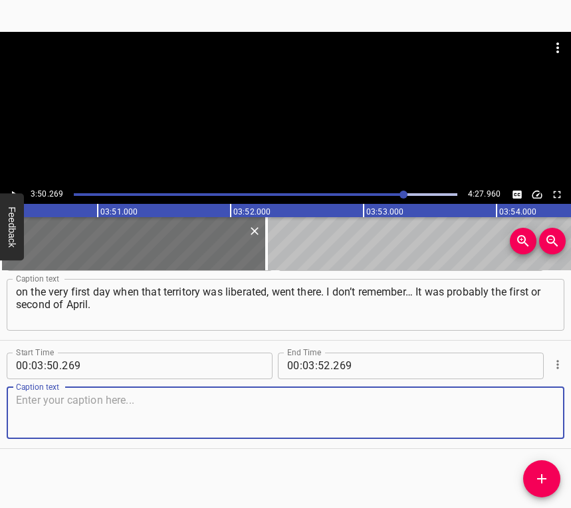
click at [523, 417] on textarea at bounding box center [285, 413] width 539 height 38
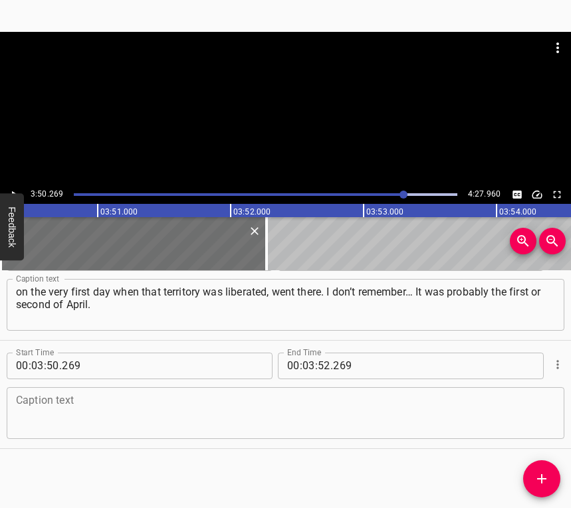
click at [55, 416] on textarea at bounding box center [285, 413] width 539 height 38
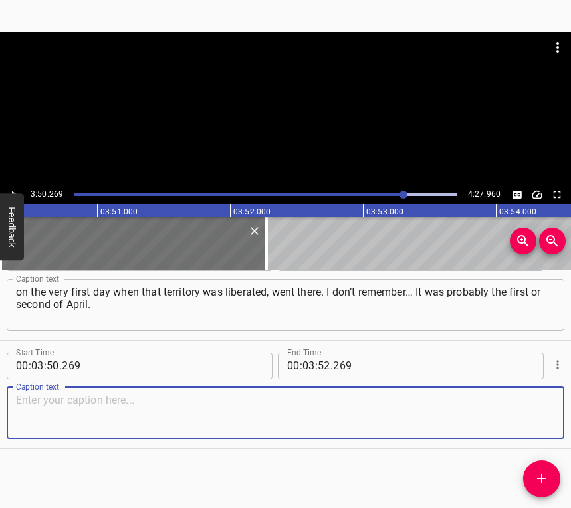
paste textarea "It was such a colossal joy when we drove along the road to [GEOGRAPHIC_DATA] an…"
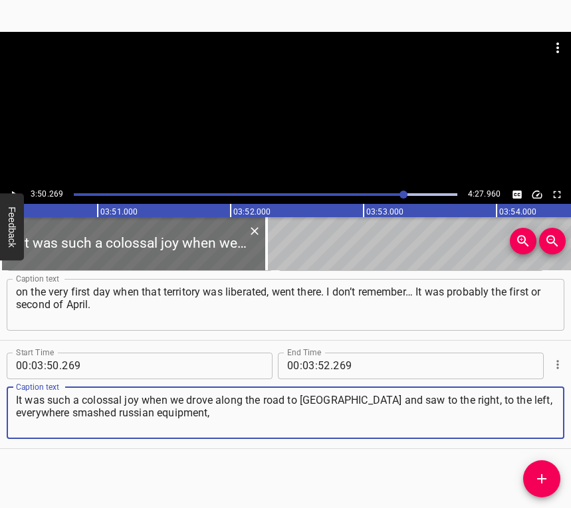
type textarea "It was such a colossal joy when we drove along the road to [GEOGRAPHIC_DATA] an…"
click at [11, 189] on icon "Play/Pause" at bounding box center [14, 195] width 12 height 12
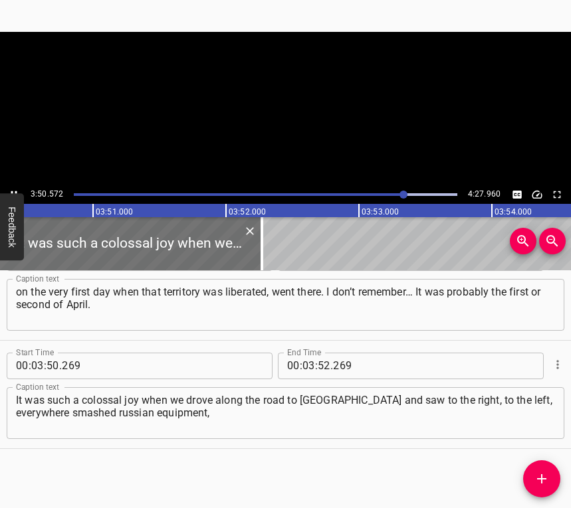
scroll to position [0, 30628]
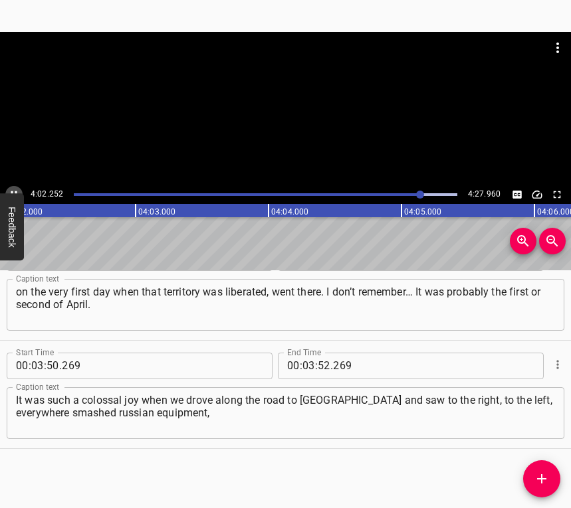
click at [13, 191] on icon "Play/Pause" at bounding box center [14, 195] width 12 height 12
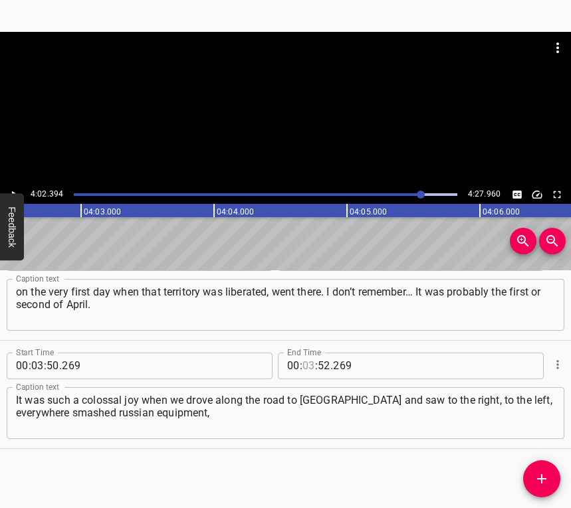
click at [306, 361] on input "number" at bounding box center [308, 366] width 13 height 27
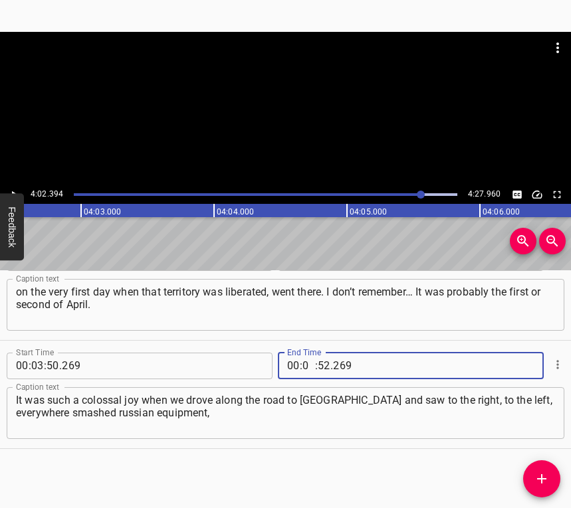
type input "04"
type input "02"
type input "394"
click at [539, 474] on icon "Add Cue" at bounding box center [541, 479] width 16 height 16
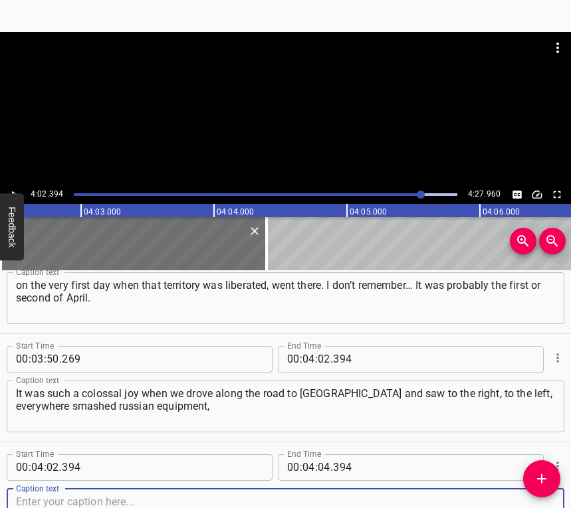
scroll to position [1773, 0]
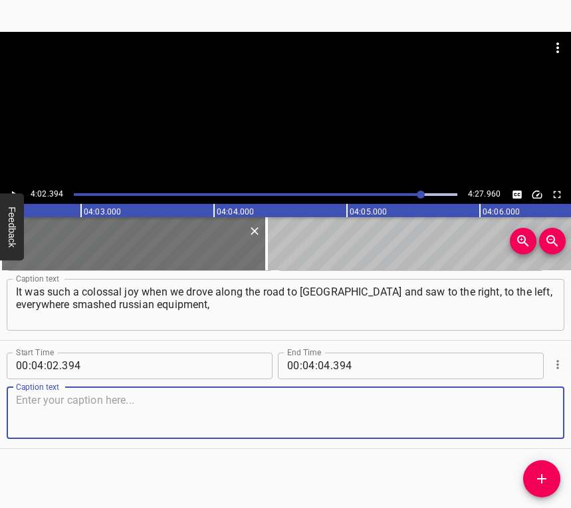
click at [523, 421] on textarea at bounding box center [285, 413] width 539 height 38
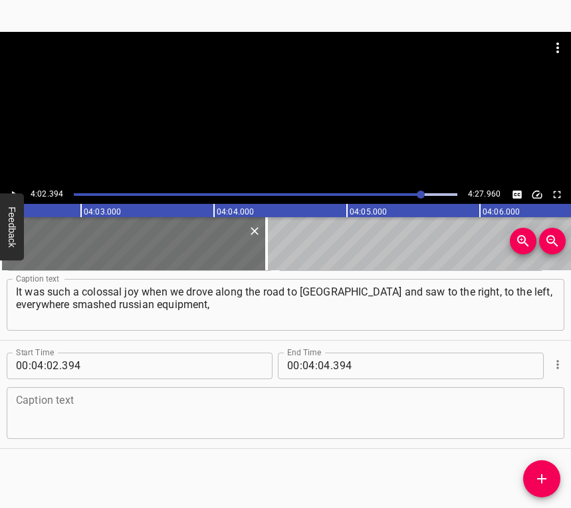
click at [84, 401] on textarea at bounding box center [285, 413] width 539 height 38
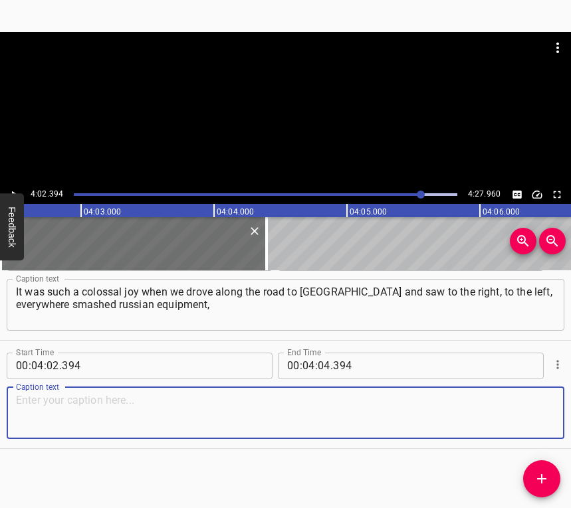
paste textarea "armored vehicles. And it was so nice to know that part of this was also my work…"
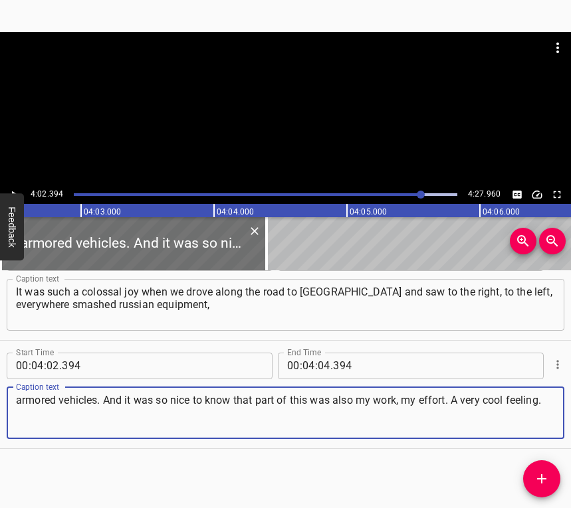
type textarea "armored vehicles. And it was so nice to know that part of this was also my work…"
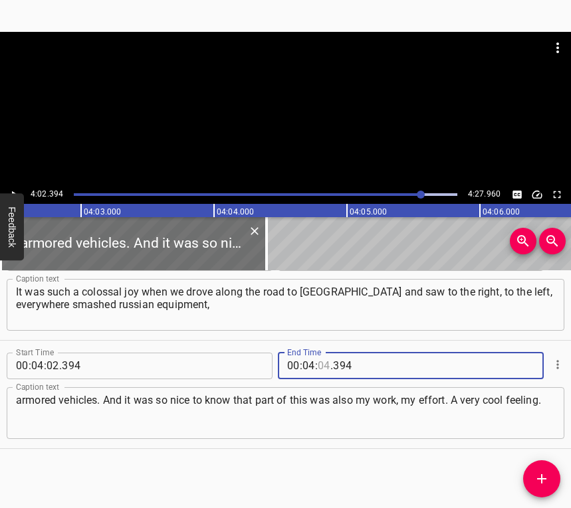
click at [317, 365] on input "number" at bounding box center [323, 366] width 13 height 27
type input "17"
type input "960"
click at [10, 193] on icon "Play/Pause" at bounding box center [14, 195] width 12 height 12
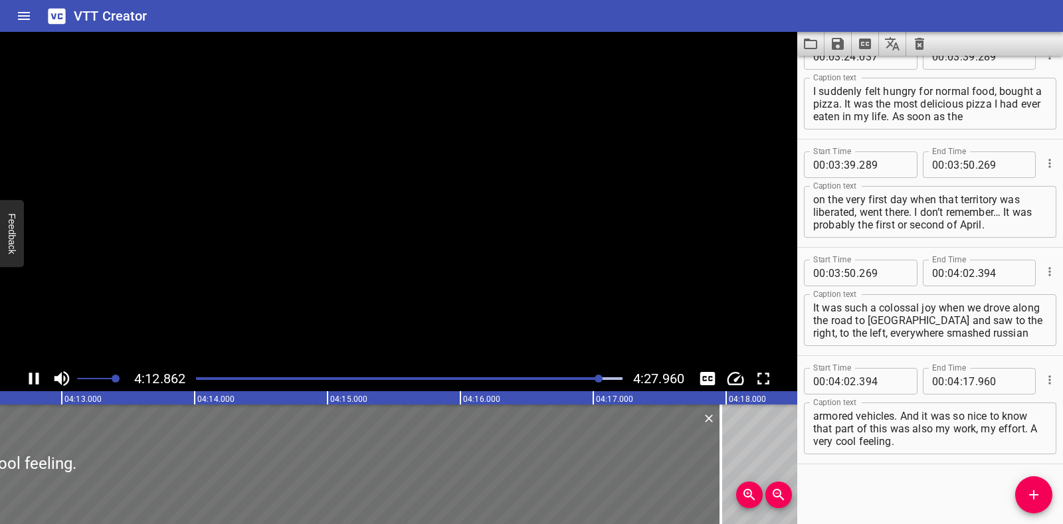
scroll to position [1543, 0]
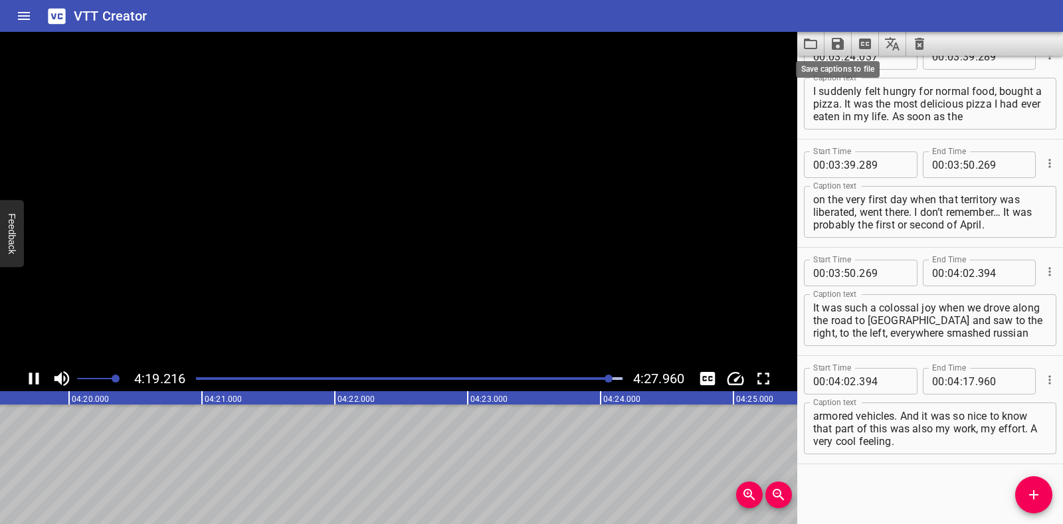
click at [836, 38] on icon "Save captions to file" at bounding box center [838, 44] width 12 height 12
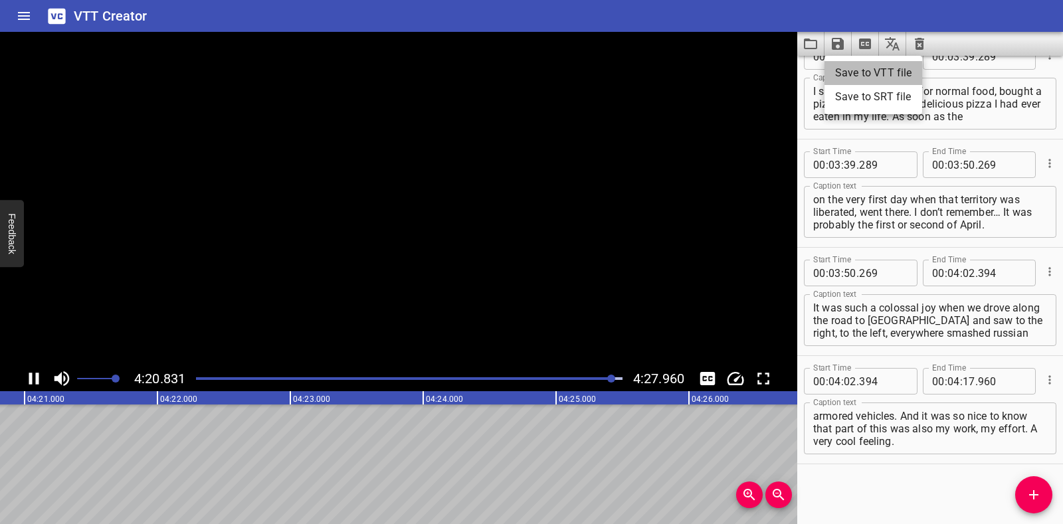
click at [853, 74] on li "Save to VTT file" at bounding box center [873, 73] width 98 height 24
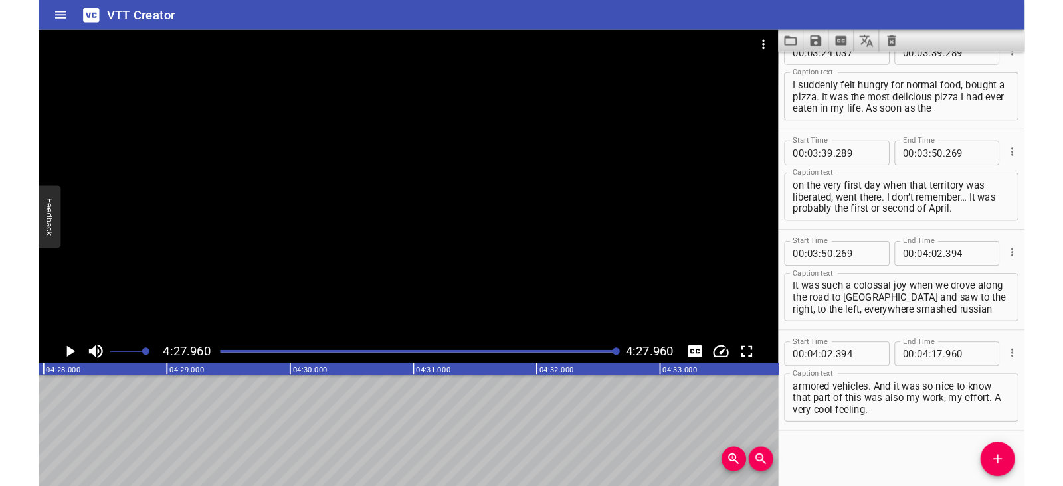
scroll to position [1581, 0]
